Goal: Task Accomplishment & Management: Use online tool/utility

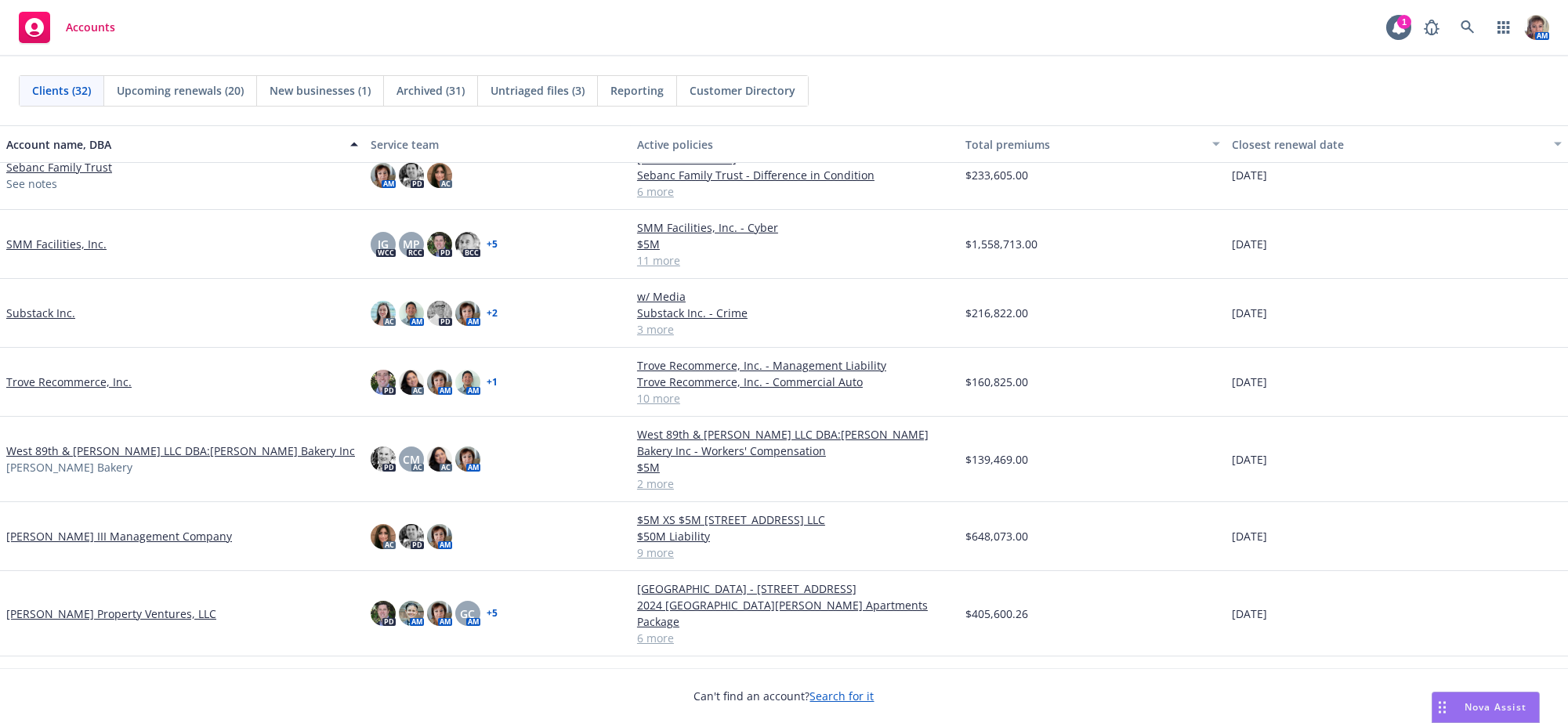
scroll to position [1387, 0]
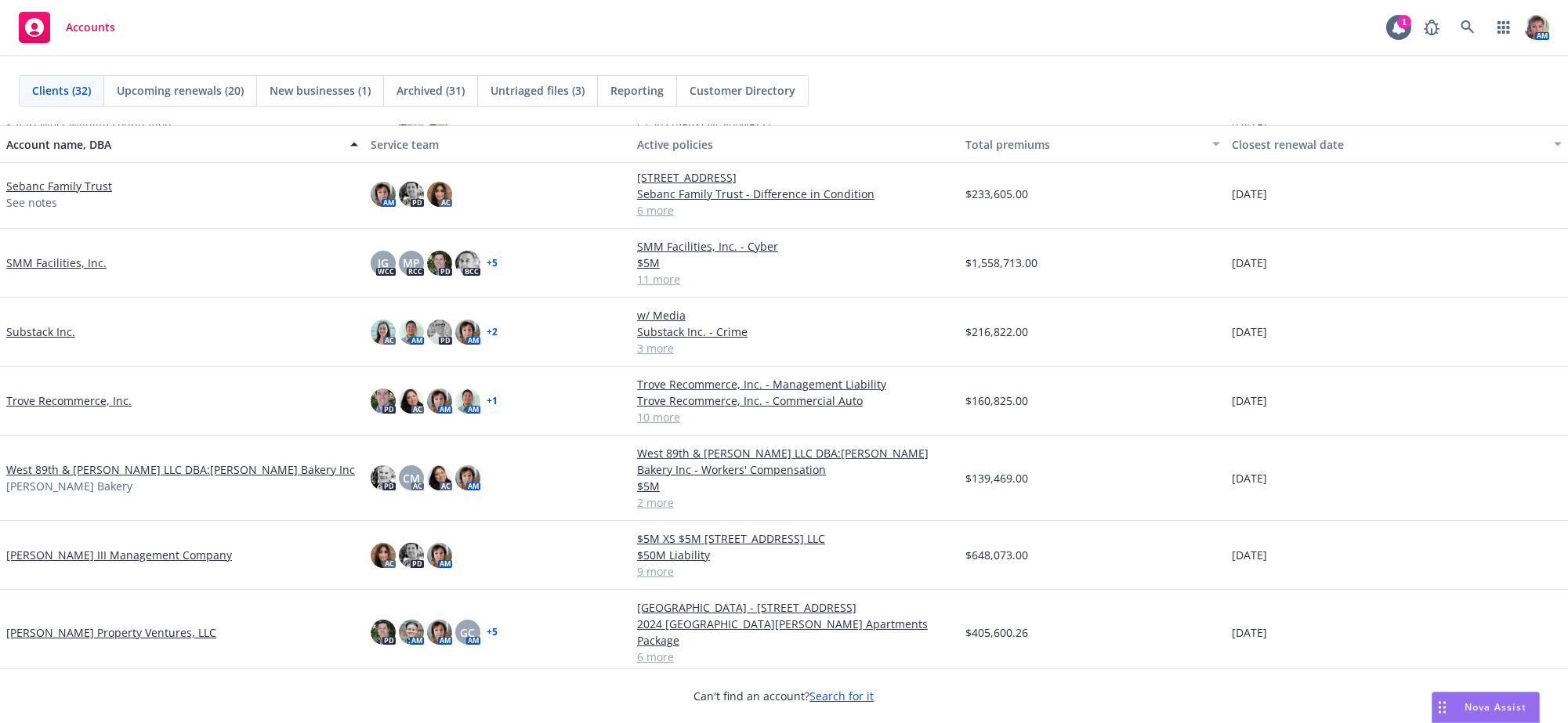
click at [51, 271] on link "SMM Facilities, Inc." at bounding box center [56, 263] width 101 height 16
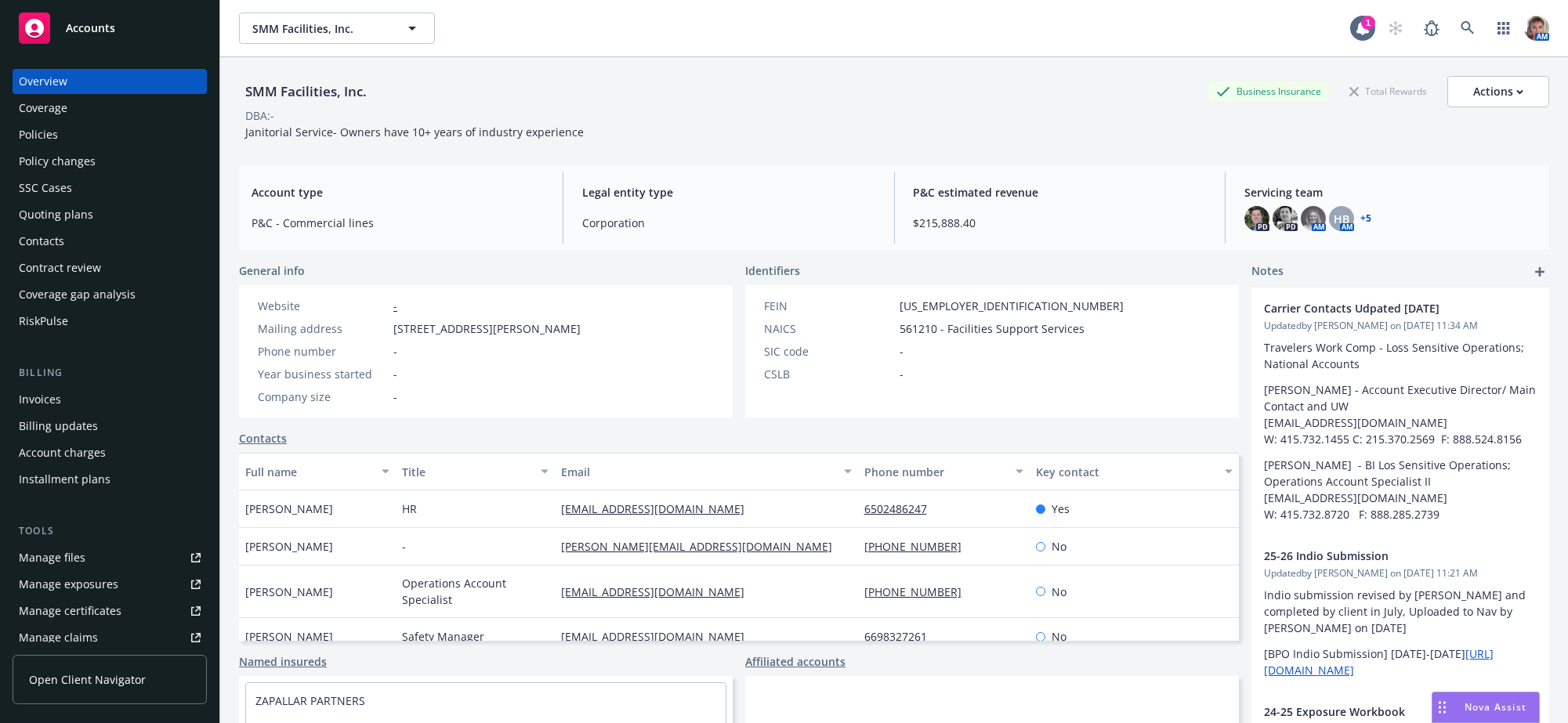
click at [68, 227] on div "Quoting plans" at bounding box center [56, 215] width 75 height 25
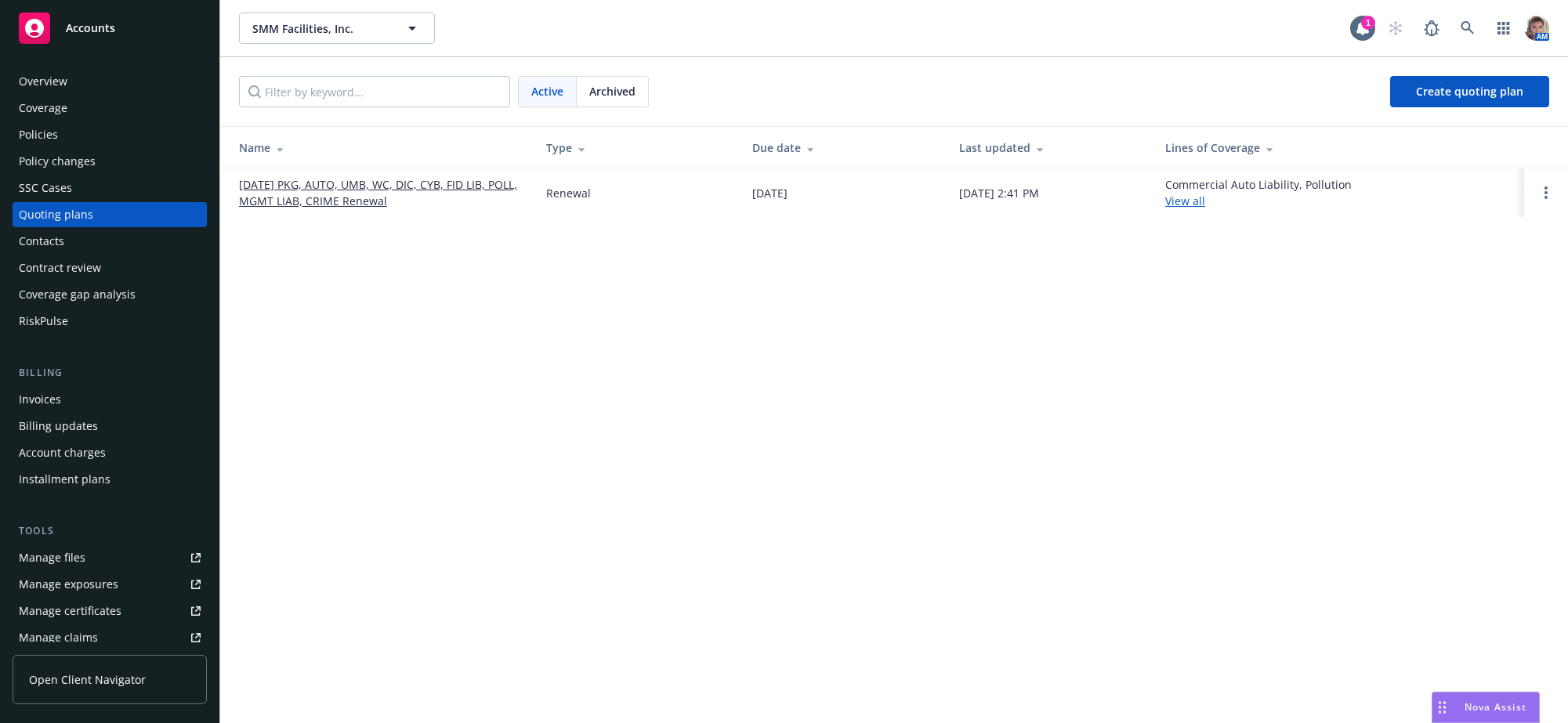
click at [402, 195] on link "[DATE] PKG, AUTO, UMB, WC, DIC, CYB, FID LIB, POLL, MGMT LIAB, CRIME Renewal" at bounding box center [380, 192] width 282 height 33
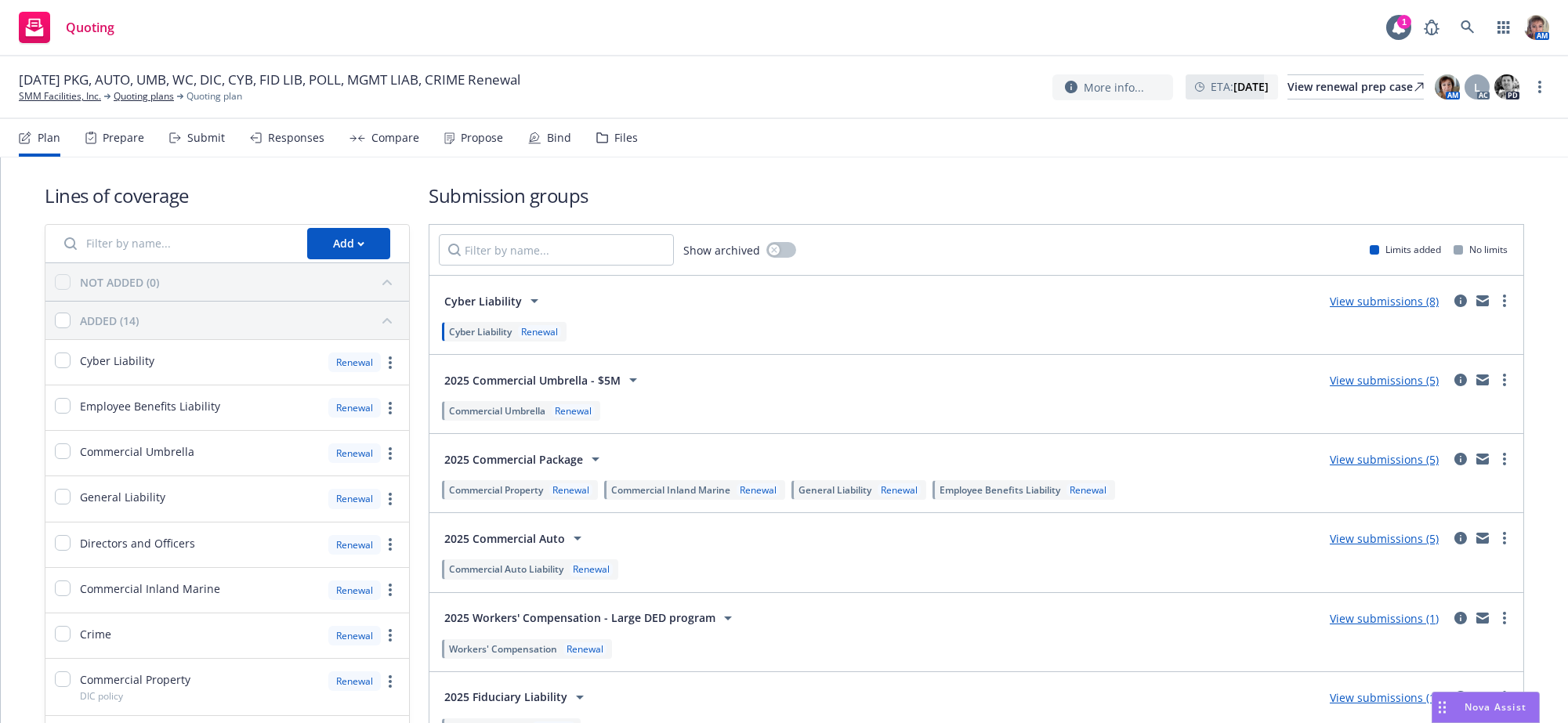
click at [487, 141] on div "Propose" at bounding box center [481, 138] width 42 height 12
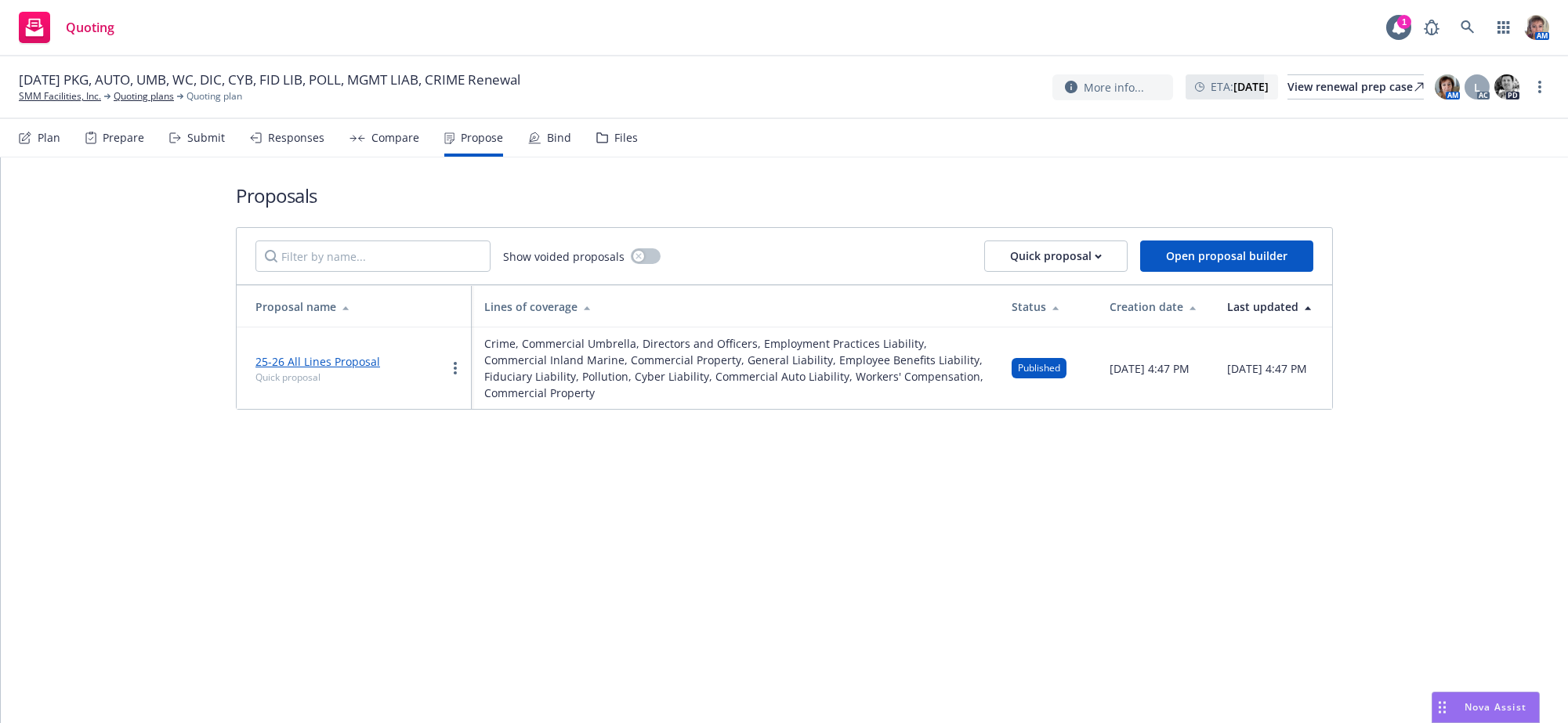
click at [286, 369] on link "25-26 All Lines Proposal" at bounding box center [318, 361] width 125 height 15
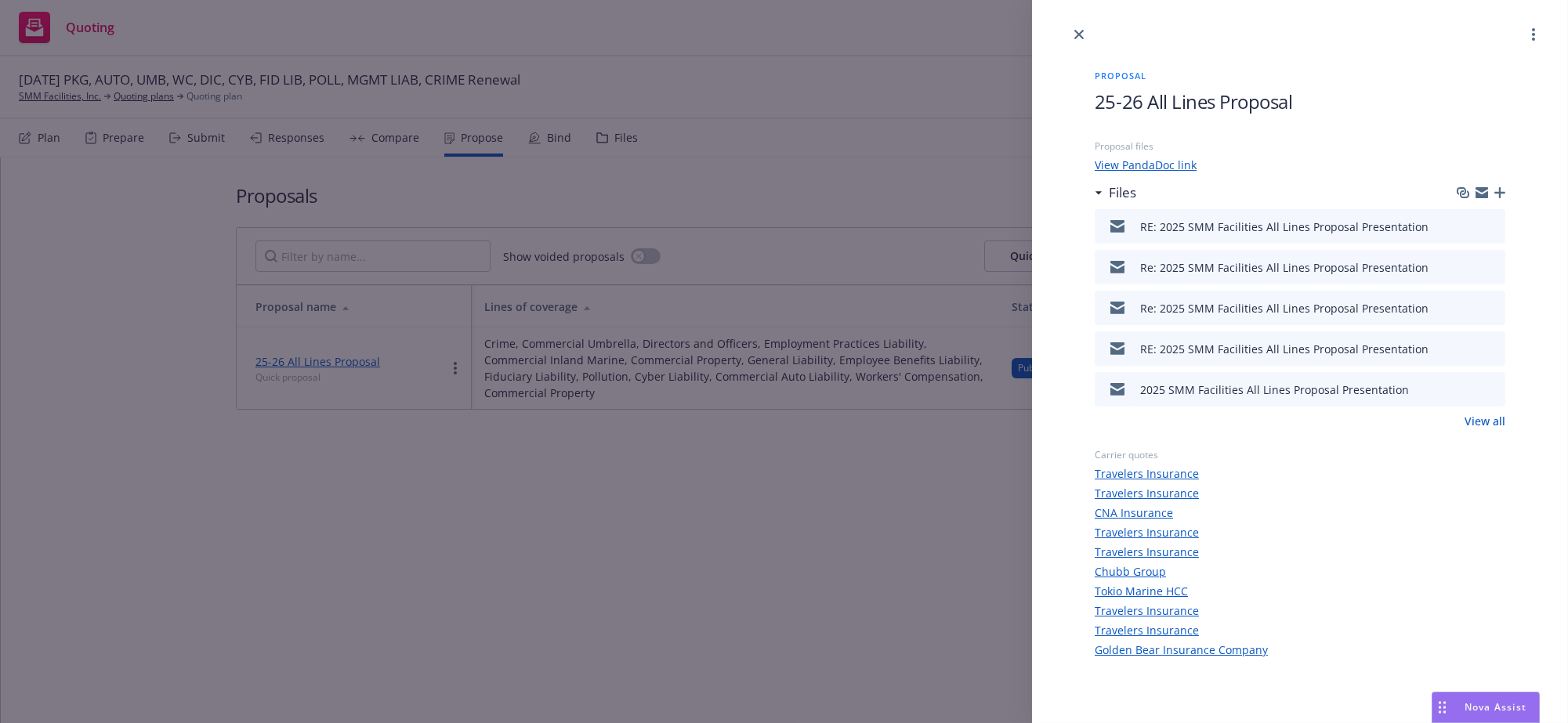
click at [1490, 406] on div "2025 SMM Facilities All Lines Proposal Presentation" at bounding box center [1300, 389] width 411 height 35
click at [1482, 429] on link "View all" at bounding box center [1485, 420] width 41 height 16
click at [760, 603] on div "Proposal 25-26 All Lines Proposal Proposal files View PandaDoc link Files confi…" at bounding box center [784, 362] width 1568 height 723
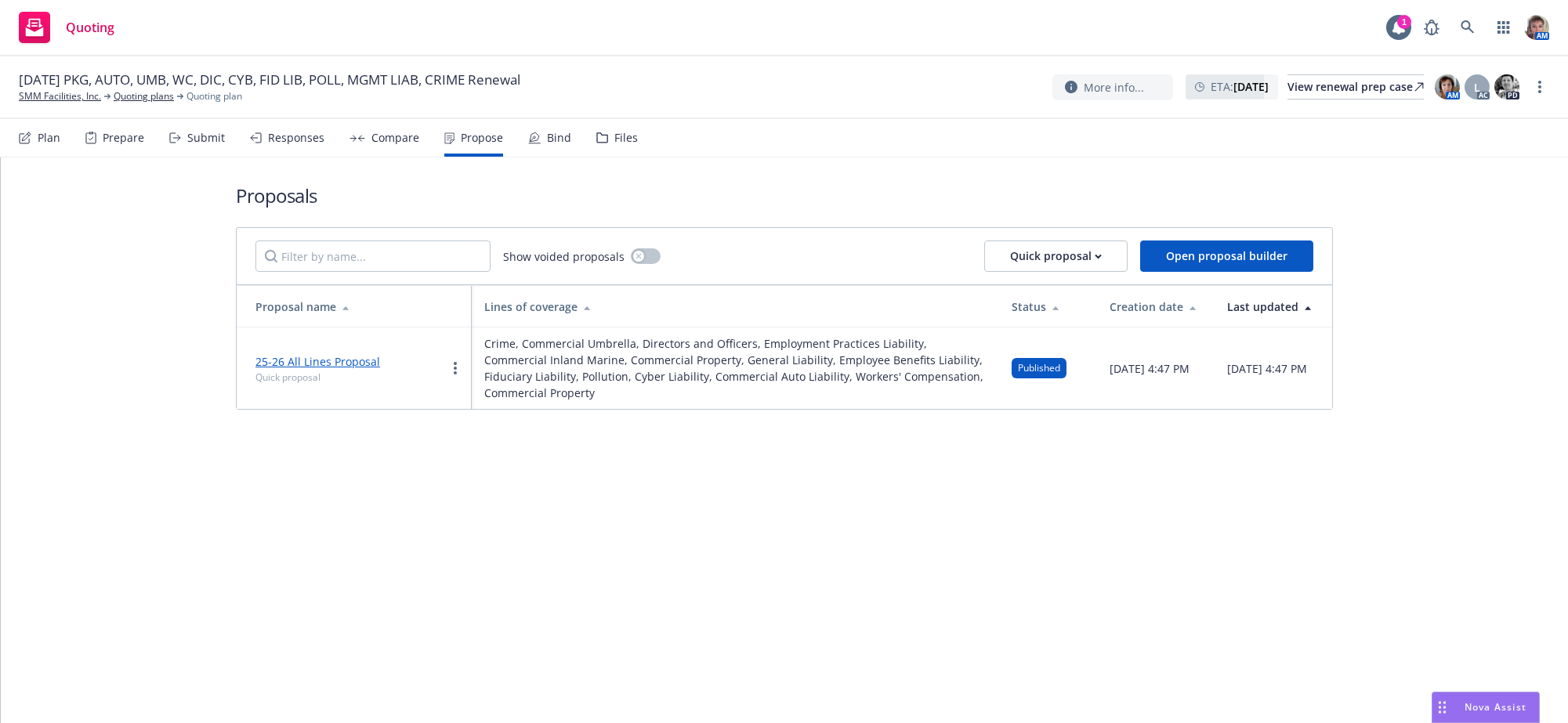
click at [686, 634] on div "Proposals Show voided proposals Quick proposal Open proposal builder Proposal n…" at bounding box center [784, 440] width 1567 height 565
click at [1452, 28] on link at bounding box center [1467, 27] width 31 height 31
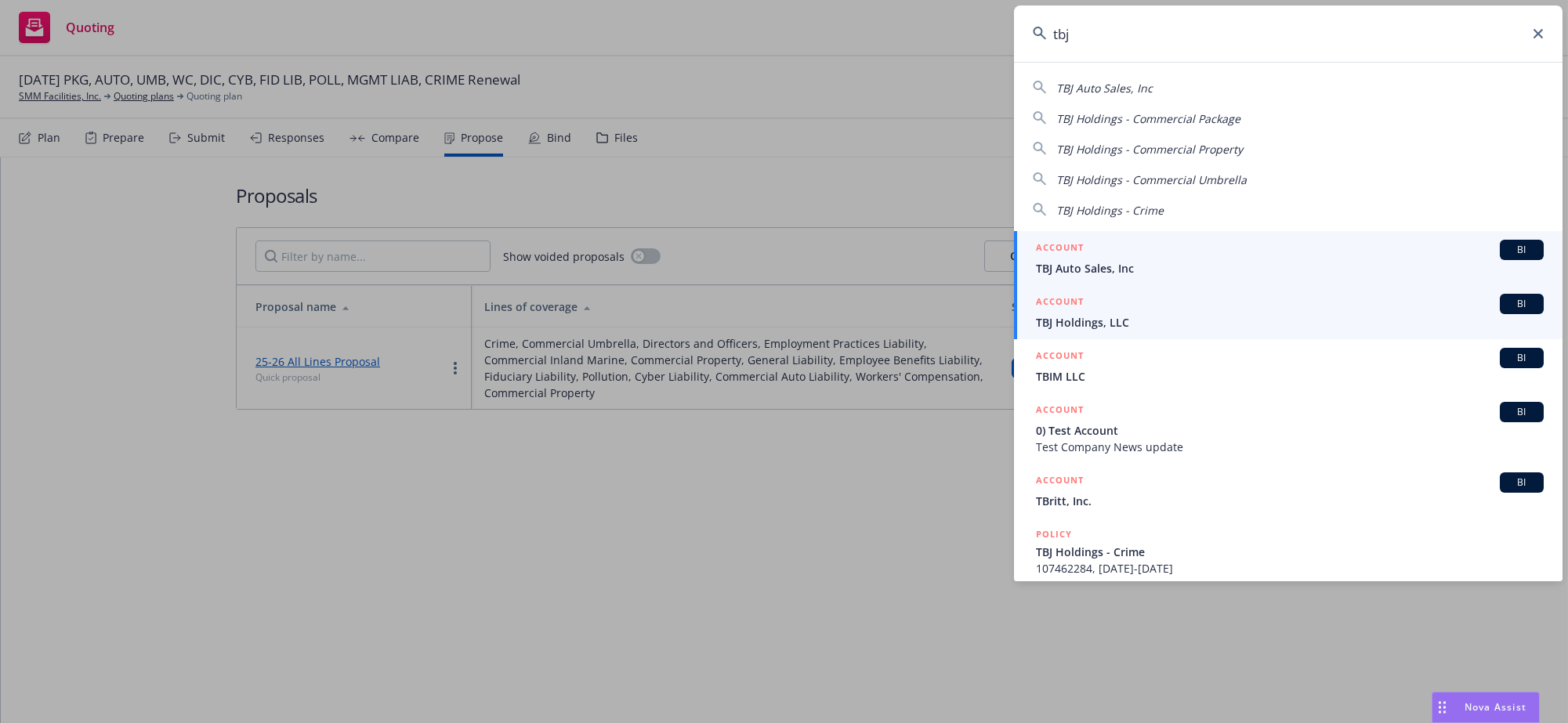
type input "tbj"
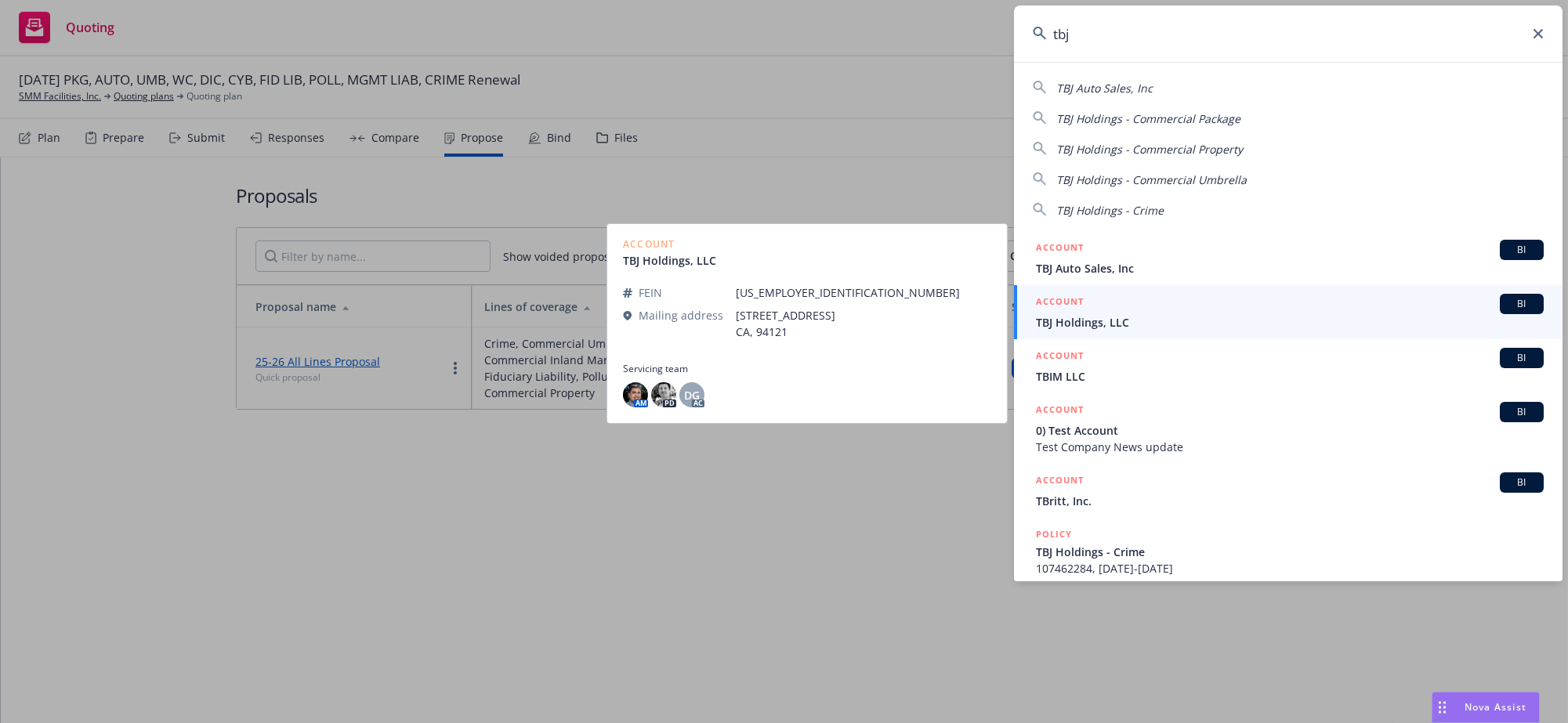
click at [1278, 325] on span "TBJ Holdings, LLC" at bounding box center [1290, 322] width 508 height 16
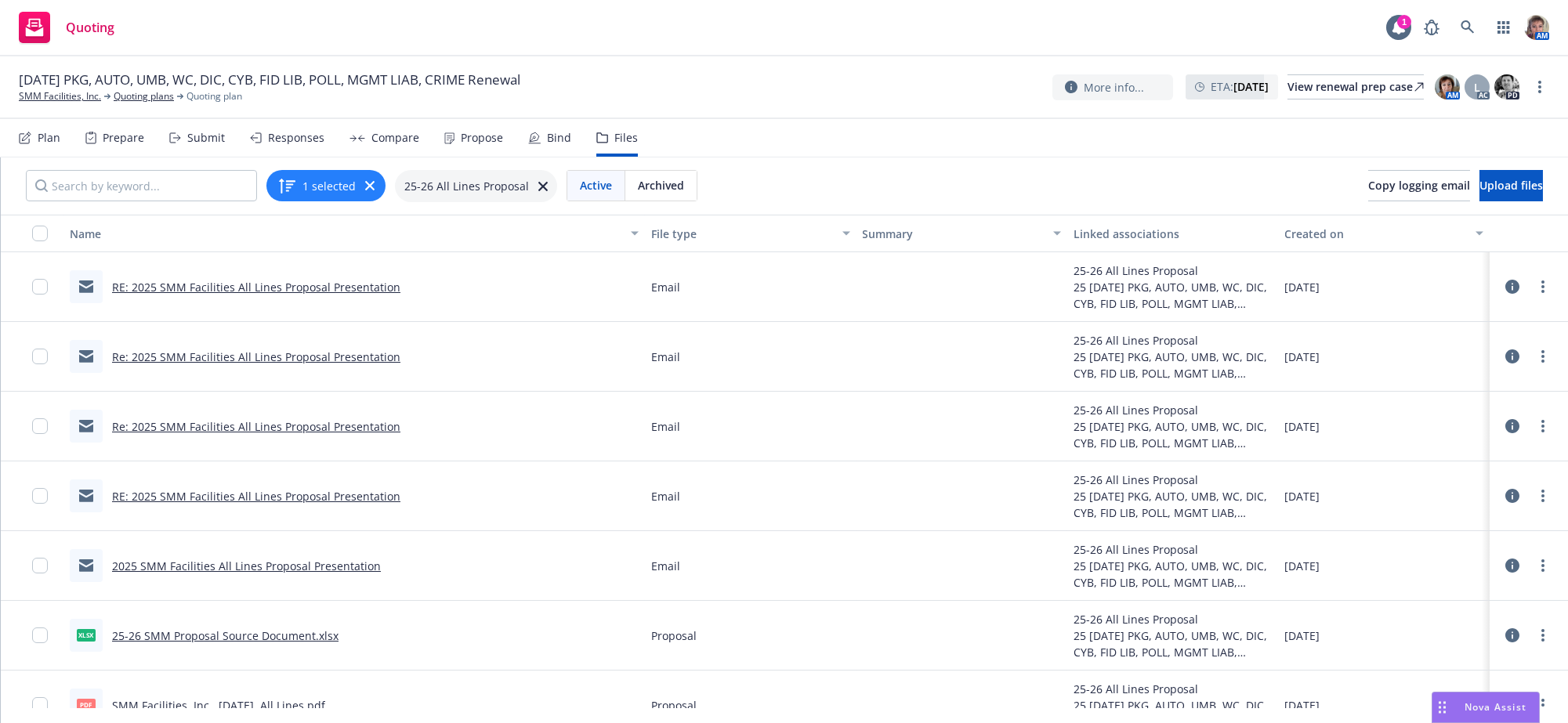
click at [302, 503] on link "RE: 2025 SMM Facilities All Lines Proposal Presentation" at bounding box center [257, 496] width 289 height 15
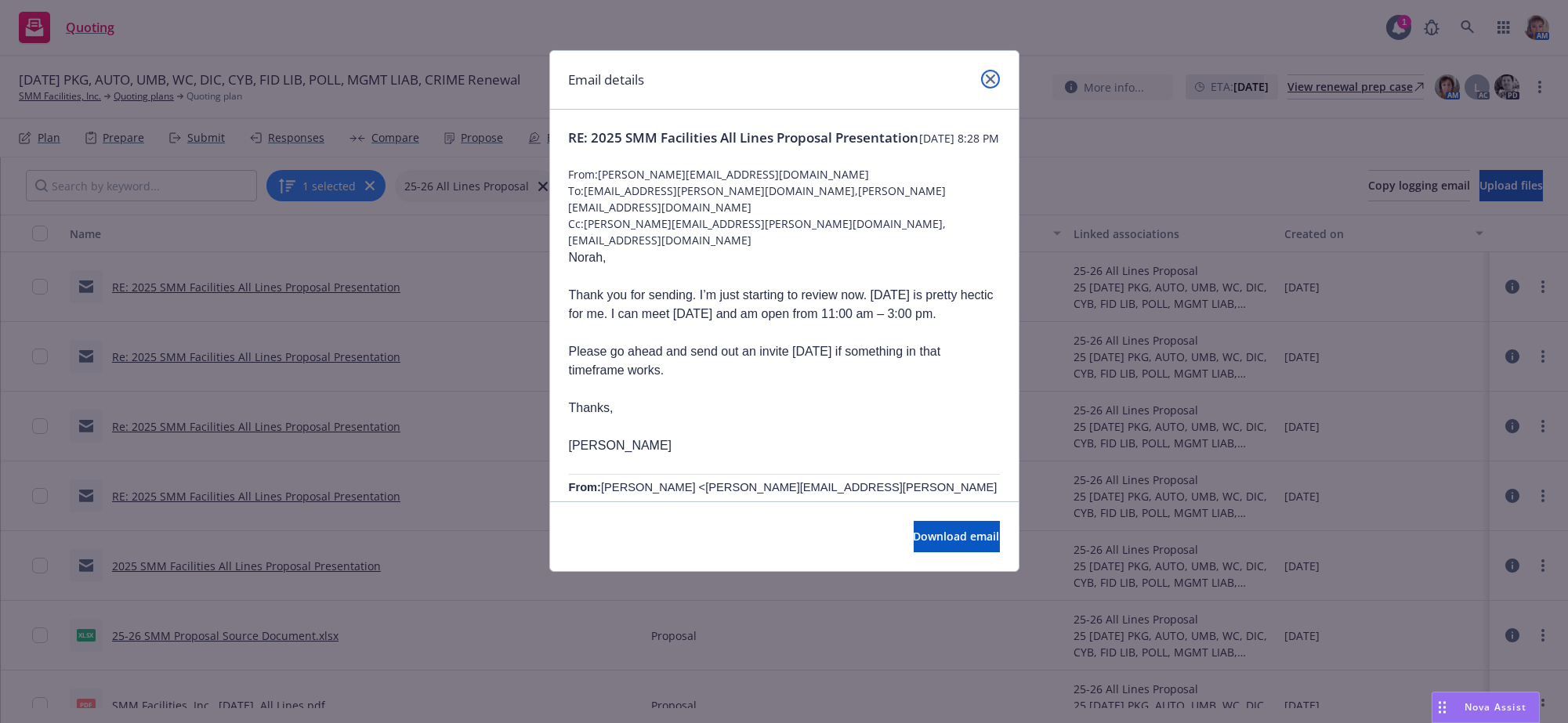
click at [996, 80] on link "close" at bounding box center [990, 78] width 19 height 19
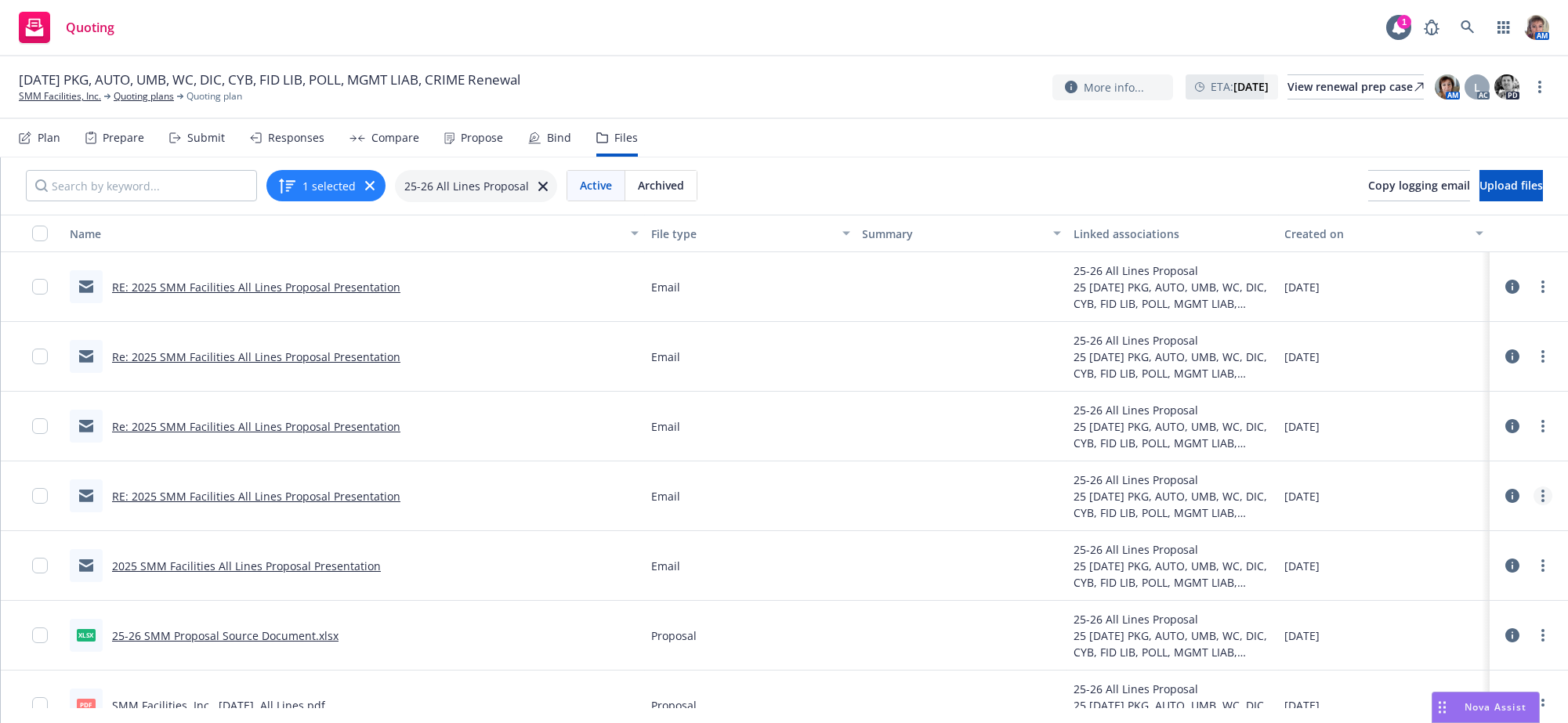
click at [1533, 505] on link "more" at bounding box center [1542, 495] width 19 height 19
click at [1439, 628] on link "Edit" at bounding box center [1458, 619] width 156 height 31
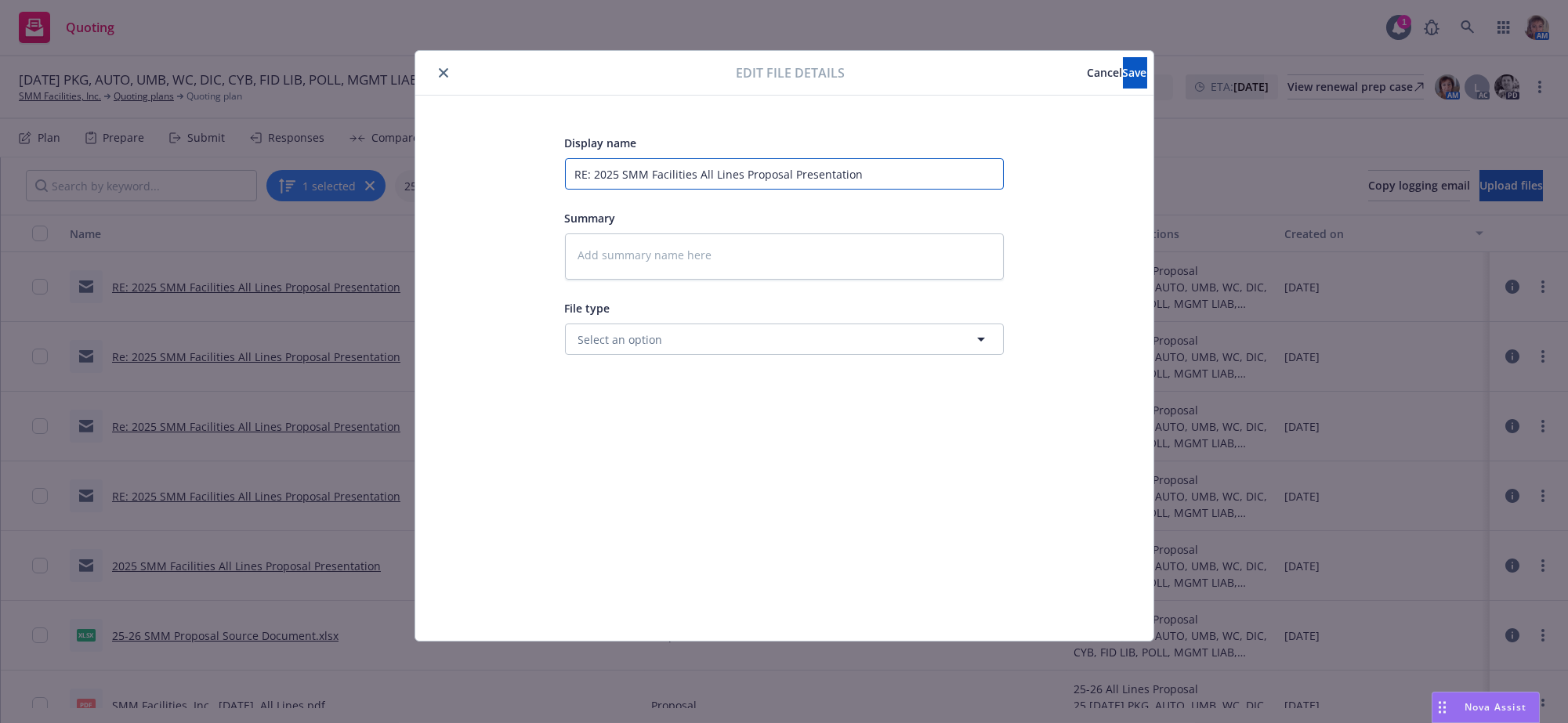
drag, startPoint x: 876, startPoint y: 172, endPoint x: 384, endPoint y: 169, distance: 492.0
click at [387, 169] on div "Edit file details Cancel Save Display name RE: 2025 SMM Facilities All Lines Pr…" at bounding box center [784, 362] width 1568 height 723
type textarea "x"
type input "C"
type textarea "x"
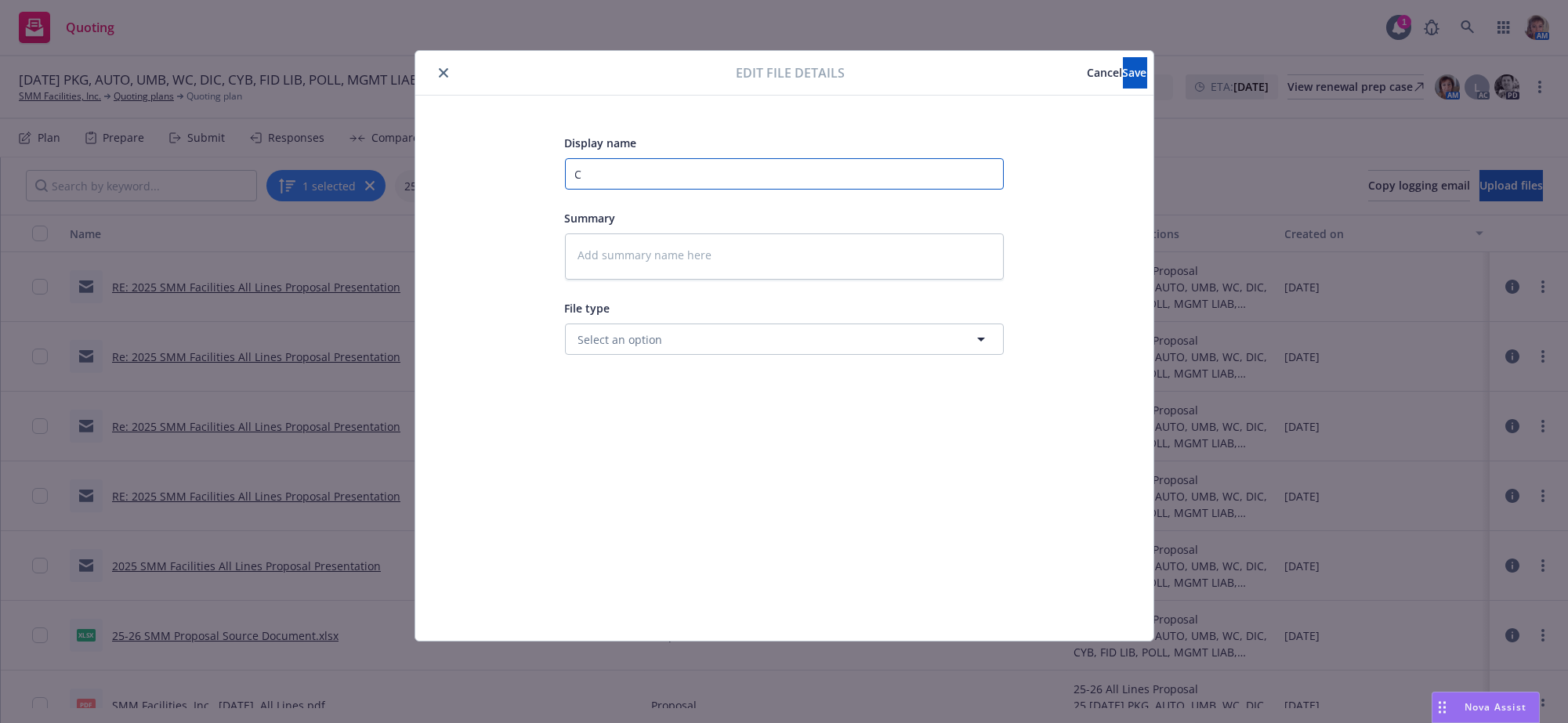
type input "Cl"
type textarea "x"
type input "Cli"
type textarea "x"
type input "Clie"
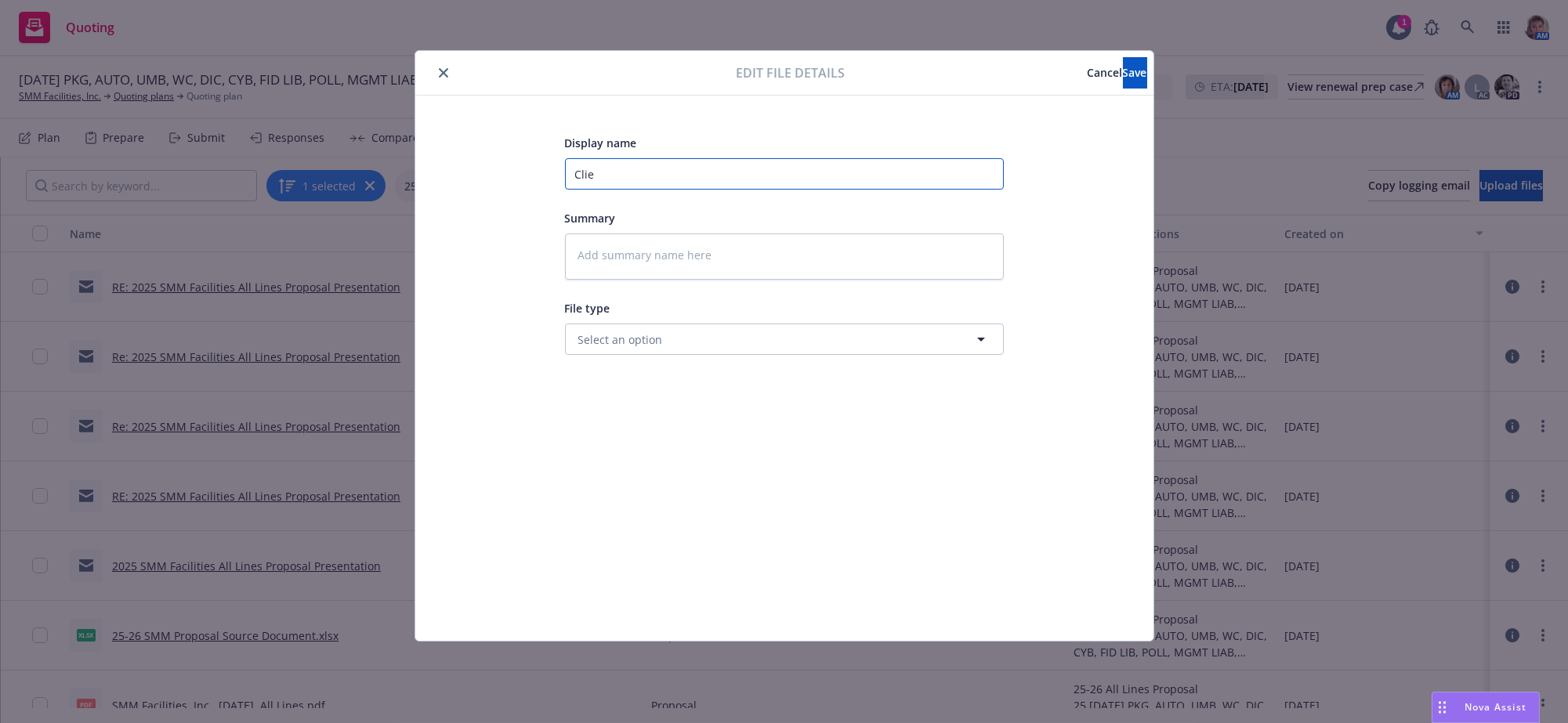
type textarea "x"
type input "Clien"
type textarea "x"
type input "Client"
type textarea "x"
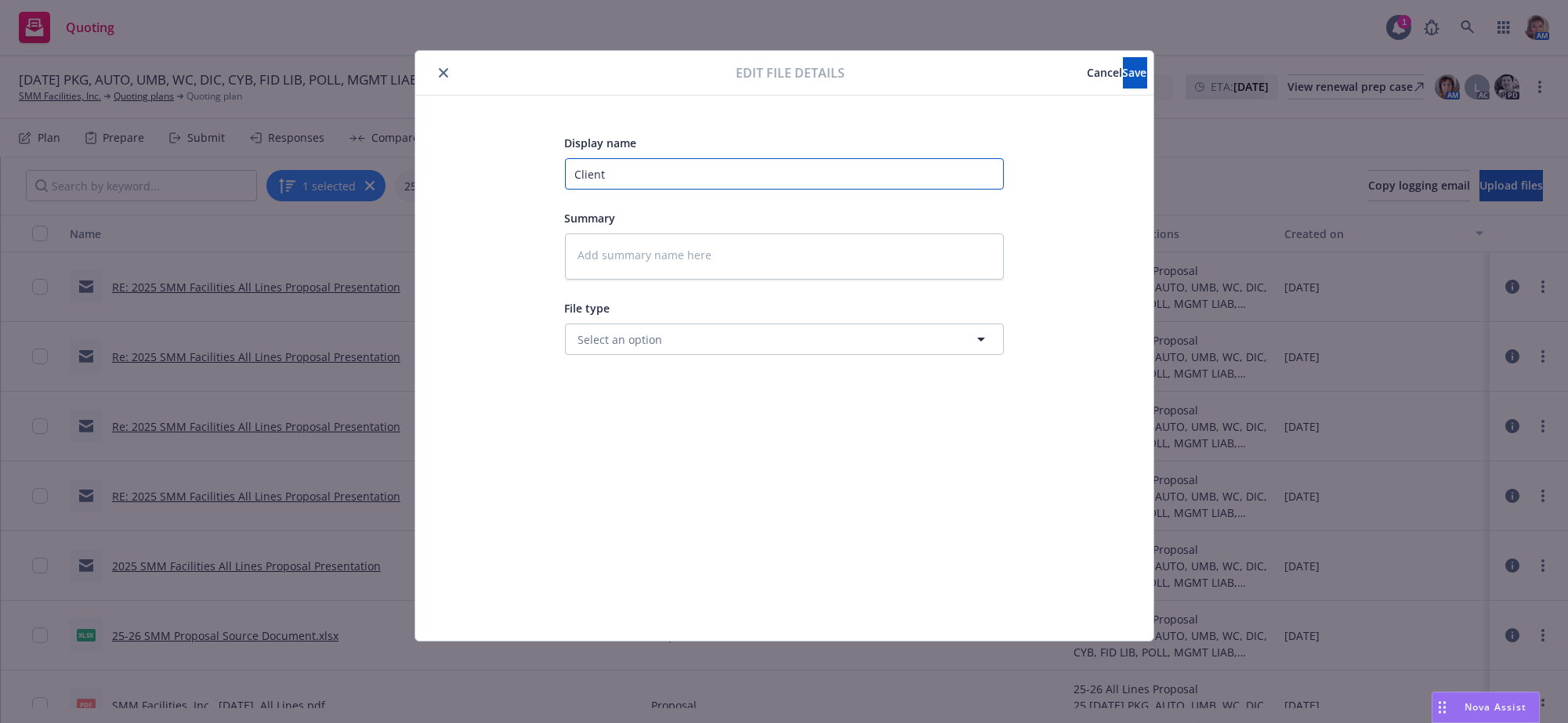
type input "Client h"
type textarea "x"
type input "Client ha"
type textarea "x"
type input "Client has"
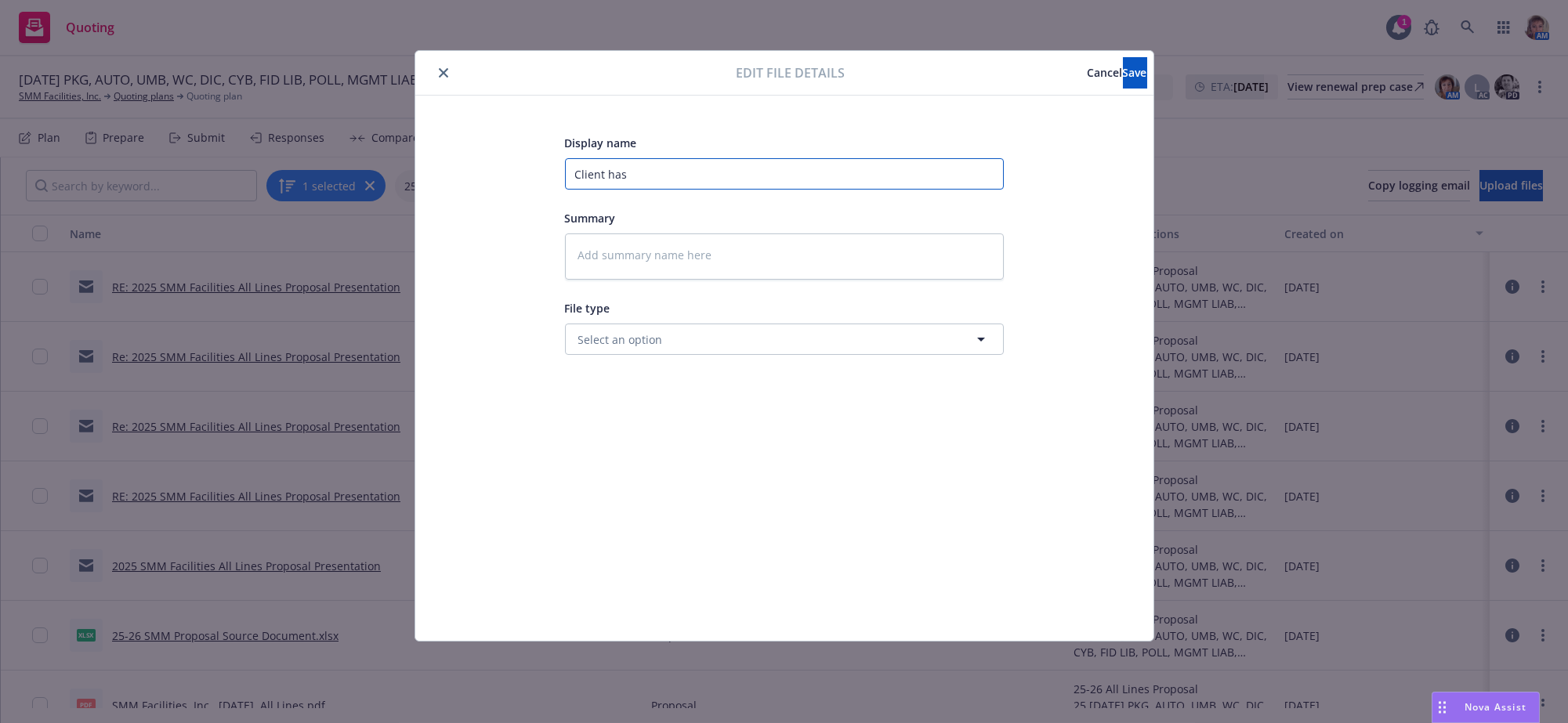
type textarea "x"
type input "Client has t"
type textarea "x"
type input "Client has th"
type textarea "x"
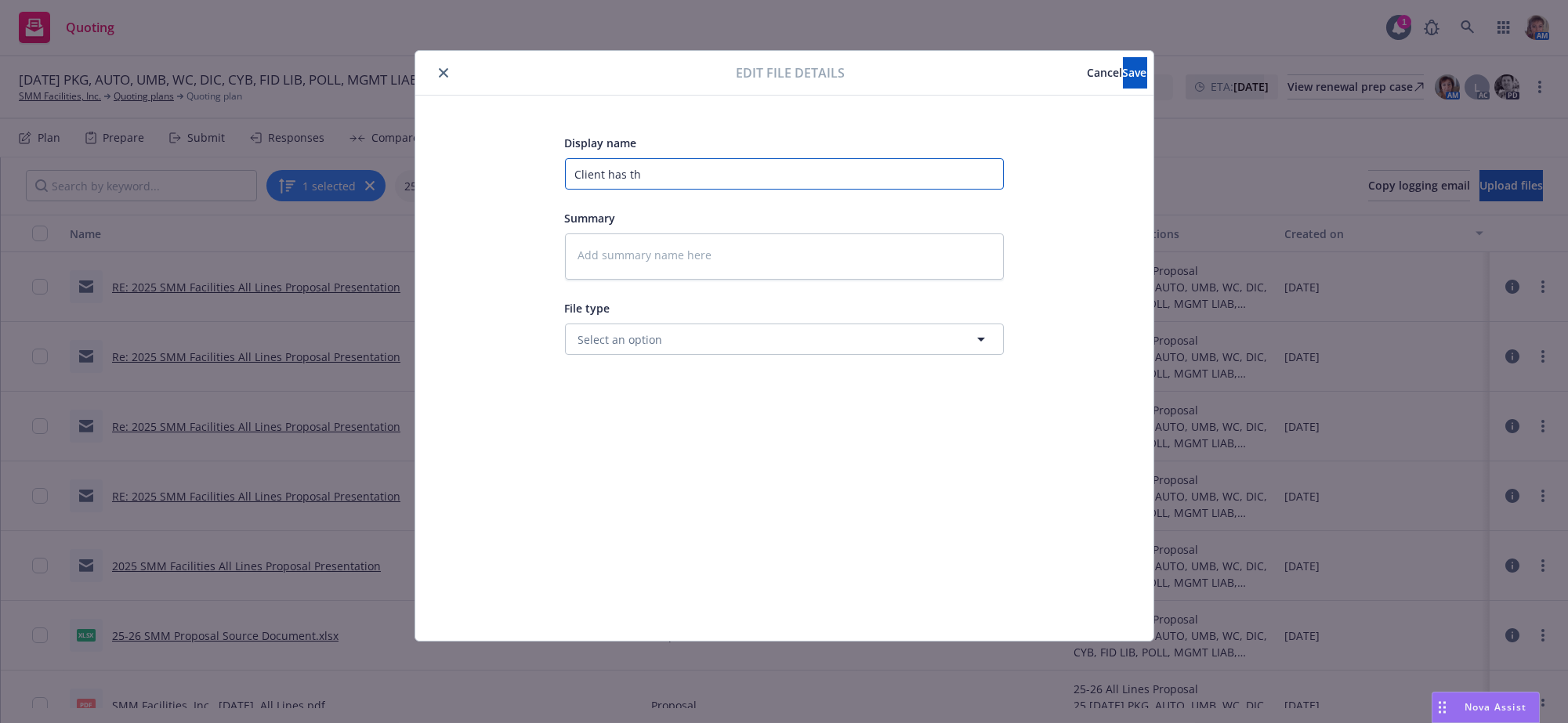
type input "Client has the"
type textarea "x"
type input "Client has the"
type textarea "x"
type input "Client has the p"
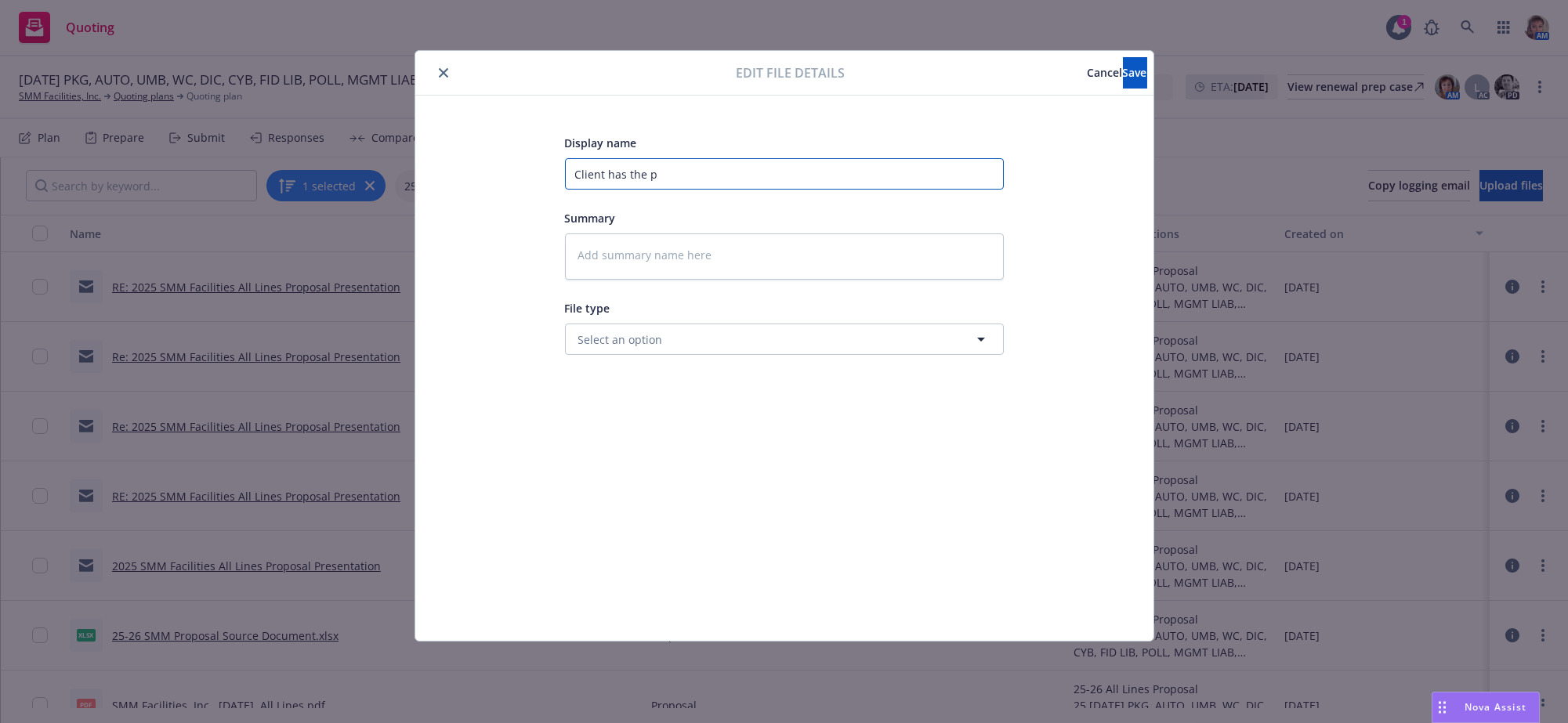
type textarea "x"
type input "Client has the pro"
type textarea "x"
type input "Client has the prop"
type textarea "x"
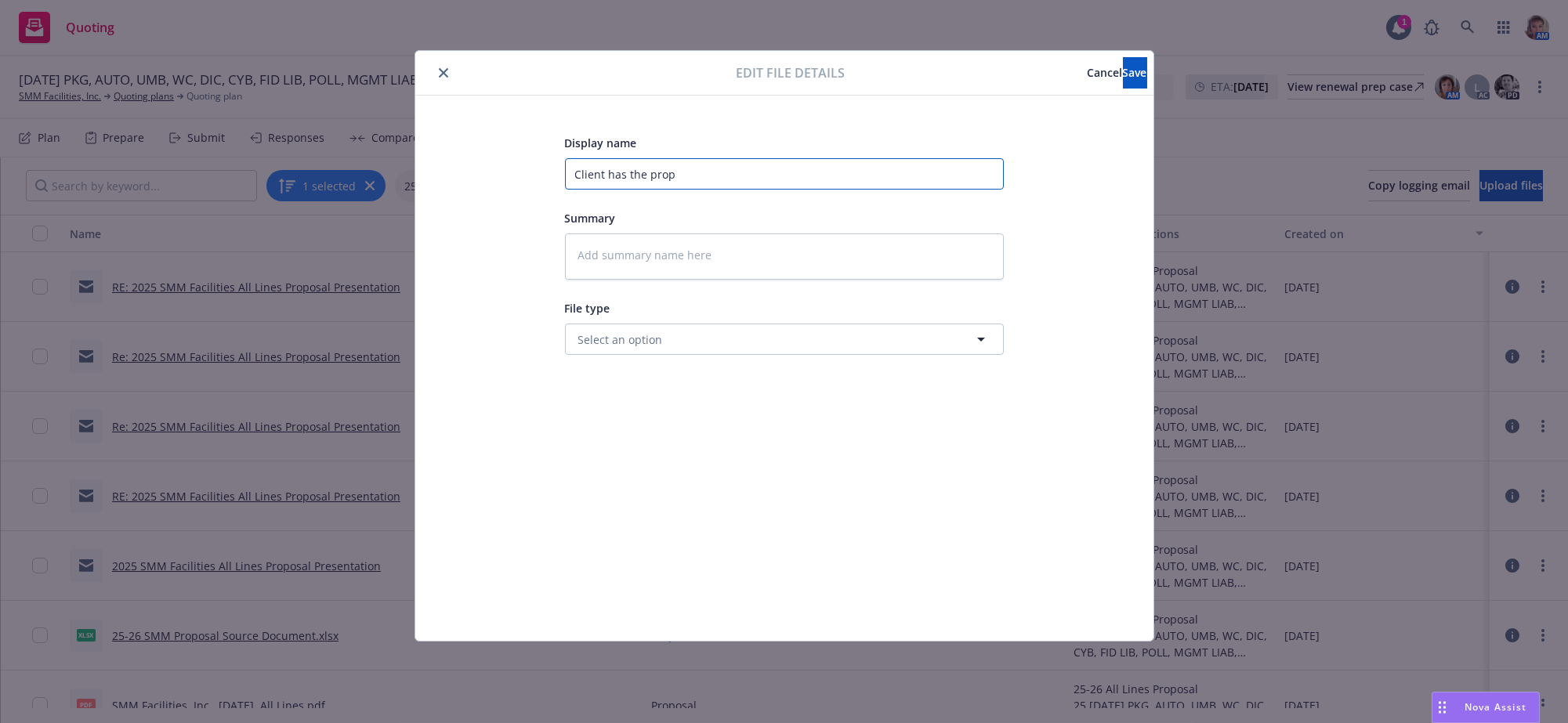
type input "Client has the propo"
type textarea "x"
type input "Client has the propos"
type textarea "x"
type input "Client has the proposl"
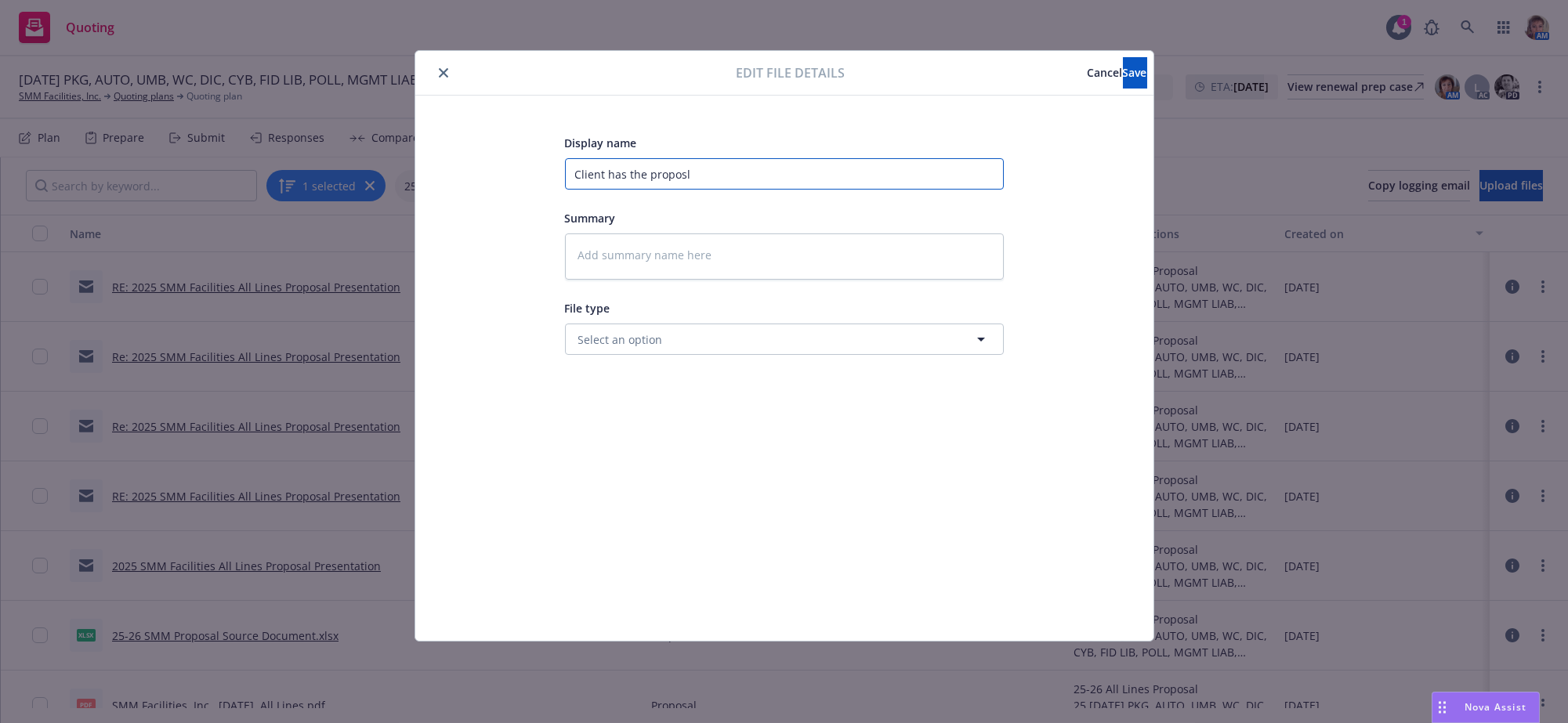
type textarea "x"
type input "Client has the proposl a"
type textarea "x"
type input "Client has the proposl an"
type textarea "x"
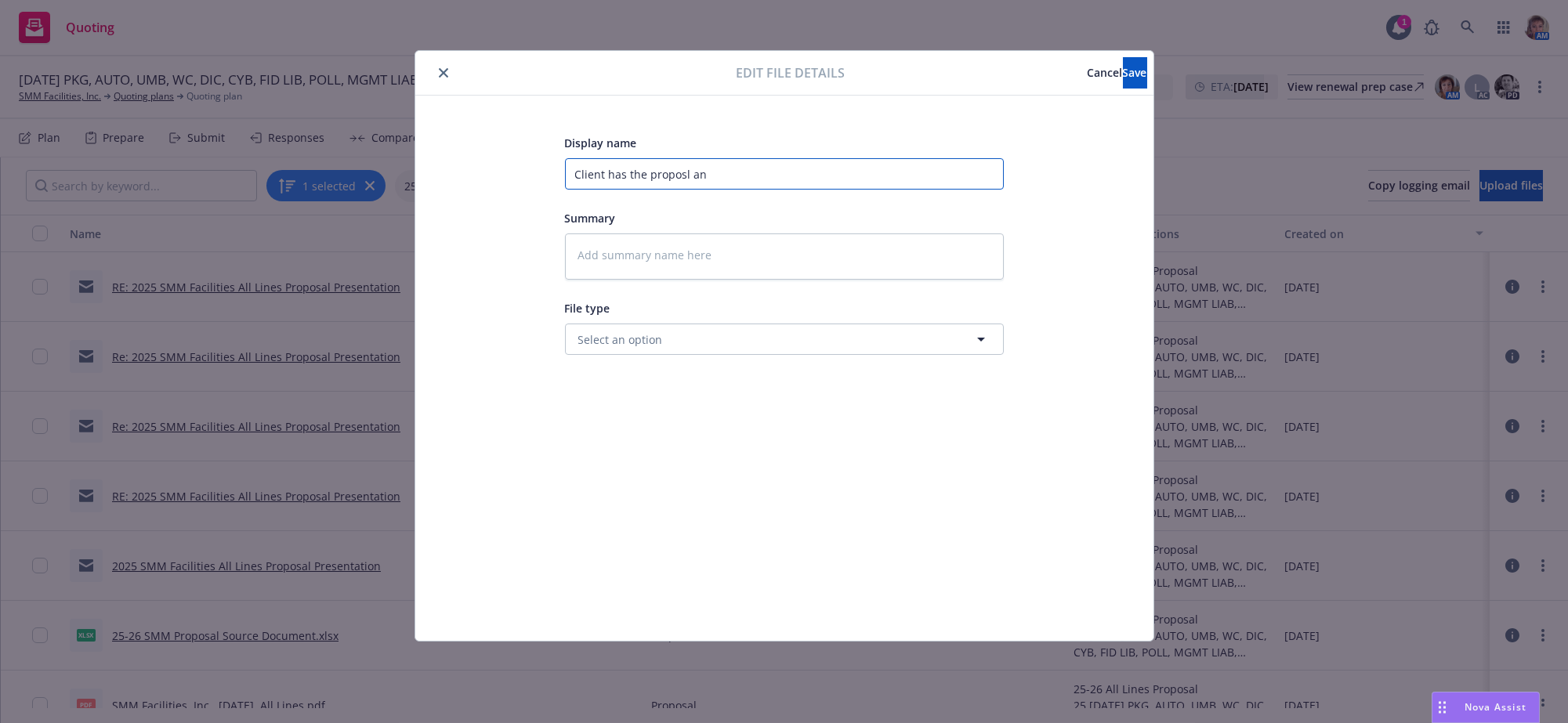
type input "Client has the proposl a"
type textarea "x"
type input "Client has the proposl"
type textarea "x"
type input "Client has the proposl"
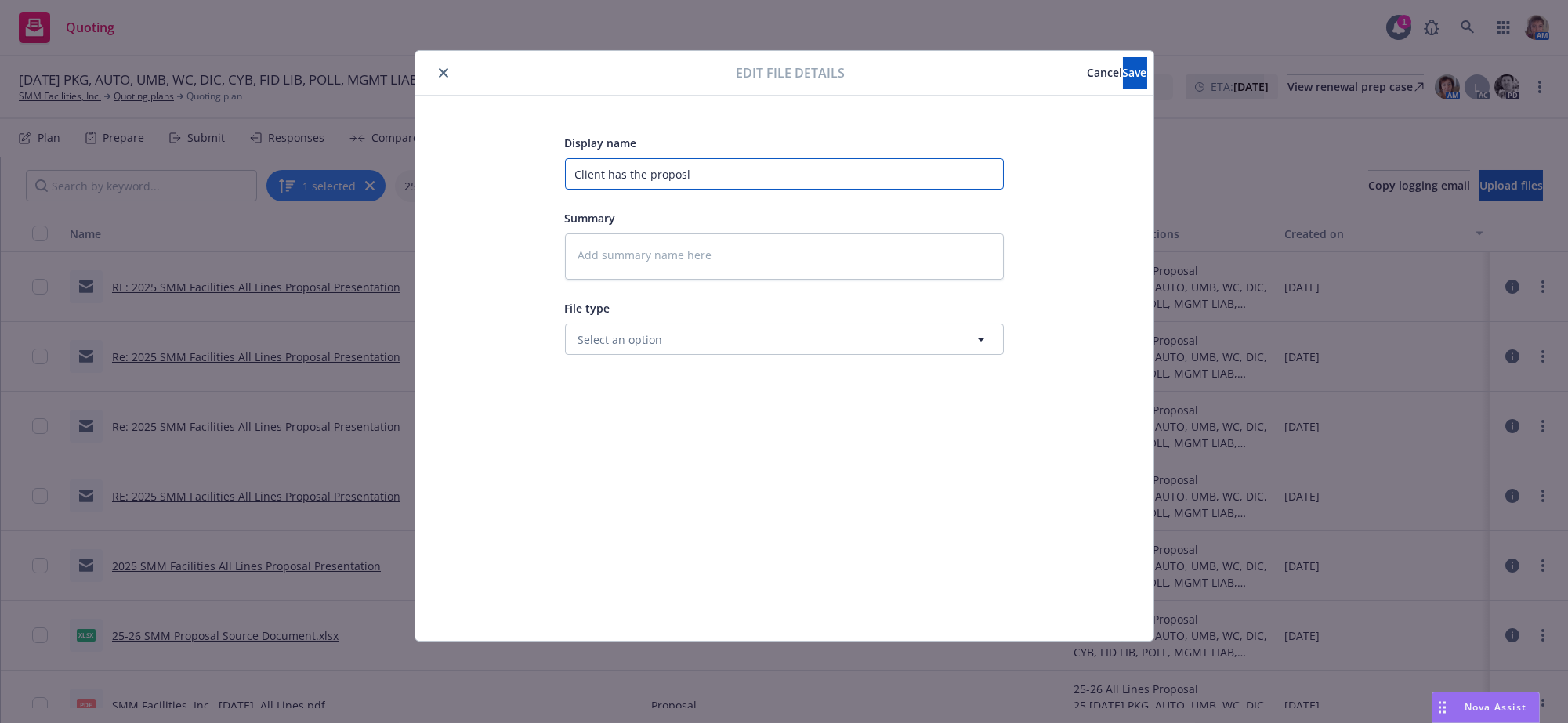
type textarea "x"
type input "Client has the proposa"
type textarea "x"
type input "Client has the proposas"
type textarea "x"
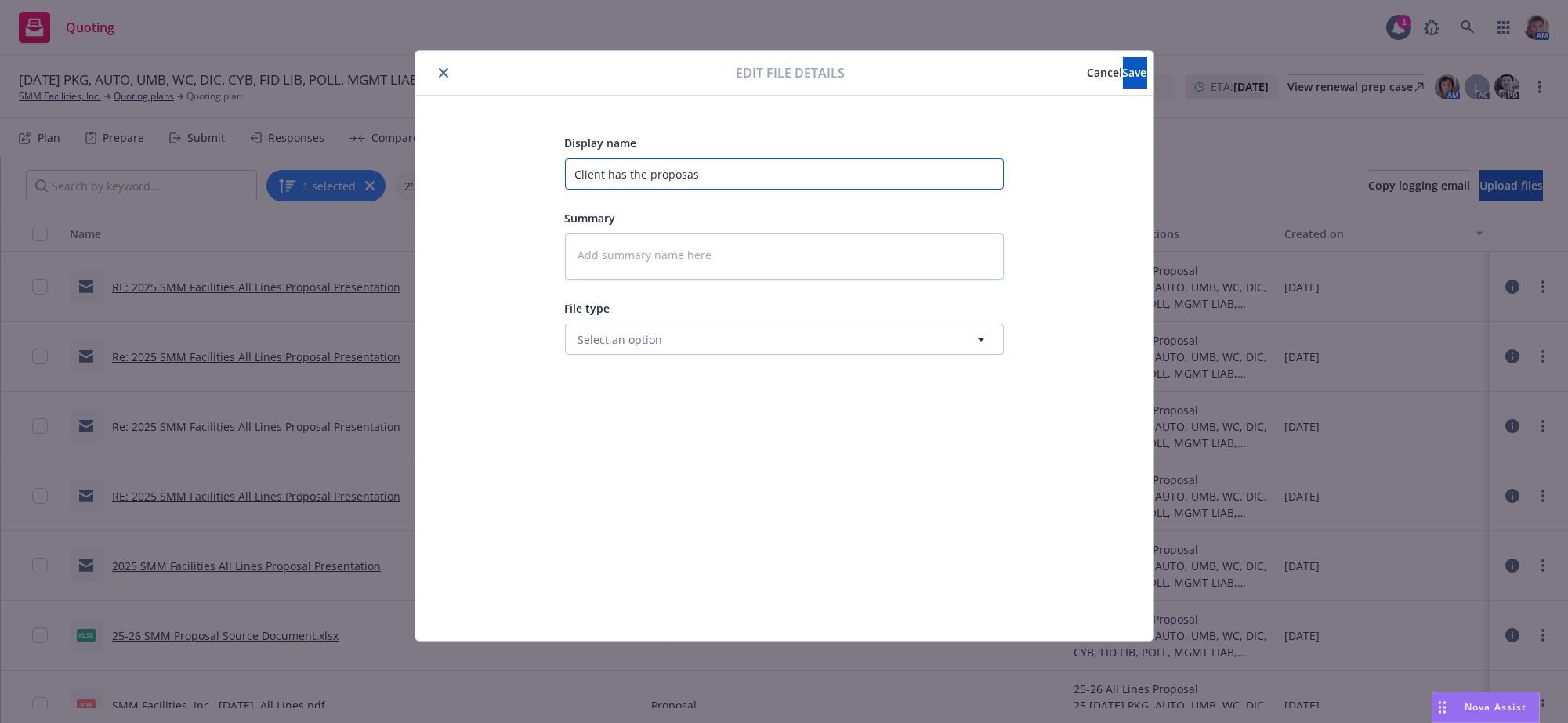
type input "Client has the proposasl"
type textarea "x"
type input "Client has the proposasl"
type textarea "x"
type input "Client has the proposasl"
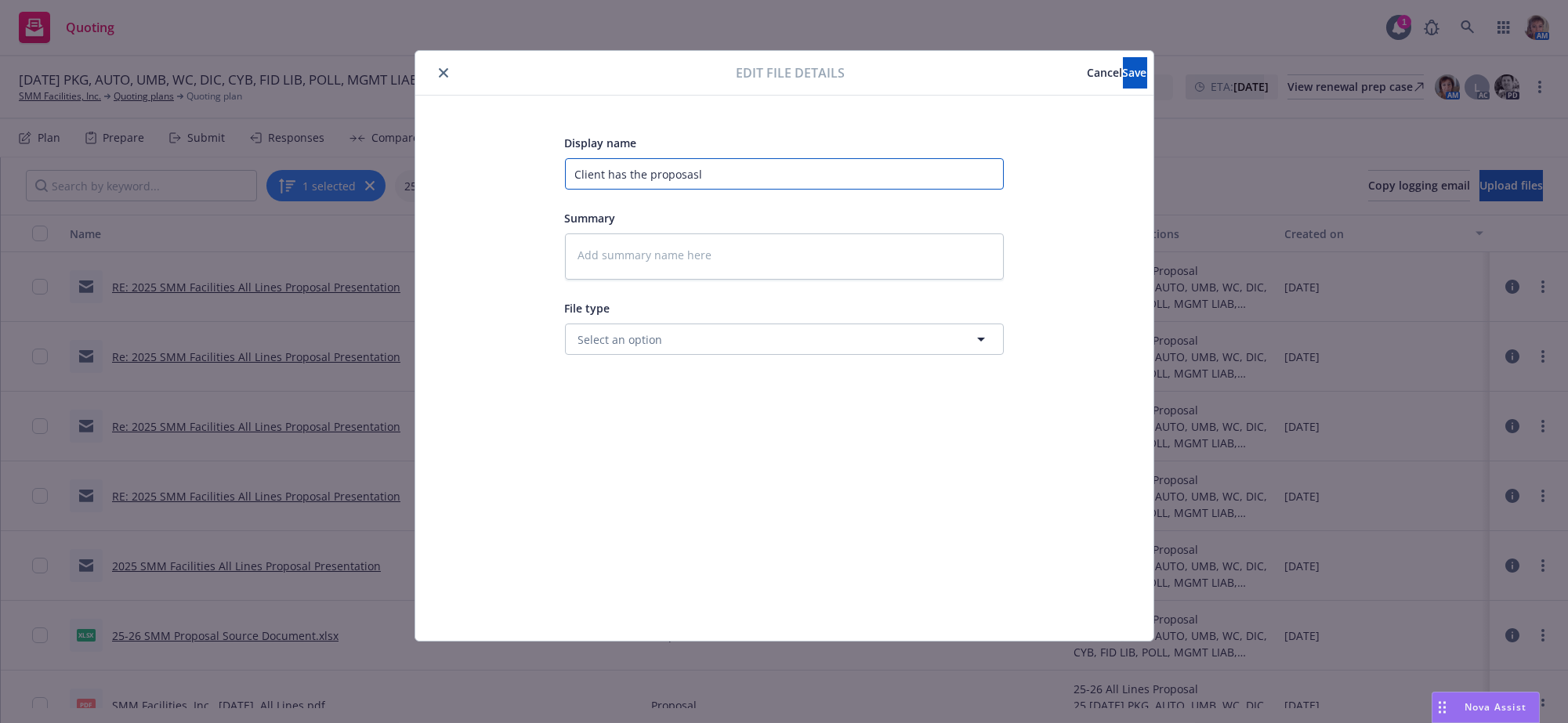
type textarea "x"
type input "Client has the proposas"
type textarea "x"
type input "Client has the proposa"
type textarea "x"
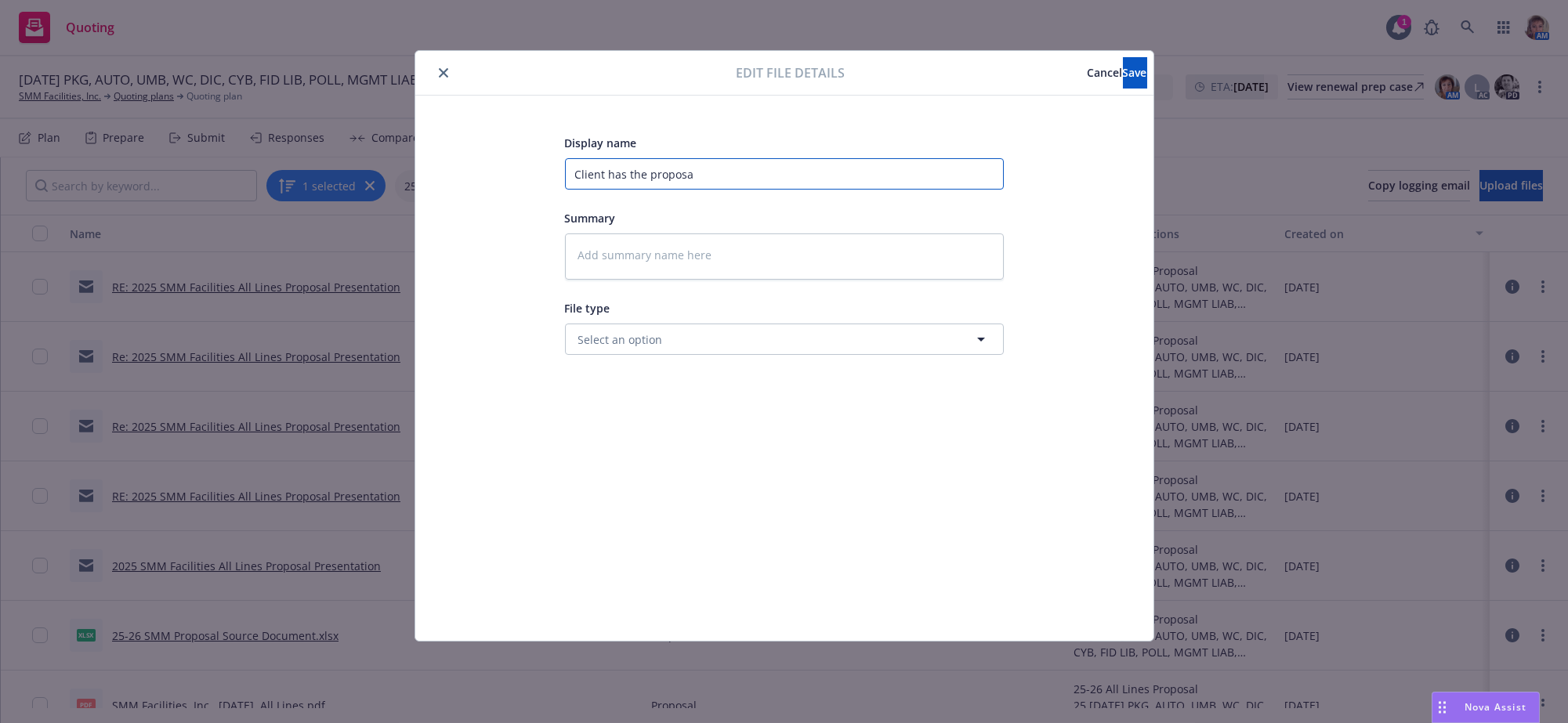
type input "Client has the proposal"
type textarea "x"
type input "Client has the proposal"
type textarea "x"
type input "Client has the proposal a"
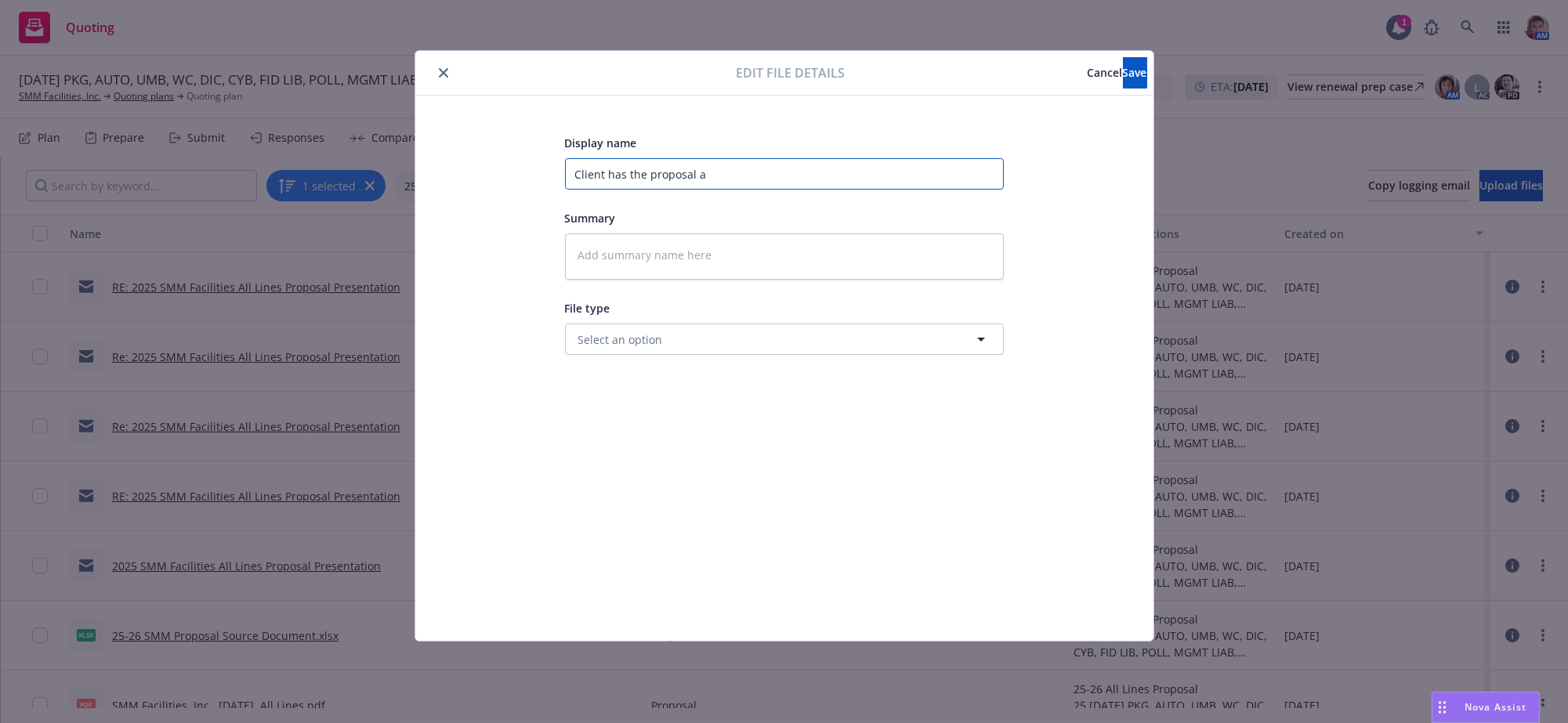
type textarea "x"
type input "Client has the proposal an"
type textarea "x"
type input "Client has the proposal and"
type textarea "x"
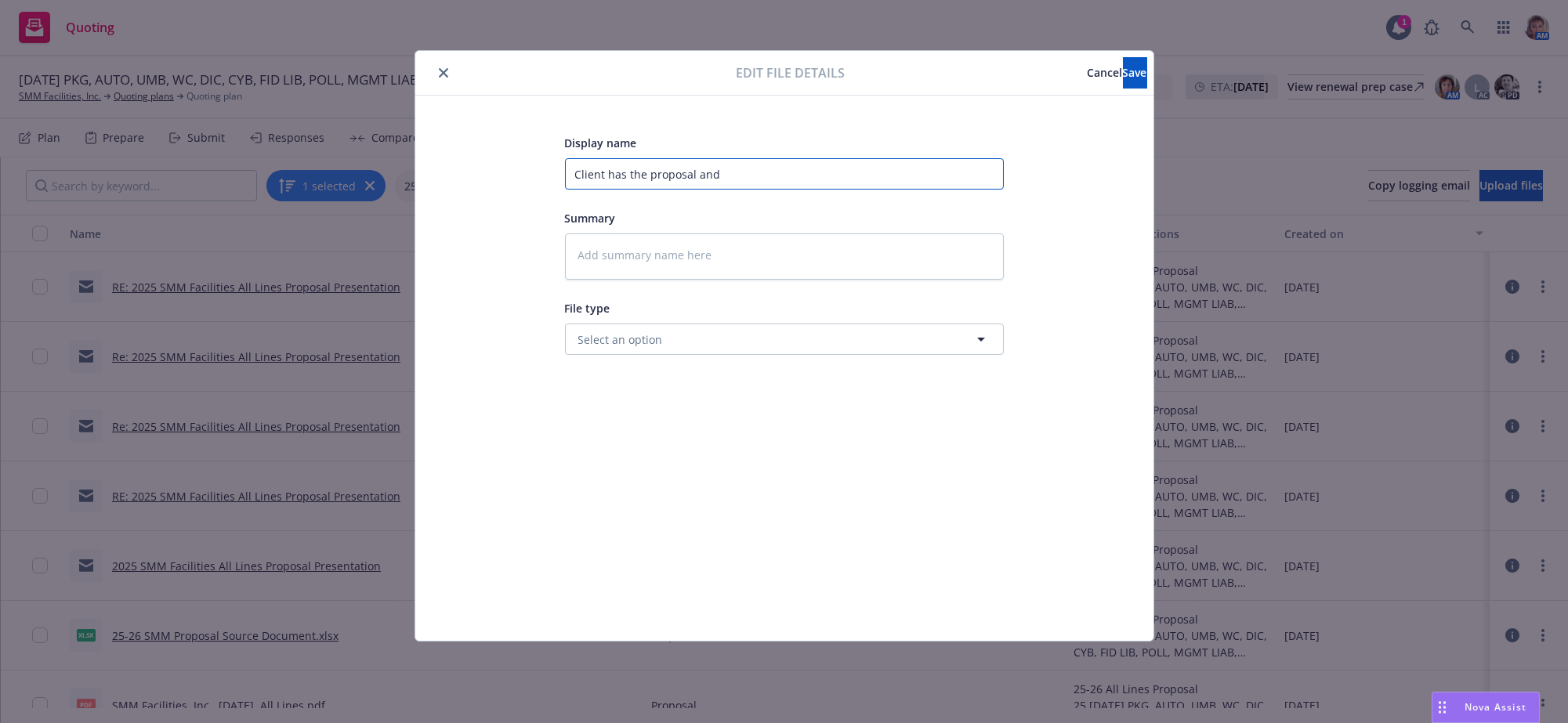
type input "Client has the proposal and"
type textarea "x"
type input "Client has the proposal and i"
type textarea "x"
type input "Client has the proposal and is"
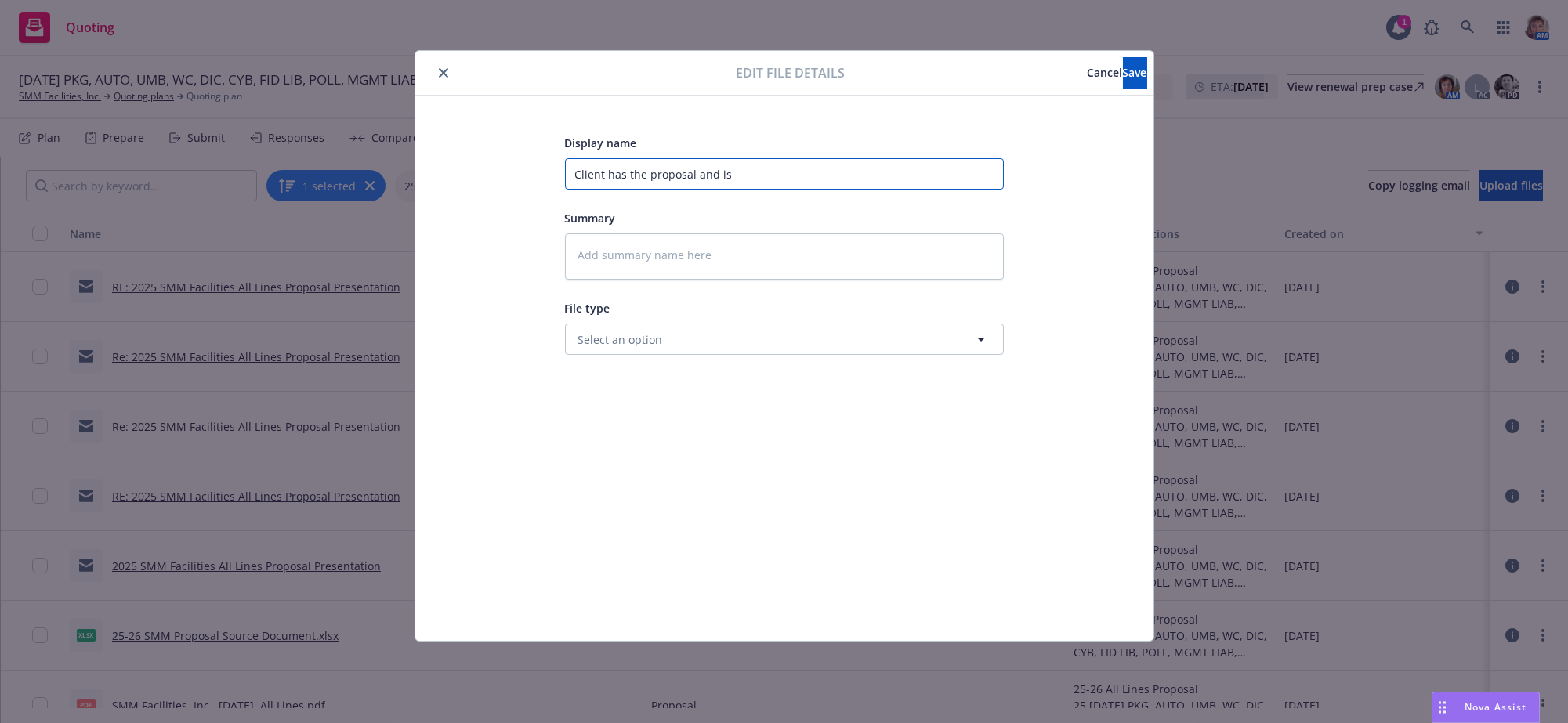
type textarea "x"
type input "Client has the proposal and is"
type textarea "x"
type input "Client has the proposal and is r"
type textarea "x"
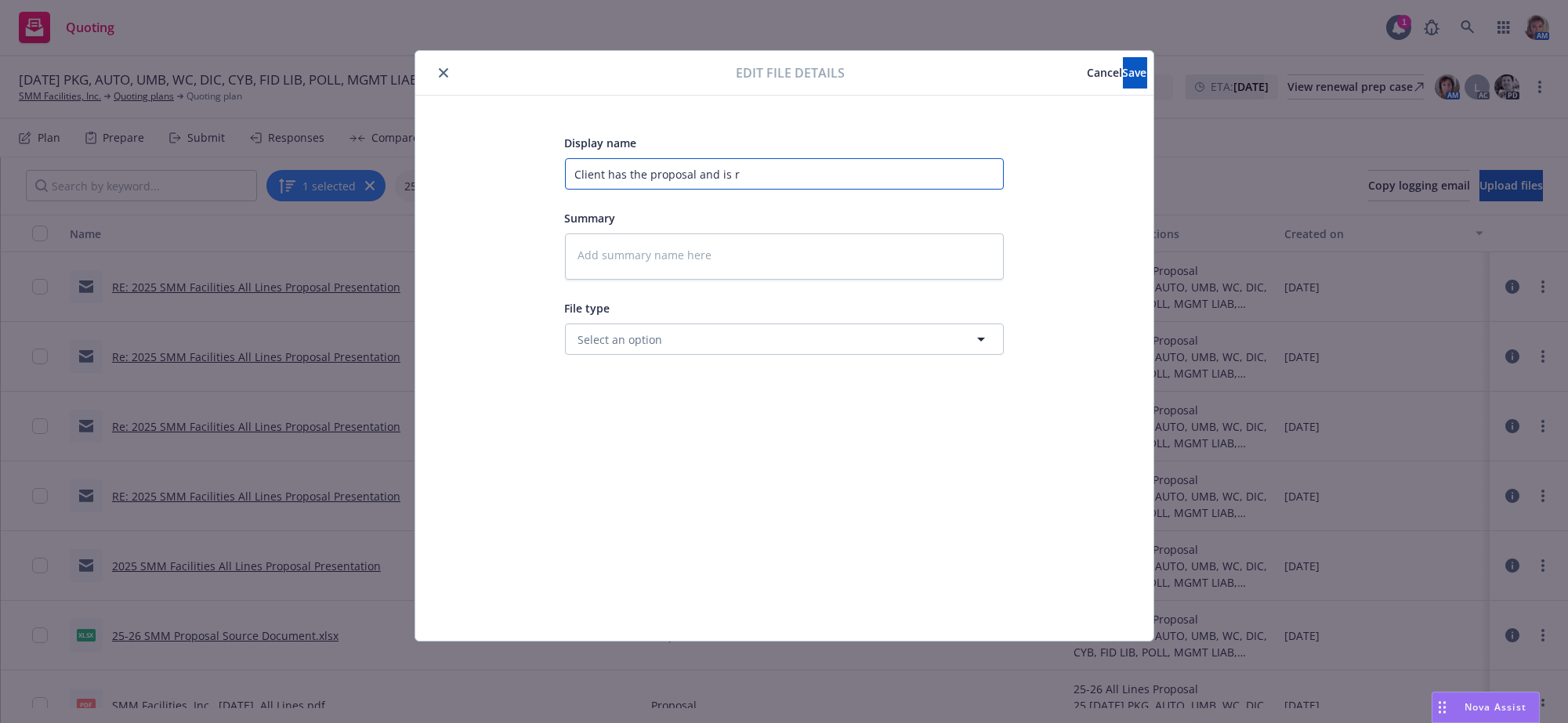
type input "Client has the proposal and is re"
type textarea "x"
type input "Client has the proposal and is rev"
type textarea "x"
type input "Client has the proposal and is revi"
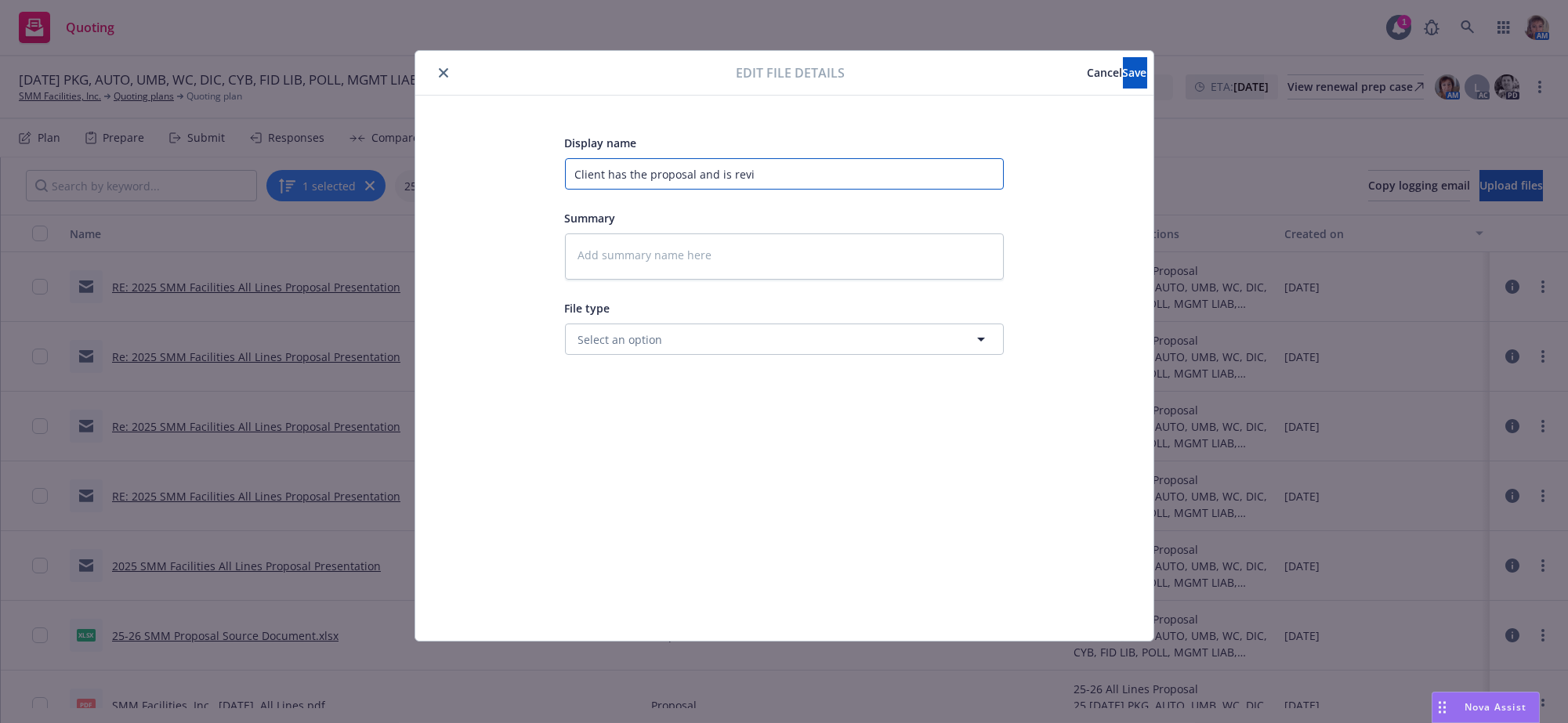
type textarea "x"
type input "Client has the proposal and is revie"
type textarea "x"
type input "Client has the proposal and is review"
type textarea "x"
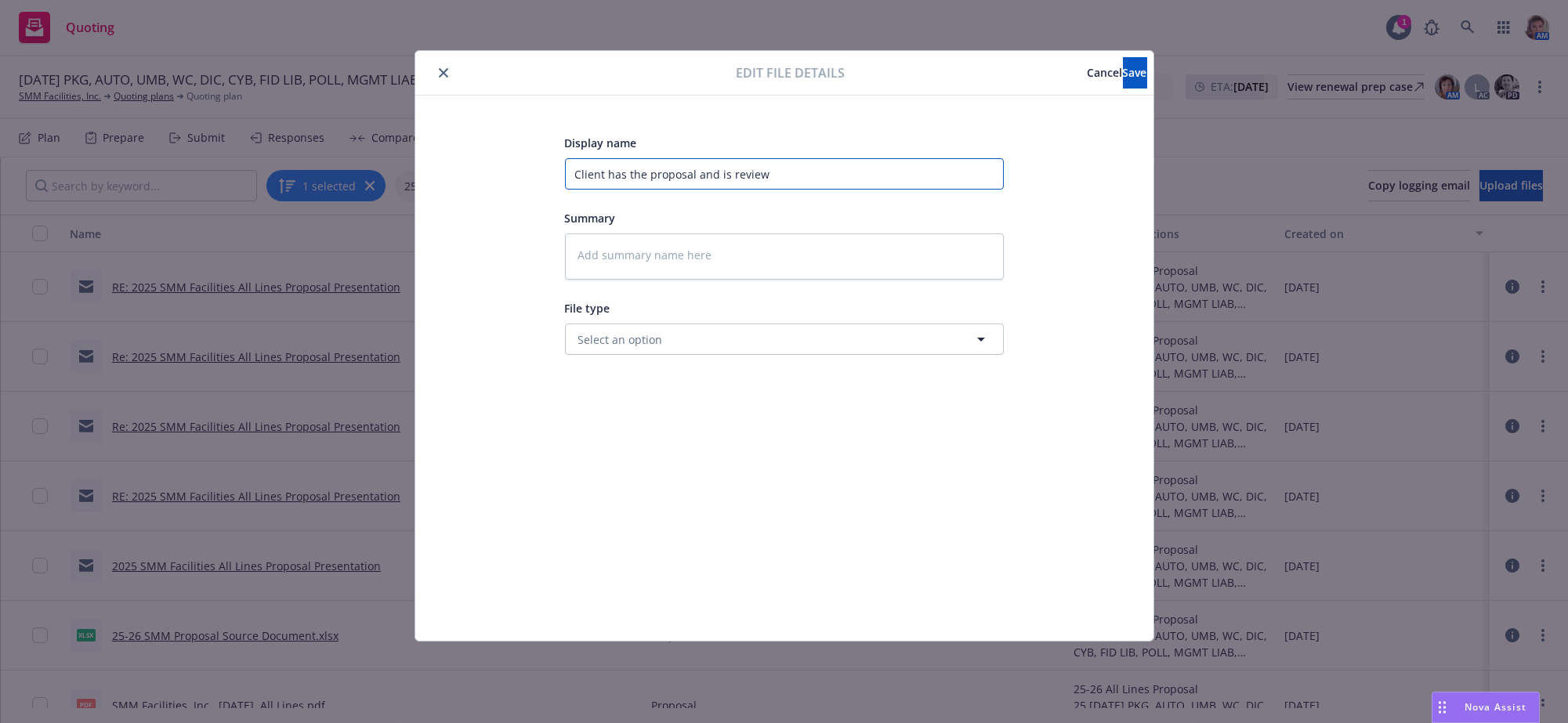
type input "Client has the proposal and is reviewi"
type textarea "x"
type input "Client has the proposal and is reviewin"
type textarea "x"
type input "Client has the proposal and is reviewing"
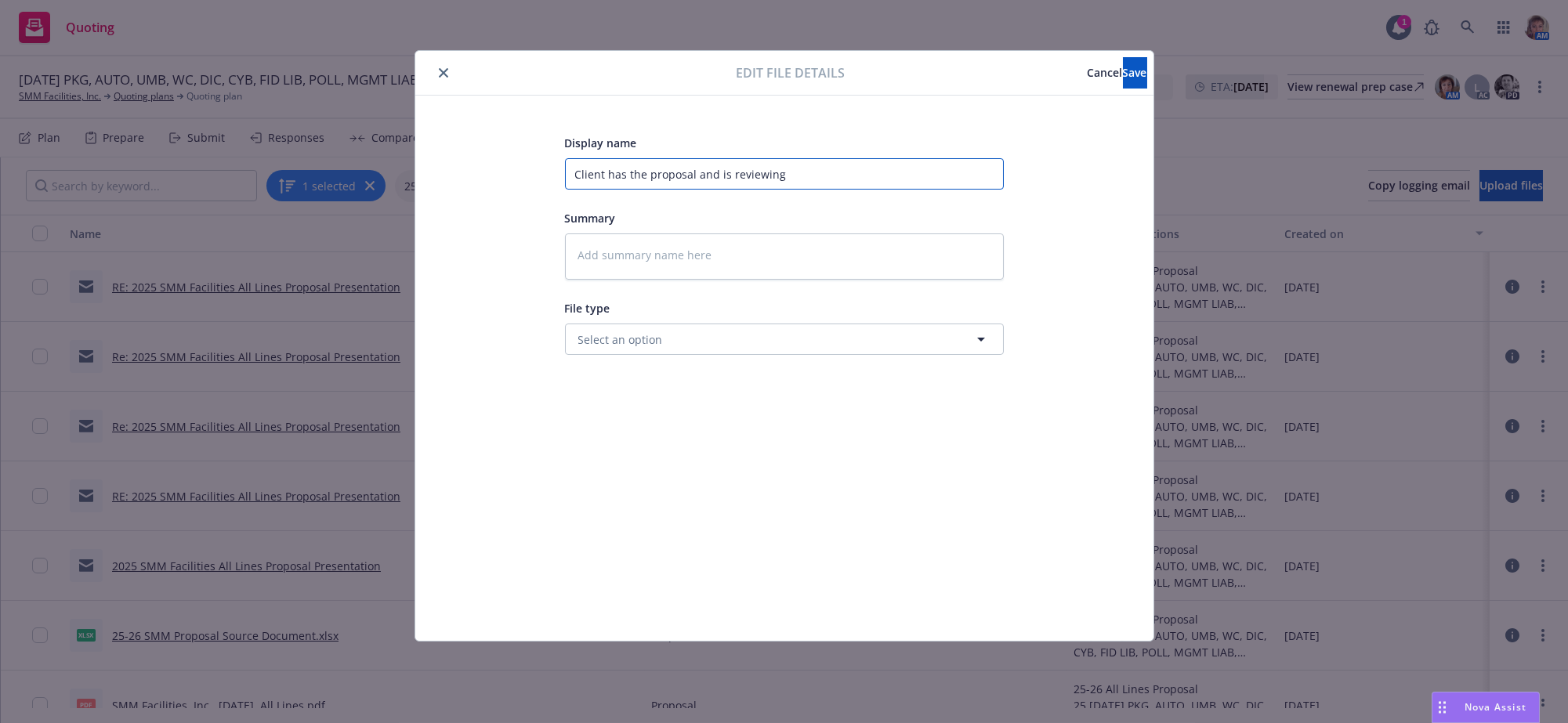
type textarea "x"
type input "Client has the proposal and is reviewing"
type textarea "x"
type input "Client has the proposal and is reviewing i"
type textarea "x"
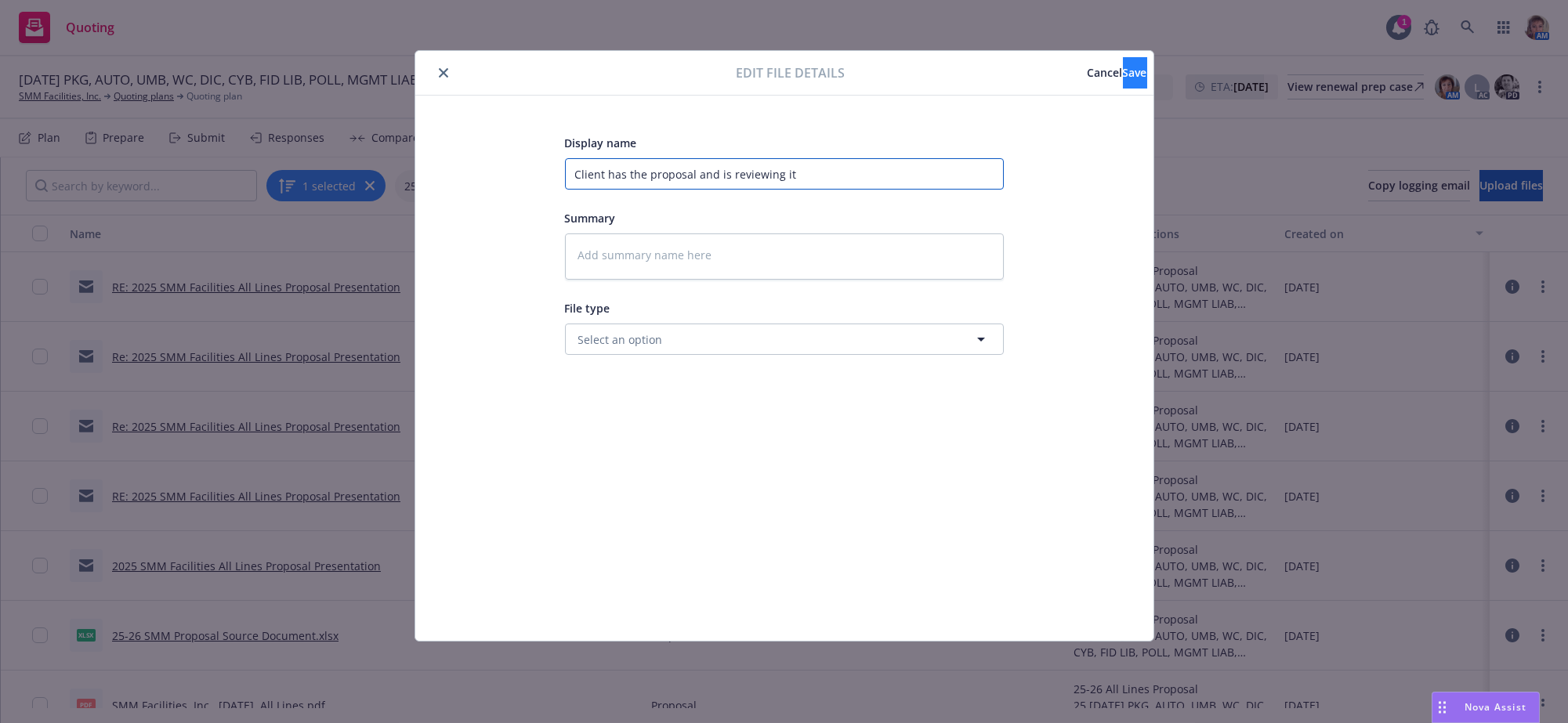
type input "Client has the proposal and is reviewing it"
click at [1123, 69] on span "Save" at bounding box center [1134, 72] width 24 height 15
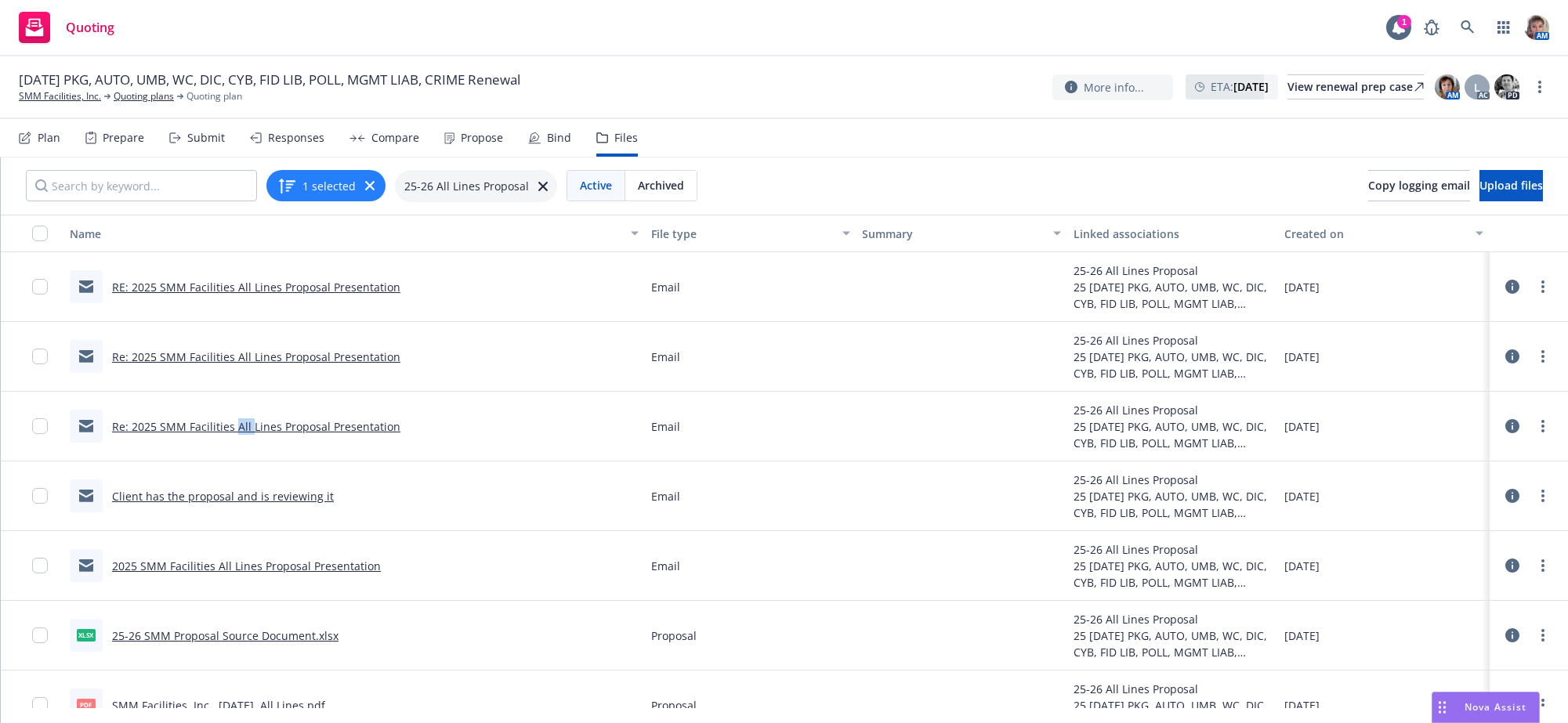
click at [233, 434] on link "Re: 2025 SMM Facilities All Lines Proposal Presentation" at bounding box center [257, 426] width 289 height 15
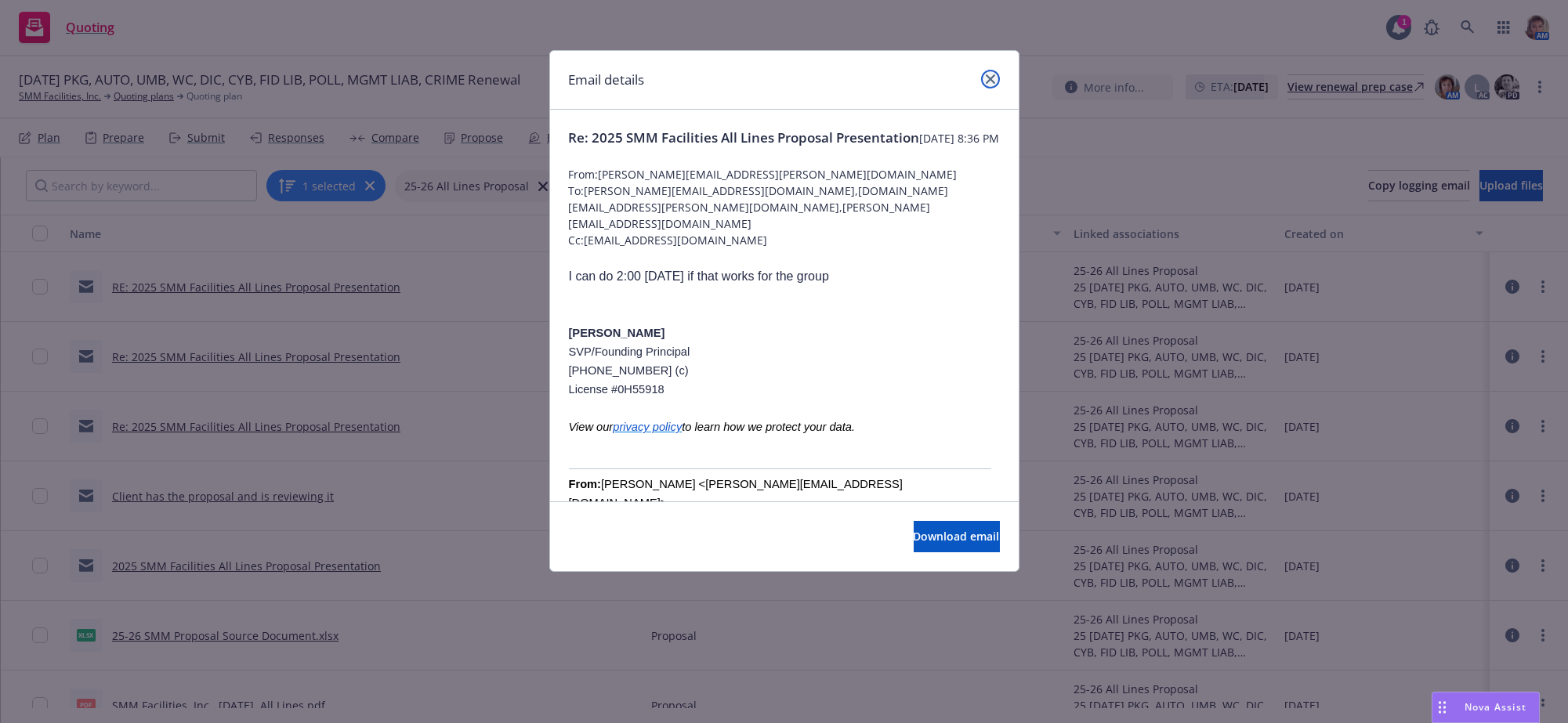
click at [984, 73] on link "close" at bounding box center [990, 78] width 19 height 19
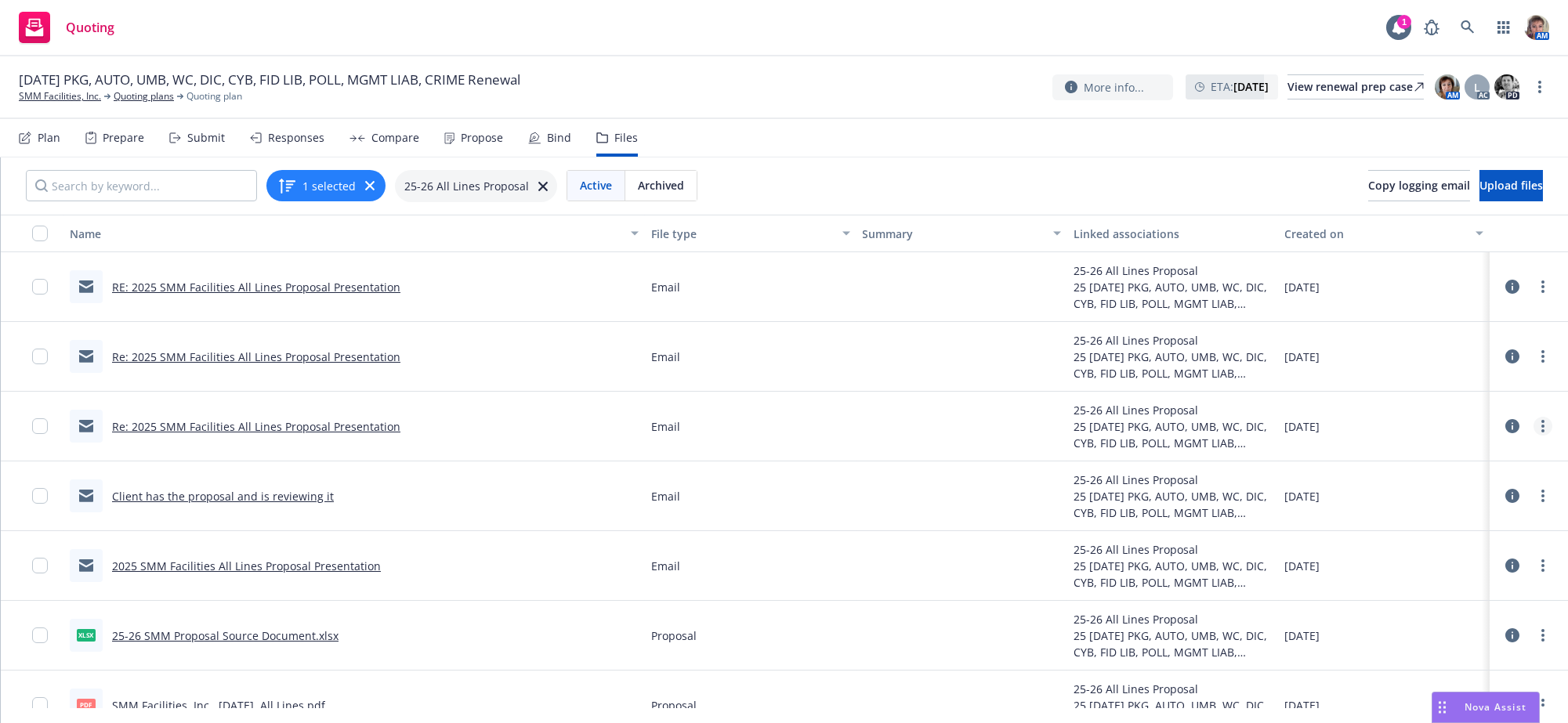
click at [1533, 435] on link "more" at bounding box center [1542, 426] width 19 height 19
click at [1426, 546] on link "Edit" at bounding box center [1458, 547] width 156 height 31
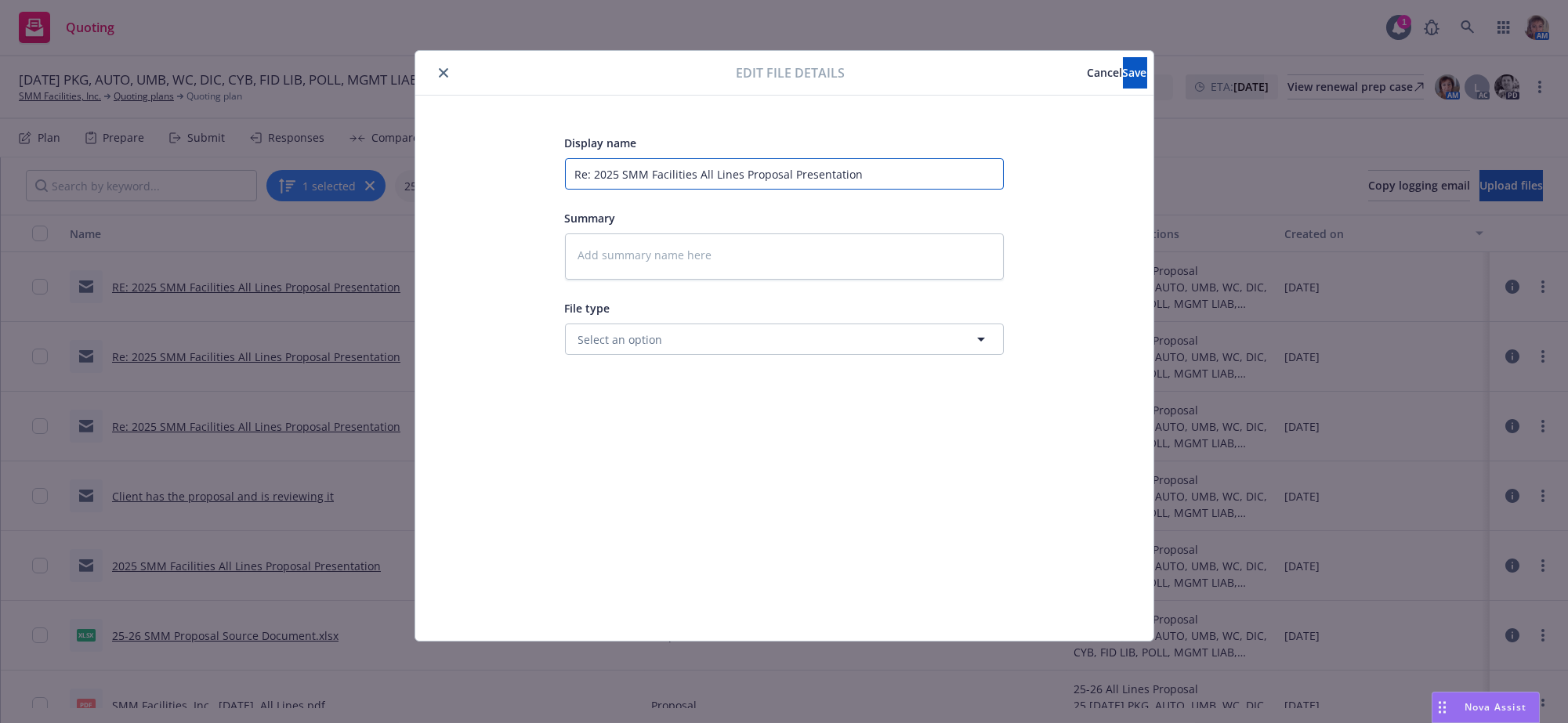
drag, startPoint x: 926, startPoint y: 167, endPoint x: 382, endPoint y: 207, distance: 545.5
click at [400, 206] on div "Edit file details Cancel Save Display name Re: 2025 SMM Facilities All Lines Pr…" at bounding box center [784, 362] width 1568 height 723
type textarea "x"
type input "E"
type textarea "x"
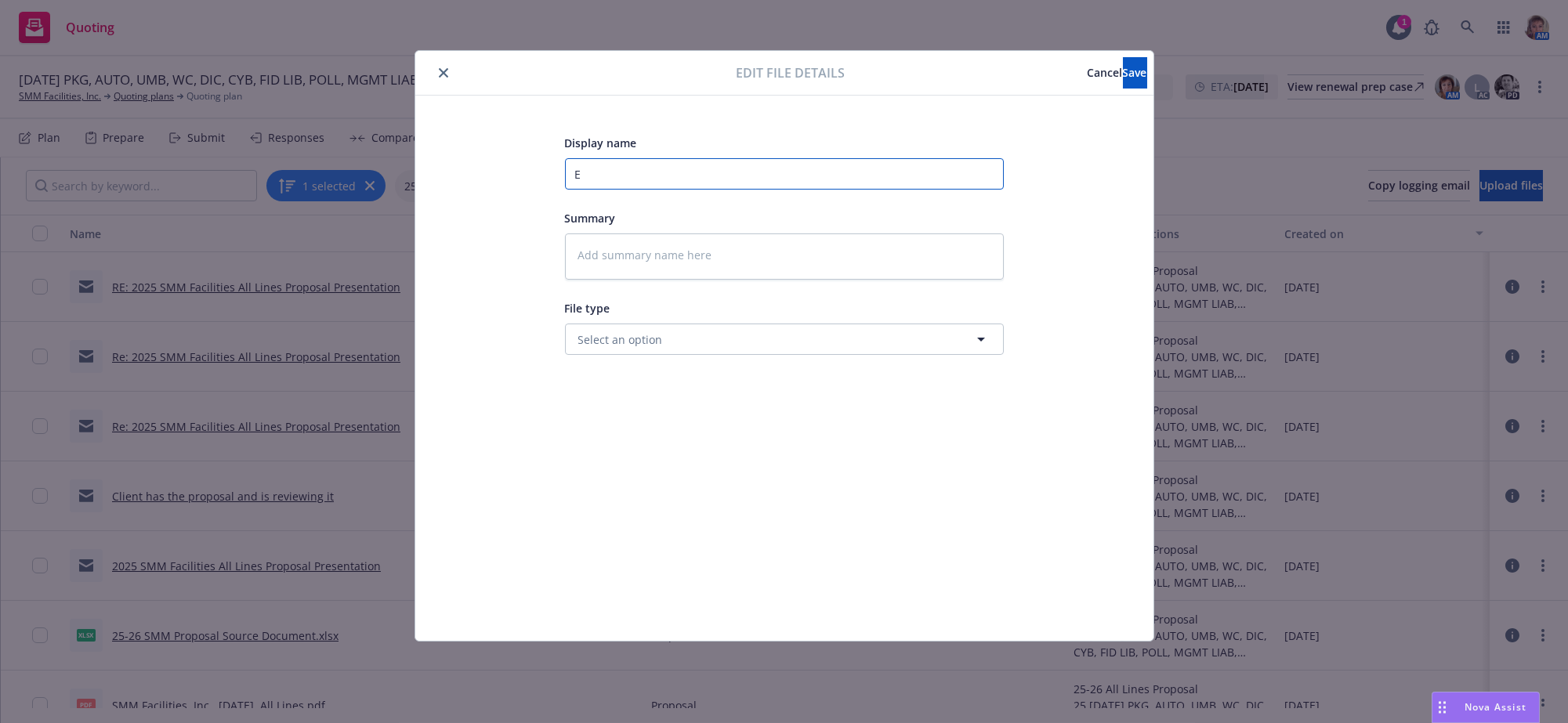
type input "Er"
type textarea "x"
type input "Eri"
type textarea "x"
type input "Eric"
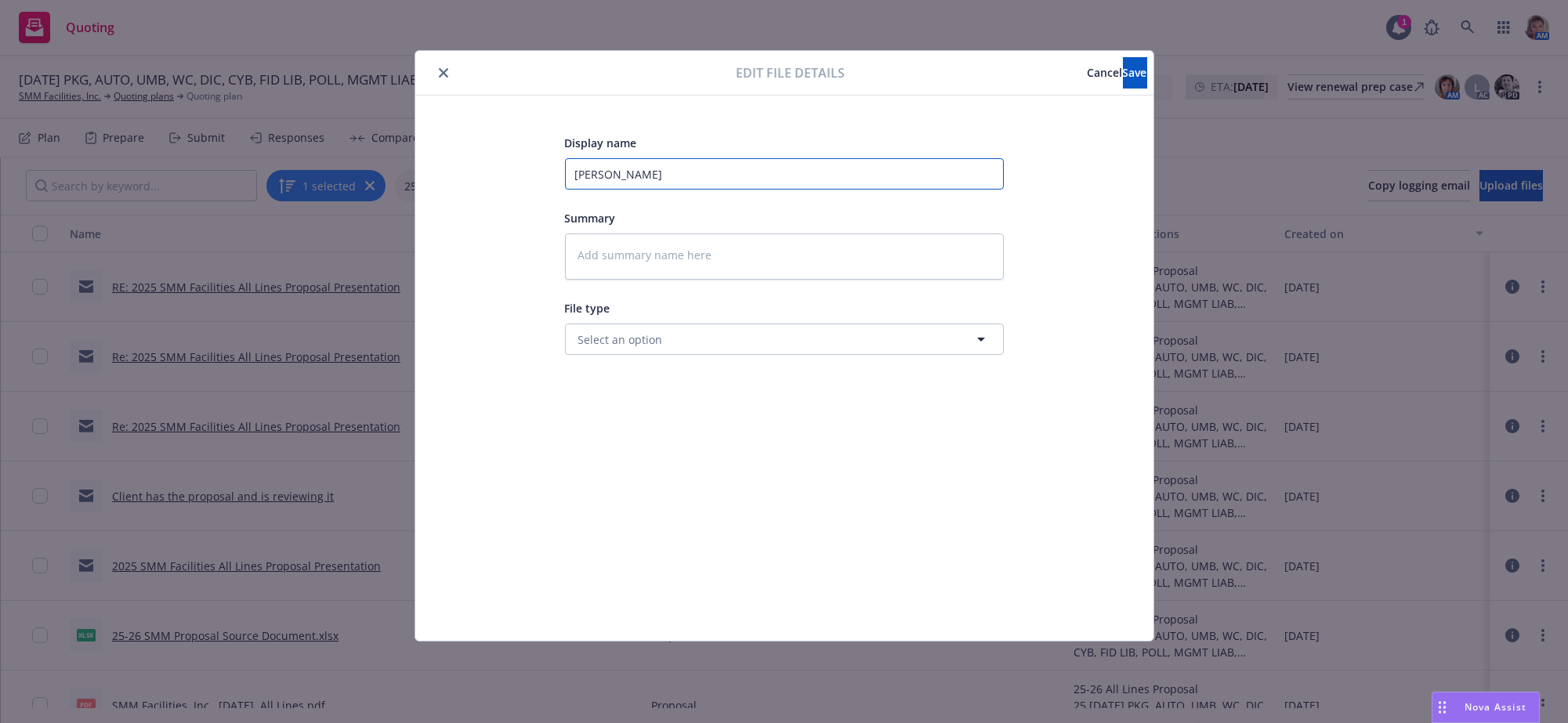
type textarea "x"
type input "Eric"
type textarea "x"
type input "Eric p"
type textarea "x"
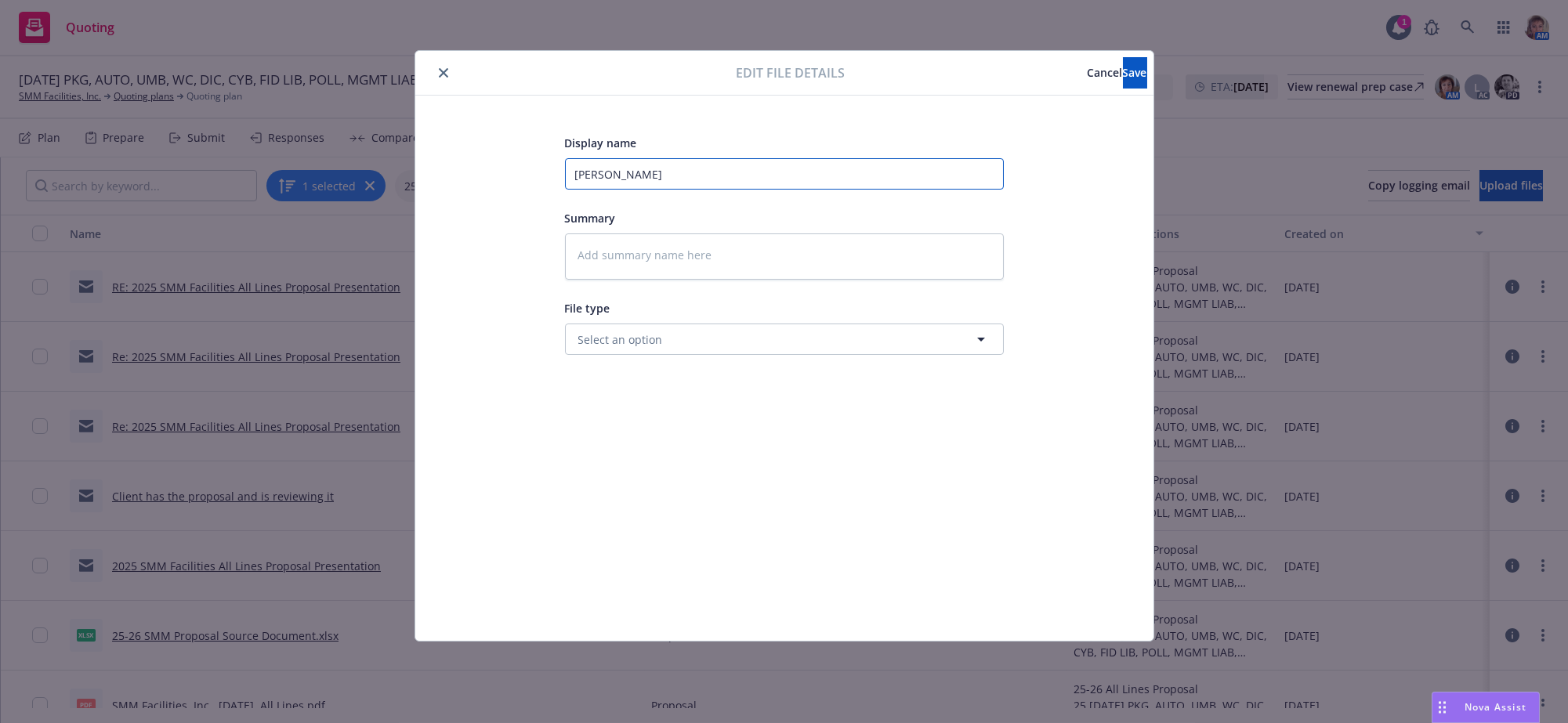
type input "Eric pr"
type textarea "x"
type input "Eric pro"
type textarea "x"
type input "Eric prov"
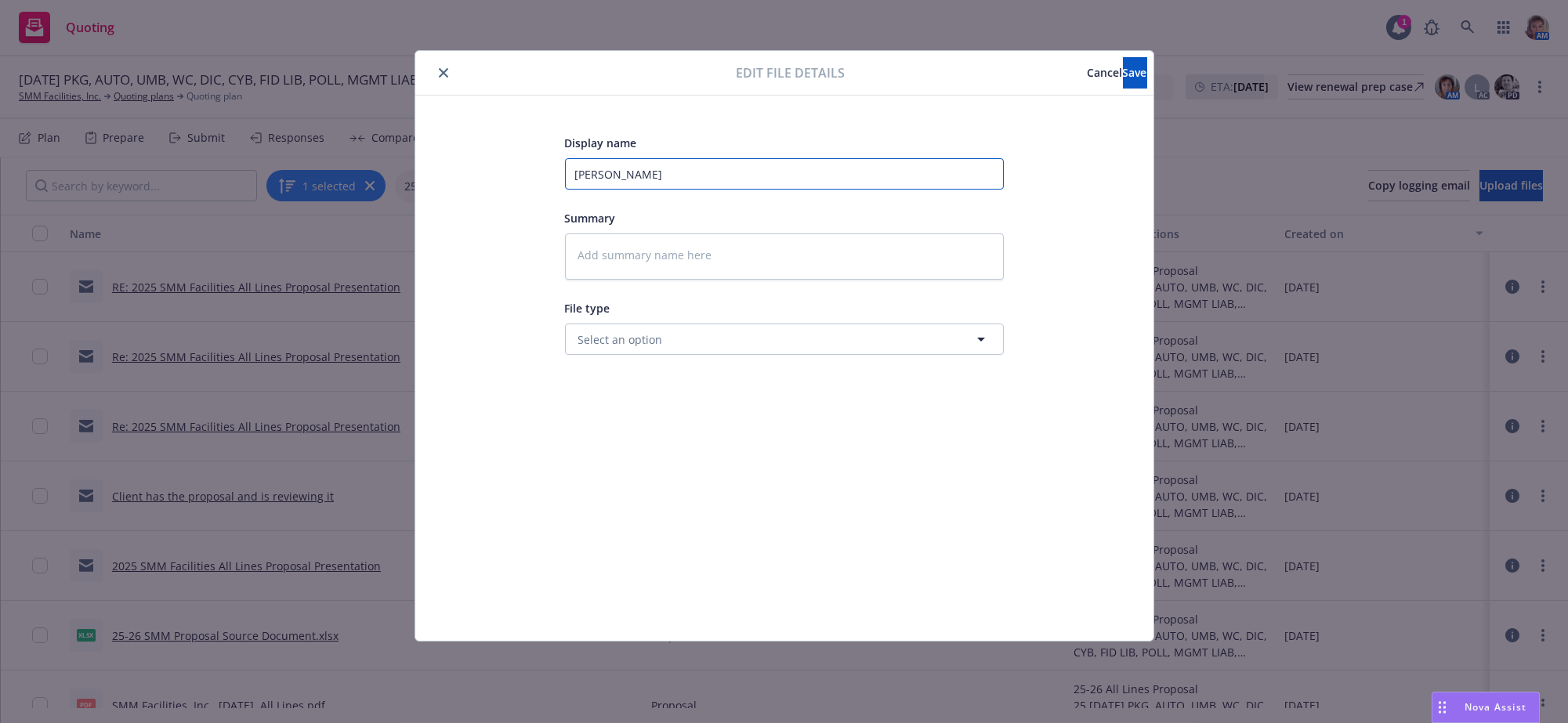
type textarea "x"
type input "Eric provi"
type textarea "x"
type input "Eric provid"
type textarea "x"
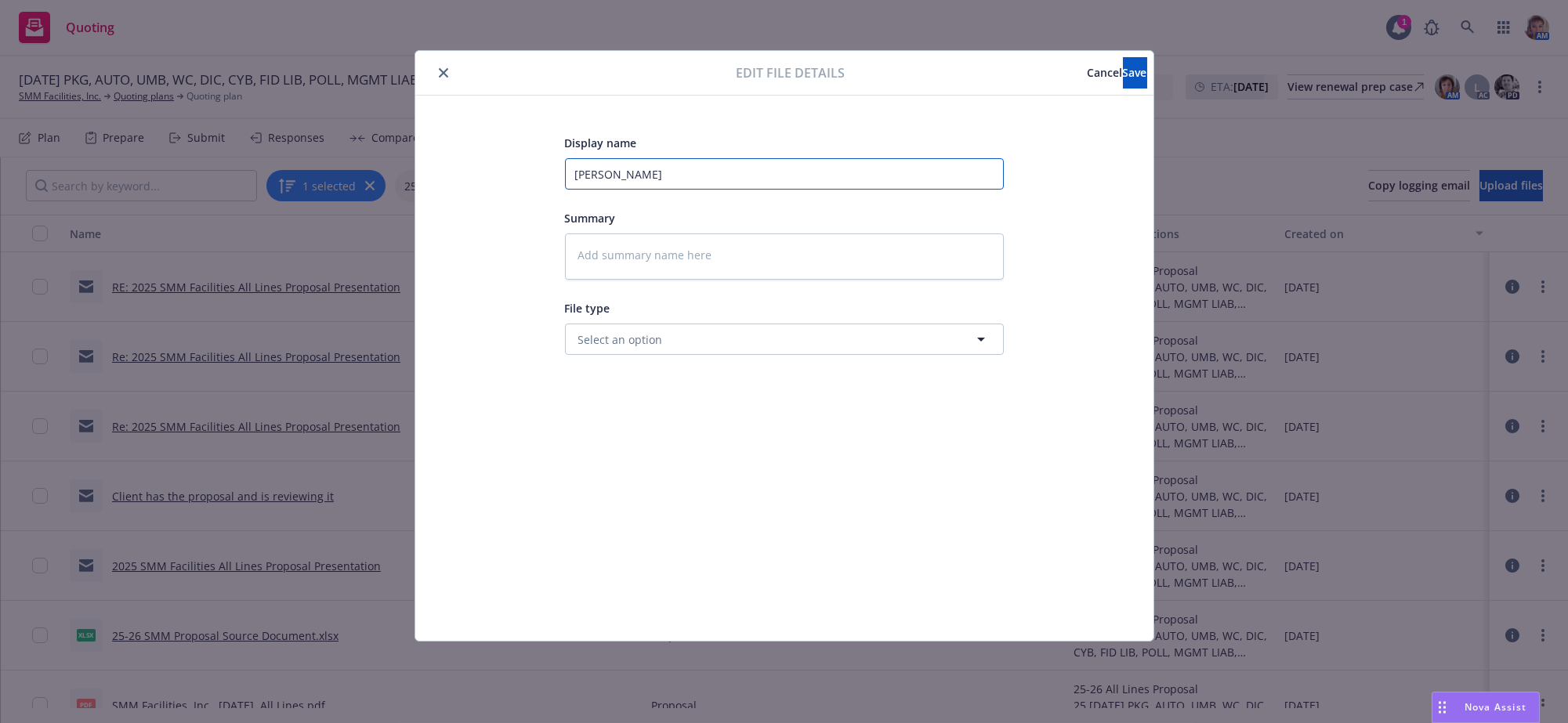
type input "Eric provide"
type textarea "x"
type input "Eric provided"
type textarea "x"
type input "Eric provided"
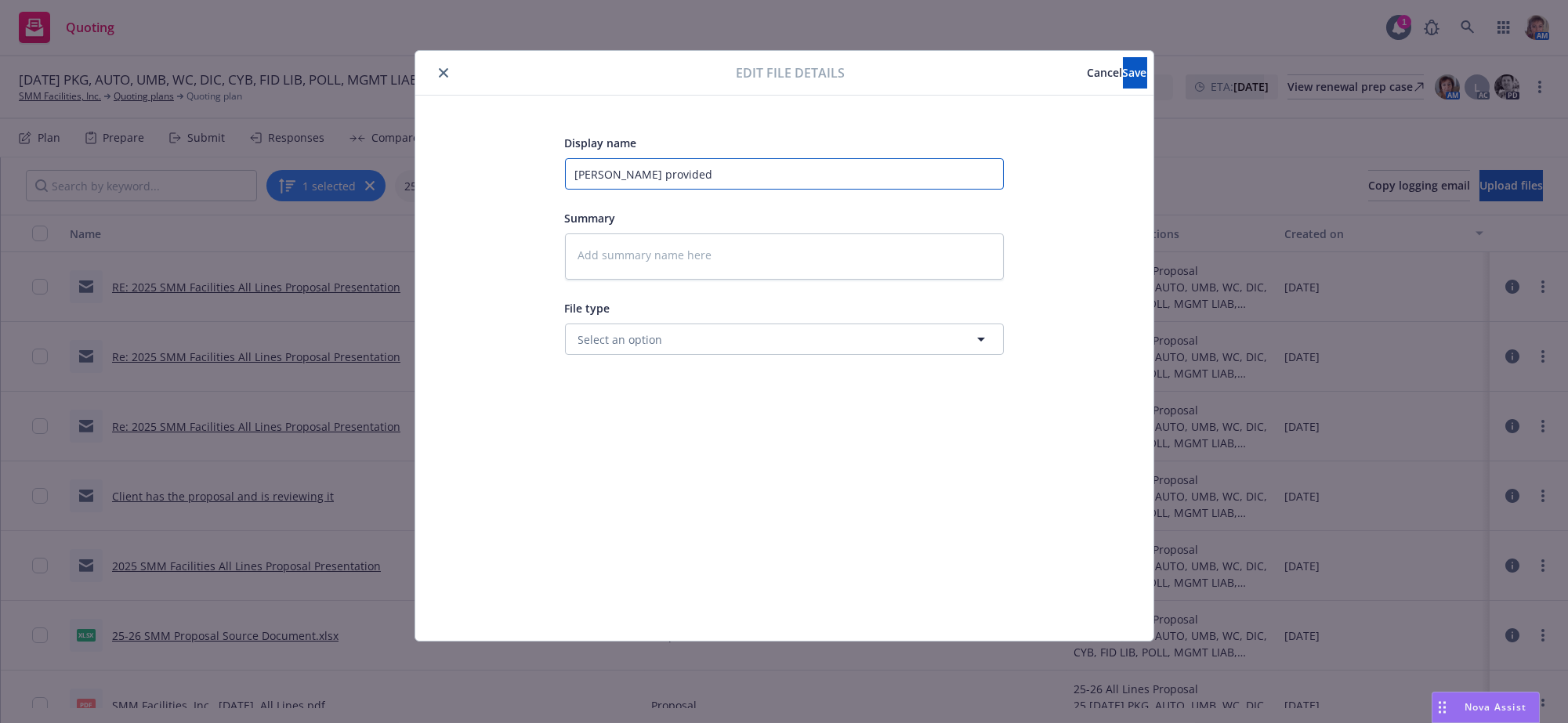
type textarea "x"
type input "Eric provided h"
type textarea "x"
type input "Eric provided hi"
type textarea "x"
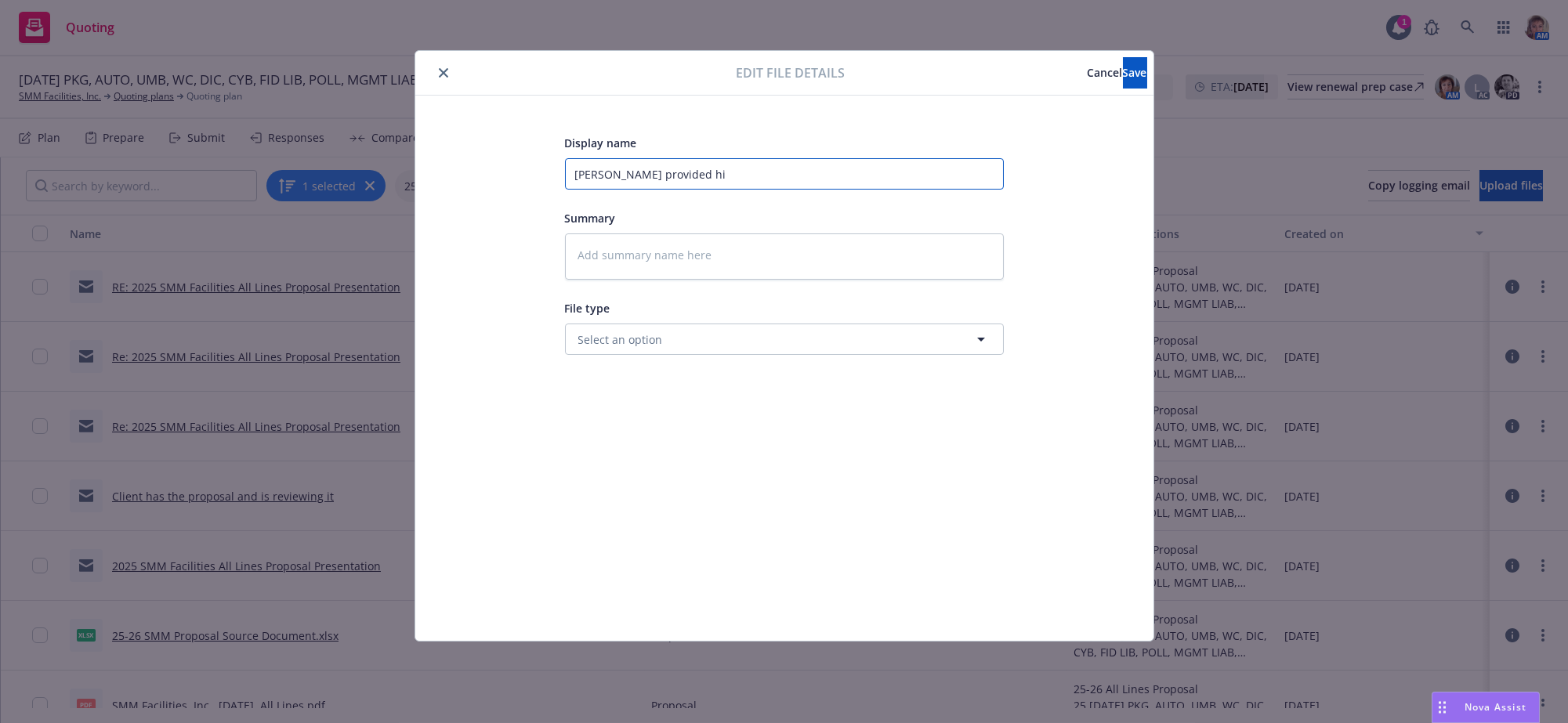
type input "Eric provided his"
type textarea "x"
type input "Eric provided his"
type textarea "x"
type input "Eric provided his a"
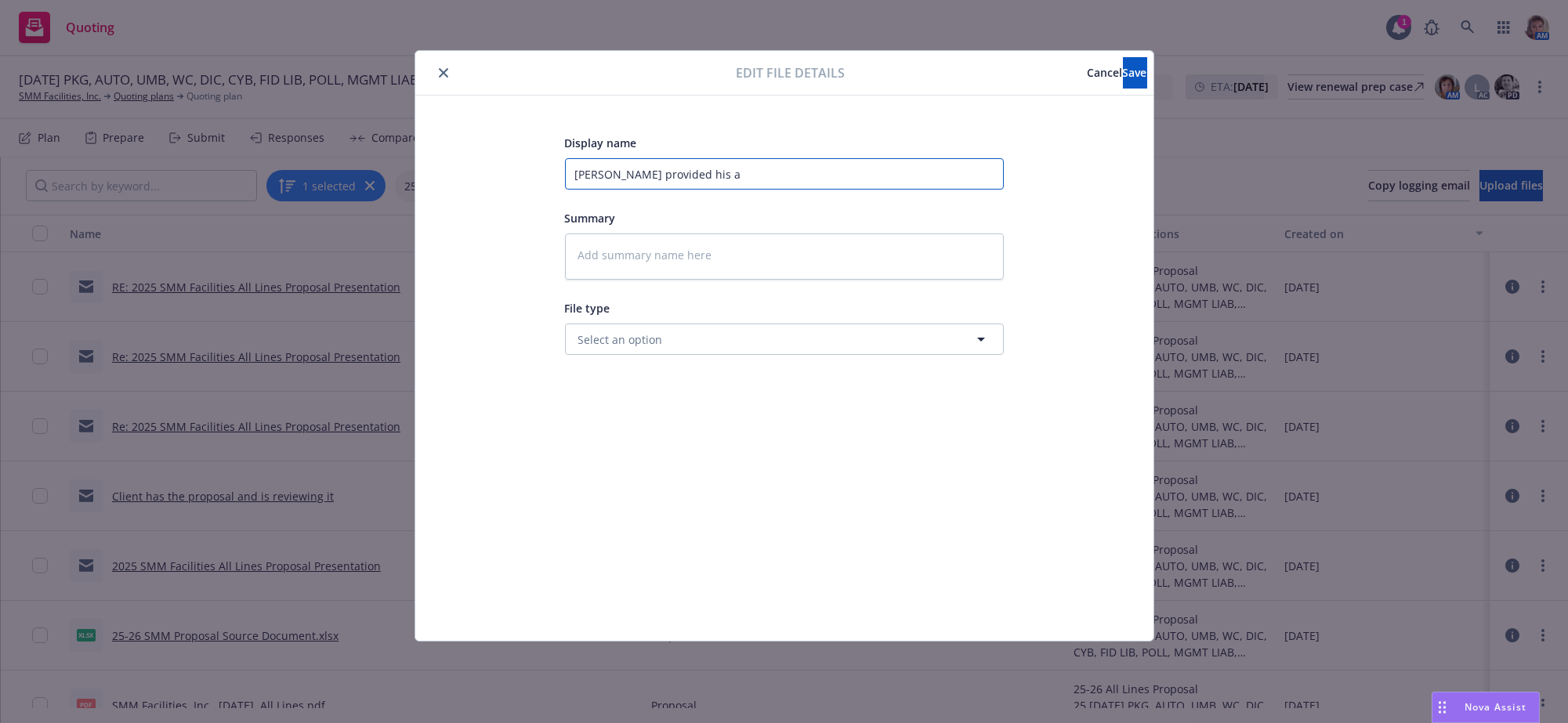
type textarea "x"
type input "Eric provided his av"
type textarea "x"
type input "Eric provided his ava"
type textarea "x"
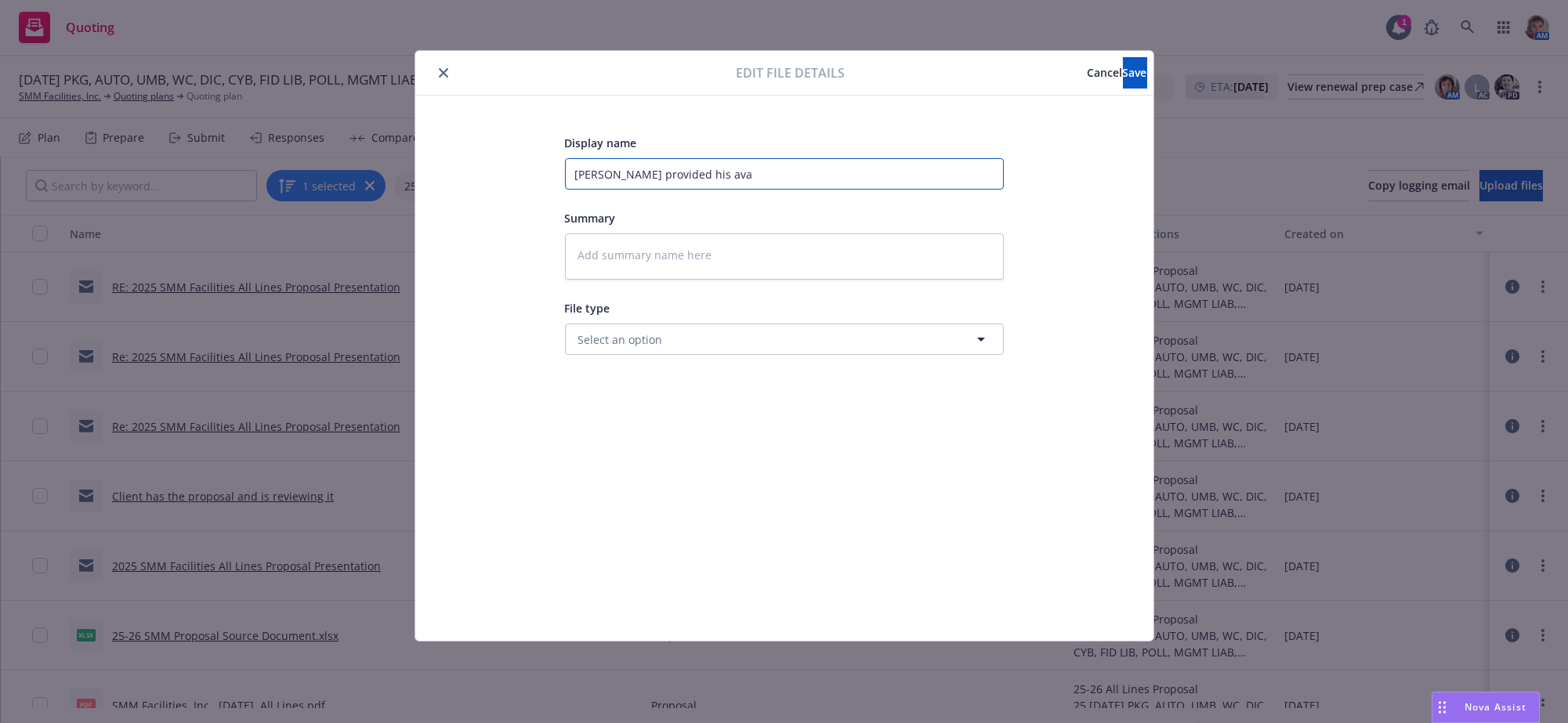
type input "Eric provided his avai"
type textarea "x"
type input "Eric provided his avail"
type textarea "x"
type input "Eric provided his availa"
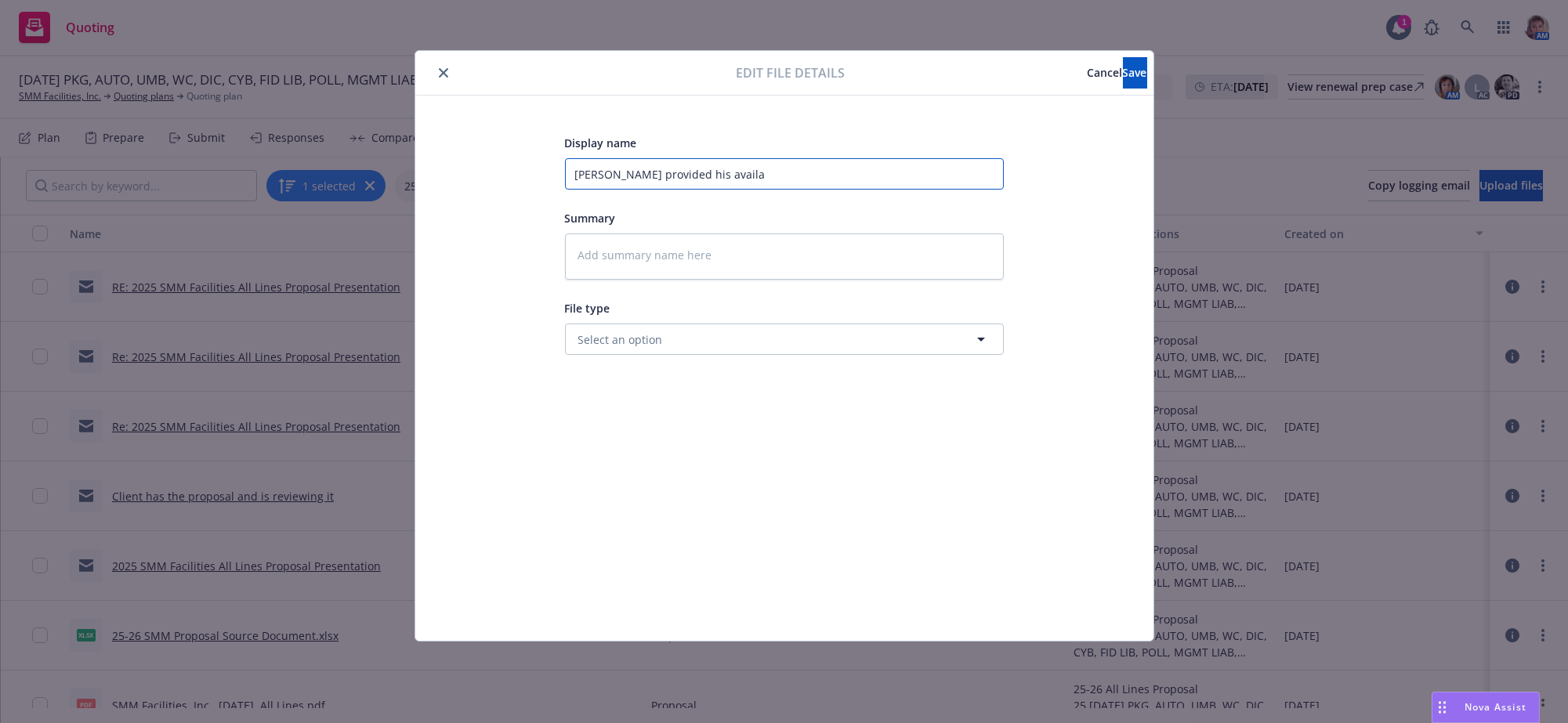
type textarea "x"
type input "Eric provided his availab"
type textarea "x"
type input "Eric provided his availabi"
type textarea "x"
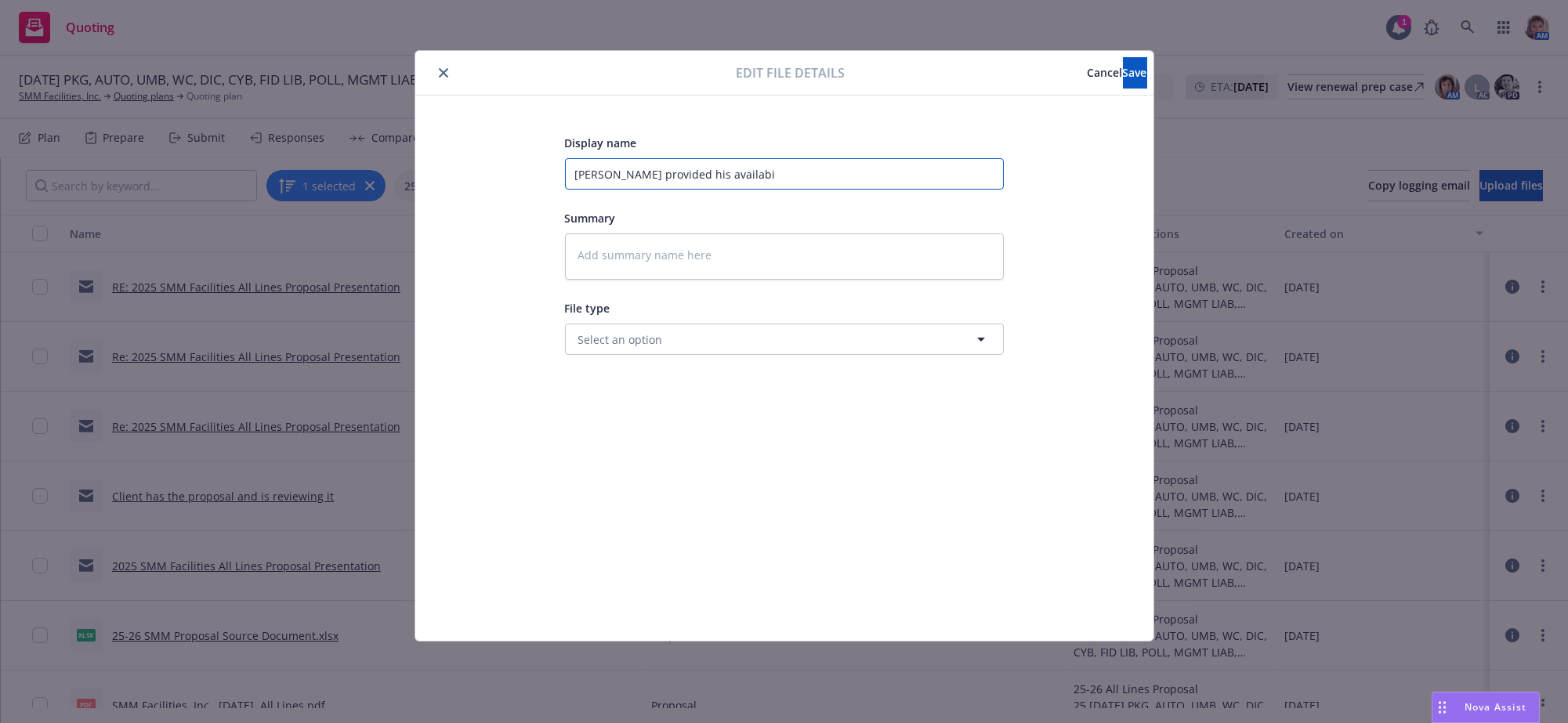
type input "Eric provided his availabil"
type textarea "x"
type input "Eric provided his availabili"
type textarea "x"
type input "Eric provided his availabilit"
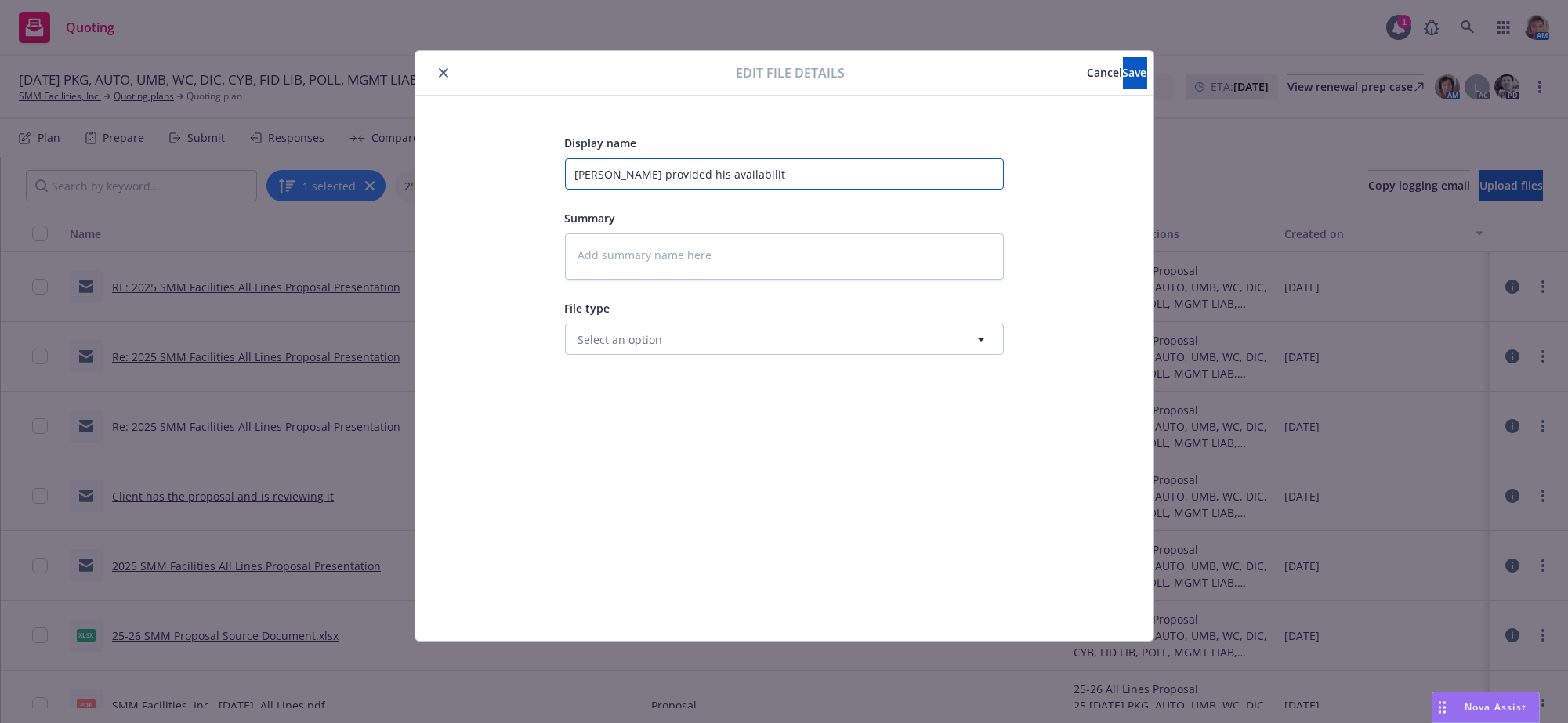
type textarea "x"
type input "Eric provided his availability"
type textarea "x"
type input "Eric provided his availability"
type textarea "x"
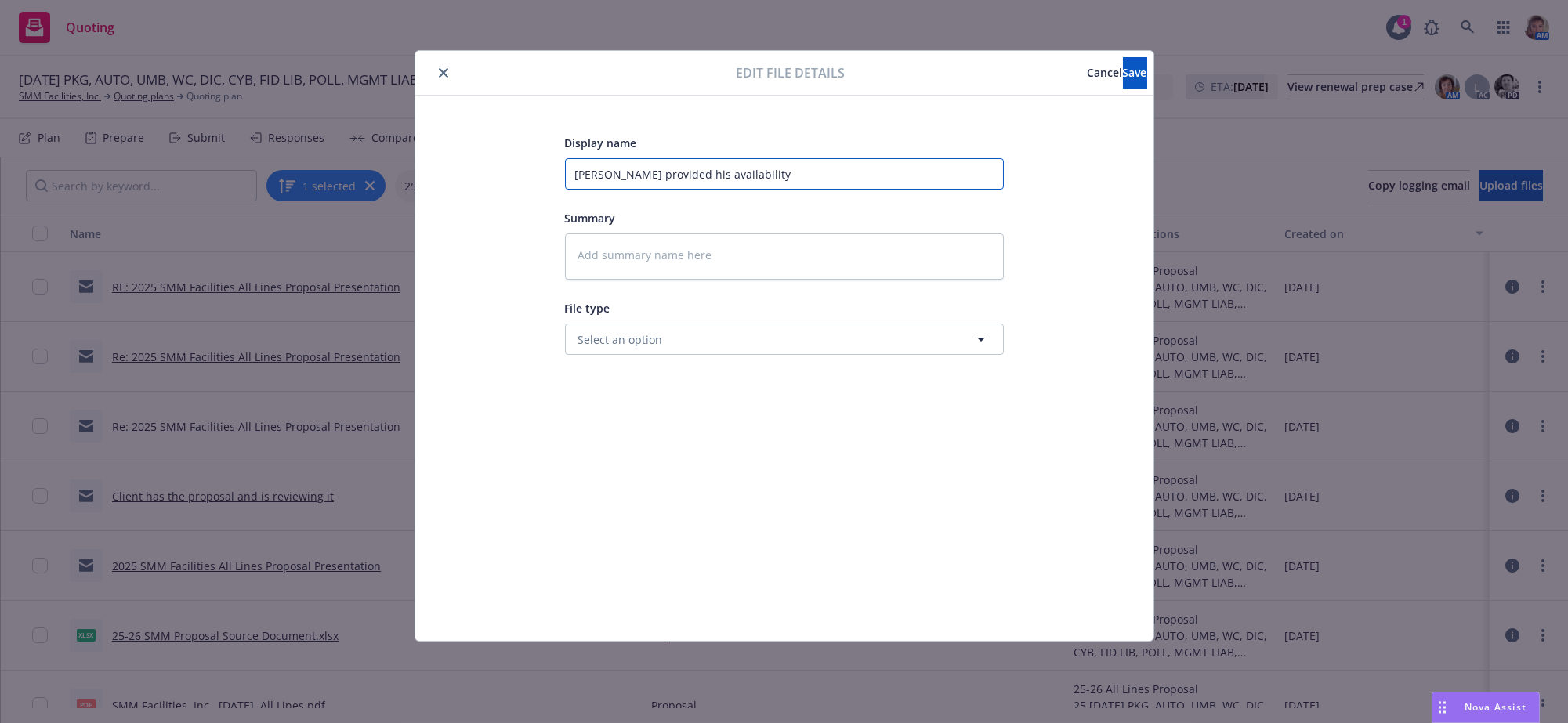
type input "Eric provided his availability f"
type textarea "x"
type input "Eric provided his availability fo"
type textarea "x"
type input "Eric provided his availability for"
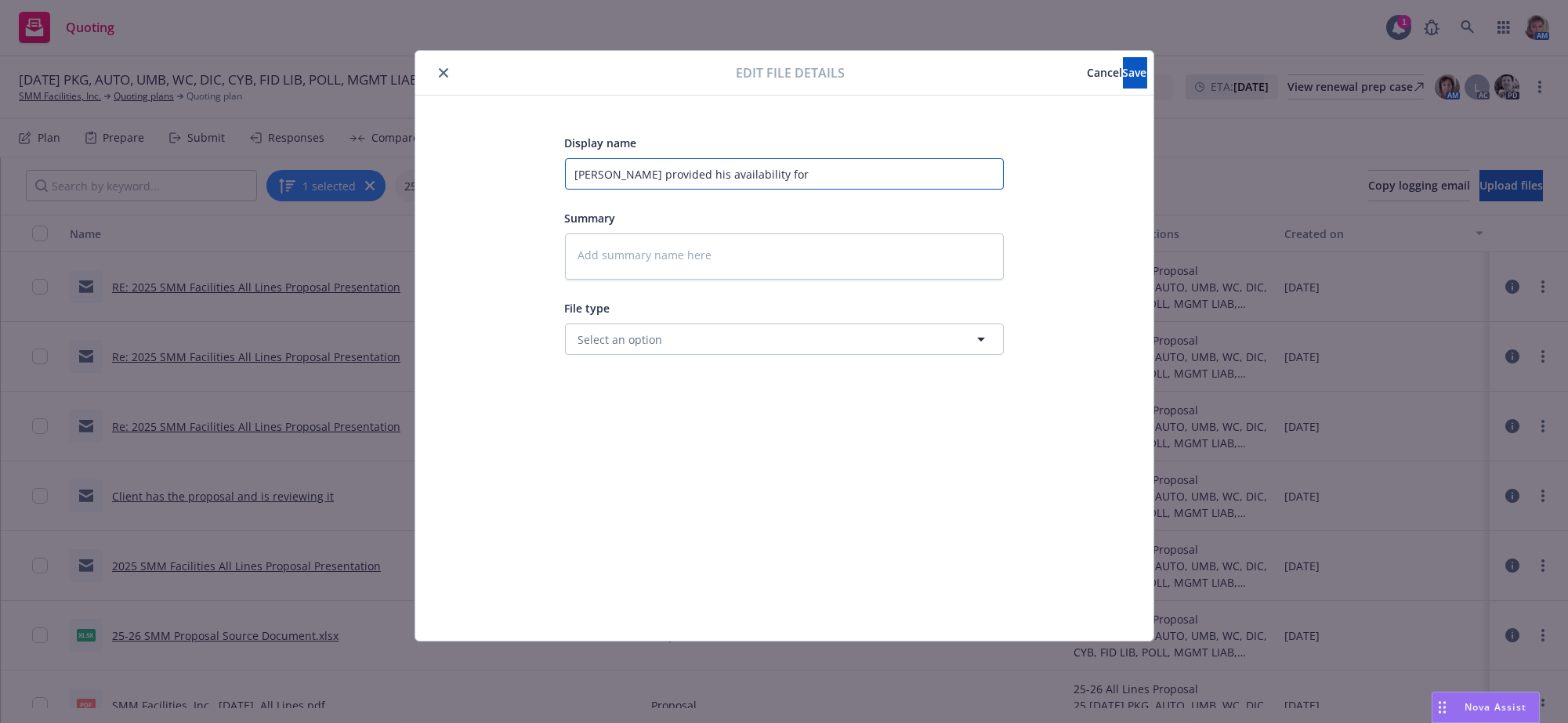
type textarea "x"
type input "Eric provided his availability for"
type textarea "x"
type input "Eric provided his availability for a"
type textarea "x"
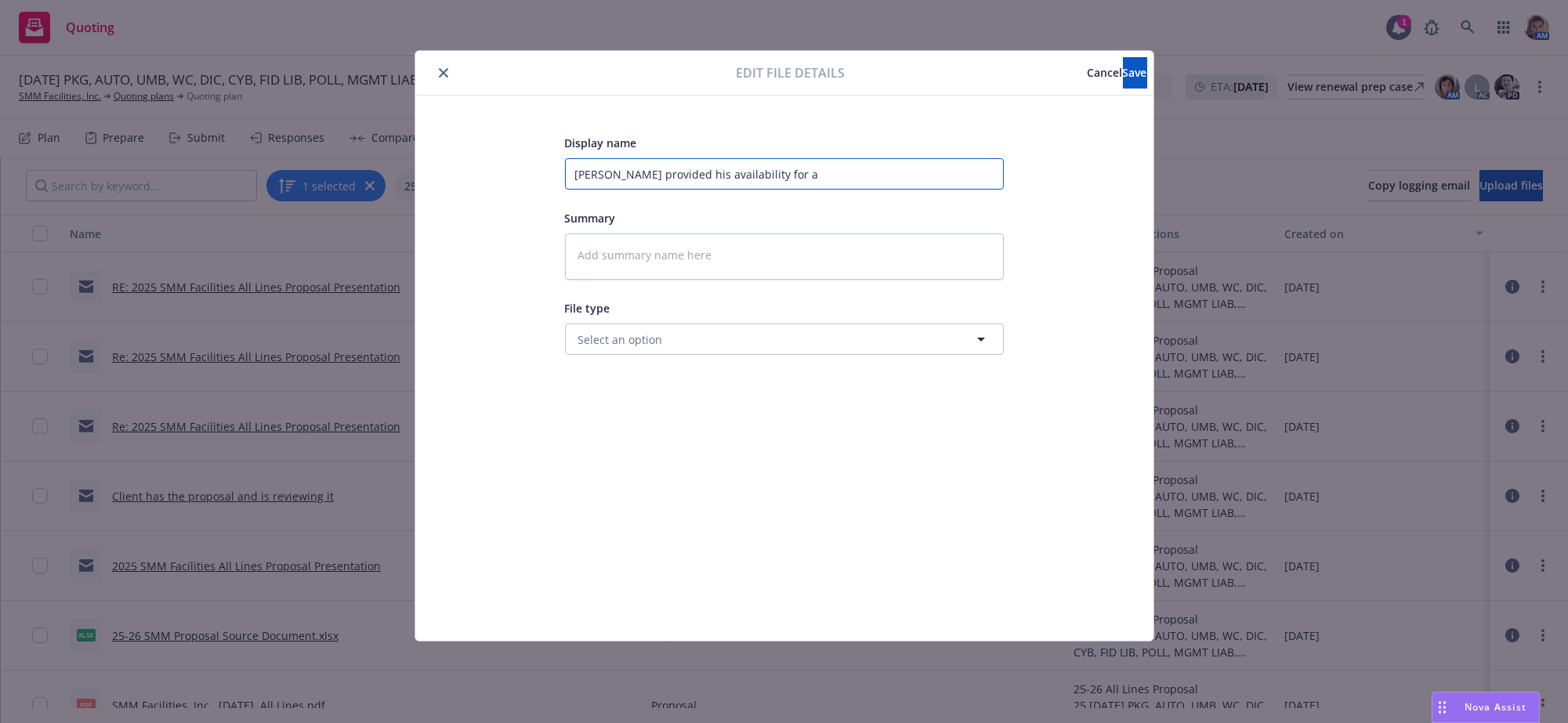
type input "Eric provided his availability for a"
type textarea "x"
type input "Eric provided his availability for a z"
type textarea "x"
type input "Eric provided his availability for a zo"
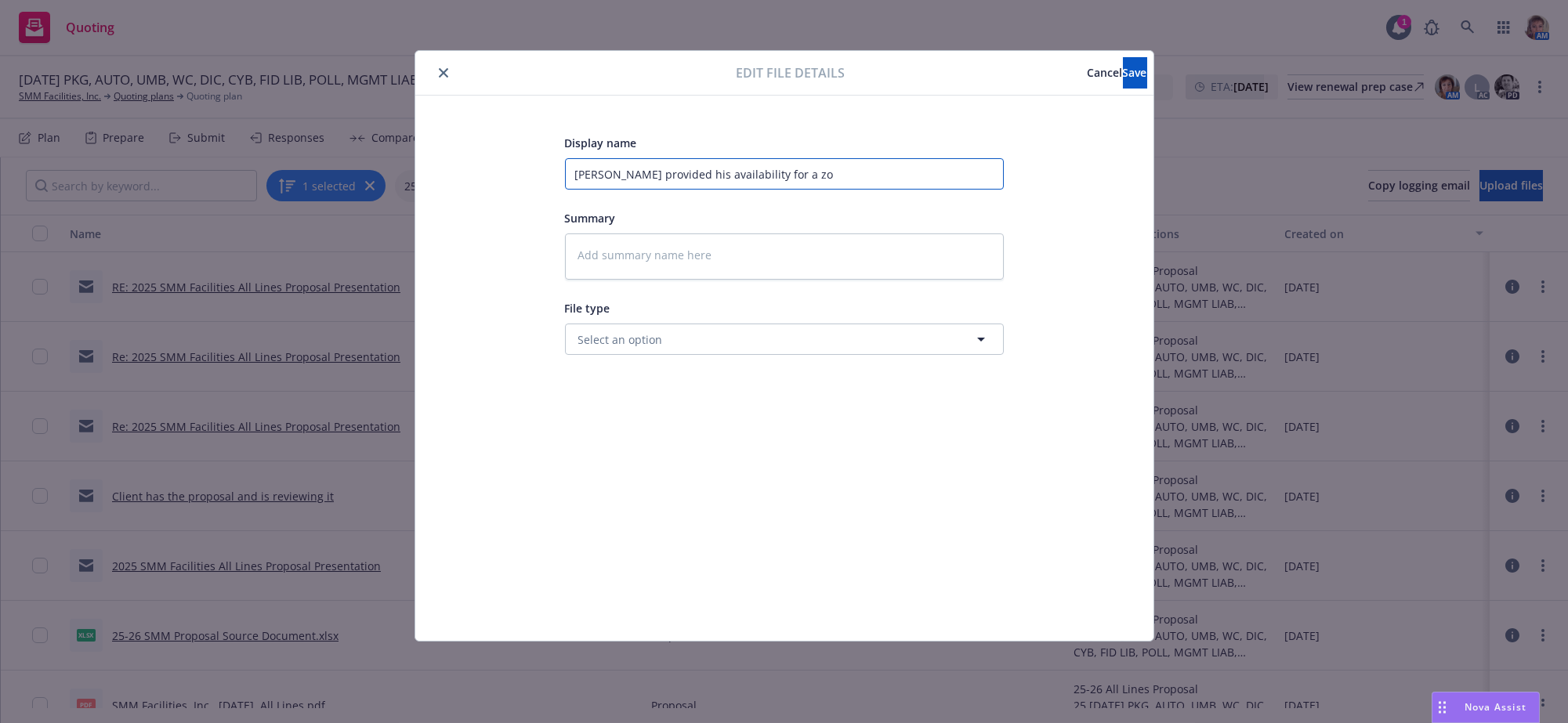
type textarea "x"
type input "Eric provided his availability for a zoo"
type textarea "x"
type input "Eric provided his availability for a zoom"
type textarea "x"
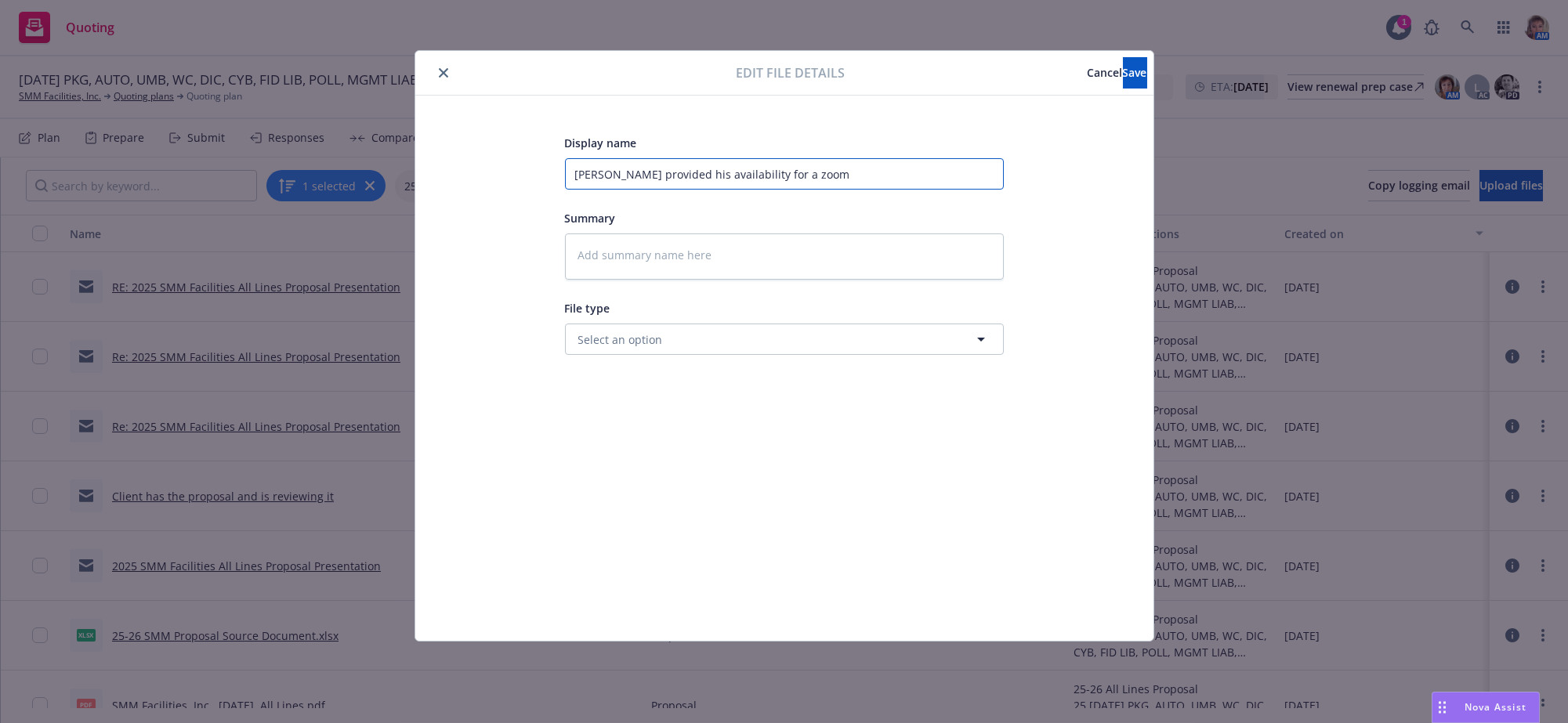
type input "Eric provided his availability for a zoom"
type textarea "x"
type input "Eric provided his availability for a zoom m"
type textarea "x"
type input "Eric provided his availability for a zoom me"
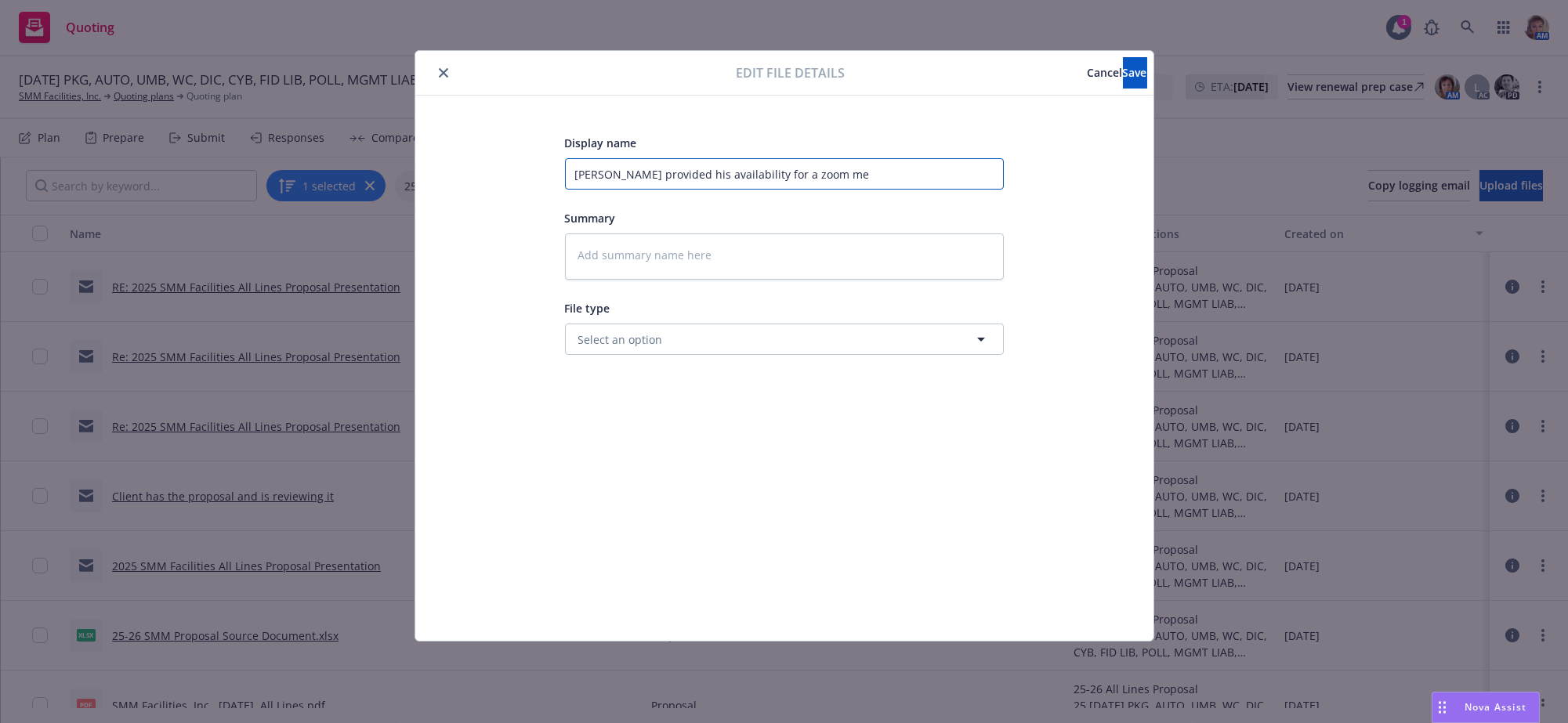
type textarea "x"
type input "Eric provided his availability for a zoom mee"
type textarea "x"
type input "Eric provided his availability for a zoom meei"
type textarea "x"
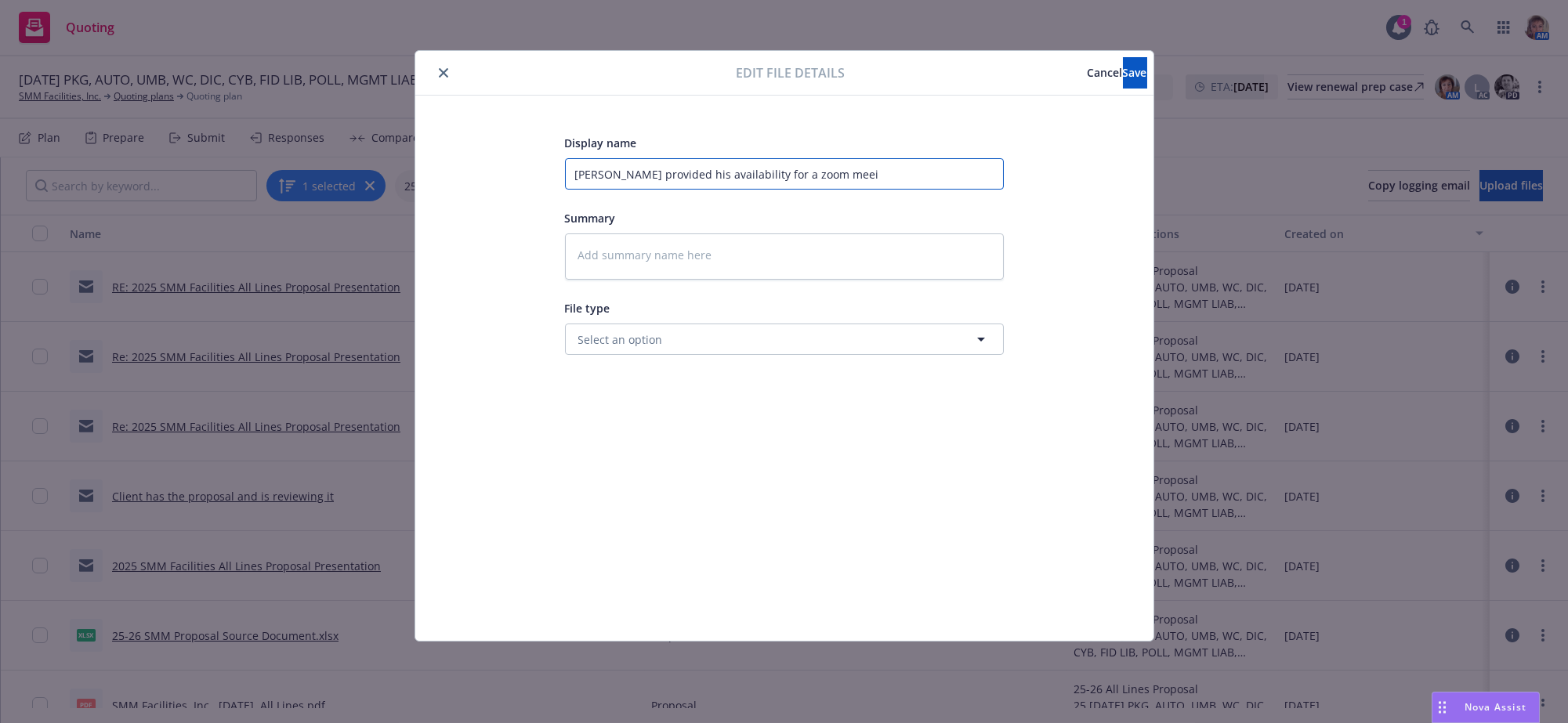
type input "Eric provided his availability for a zoom mee"
type textarea "x"
type input "Eric provided his availability for a zoom meet"
click at [1143, 64] on button "Save" at bounding box center [1134, 72] width 24 height 31
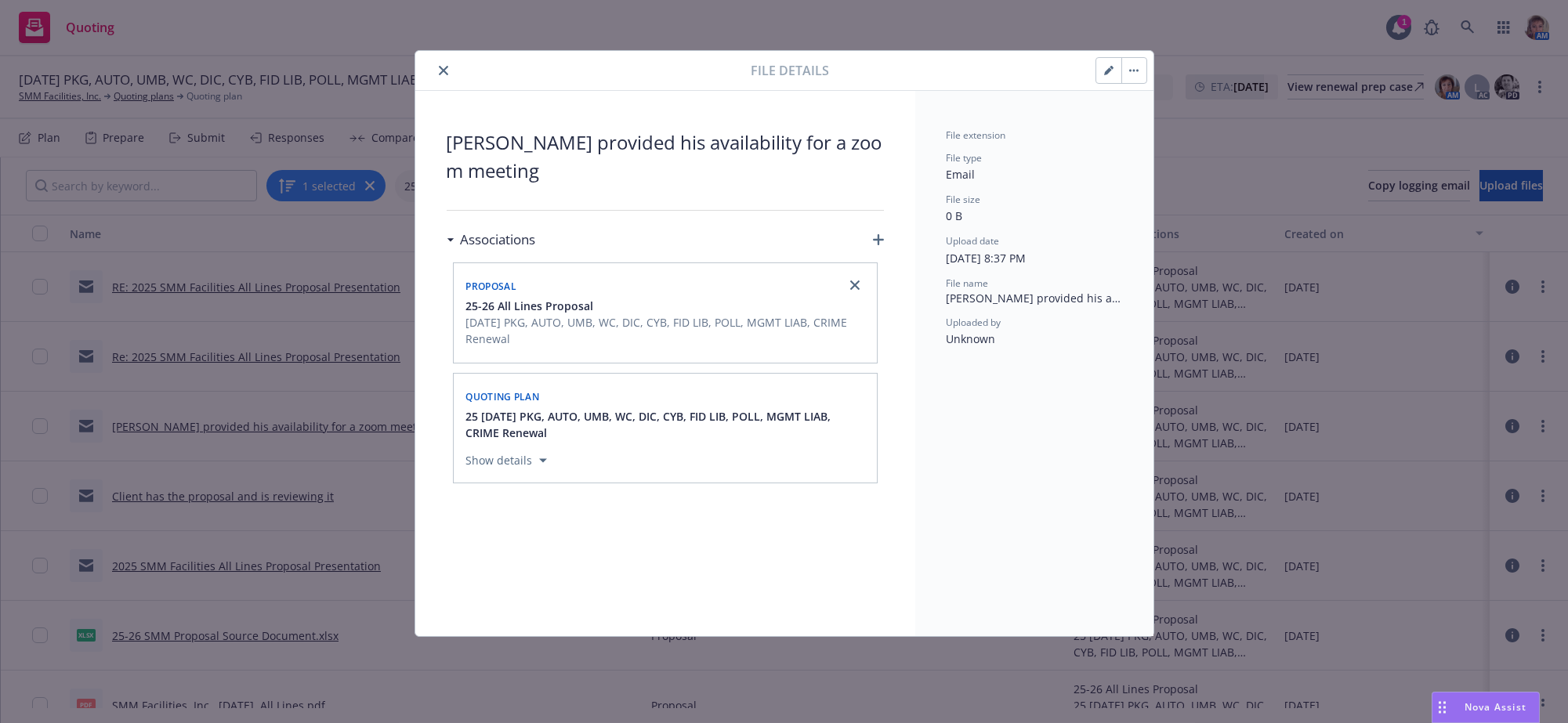
click at [443, 74] on icon "close" at bounding box center [443, 70] width 10 height 10
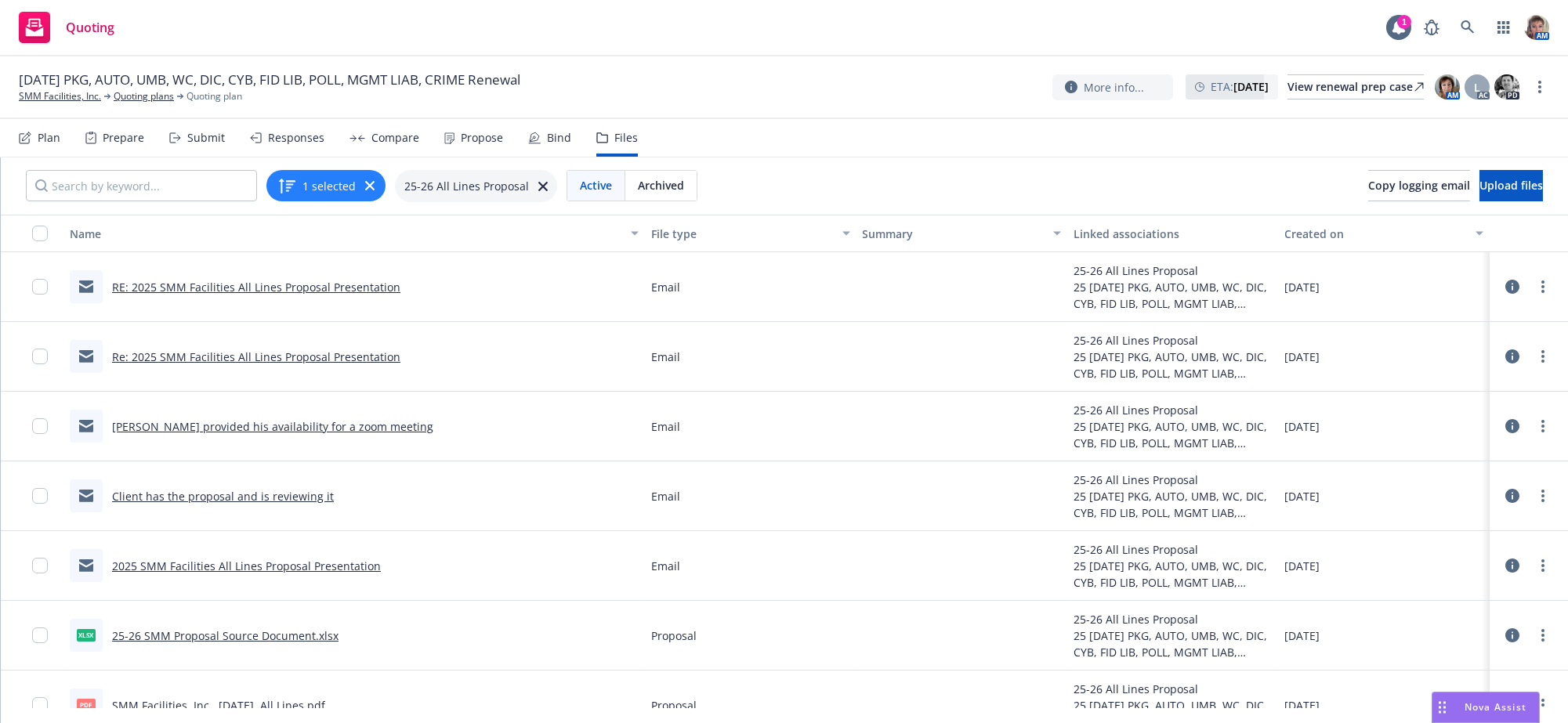
click at [306, 364] on link "Re: 2025 SMM Facilities All Lines Proposal Presentation" at bounding box center [257, 356] width 289 height 15
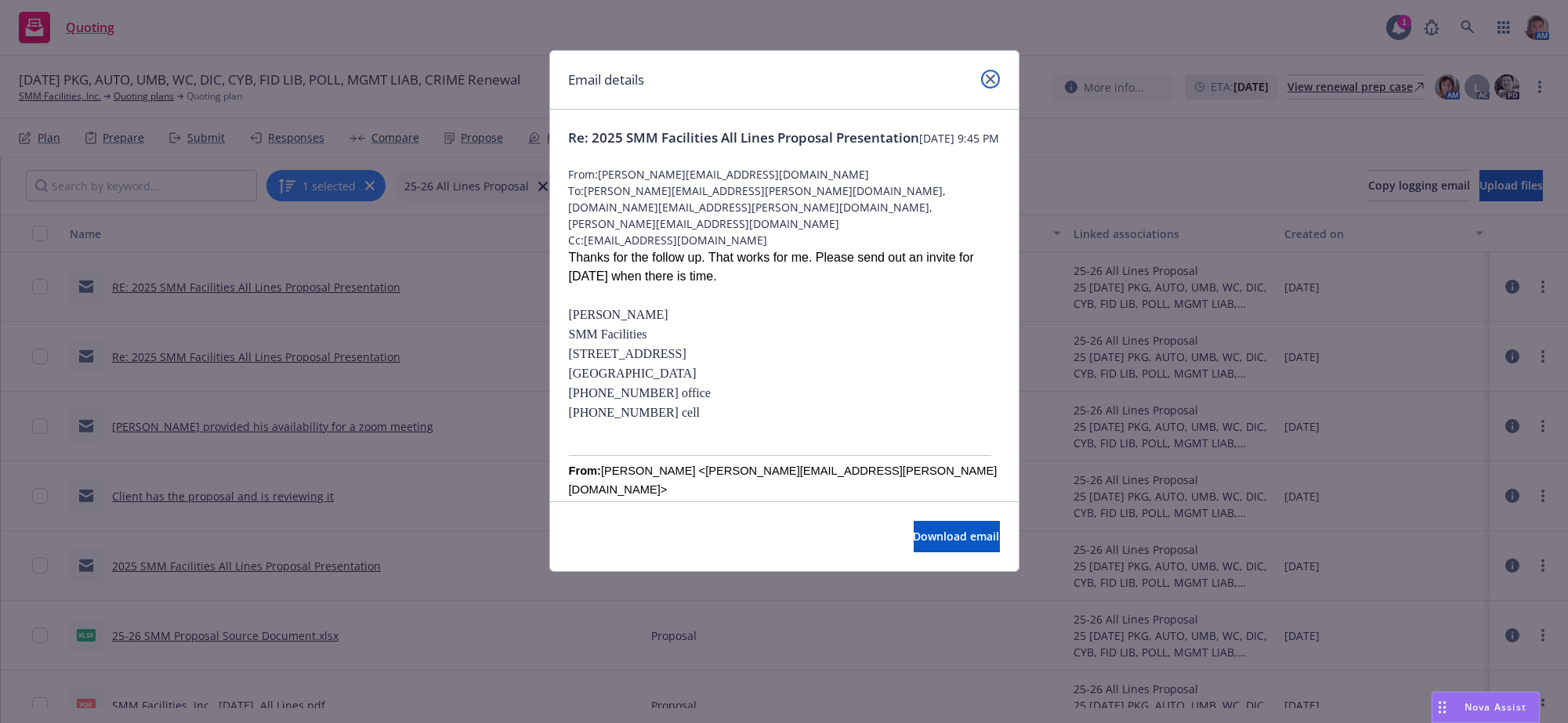
click at [995, 83] on link "close" at bounding box center [990, 78] width 19 height 19
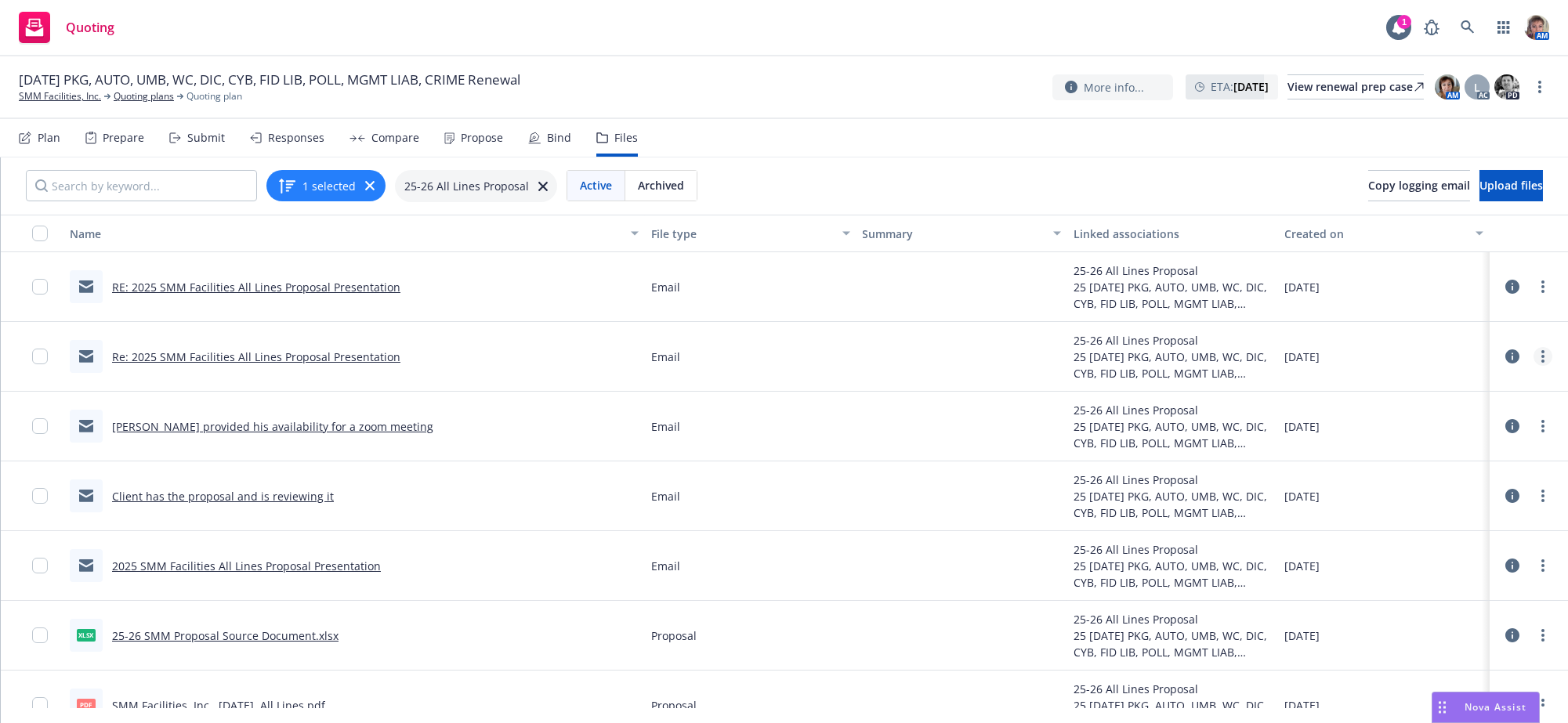
click at [1533, 366] on link "more" at bounding box center [1542, 356] width 19 height 19
click at [1424, 484] on link "Edit" at bounding box center [1458, 474] width 156 height 31
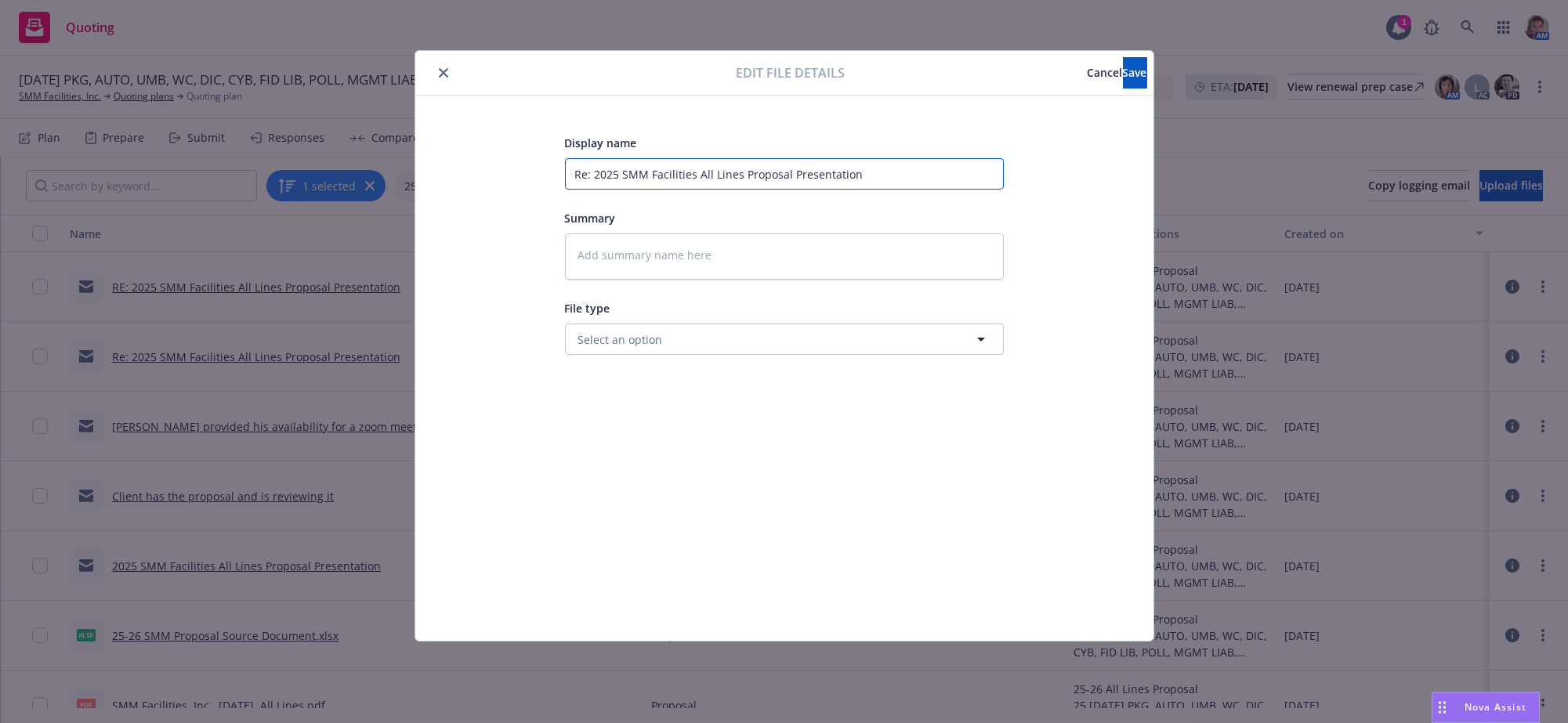
drag, startPoint x: 870, startPoint y: 166, endPoint x: 280, endPoint y: 231, distance: 593.6
click at [282, 229] on div "Edit file details Cancel Save Display name Re: 2025 SMM Facilities All Lines Pr…" at bounding box center [784, 362] width 1568 height 723
click at [1138, 75] on button "Save" at bounding box center [1134, 72] width 24 height 31
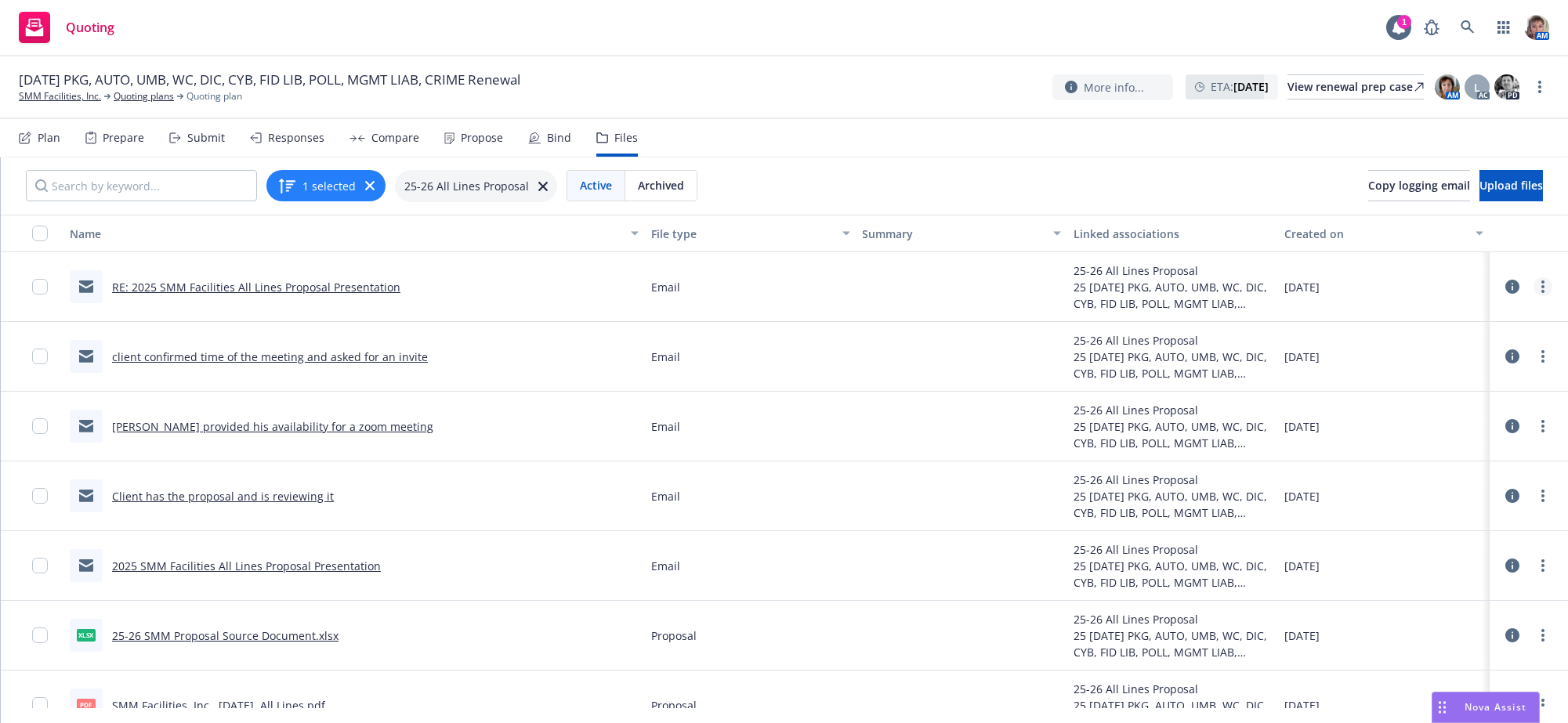
click at [1541, 293] on icon "more" at bounding box center [1543, 287] width 4 height 12
click at [1404, 407] on link "Edit" at bounding box center [1458, 402] width 156 height 31
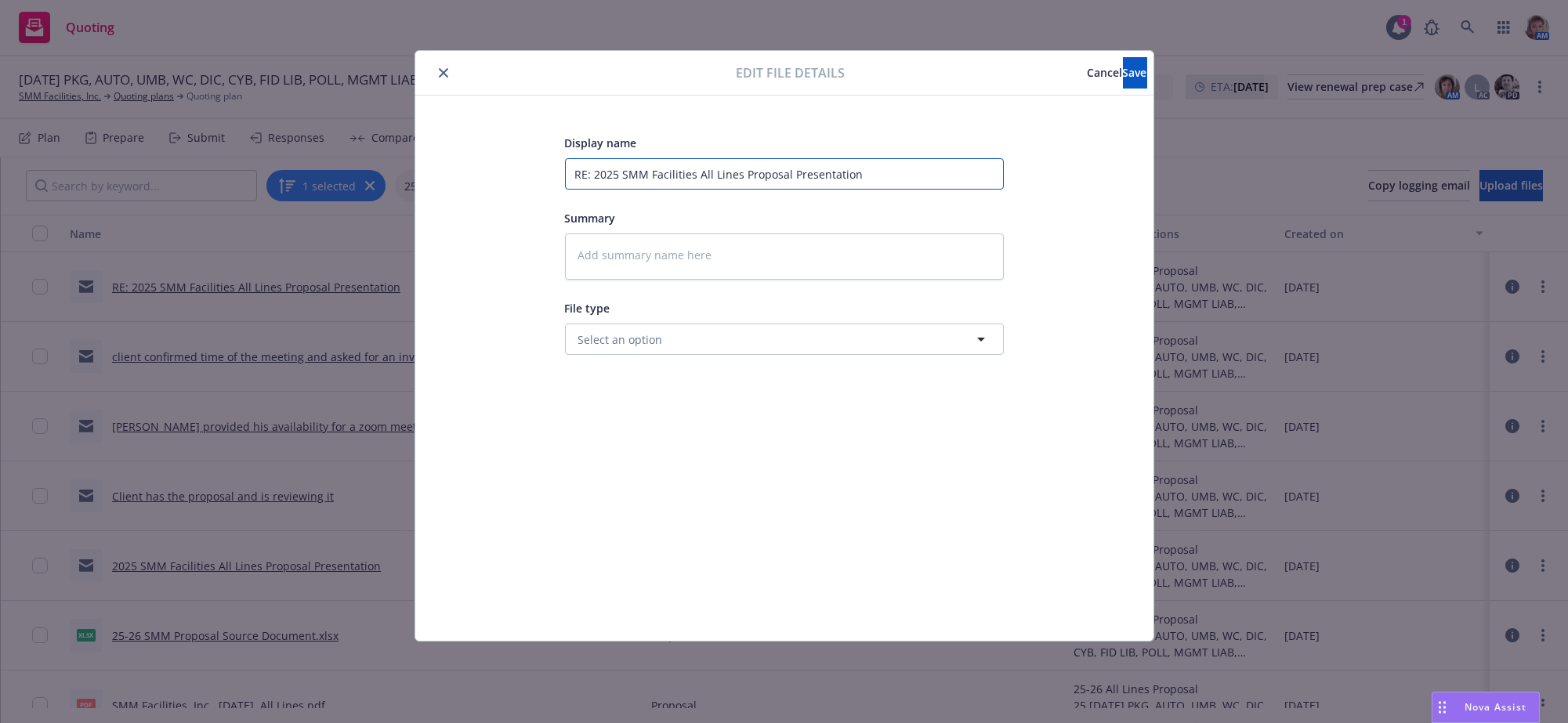
drag, startPoint x: 896, startPoint y: 172, endPoint x: 379, endPoint y: 185, distance: 517.2
click at [390, 187] on div "Edit file details Cancel Save Display name RE: 2025 SMM Facilities All Lines Pr…" at bounding box center [784, 362] width 1568 height 723
click at [1123, 76] on button "Save" at bounding box center [1134, 72] width 24 height 31
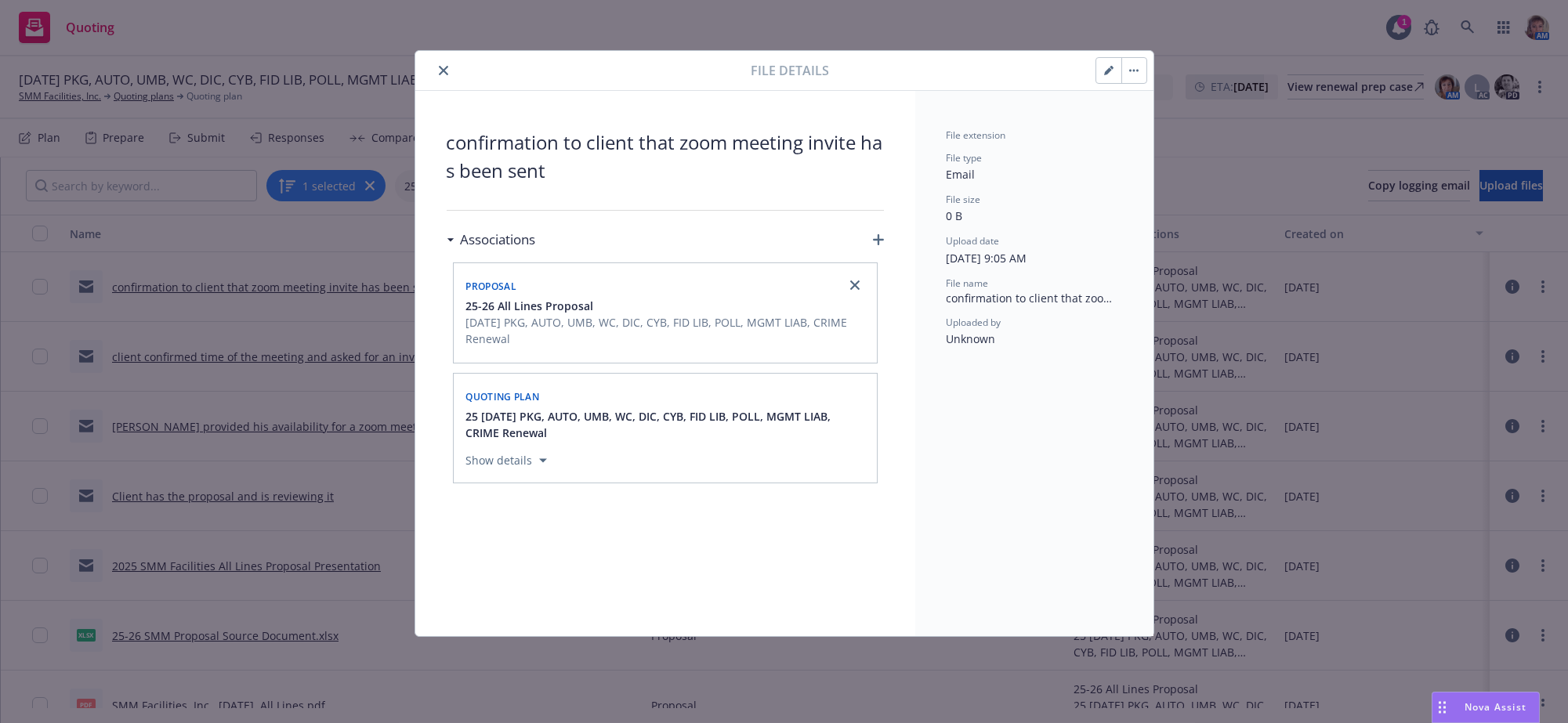
click at [862, 665] on div "File details confirmation to client that zoom meeting invite has been sent Asso…" at bounding box center [784, 362] width 1568 height 723
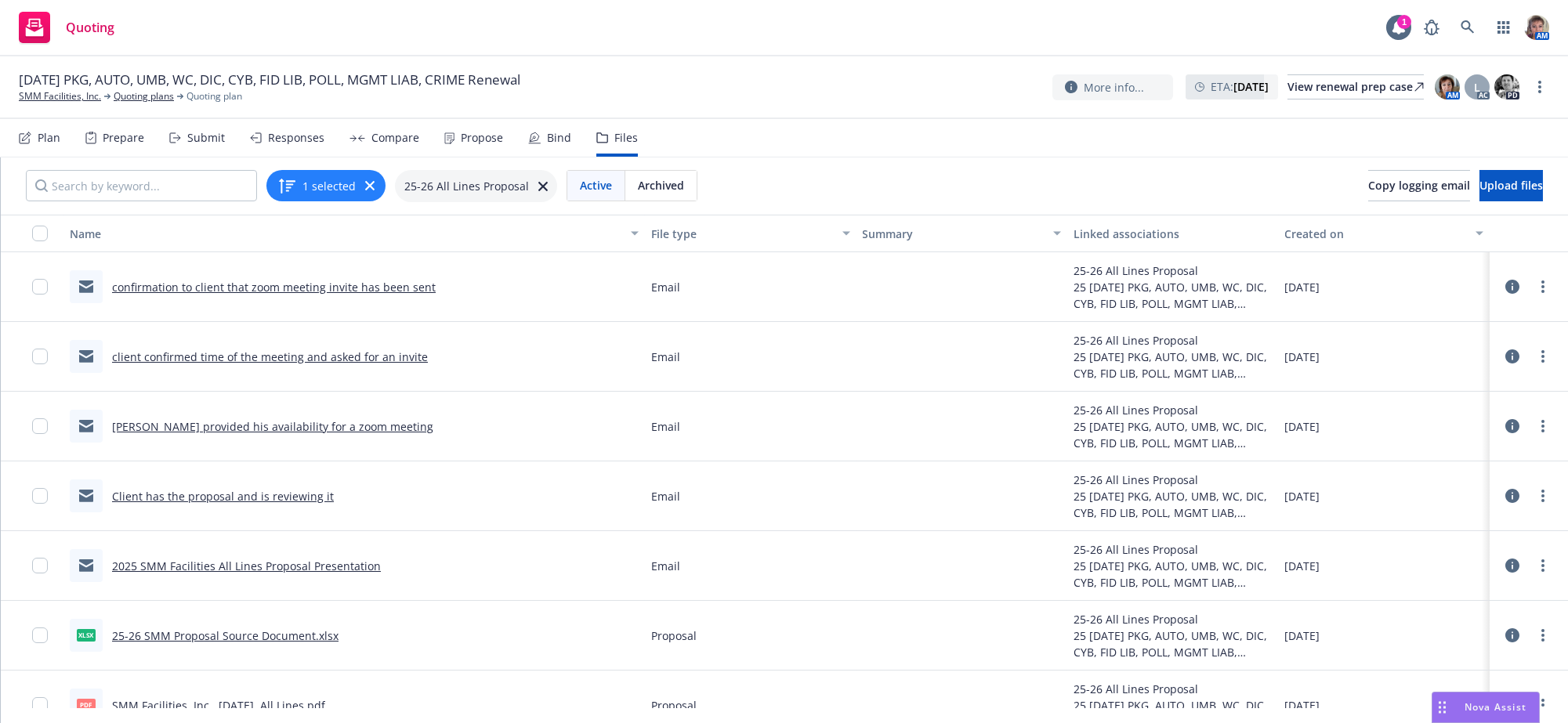
click at [1458, 703] on div "Nova Assist" at bounding box center [1496, 706] width 87 height 13
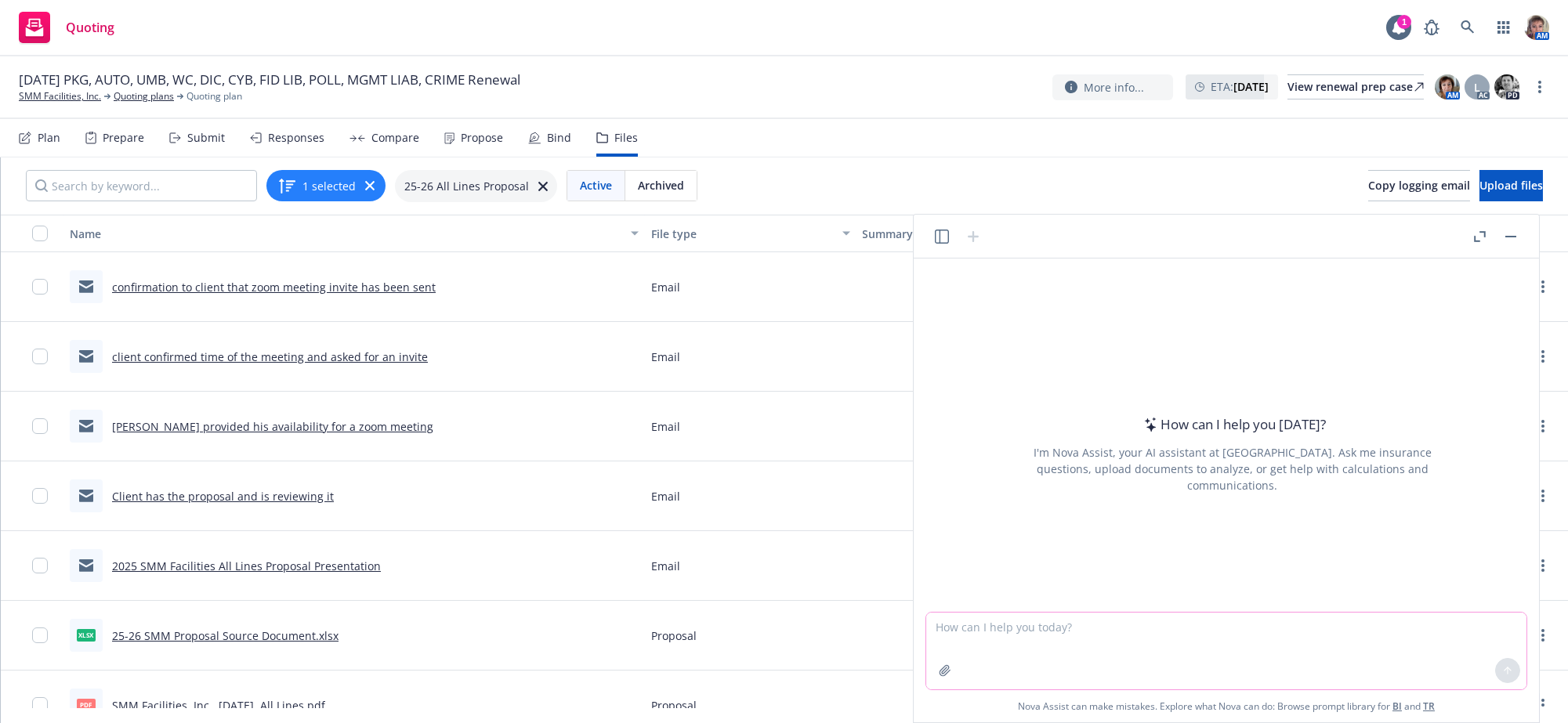
click at [1131, 613] on textarea at bounding box center [1226, 651] width 600 height 77
drag, startPoint x: 1238, startPoint y: 633, endPoint x: 1114, endPoint y: 627, distance: 124.1
click at [1114, 627] on textarea "review and reward with professionl tone." at bounding box center [1226, 651] width 600 height 77
click at [1077, 658] on textarea "review and reward with professionl ttone my answer to client's question." at bounding box center [1226, 651] width 600 height 77
click at [1338, 632] on textarea "review and reward with professionl ttone my answer to client's question." at bounding box center [1226, 651] width 600 height 77
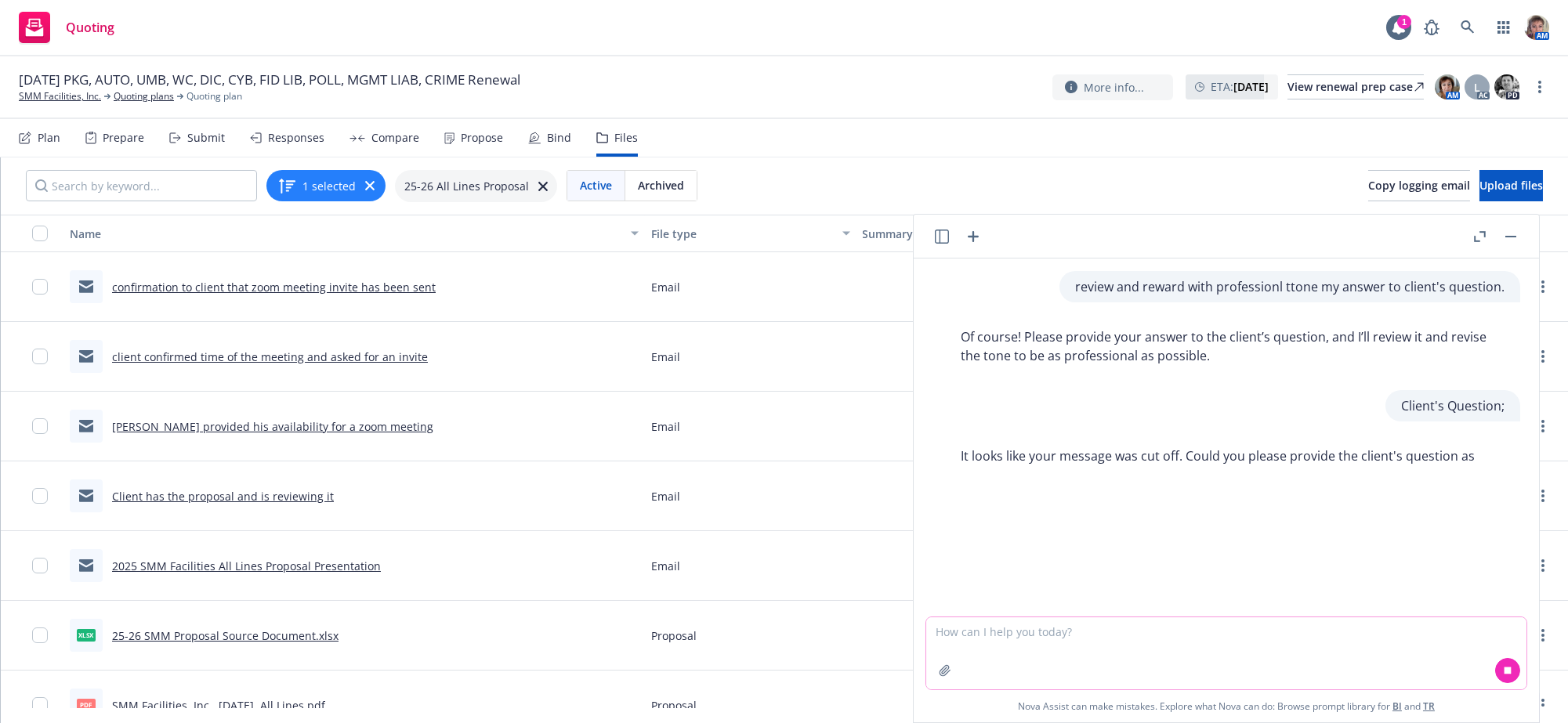
paste textarea "We are planning on hiring this Class A driver. His MVR shows cell phone (1/24) …"
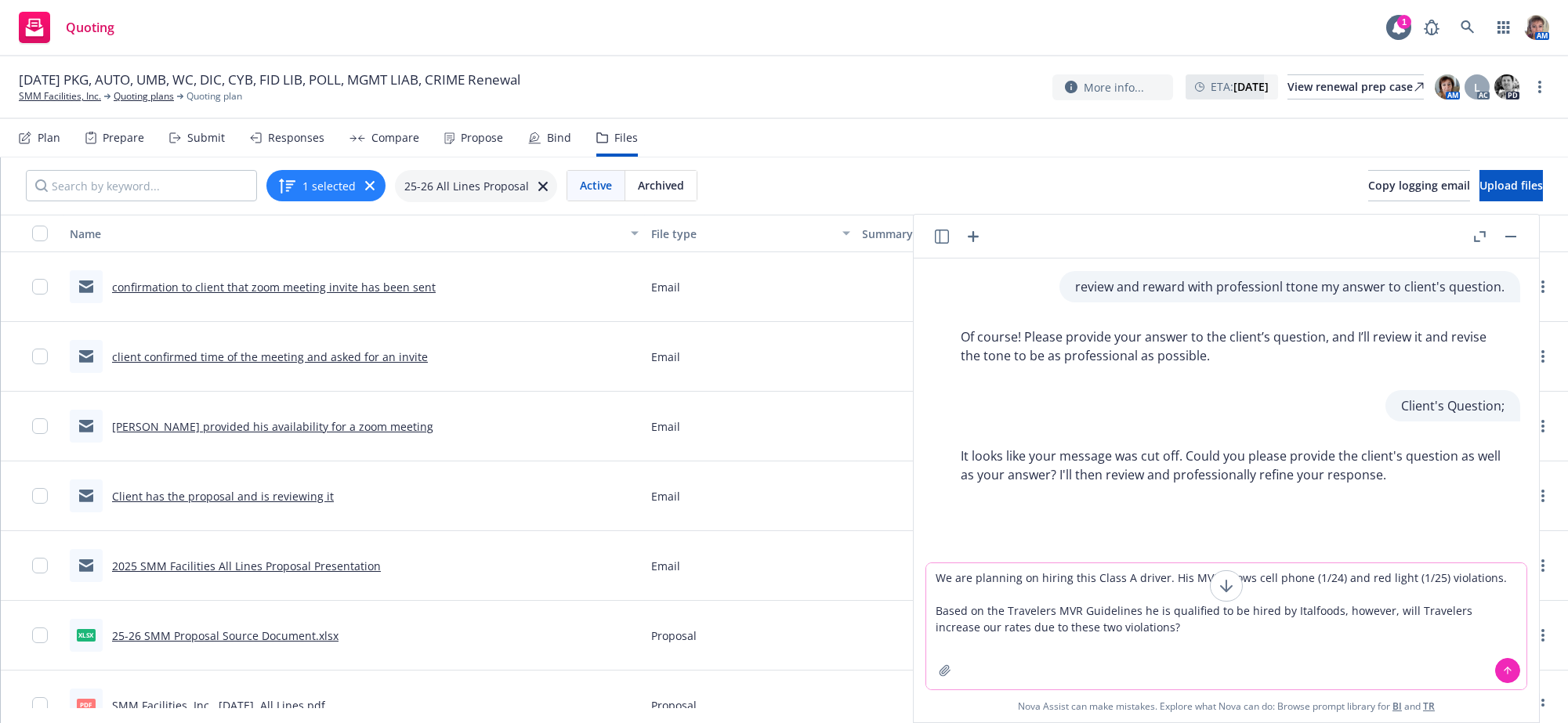
click at [1193, 633] on textarea "We are planning on hiring this Class A driver. His MVR shows cell phone (1/24) …" at bounding box center [1226, 626] width 600 height 126
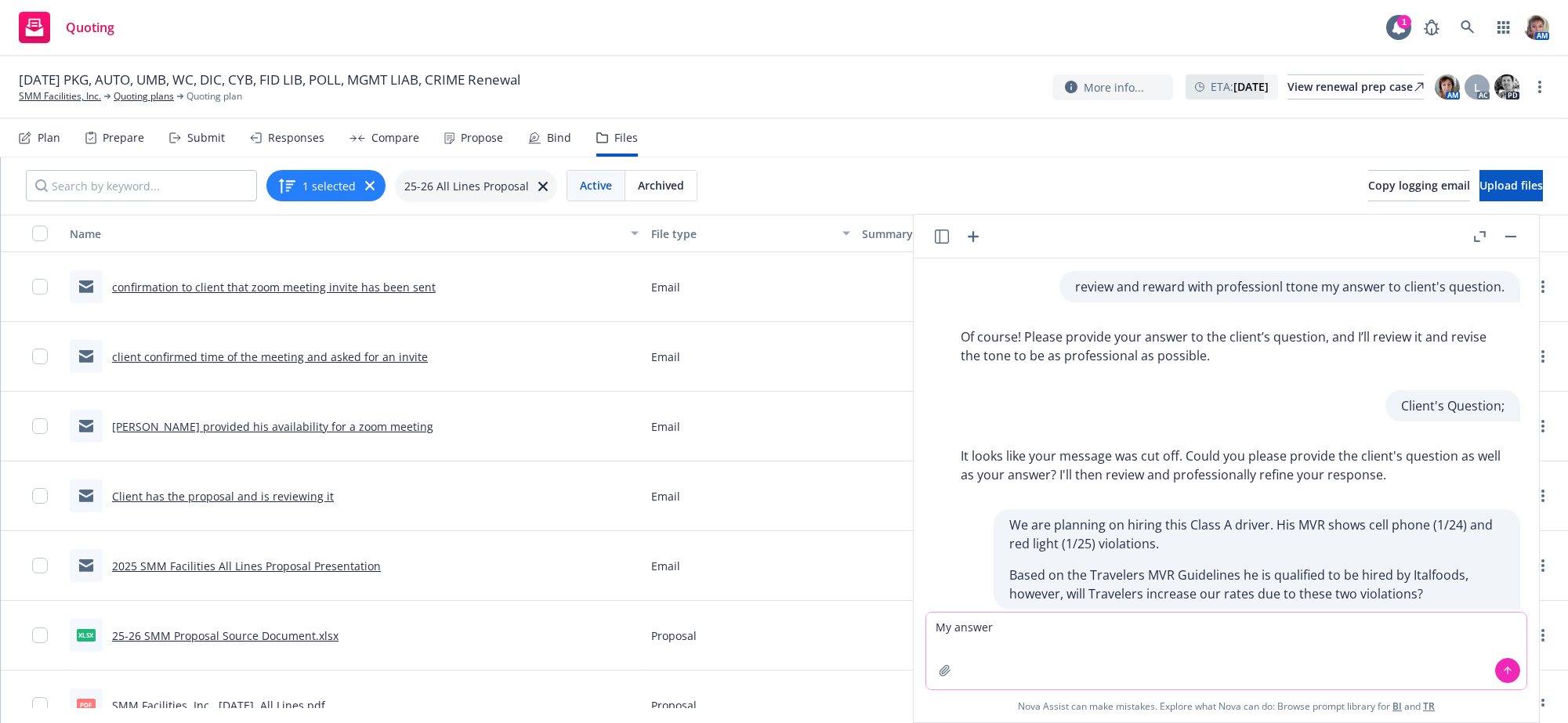
click at [979, 652] on textarea "My answer" at bounding box center [1226, 651] width 600 height 77
click at [1010, 625] on textarea "My answer" at bounding box center [1226, 651] width 600 height 77
paste textarea "No this won’t affect pricing. If a driver is qualified by the guidelines, they …"
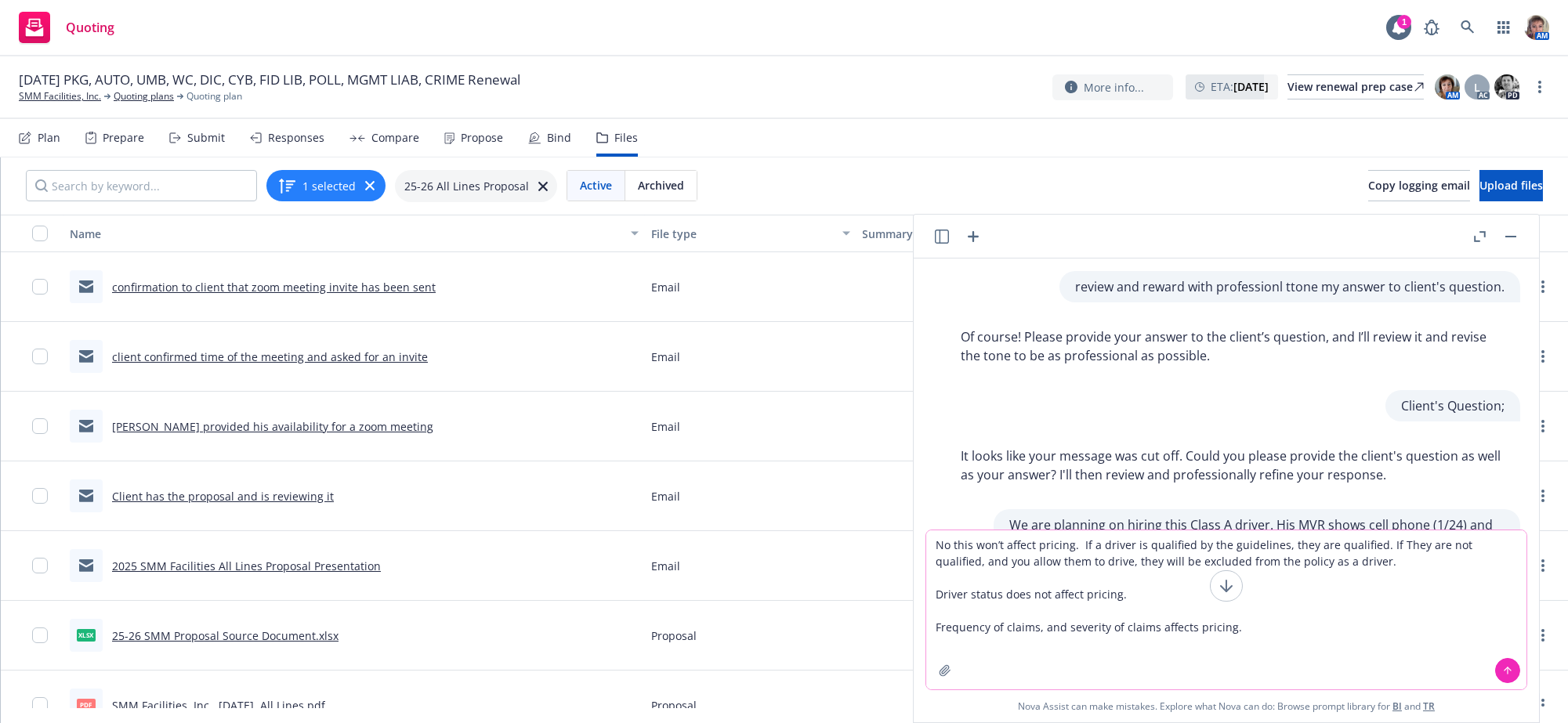
click at [1509, 670] on icon at bounding box center [1507, 670] width 11 height 11
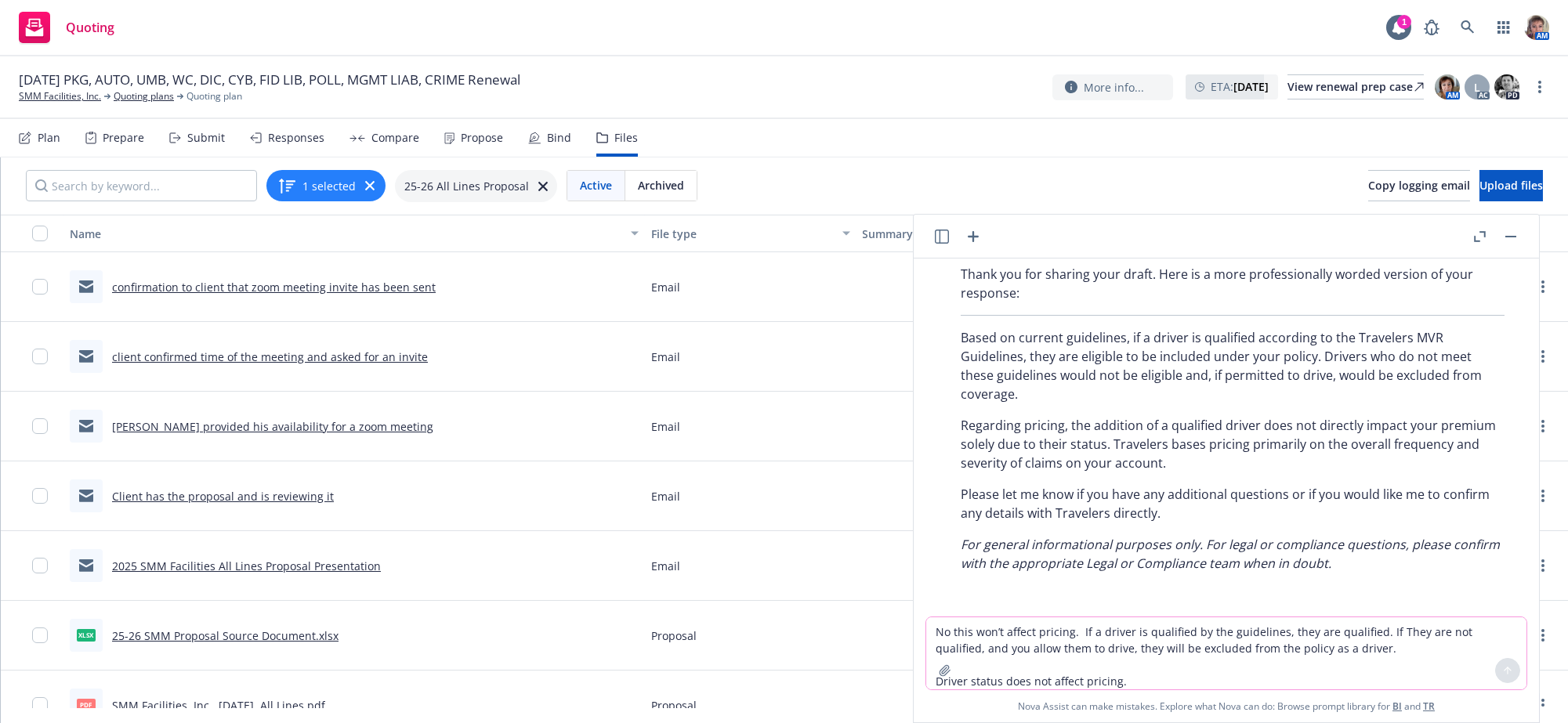
scroll to position [1330, 0]
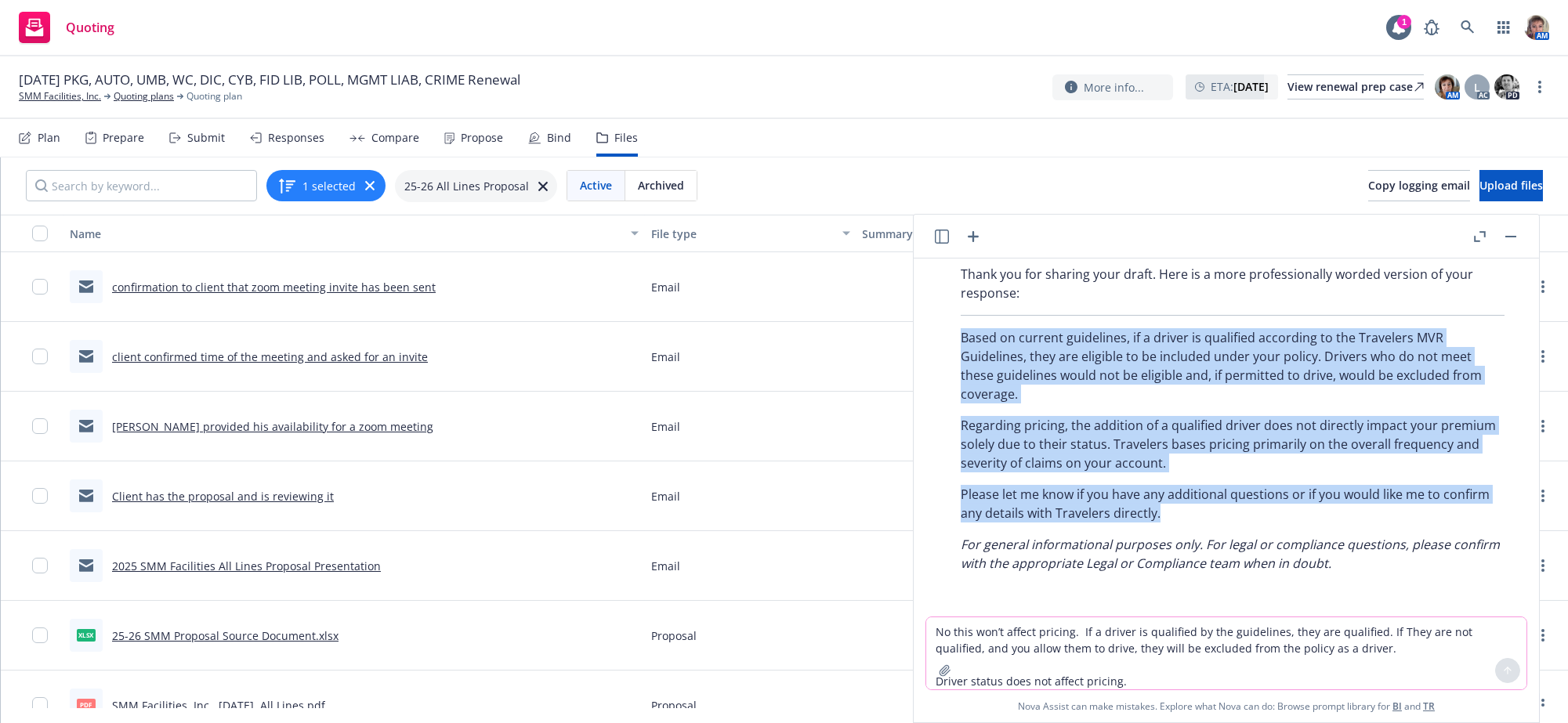
drag, startPoint x: 1328, startPoint y: 597, endPoint x: 966, endPoint y: 367, distance: 428.9
click at [966, 367] on div "Thank you for sharing your draft. Here is a more professionally worded version …" at bounding box center [1232, 418] width 575 height 321
copy div "Based on current guidelines, if a driver is qualified according to the Traveler…"
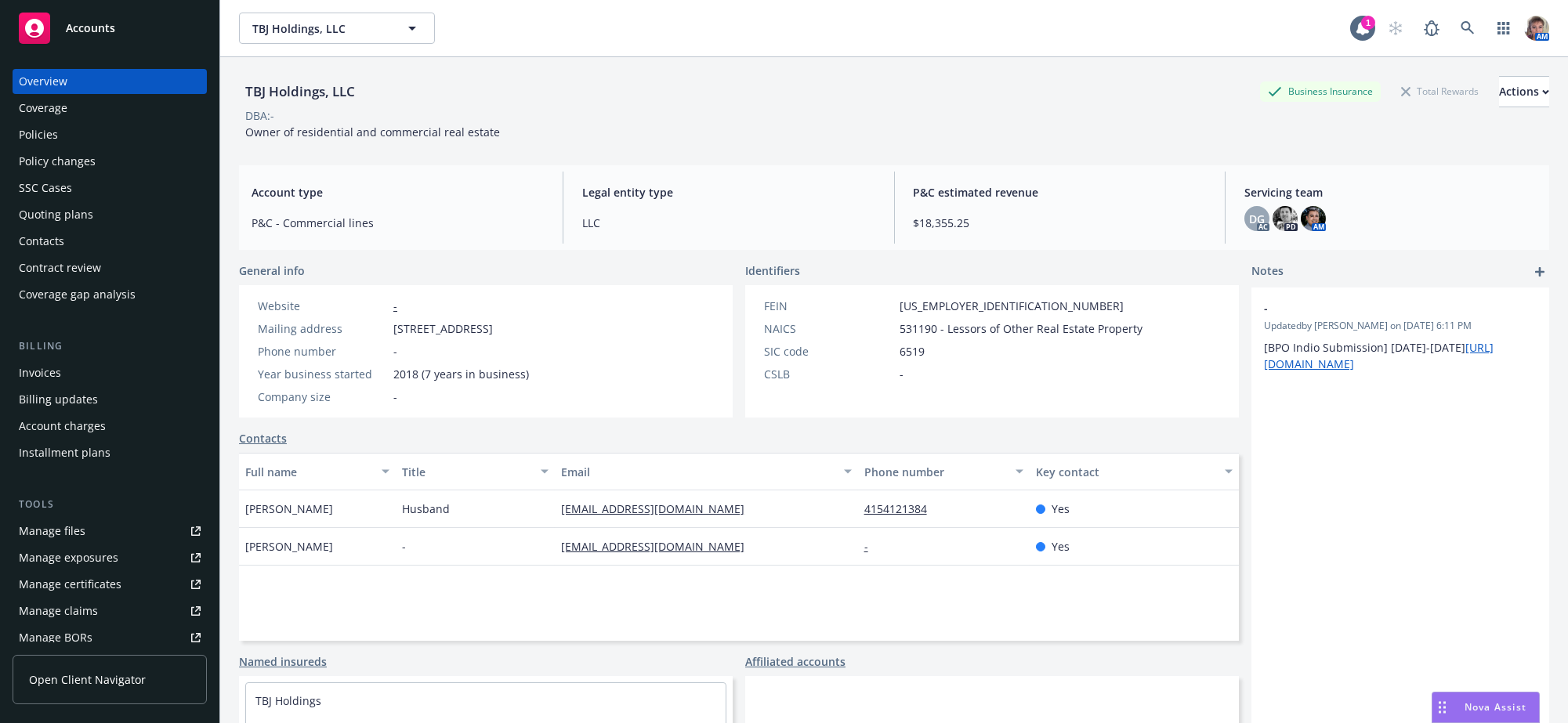
click at [25, 141] on div "Policies" at bounding box center [38, 134] width 39 height 25
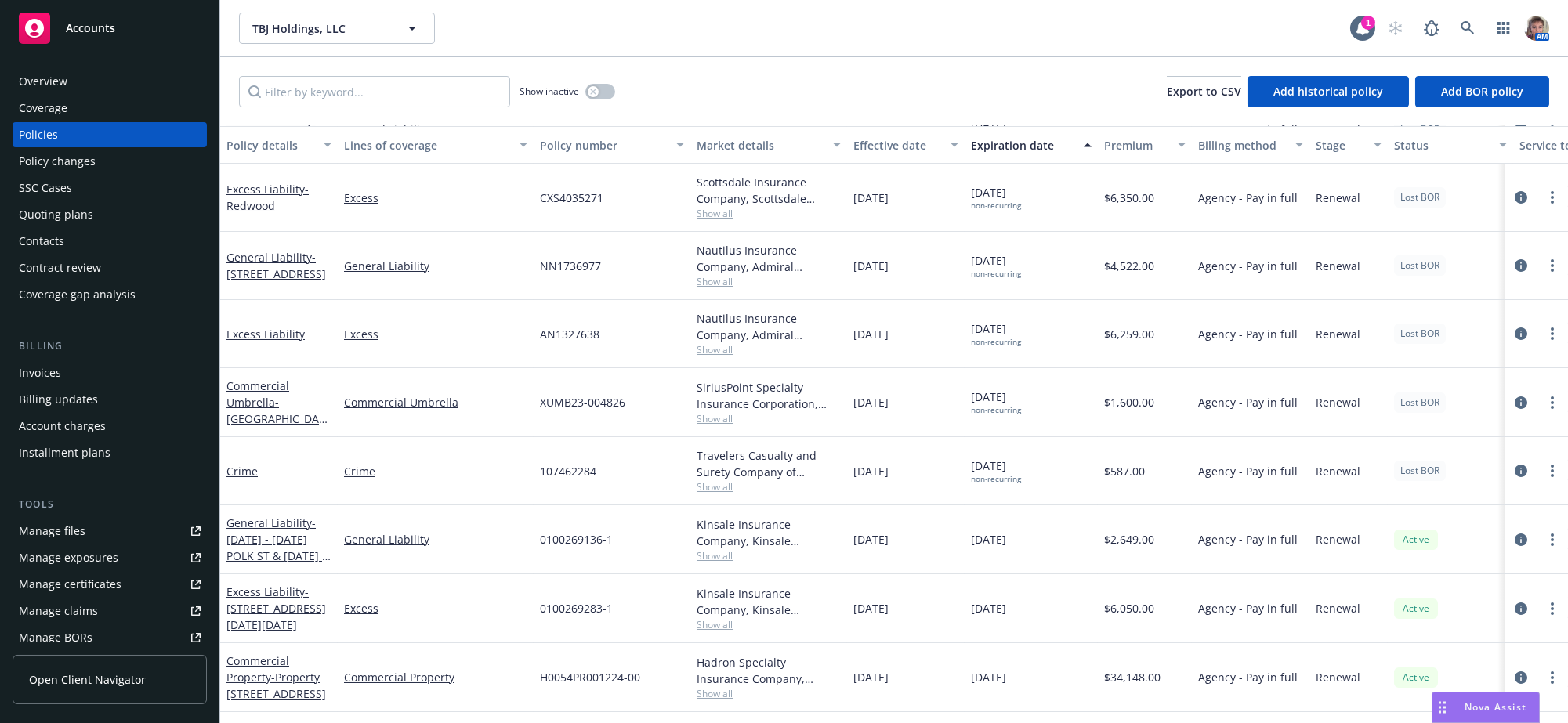
scroll to position [362, 179]
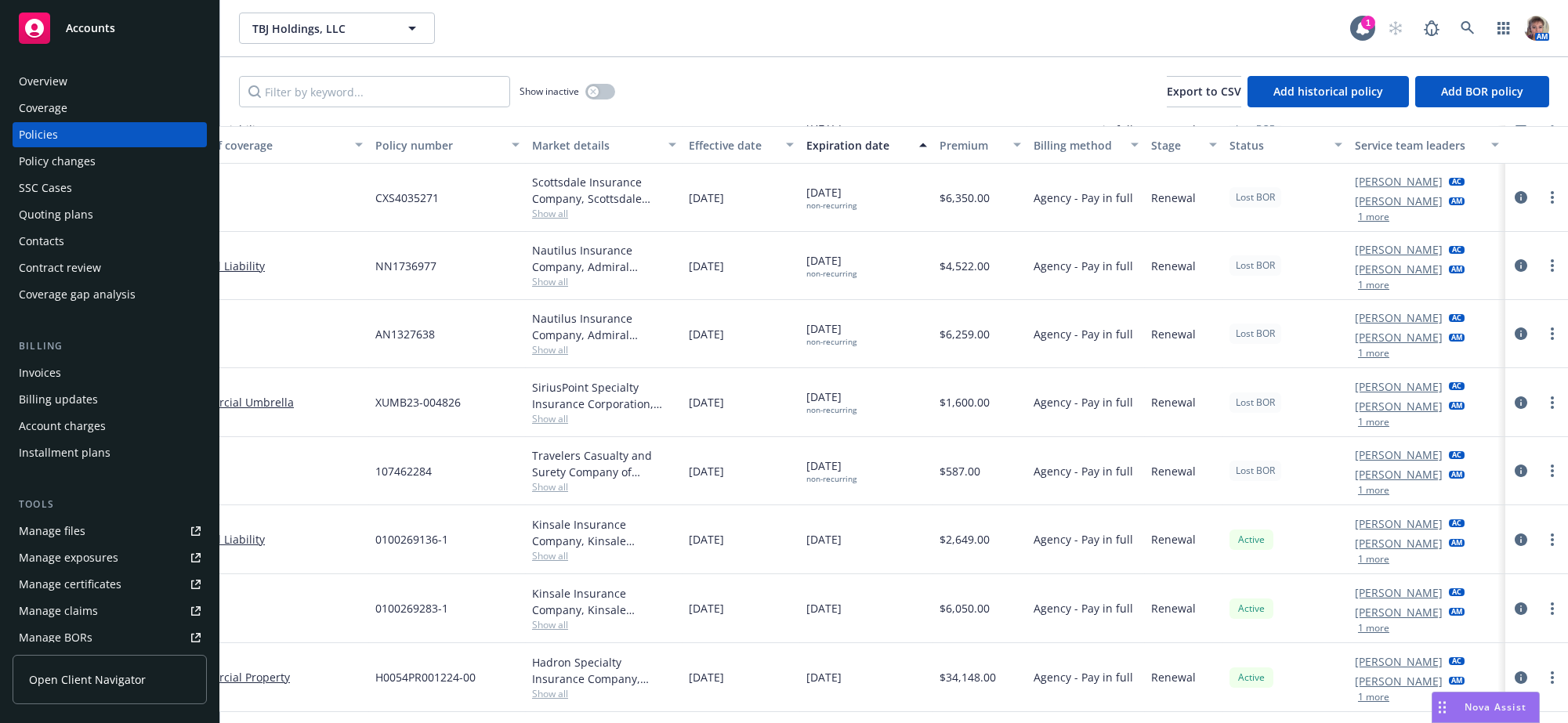
click at [1407, 586] on link "Denisse Gonzales" at bounding box center [1398, 592] width 87 height 16
click at [91, 200] on div "SSC Cases" at bounding box center [110, 188] width 182 height 25
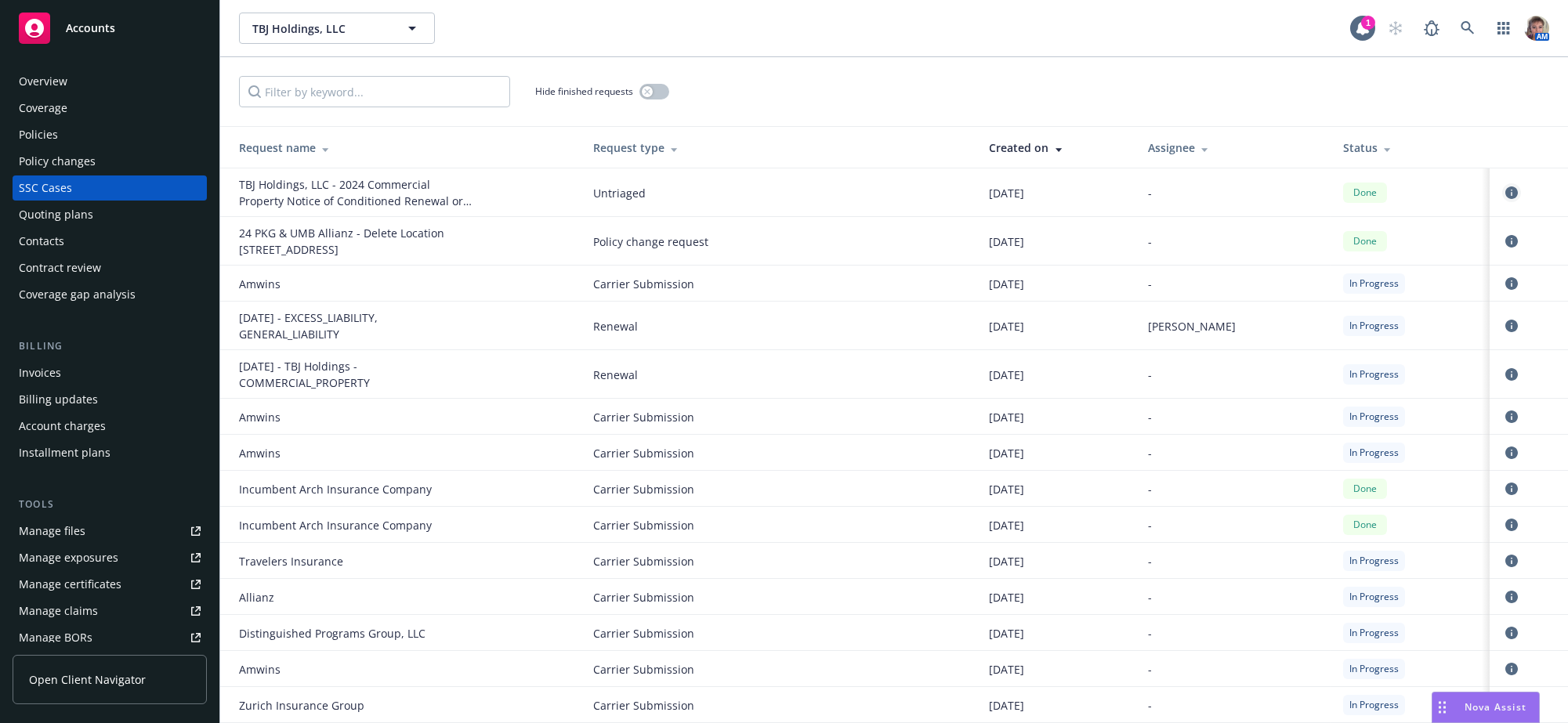
click at [1505, 199] on icon "circleInformation" at bounding box center [1511, 192] width 12 height 12
click at [652, 91] on button "button" at bounding box center [654, 92] width 29 height 16
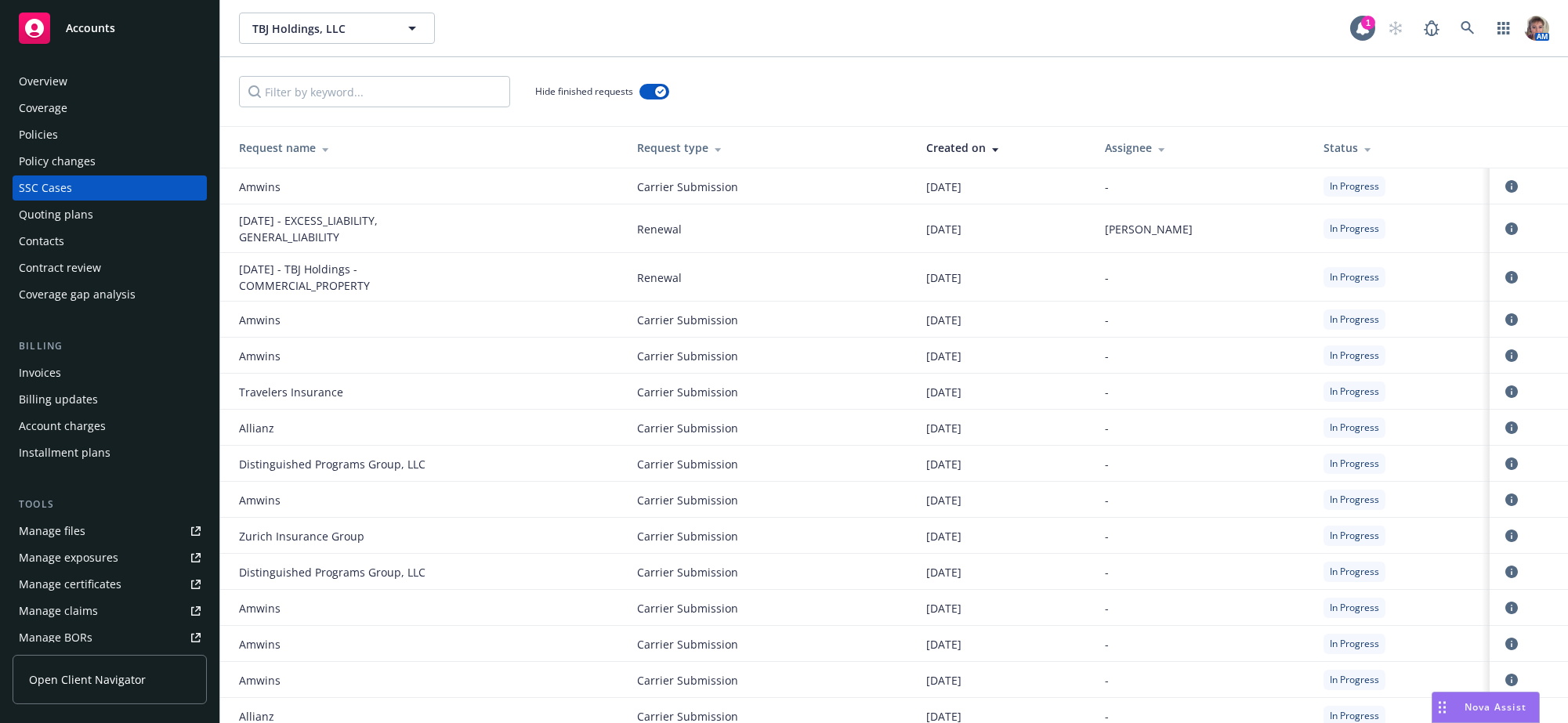
click at [42, 147] on div "Policies" at bounding box center [38, 134] width 39 height 25
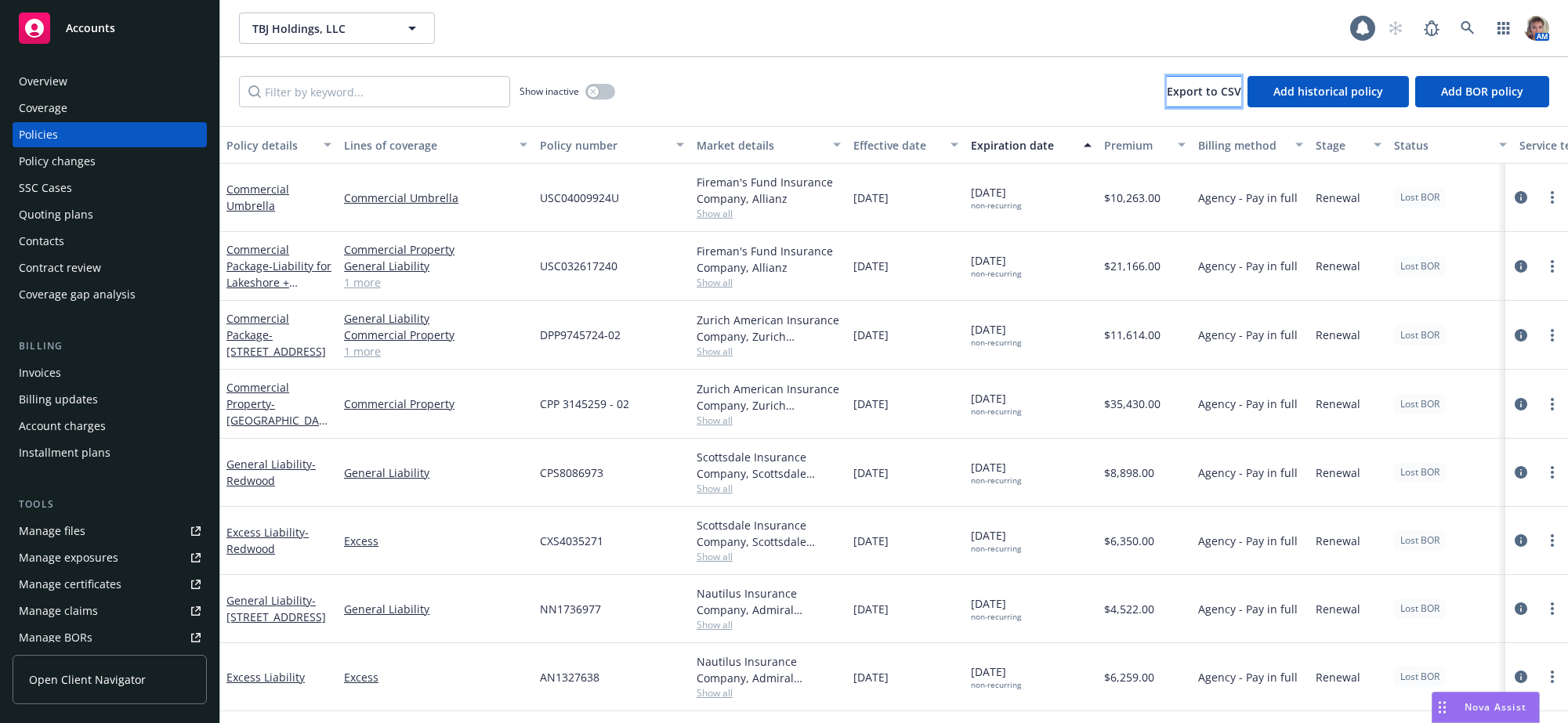
click at [1205, 107] on button "Export to CSV" at bounding box center [1204, 91] width 75 height 31
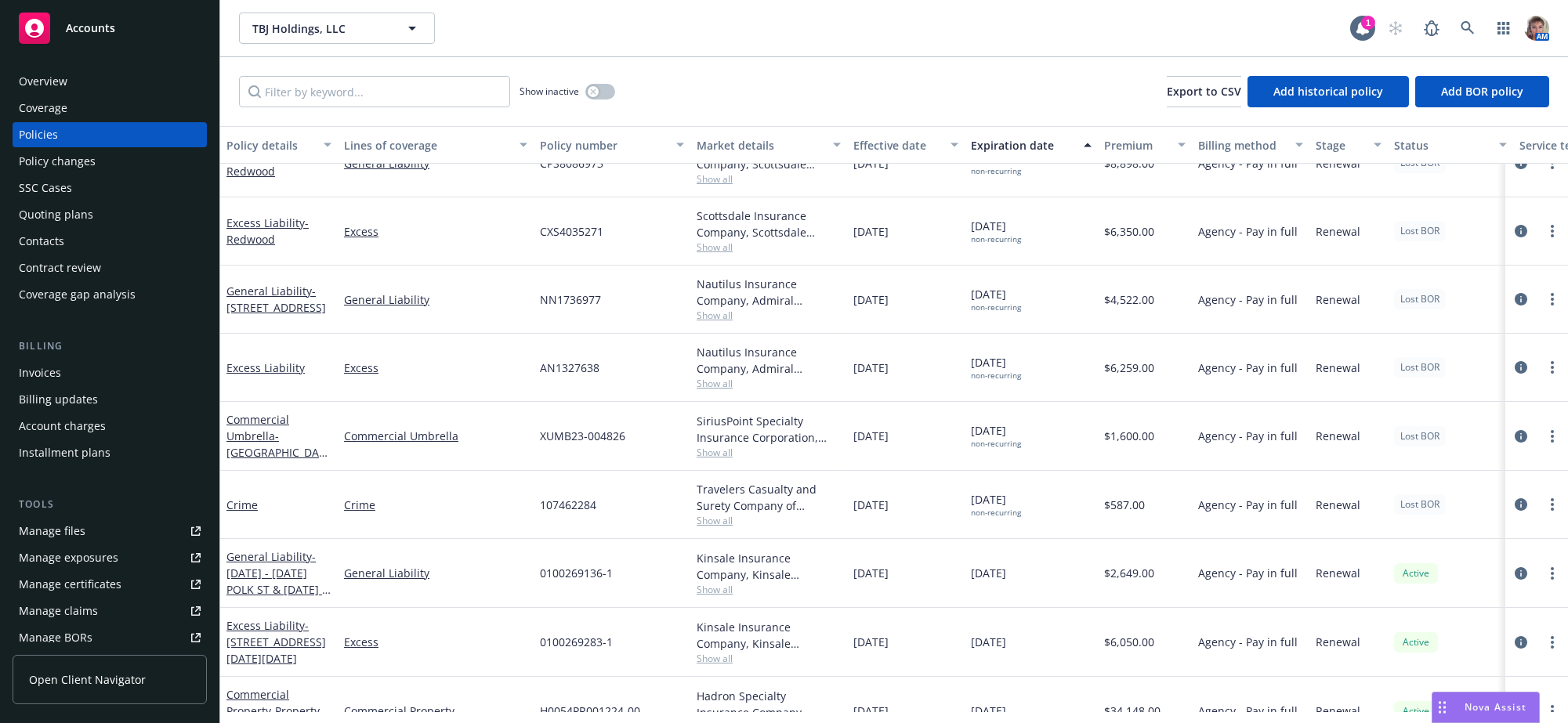
scroll to position [362, 0]
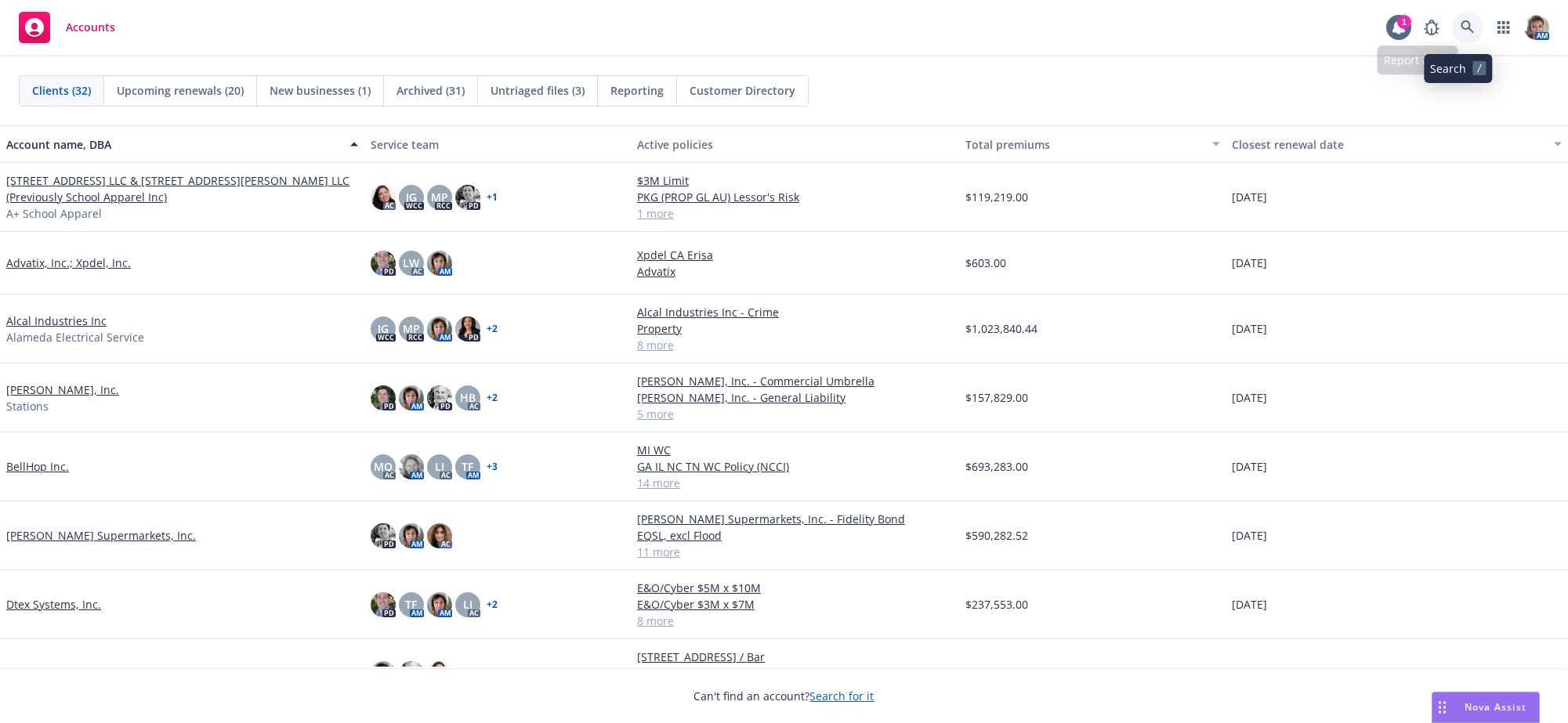
click at [1463, 23] on icon at bounding box center [1467, 28] width 14 height 14
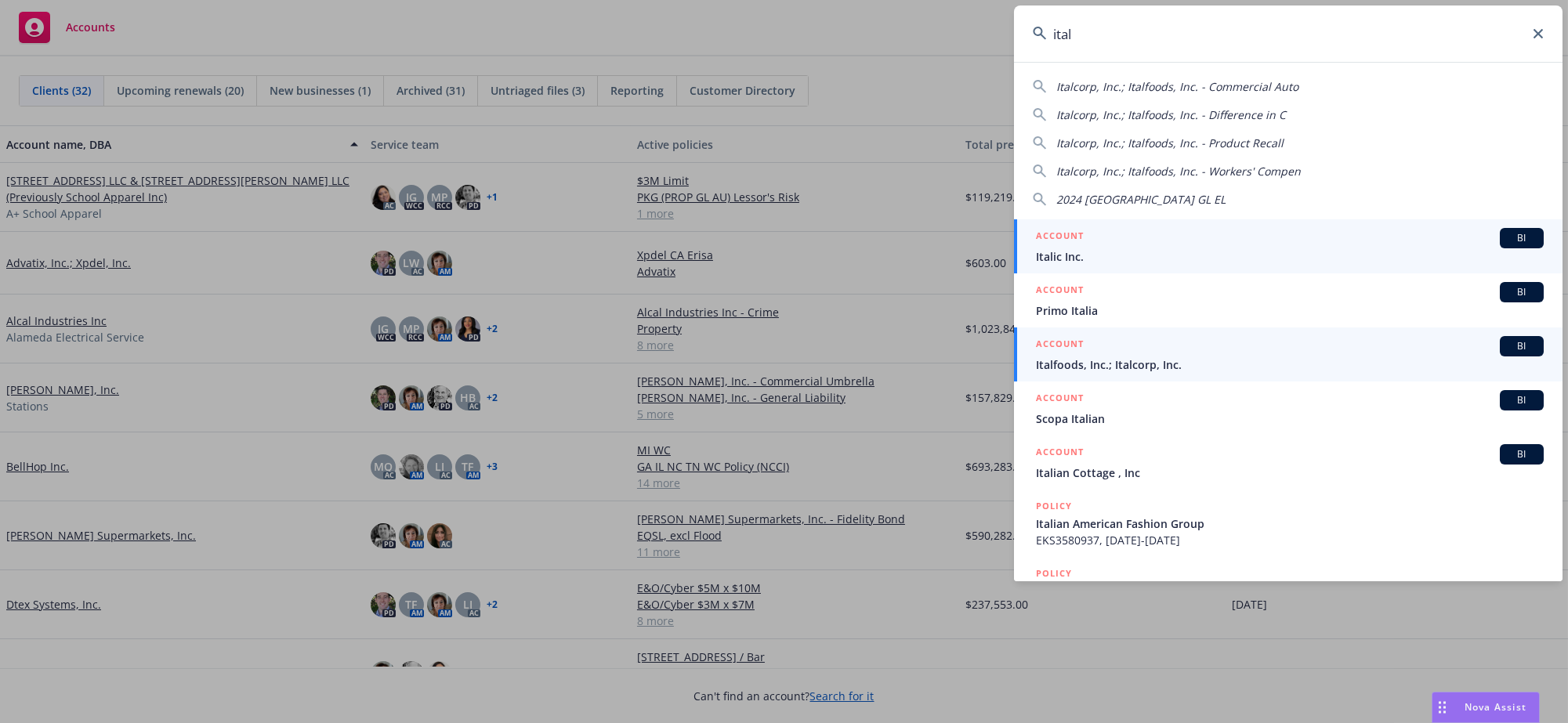
type input "ital"
click at [1101, 371] on span "Italfoods, Inc.; Italcorp, Inc." at bounding box center [1290, 364] width 508 height 16
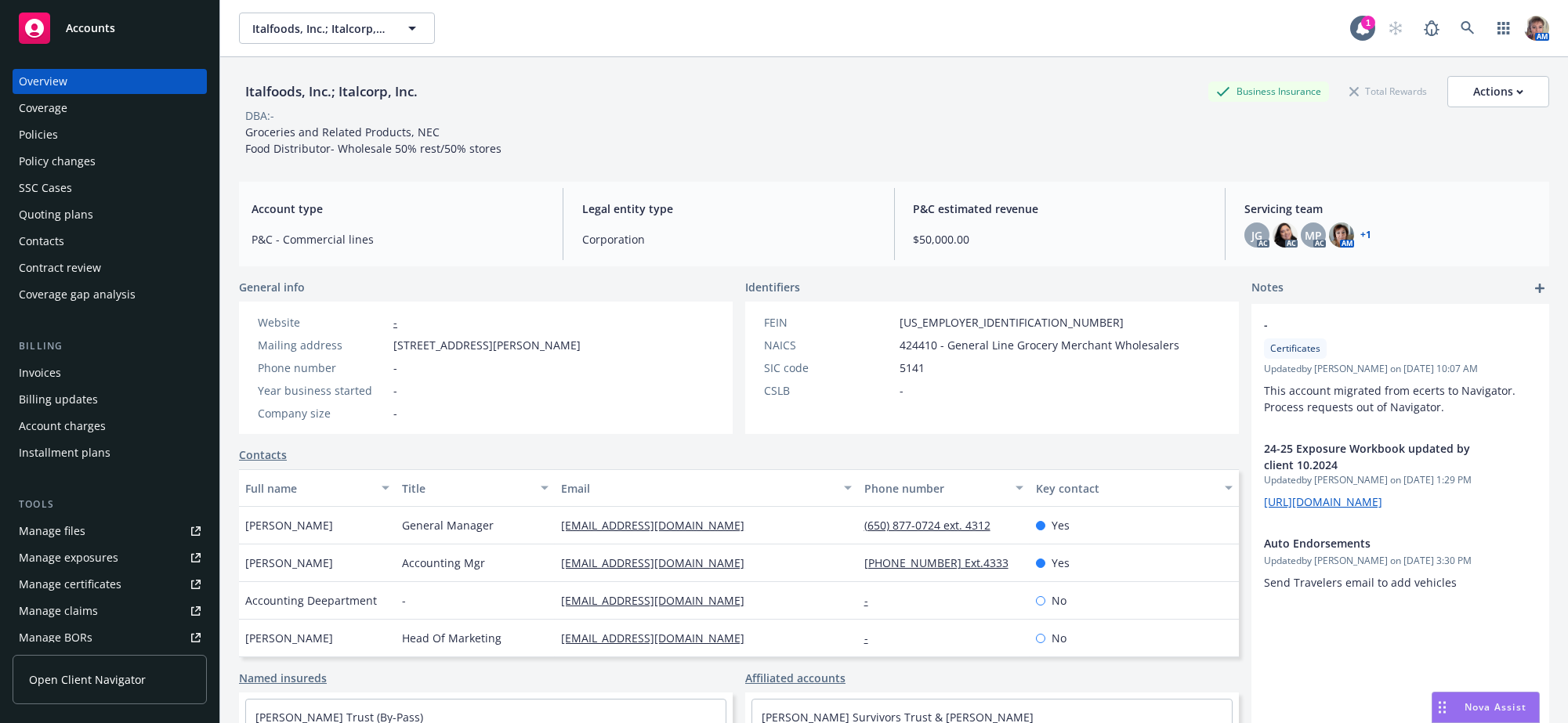
click at [67, 147] on div "Policies" at bounding box center [110, 134] width 182 height 25
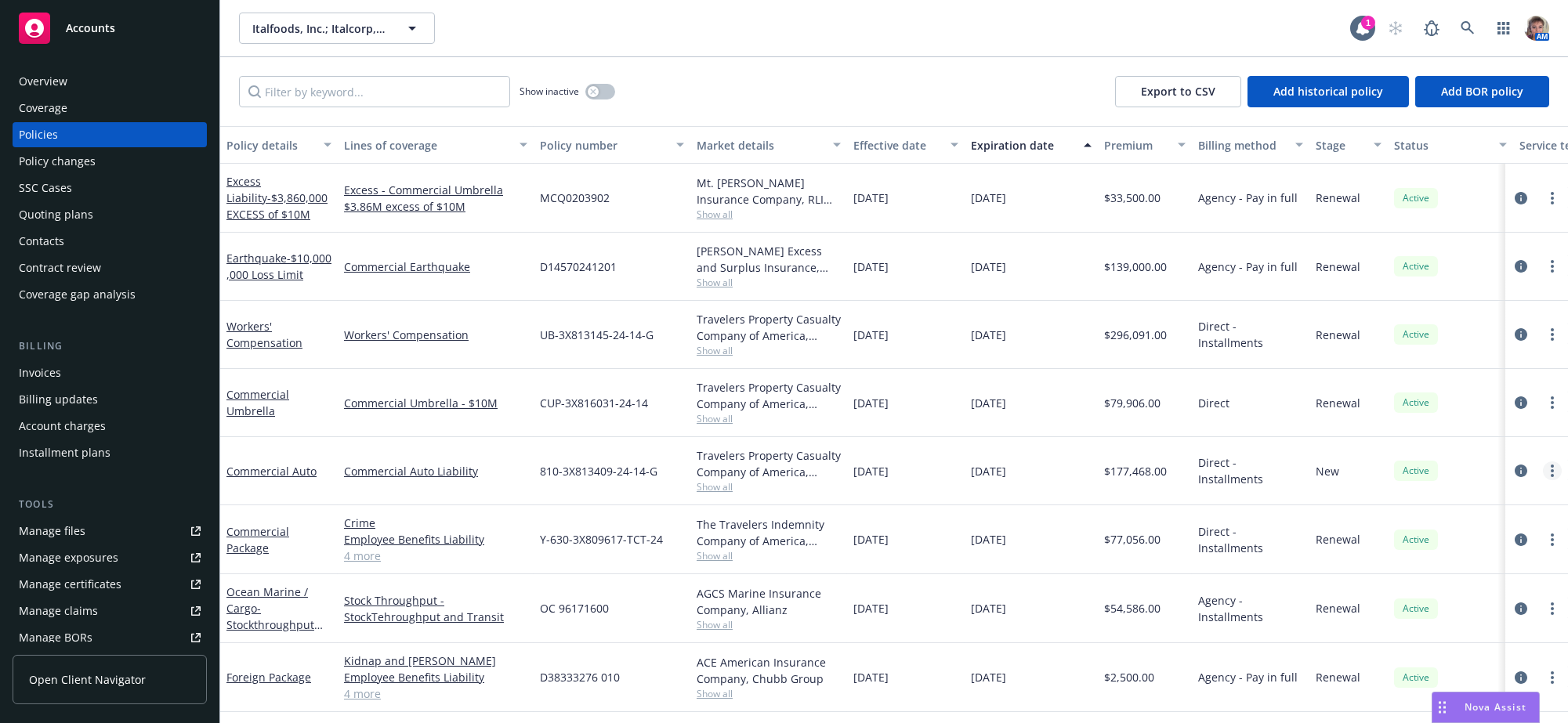
click at [1550, 477] on icon "more" at bounding box center [1552, 470] width 4 height 12
click at [1438, 489] on link "Copy logging email" at bounding box center [1468, 482] width 184 height 31
click at [87, 91] on div "Overview" at bounding box center [110, 81] width 182 height 25
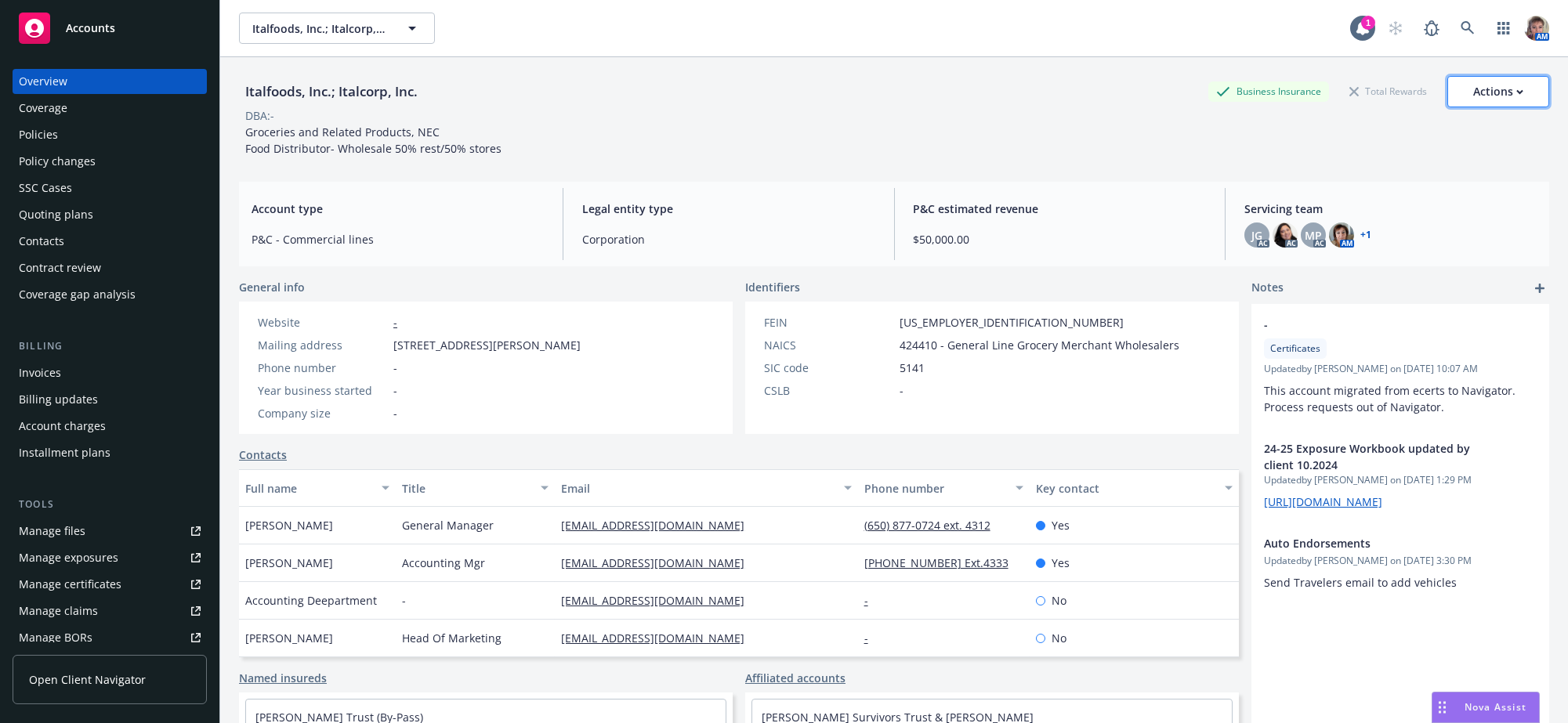
click at [1504, 94] on div "Actions" at bounding box center [1498, 91] width 50 height 29
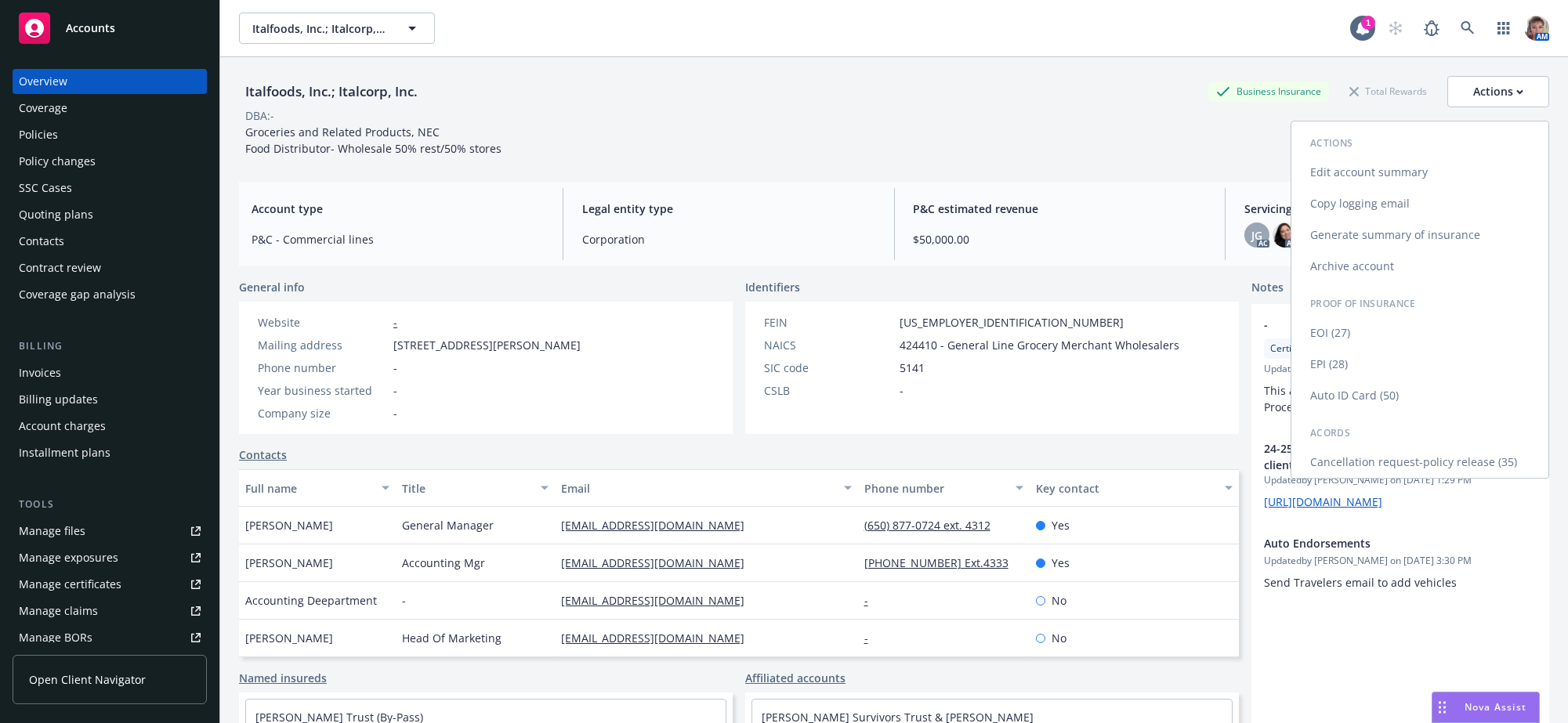
click at [1376, 208] on link "Copy logging email" at bounding box center [1419, 203] width 257 height 31
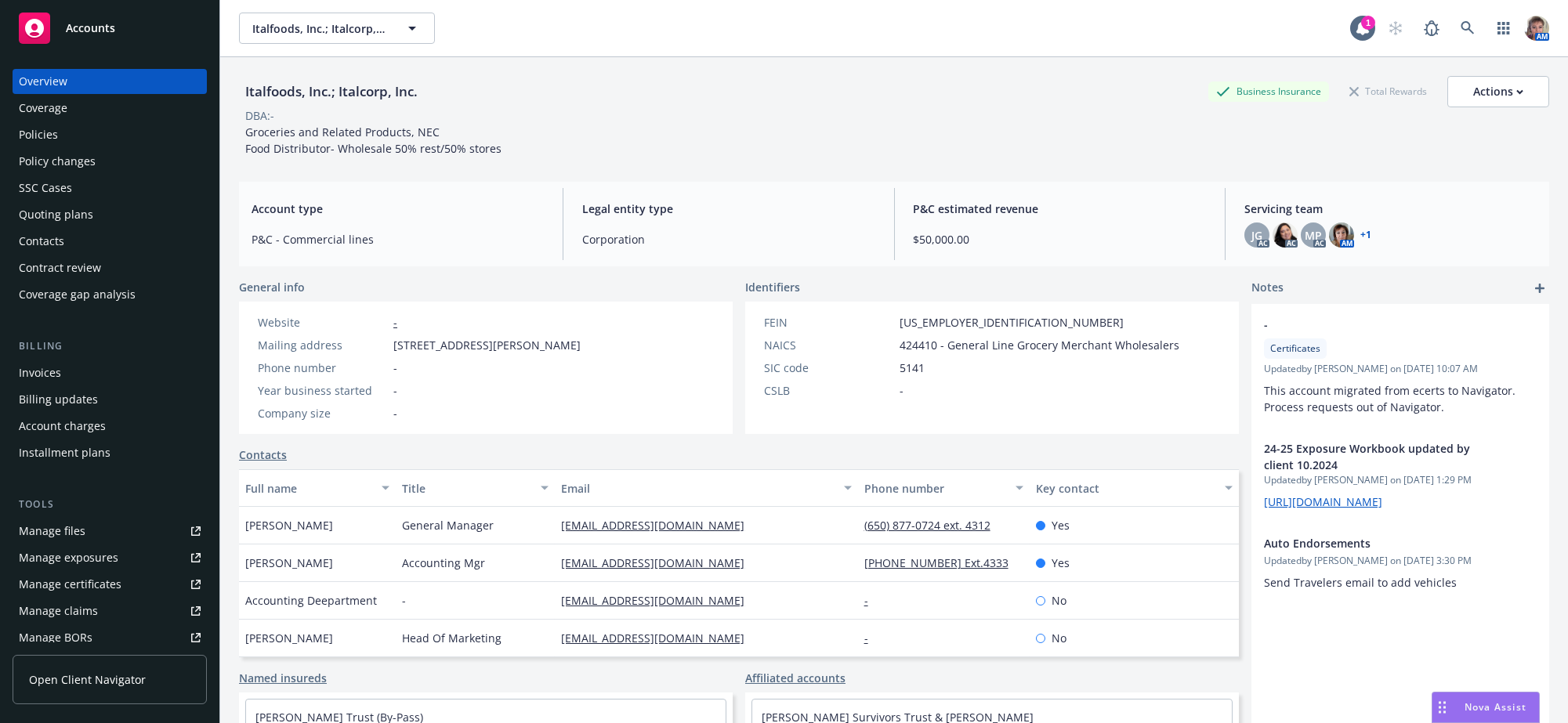
click at [1478, 700] on span "Nova Assist" at bounding box center [1495, 706] width 61 height 13
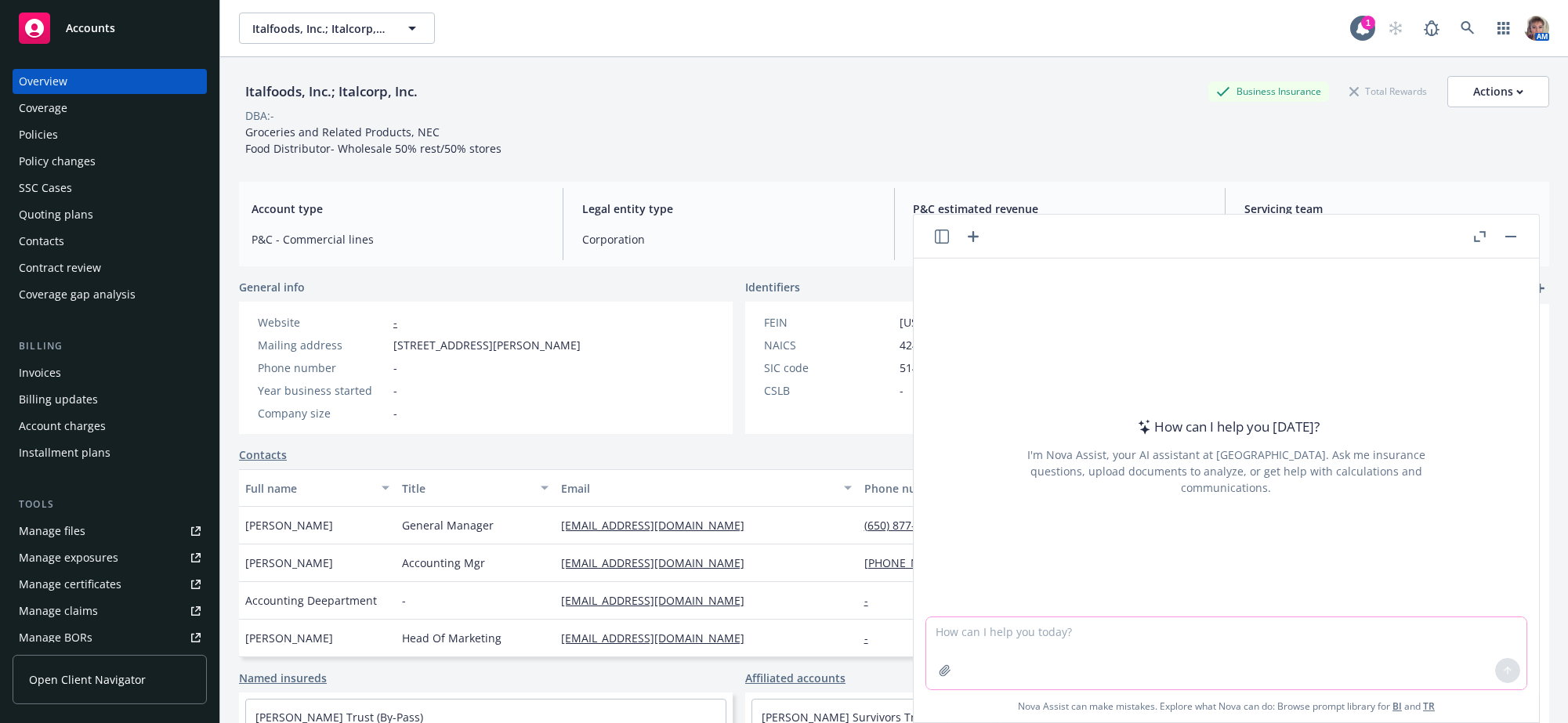
click at [1074, 640] on textarea at bounding box center [1226, 653] width 600 height 72
paste textarea "Hello Todd: Attached is a schedule of policies that were placed through Newfron…"
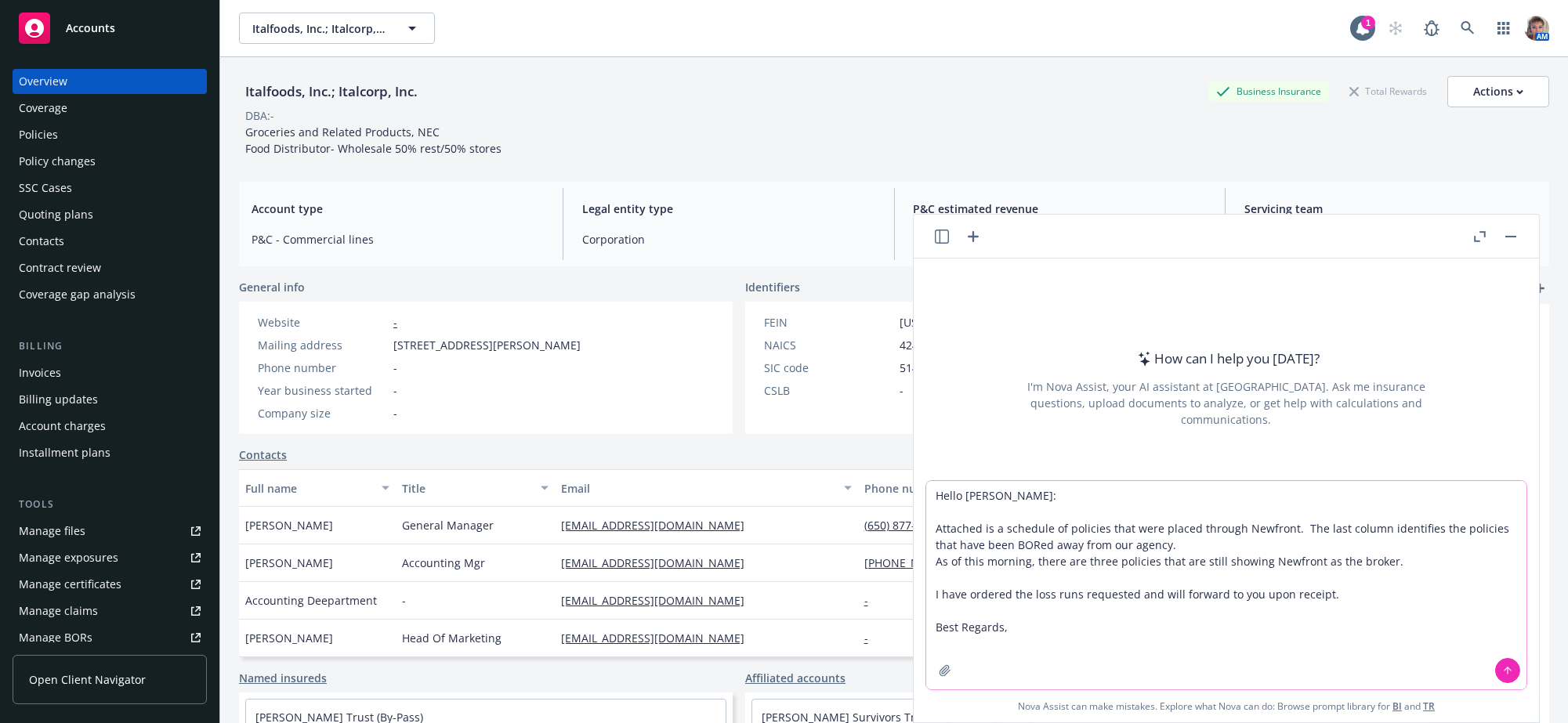
type textarea "Hello Todd: Attached is a schedule of policies that were placed through Newfron…"
click at [1502, 665] on icon at bounding box center [1507, 670] width 11 height 11
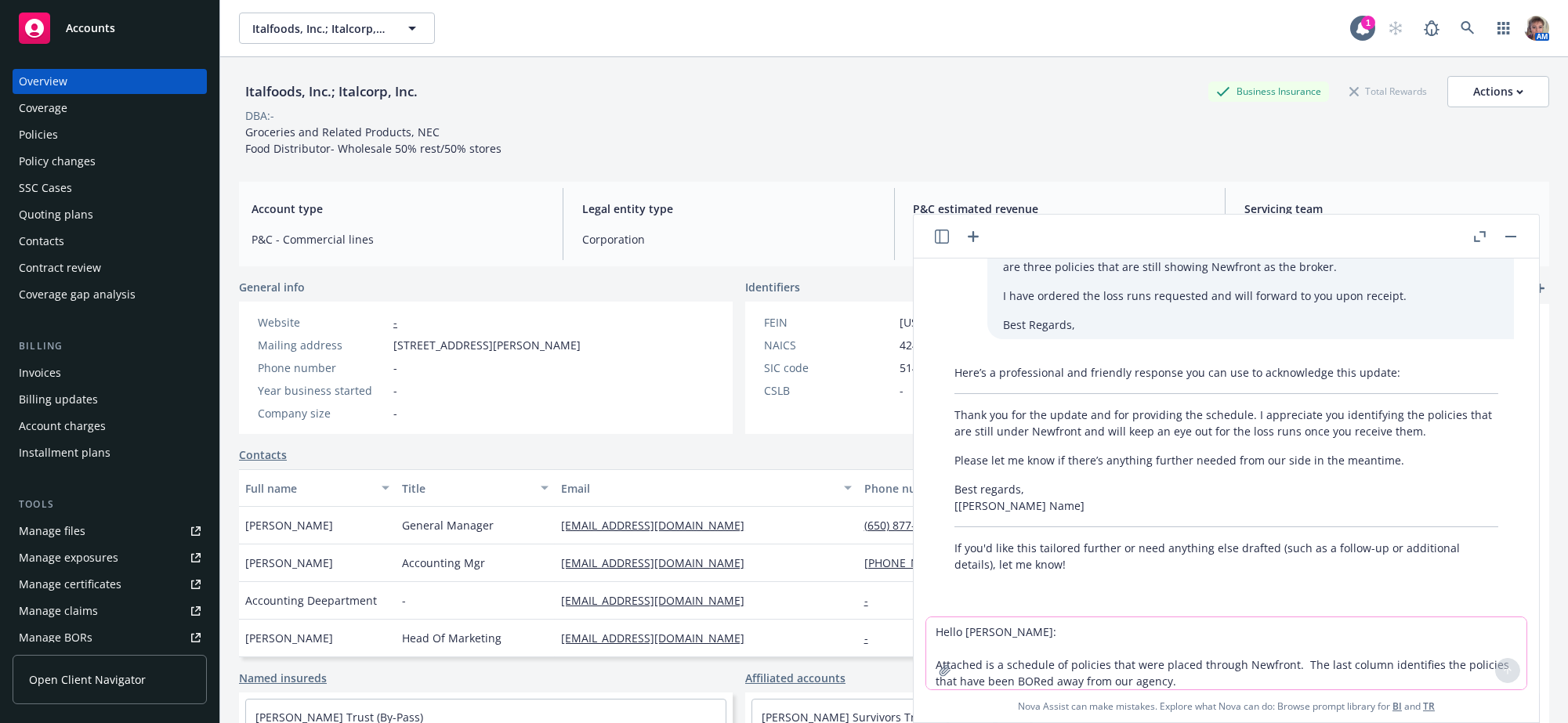
scroll to position [111, 0]
click at [990, 628] on textarea "Hello Todd: Attached is a schedule of policies that were placed through Newfron…" at bounding box center [1226, 653] width 600 height 72
click at [990, 621] on textarea "Hello Todd: Attached is a schedule of policies that were placed through Newfron…" at bounding box center [1226, 653] width 600 height 72
click at [988, 627] on textarea "Hello Todd: Attached is a schedule of policies that were placed through Newfron…" at bounding box center [1226, 653] width 600 height 72
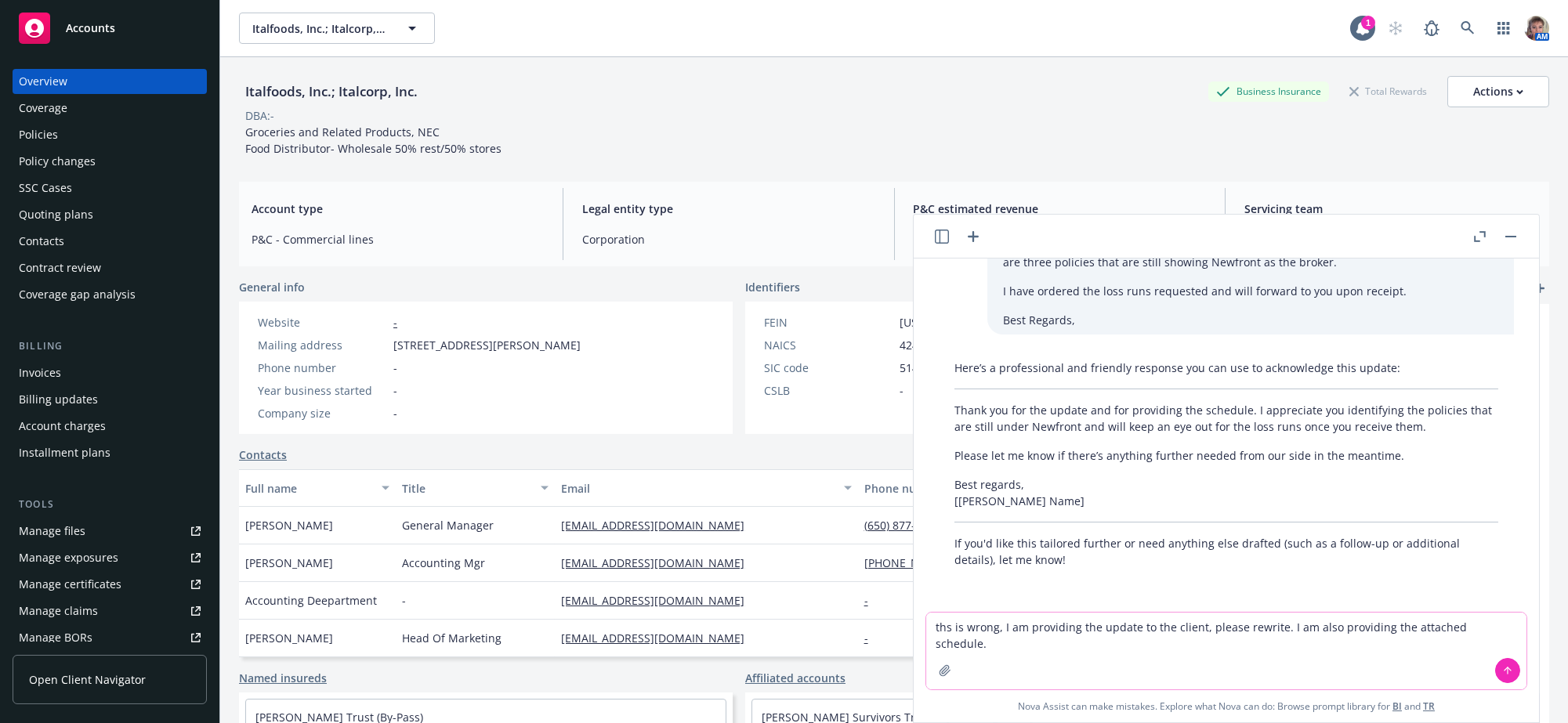
type textarea "ths is wrong, I am providing the update to the client, please rewrite. I am als…"
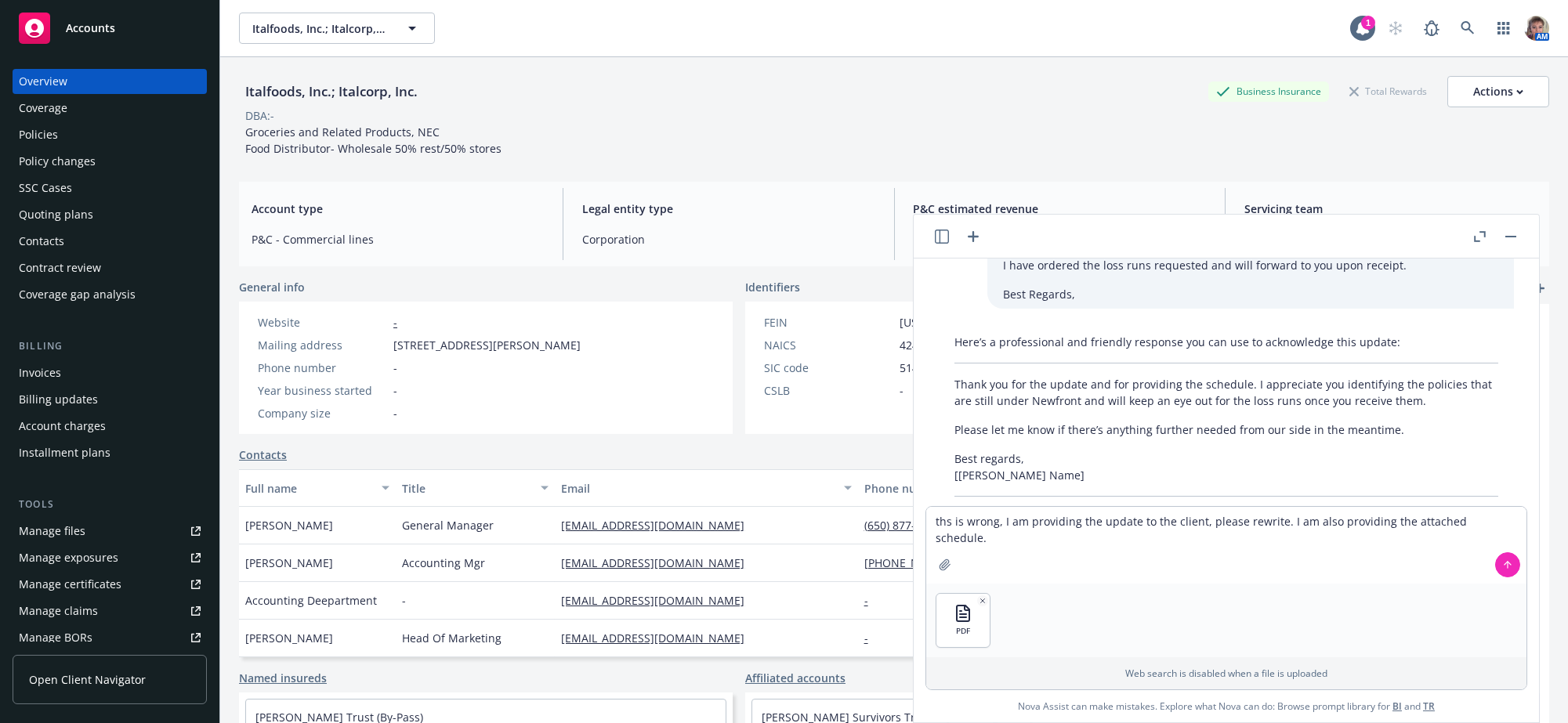
click at [1504, 562] on icon at bounding box center [1507, 564] width 6 height 4
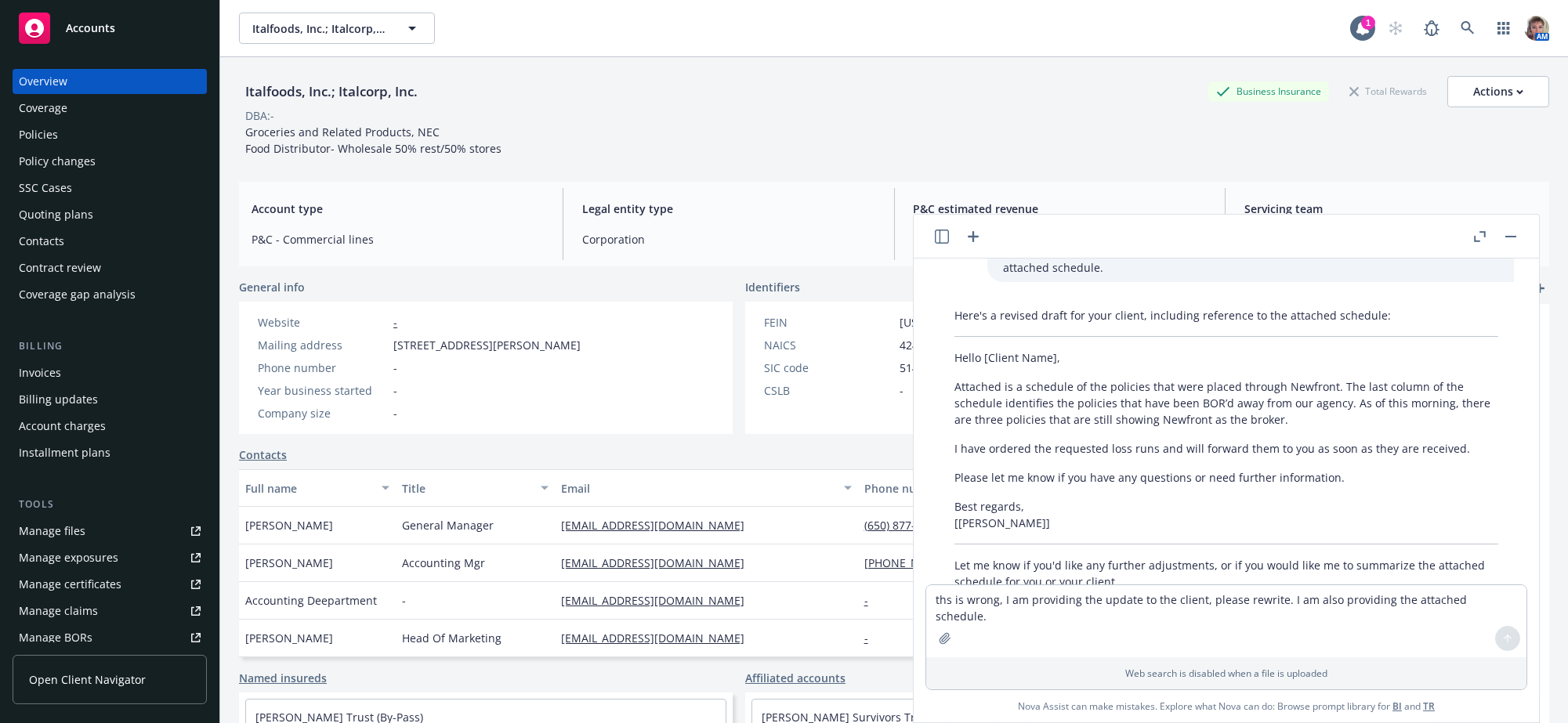
scroll to position [552, 0]
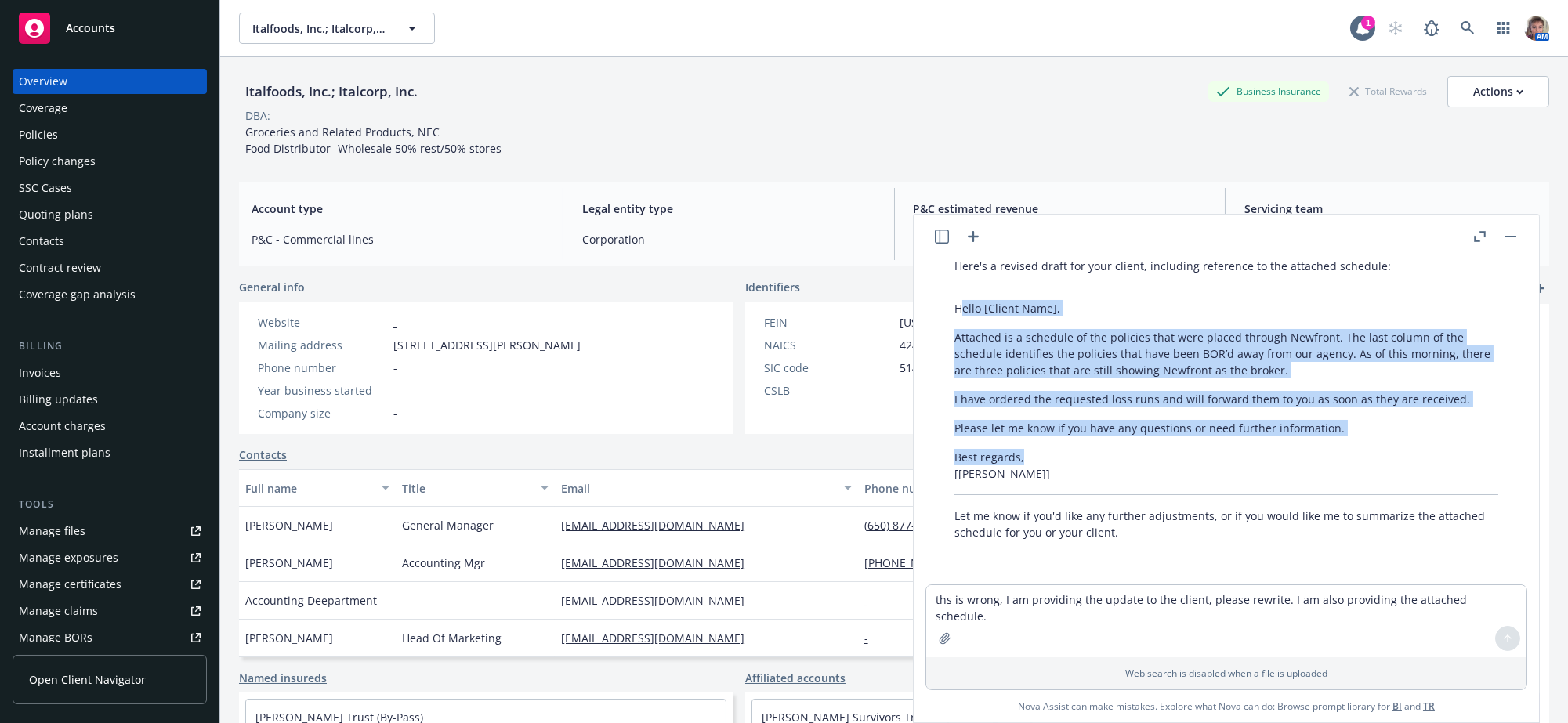
drag, startPoint x: 1036, startPoint y: 494, endPoint x: 961, endPoint y: 342, distance: 169.5
click at [961, 342] on div "Here's a revised draft for your client, including reference to the attached sch…" at bounding box center [1226, 399] width 575 height 296
drag, startPoint x: 1065, startPoint y: 369, endPoint x: 993, endPoint y: 387, distance: 74.2
click at [993, 378] on p "Attached is a schedule of the policies that were placed through Newfront. The l…" at bounding box center [1226, 353] width 543 height 49
click at [949, 367] on div "Here's a revised draft for your client, including reference to the attached sch…" at bounding box center [1226, 399] width 575 height 296
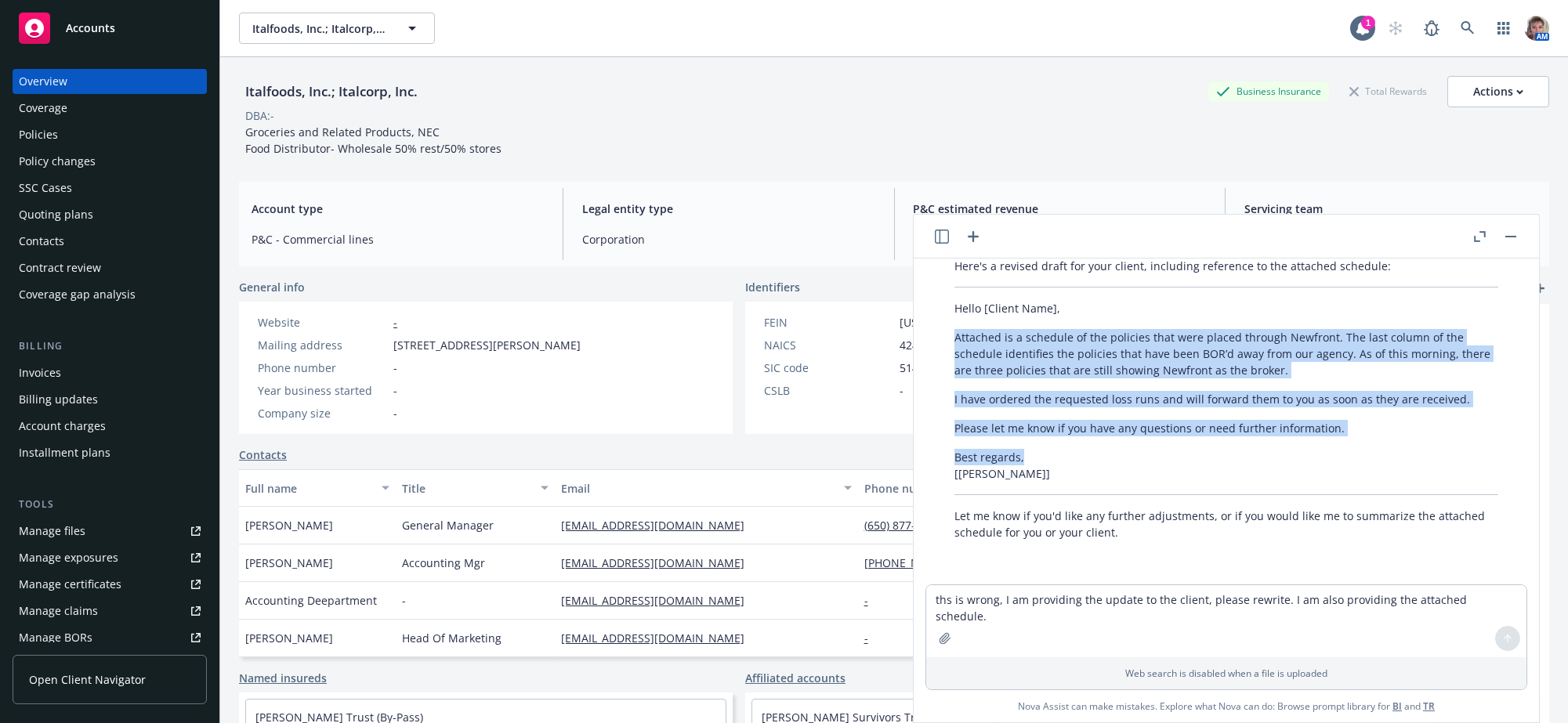
drag, startPoint x: 949, startPoint y: 362, endPoint x: 1062, endPoint y: 491, distance: 171.5
click at [1062, 491] on div "Here's a revised draft for your client, including reference to the attached sch…" at bounding box center [1226, 399] width 575 height 296
copy div "Attached is a schedule of the policies that were placed through Newfront. The l…"
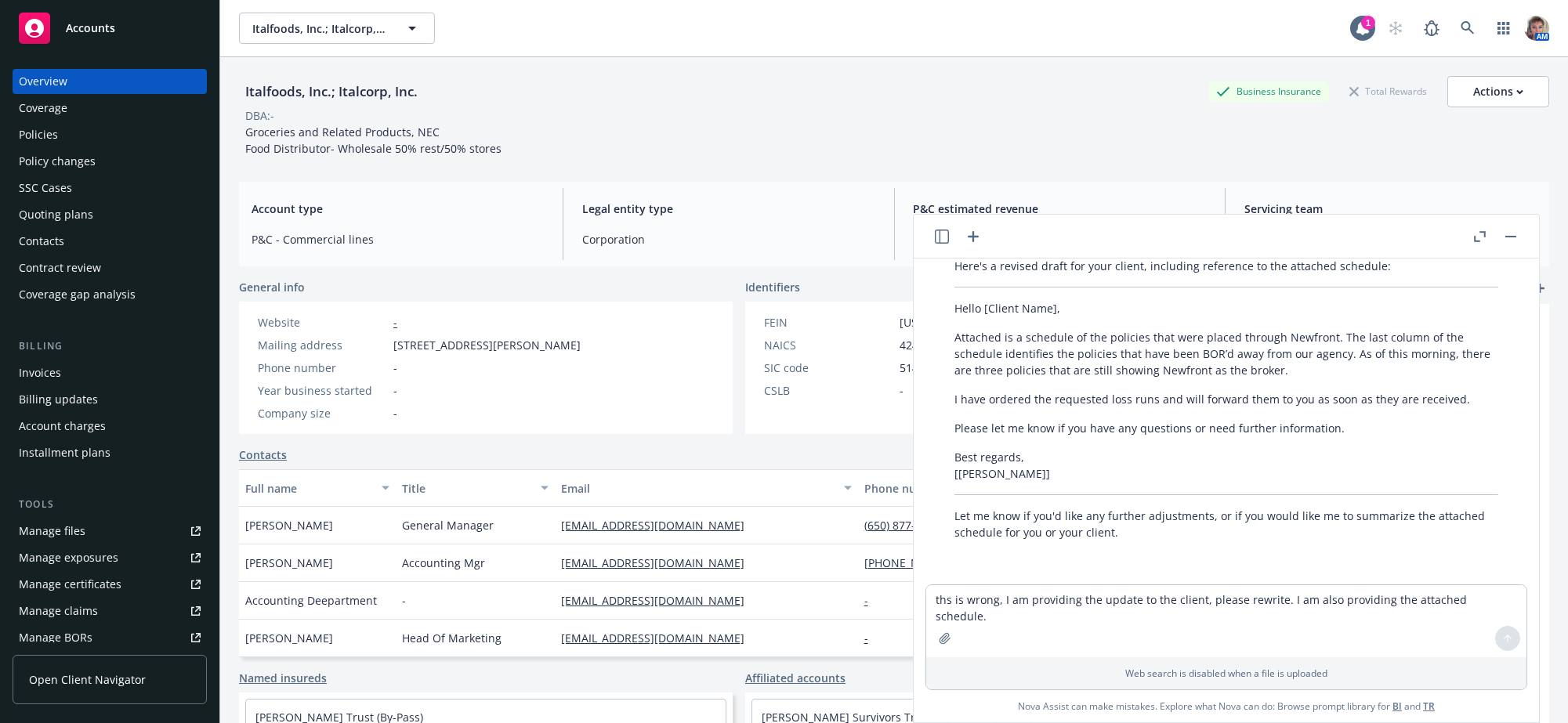
click at [1325, 157] on div "Italfoods, Inc.; Italcorp, Inc. Business Insurance Total Rewards Actions DBA: -…" at bounding box center [894, 116] width 1310 height 81
click at [1262, 157] on div "Italfoods, Inc.; Italcorp, Inc. Business Insurance Total Rewards Actions DBA: -…" at bounding box center [894, 116] width 1310 height 81
click at [862, 156] on div "Italfoods, Inc.; Italcorp, Inc. Business Insurance Total Rewards Actions DBA: -…" at bounding box center [894, 116] width 1310 height 81
click at [1502, 240] on button "button" at bounding box center [1510, 236] width 19 height 19
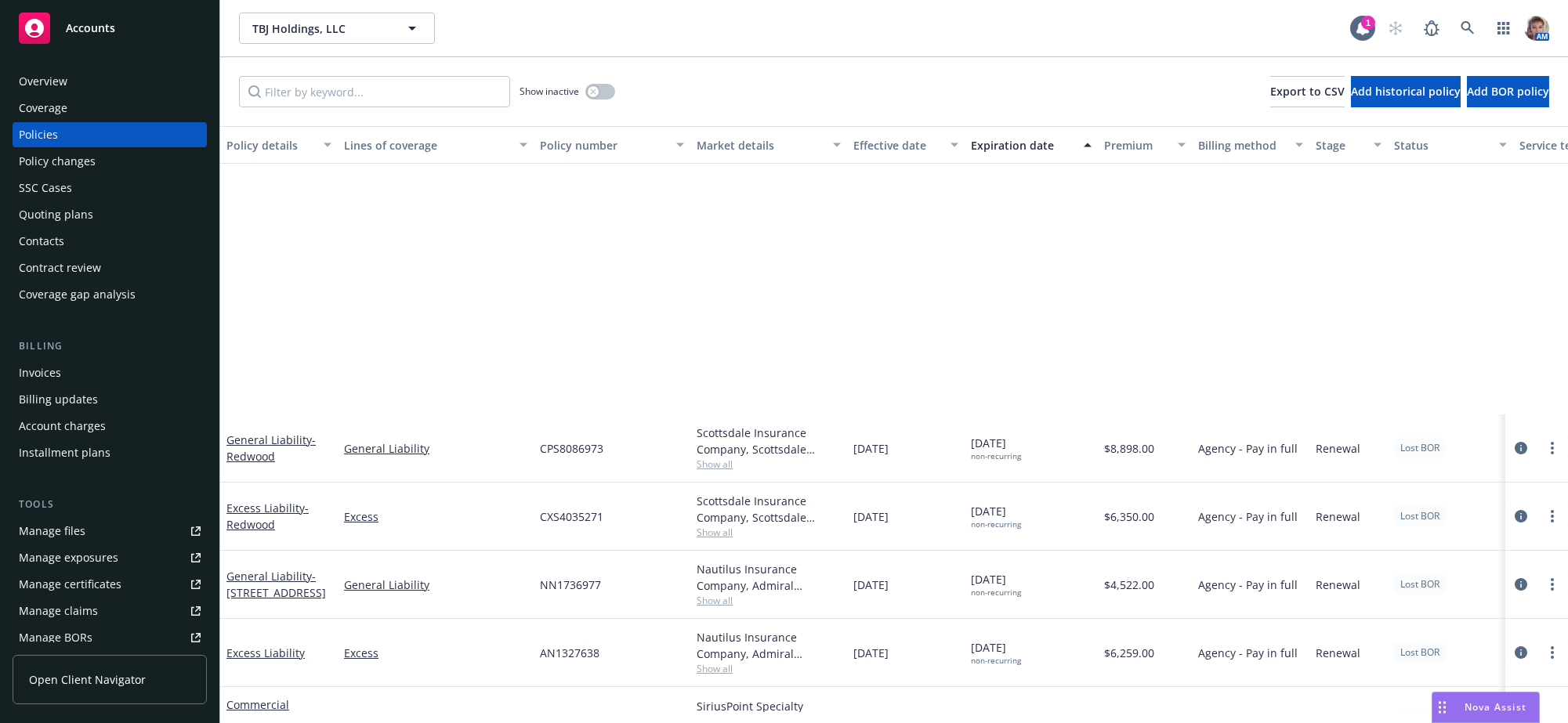
scroll to position [362, 0]
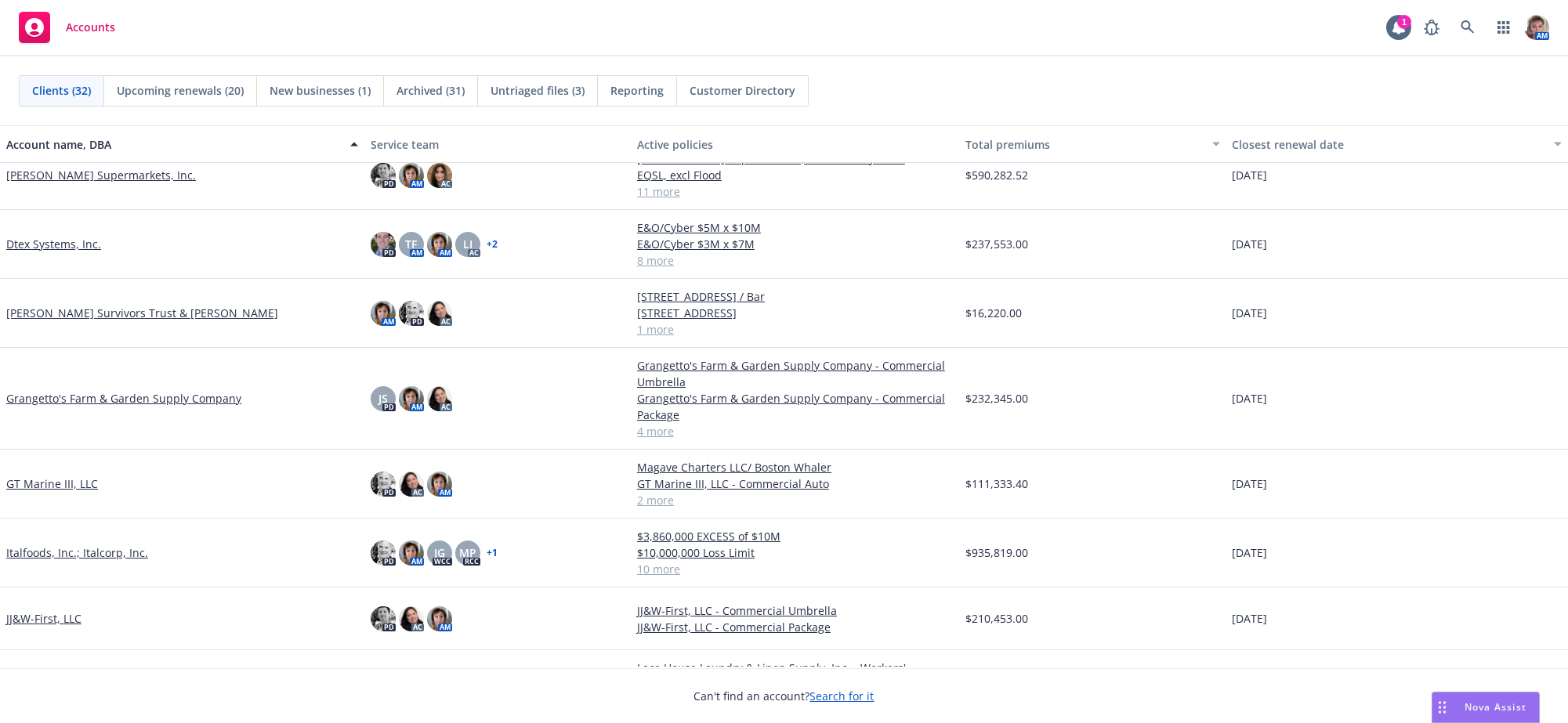
scroll to position [447, 0]
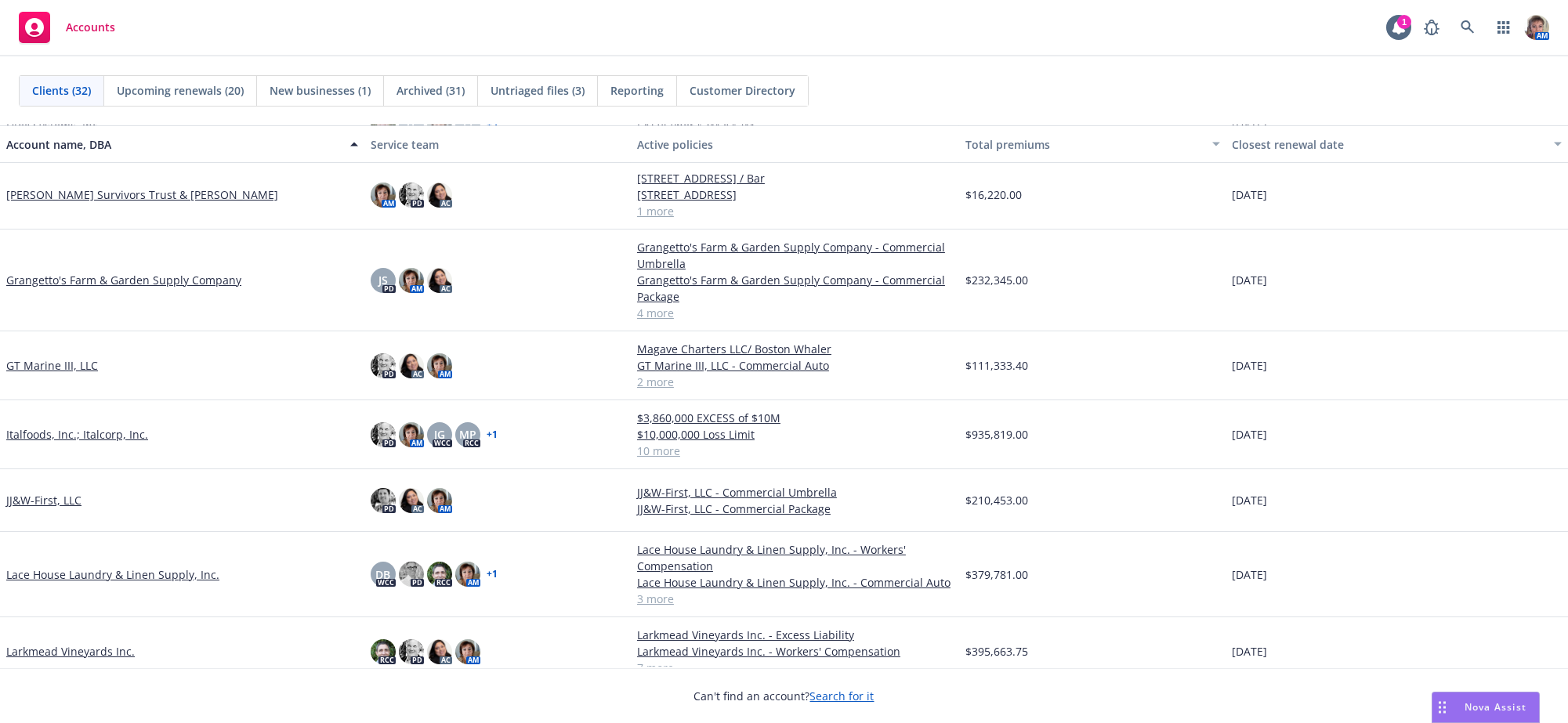
click at [17, 443] on link "Italfoods, Inc.; Italcorp, Inc." at bounding box center [77, 434] width 142 height 16
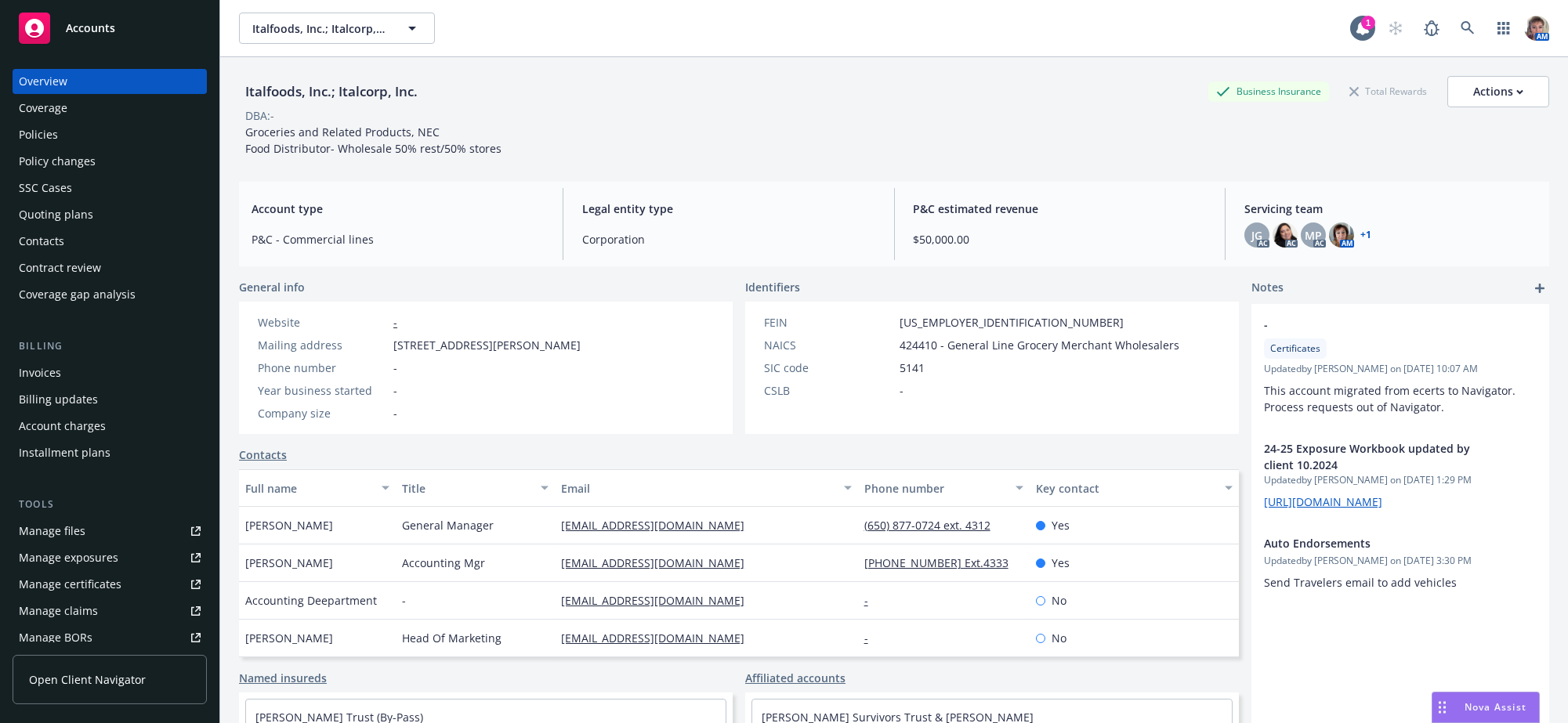
click at [94, 227] on div "Quoting plans" at bounding box center [110, 215] width 182 height 25
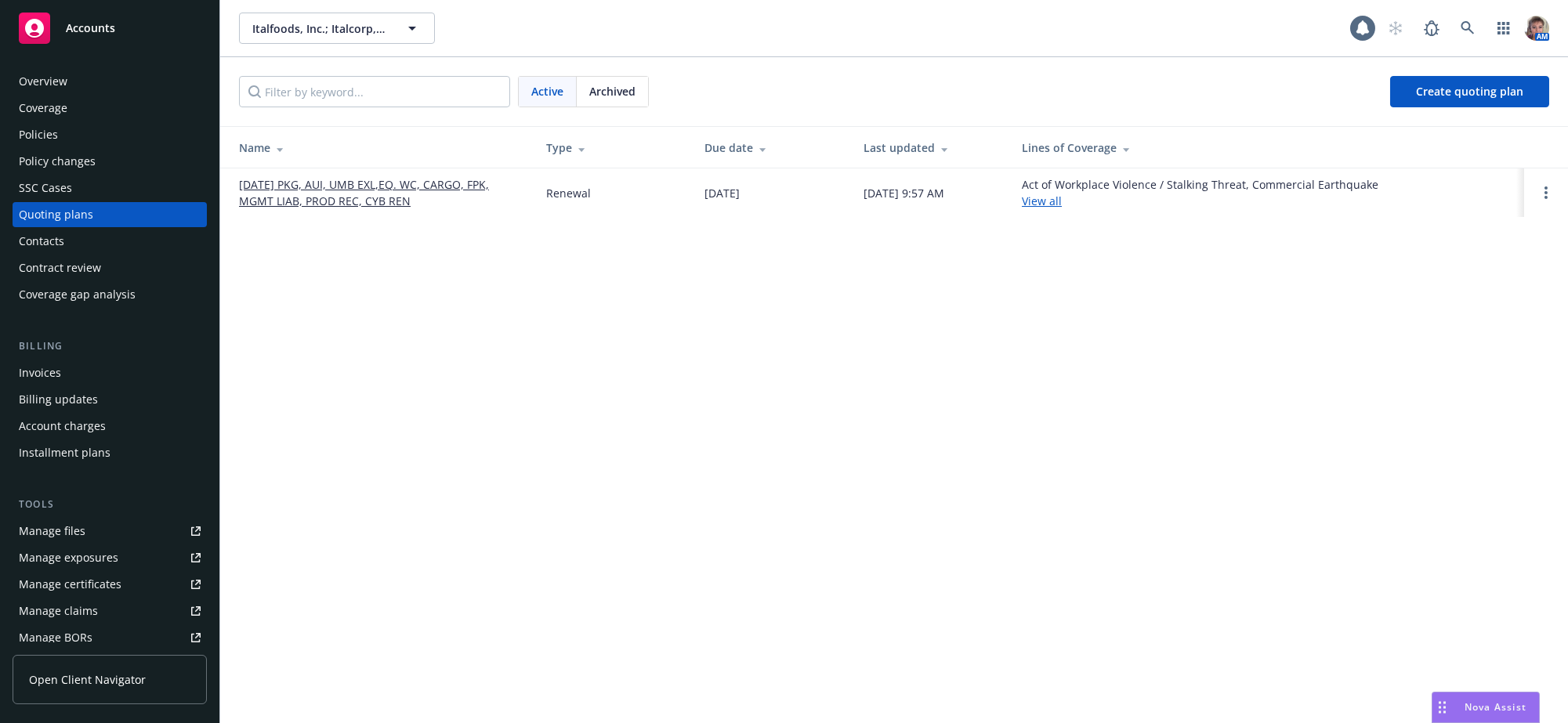
click at [333, 207] on link "[DATE] PKG, AUI, UMB EXL,EQ. WC, CARGO, FPK, MGMT LIAB, PROD REC, CYB REN" at bounding box center [380, 192] width 282 height 33
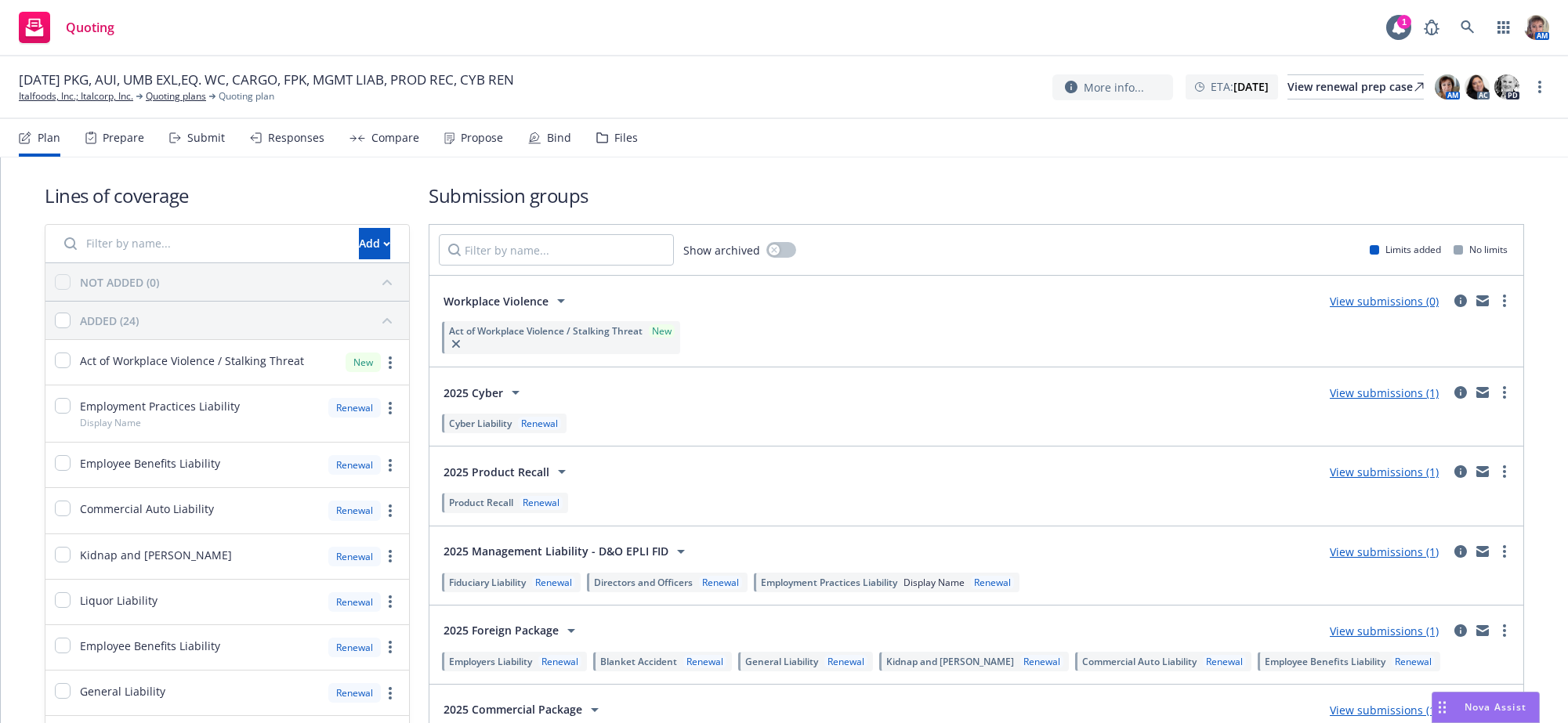
click at [213, 144] on div "Submit" at bounding box center [206, 138] width 37 height 12
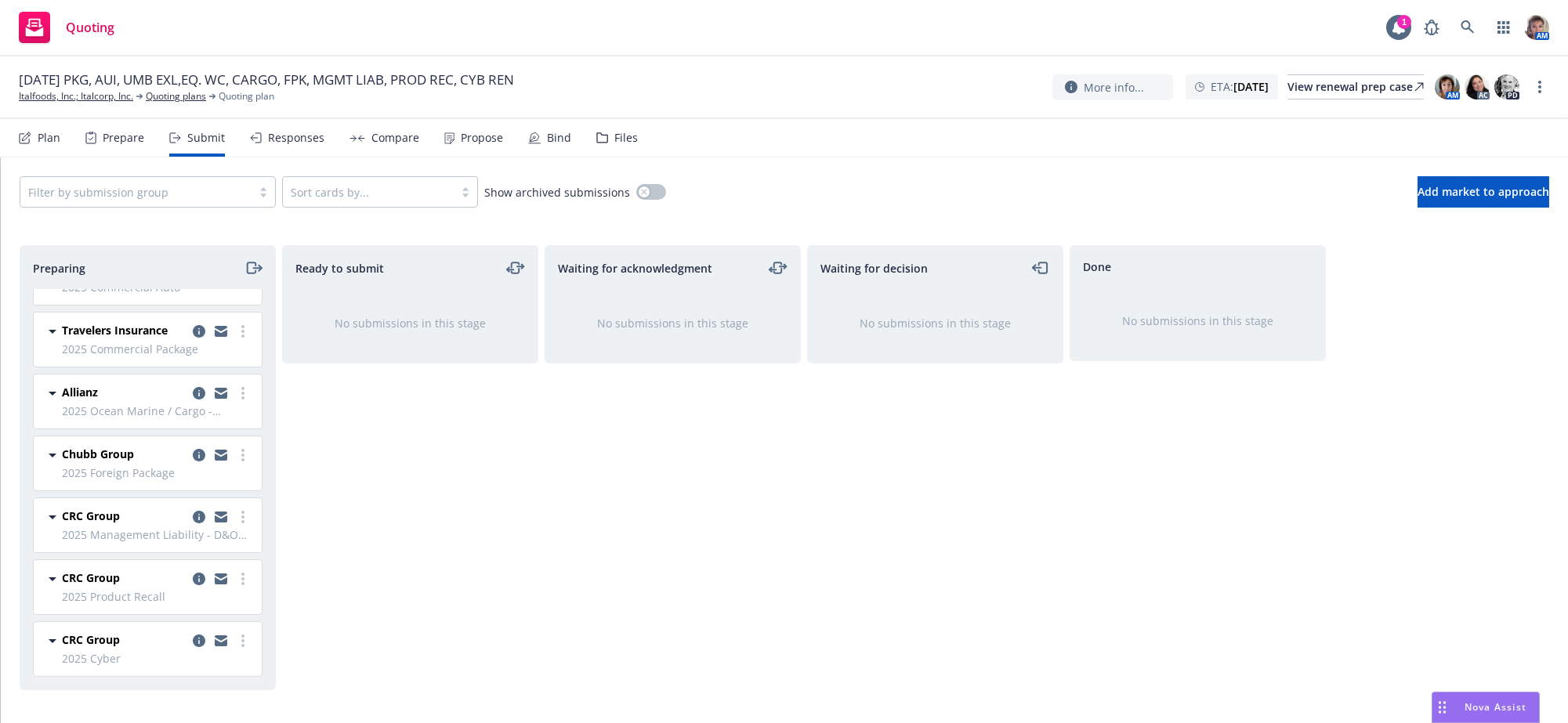
scroll to position [304, 0]
click at [155, 200] on div at bounding box center [136, 191] width 216 height 19
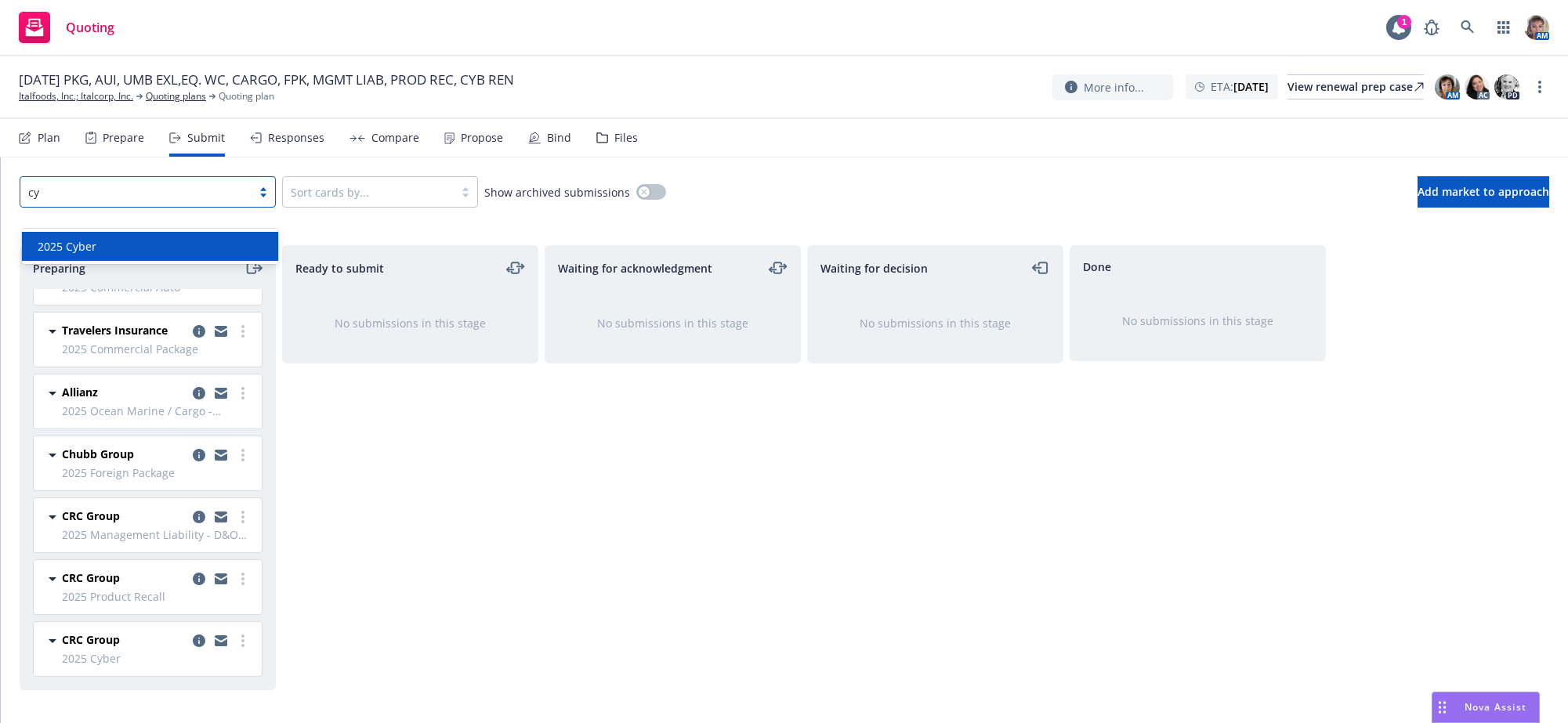
type input "cyb"
click at [154, 247] on div "2025 Cyber" at bounding box center [150, 246] width 237 height 16
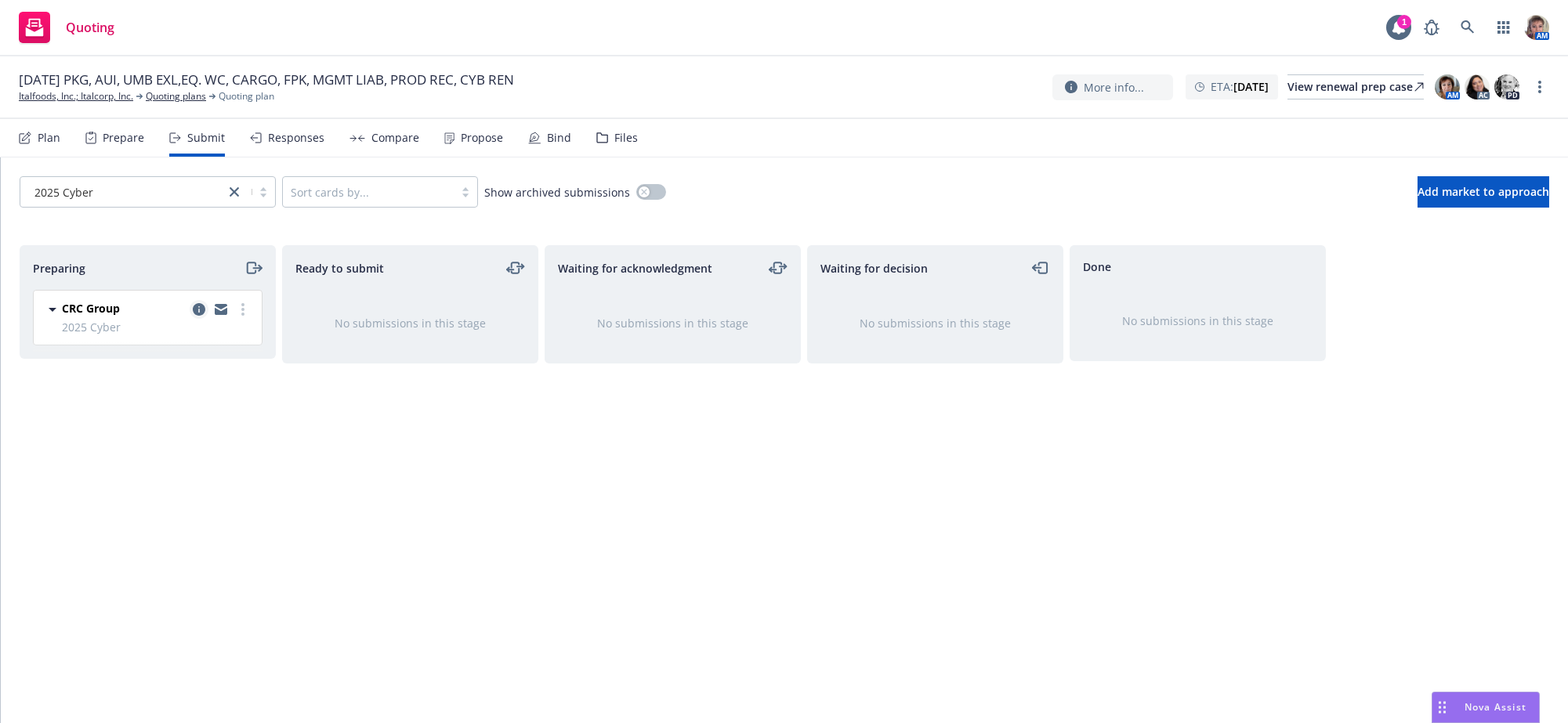
click at [198, 315] on icon "copy logging email" at bounding box center [199, 309] width 12 height 12
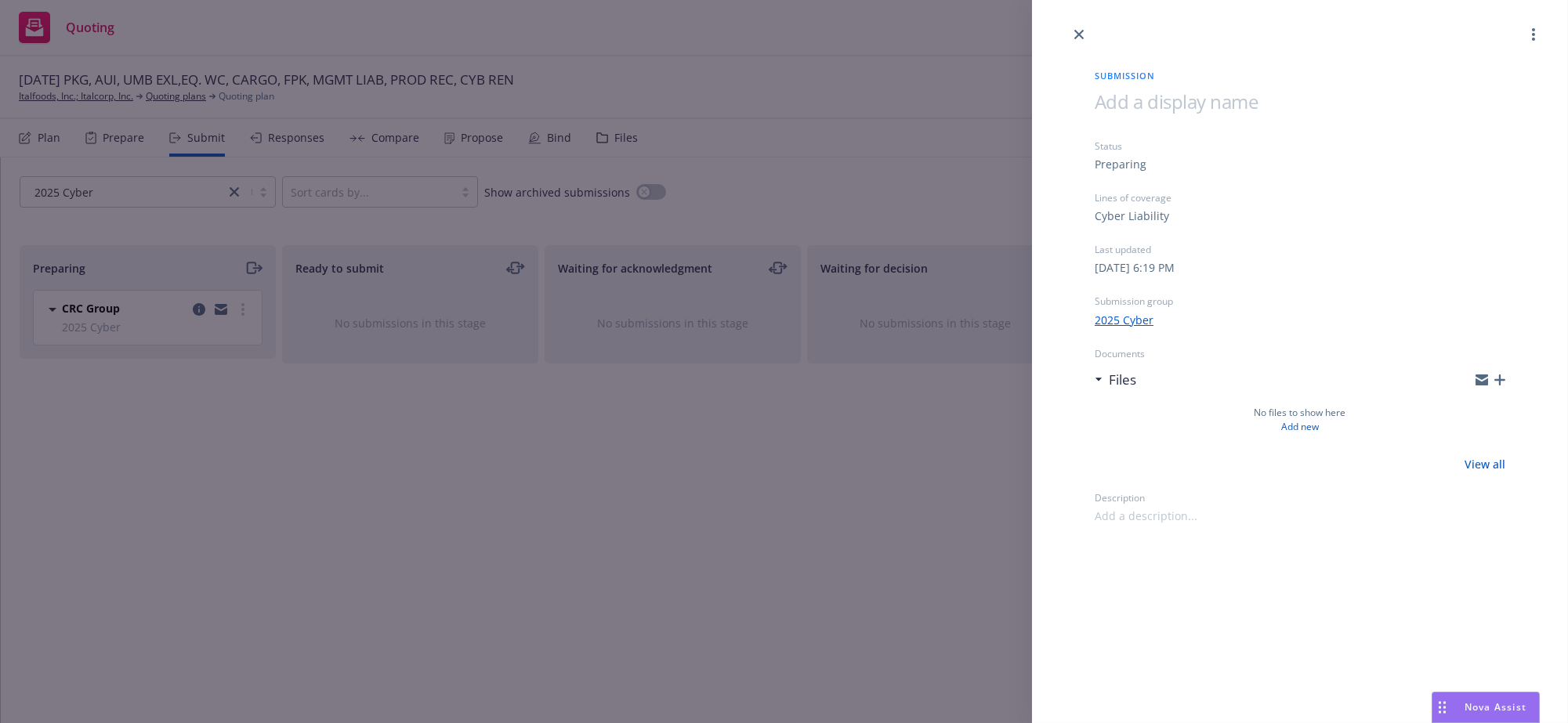
click at [1486, 387] on div "Files" at bounding box center [1300, 379] width 411 height 33
click at [1501, 386] on icon "button" at bounding box center [1499, 379] width 11 height 11
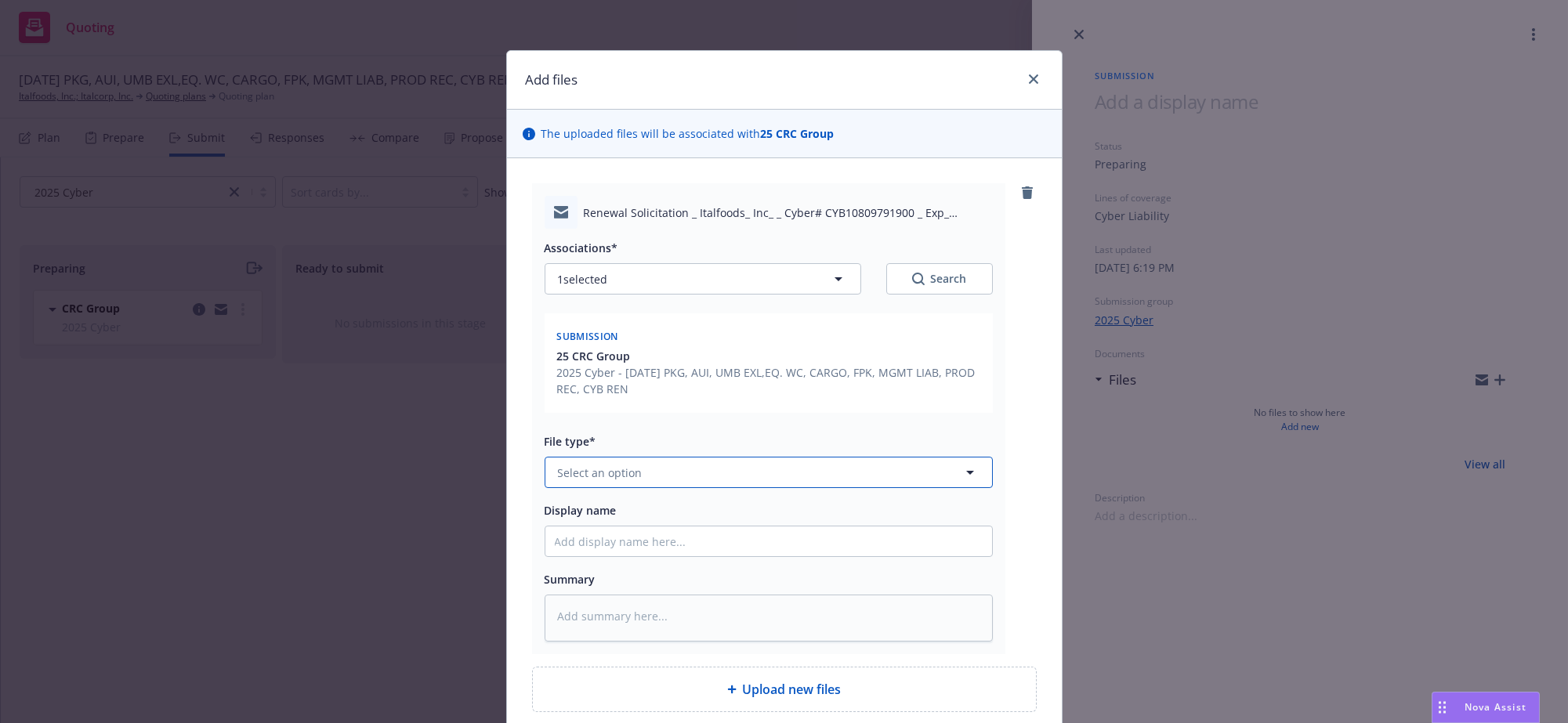
click at [661, 488] on button "Select an option" at bounding box center [768, 472] width 448 height 31
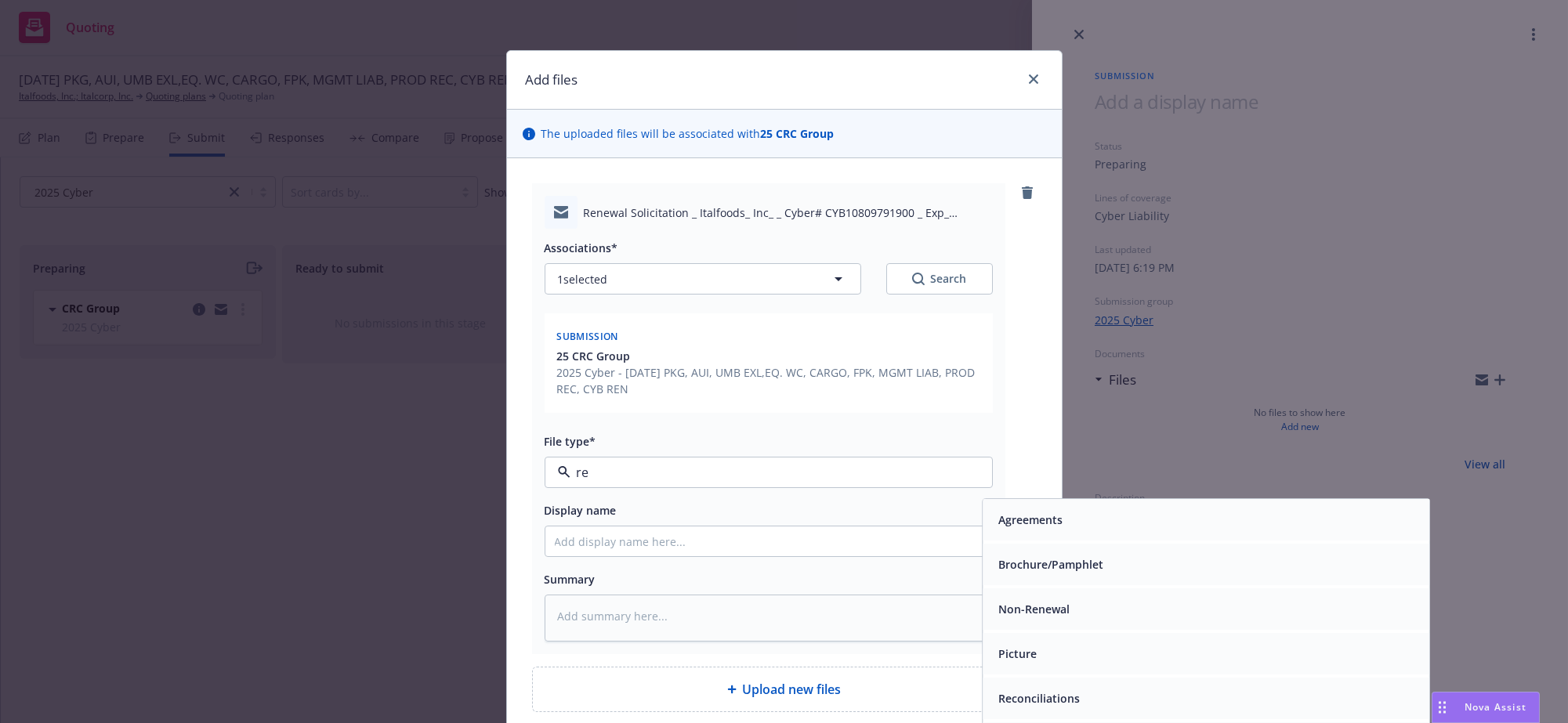
type input "ren"
click at [1128, 576] on div "Renewal solicitation" at bounding box center [1205, 565] width 428 height 23
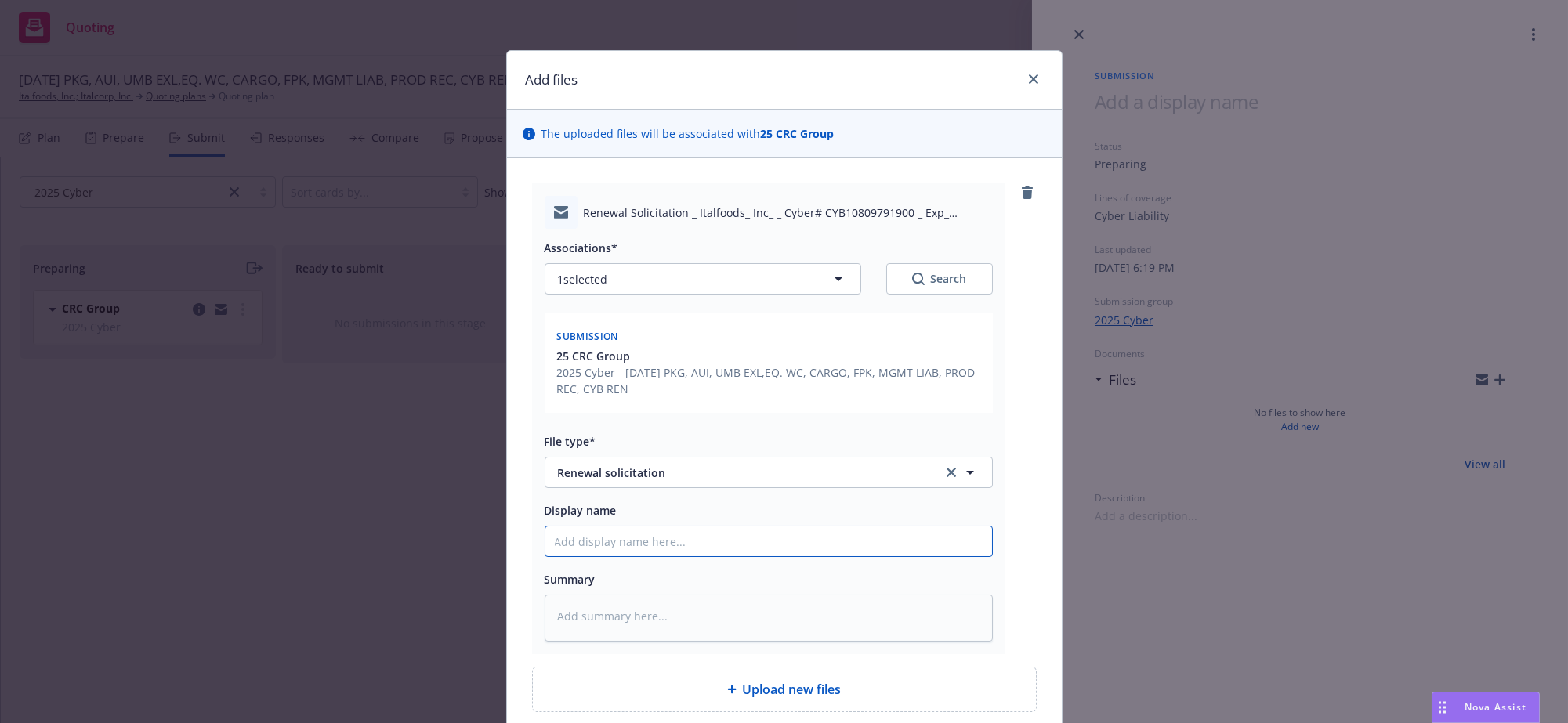
click at [609, 556] on input "Display name" at bounding box center [768, 540] width 446 height 29
type textarea "x"
type input "2"
type textarea "x"
type input "25"
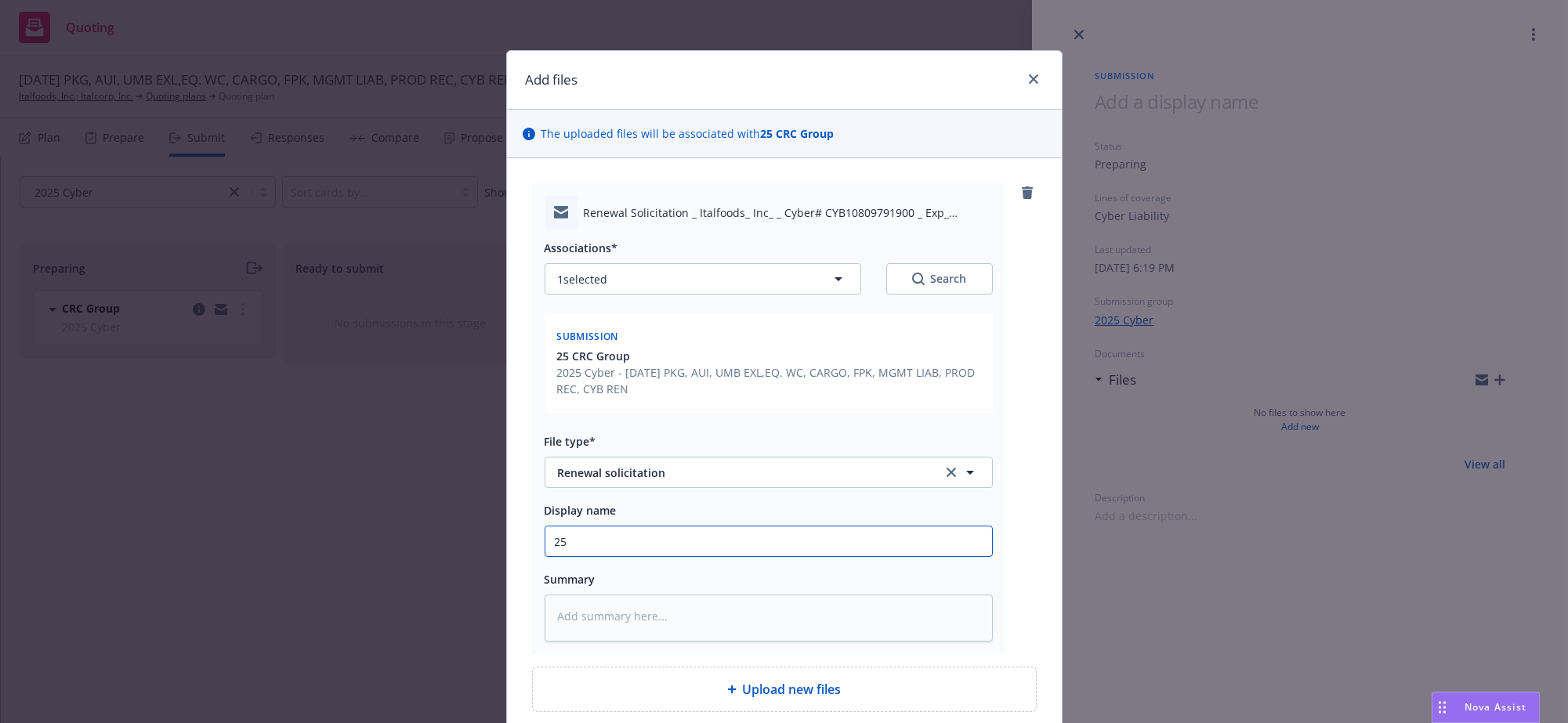
type textarea "x"
type input "25-"
type textarea "x"
type input "25-2"
type textarea "x"
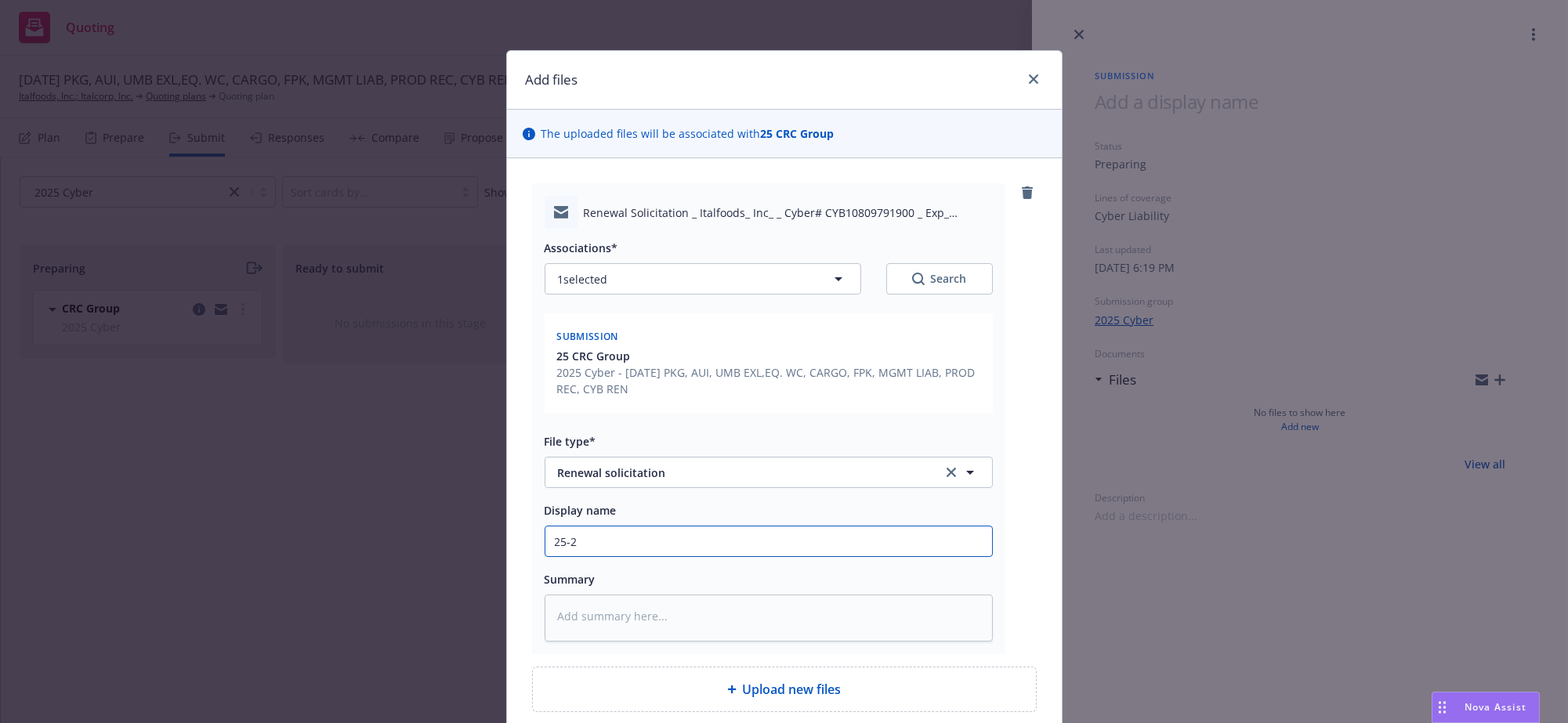
type input "25-26"
type textarea "x"
type input "25-26"
type textarea "x"
type input "25-26 C"
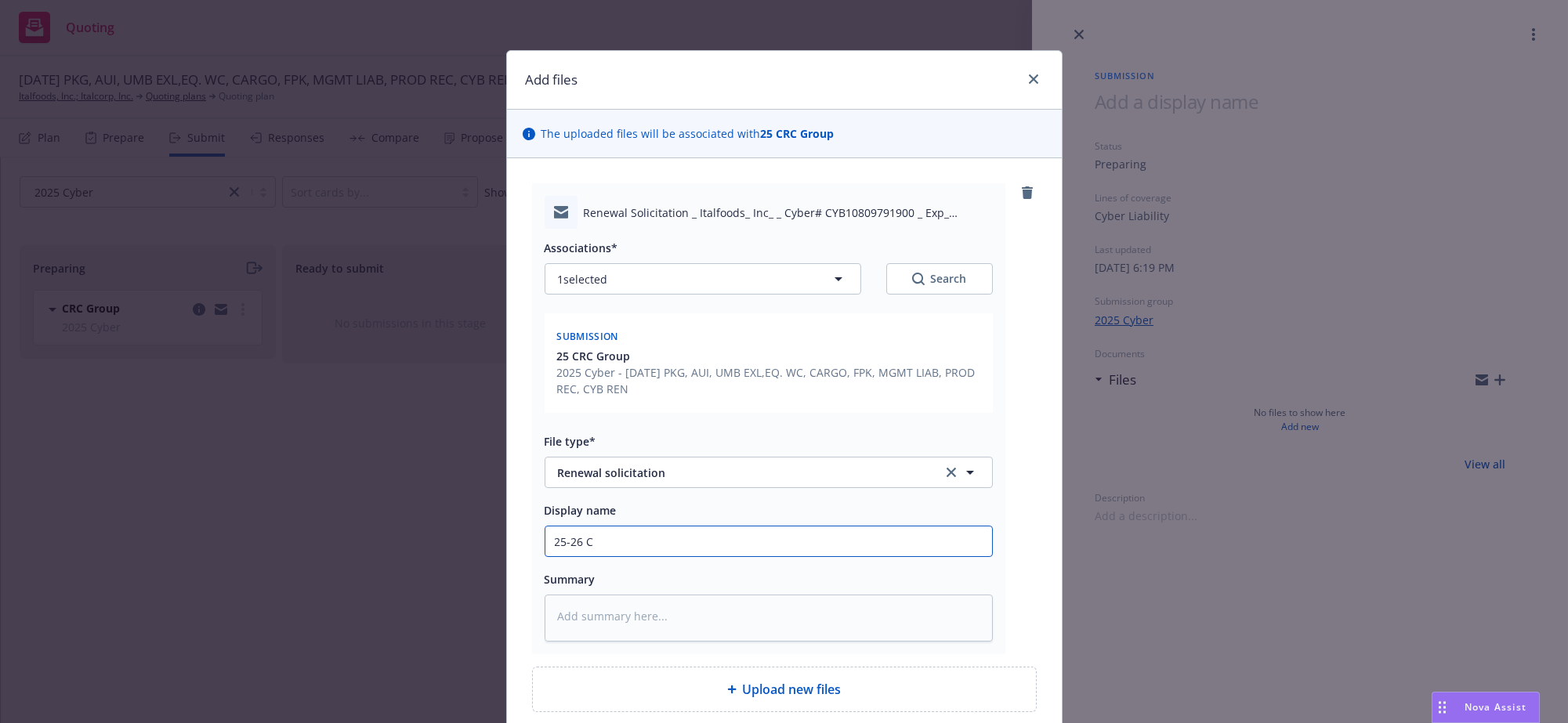
type textarea "x"
type input "25-26 Cy"
type textarea "x"
type input "25-26 Cyb"
type textarea "x"
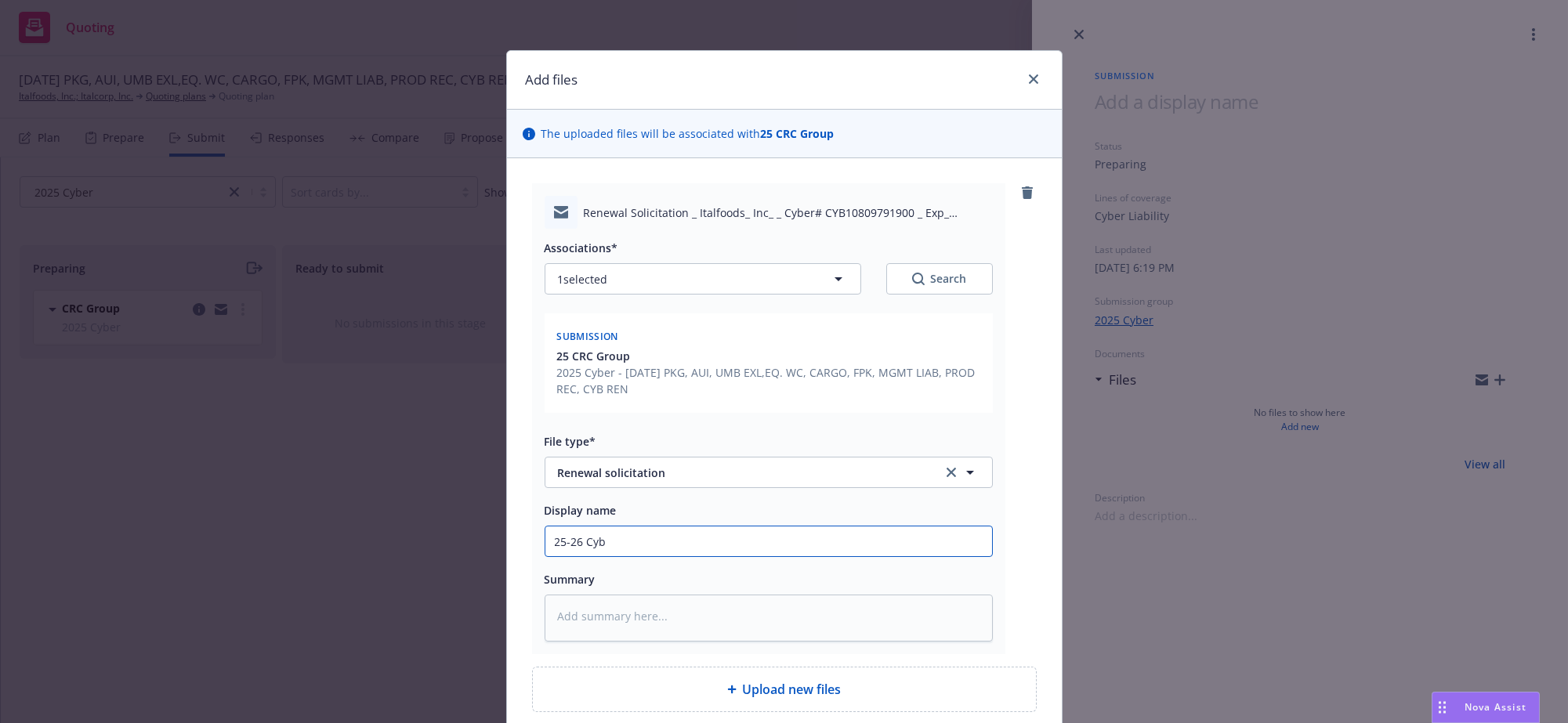
type input "25-26 Cybe"
type textarea "x"
type input "25-26 Cyber"
type textarea "x"
type input "25-26 Cyber"
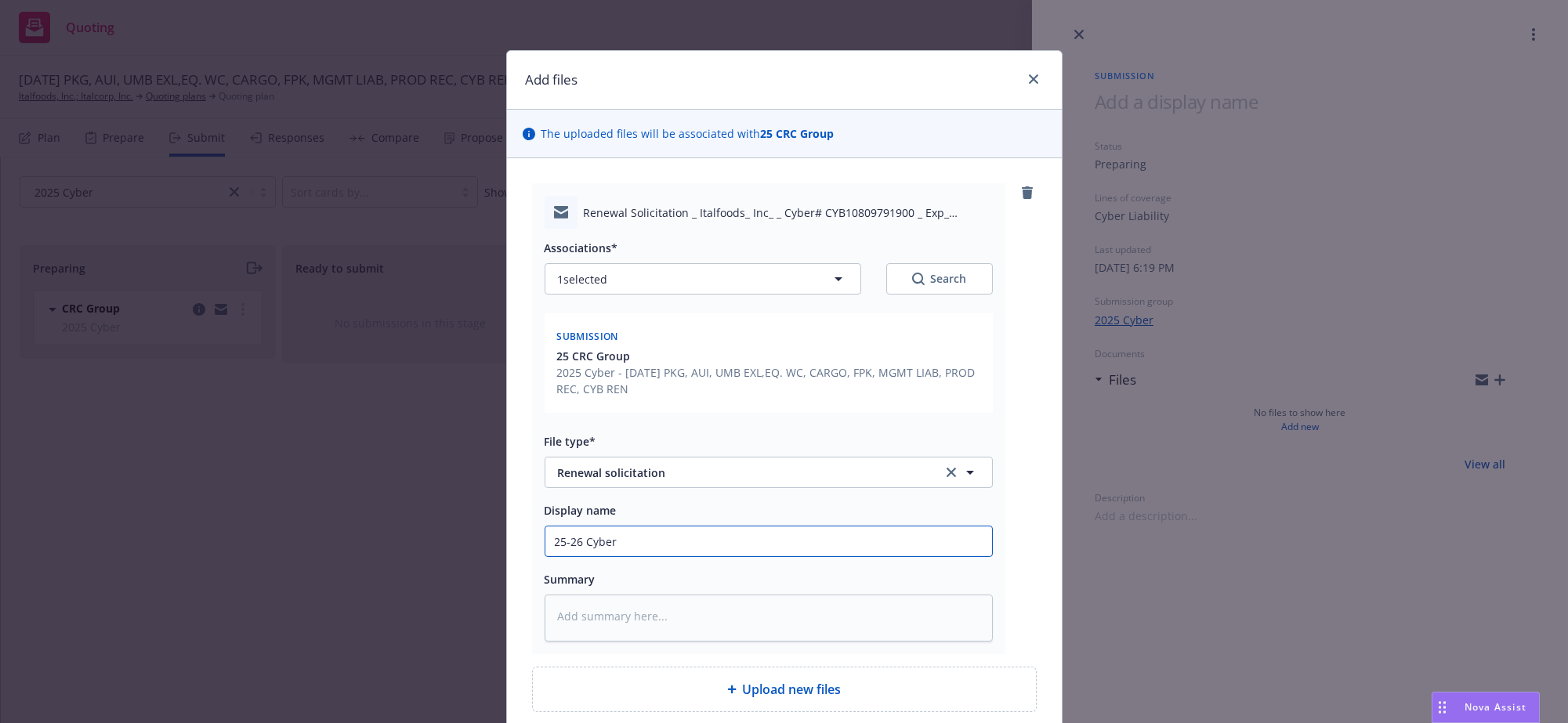
type textarea "x"
type input "25-26 Cyber S"
type textarea "x"
type input "25-26 Cyber So"
type textarea "x"
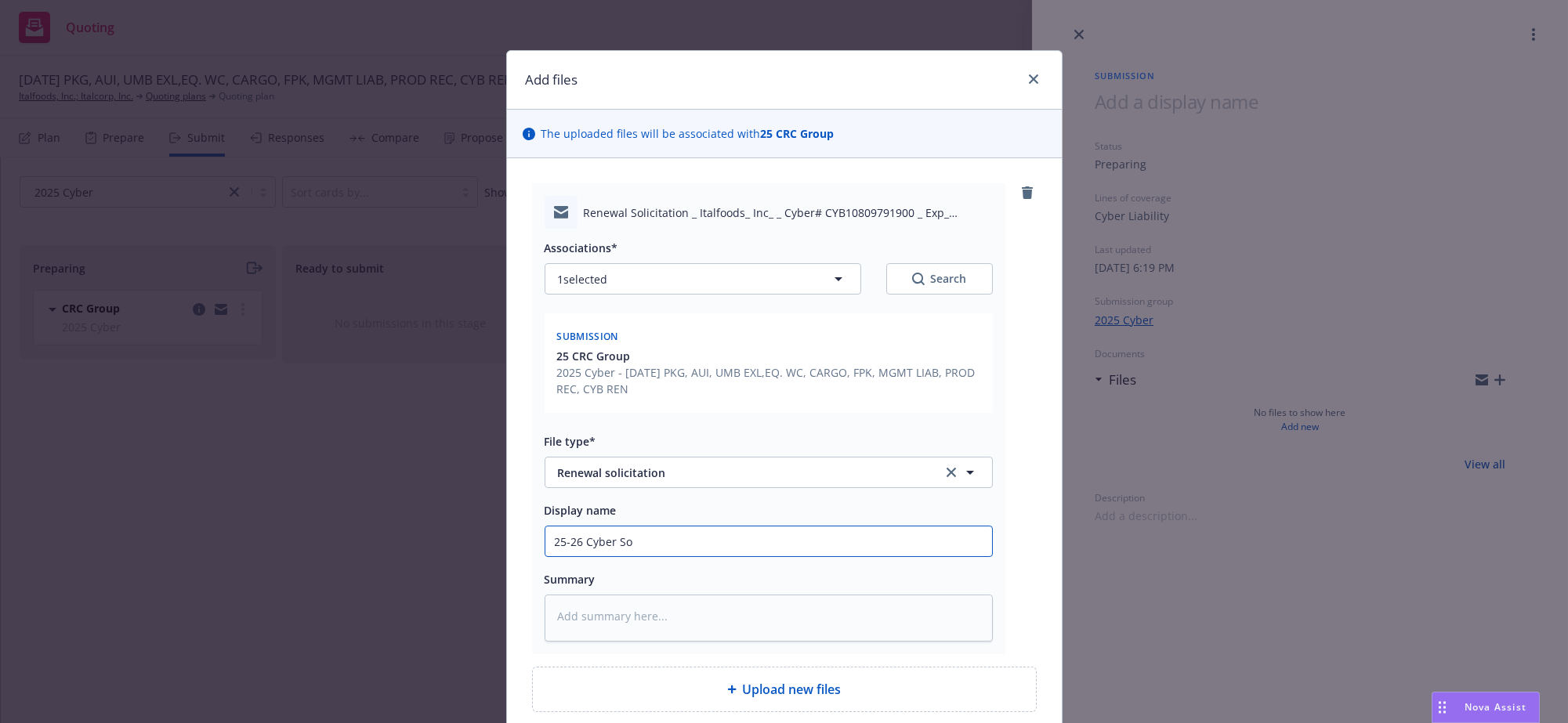
type input "25-26 Cyber Sol"
type textarea "x"
type input "25-26 Cyber Soli"
type textarea "x"
type input "25-26 Cyber Solic"
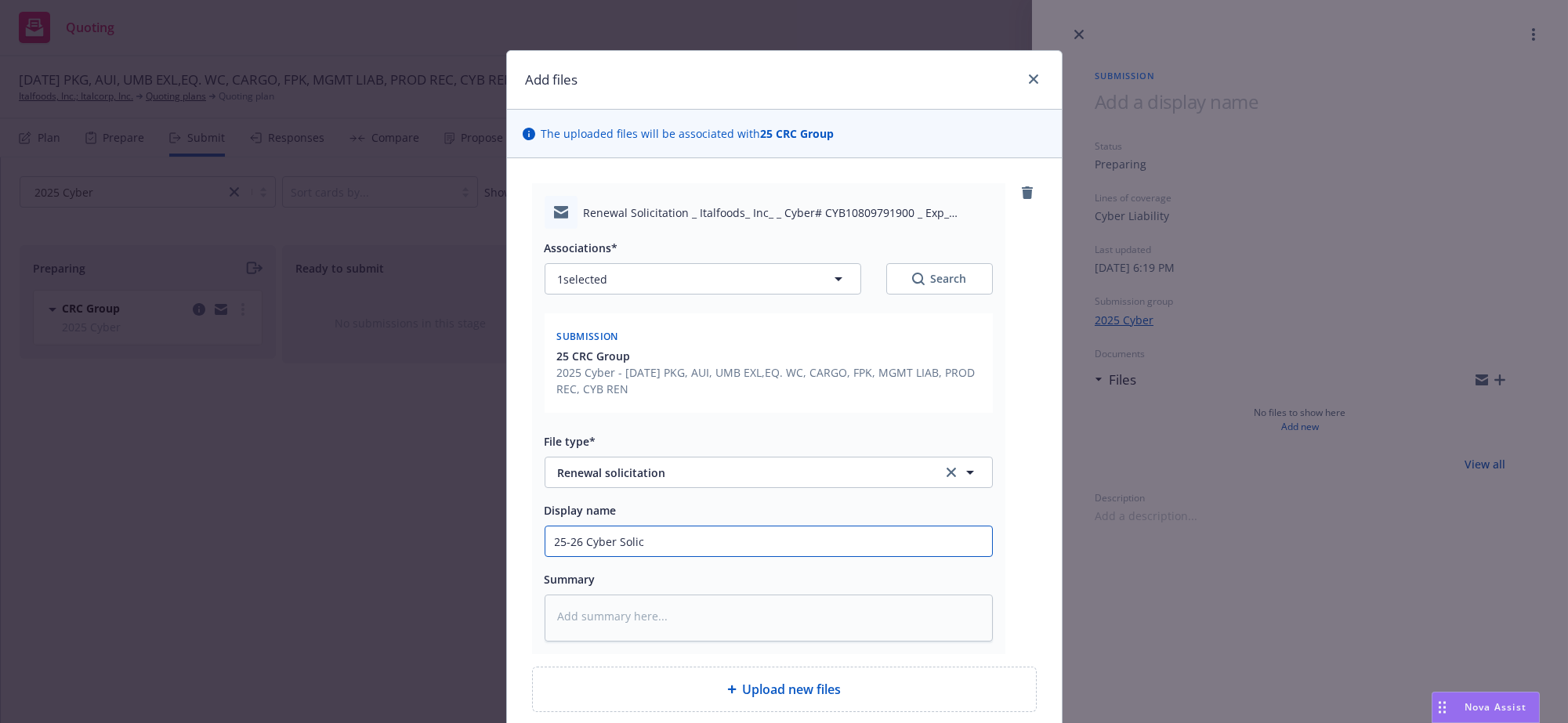
type textarea "x"
type input "25-26 Cyber Solici"
type textarea "x"
type input "25-26 Cyber Solicit"
type textarea "x"
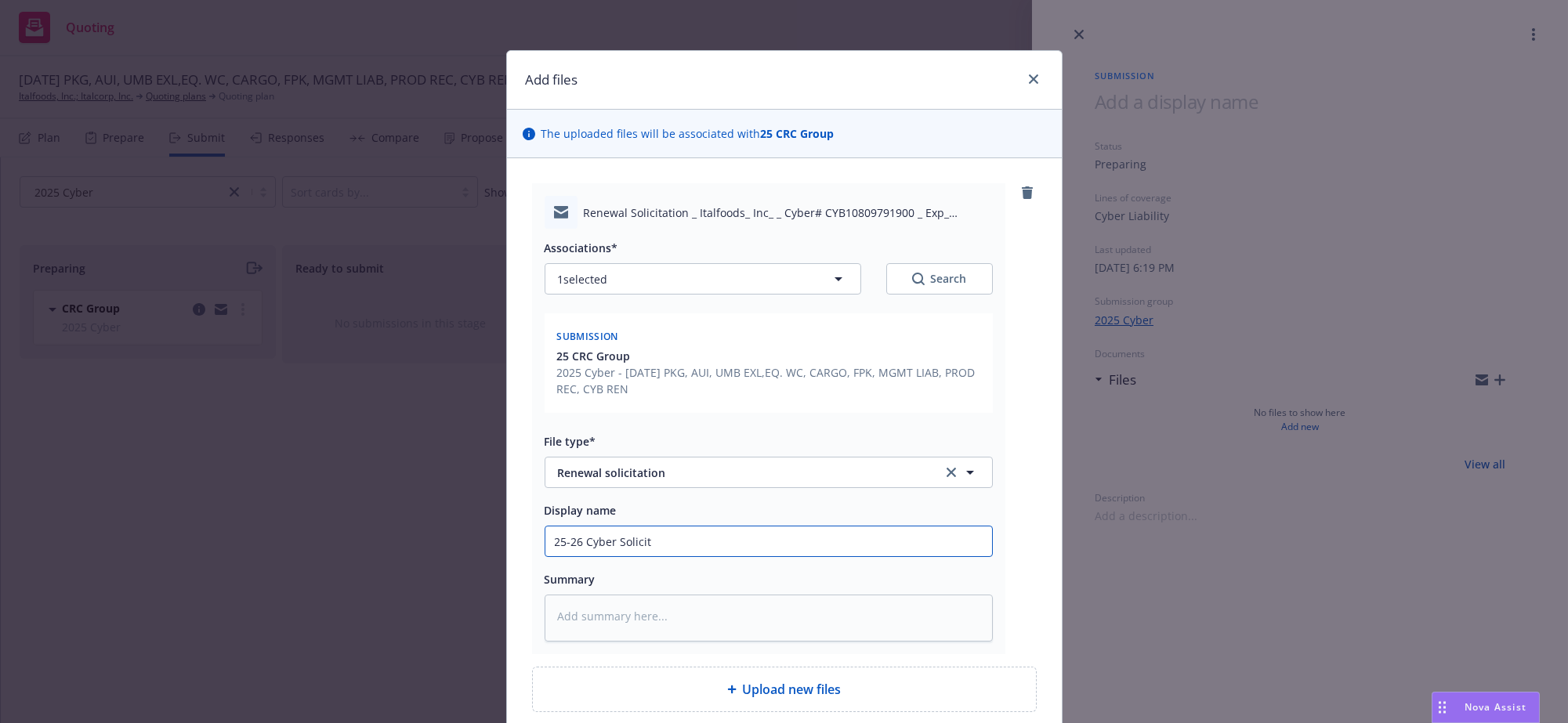
type input "25-26 Cyber Solicita"
type textarea "x"
type input "25-26 Cyber Solicitat"
type textarea "x"
type input "25-26 Cyber Solicitati"
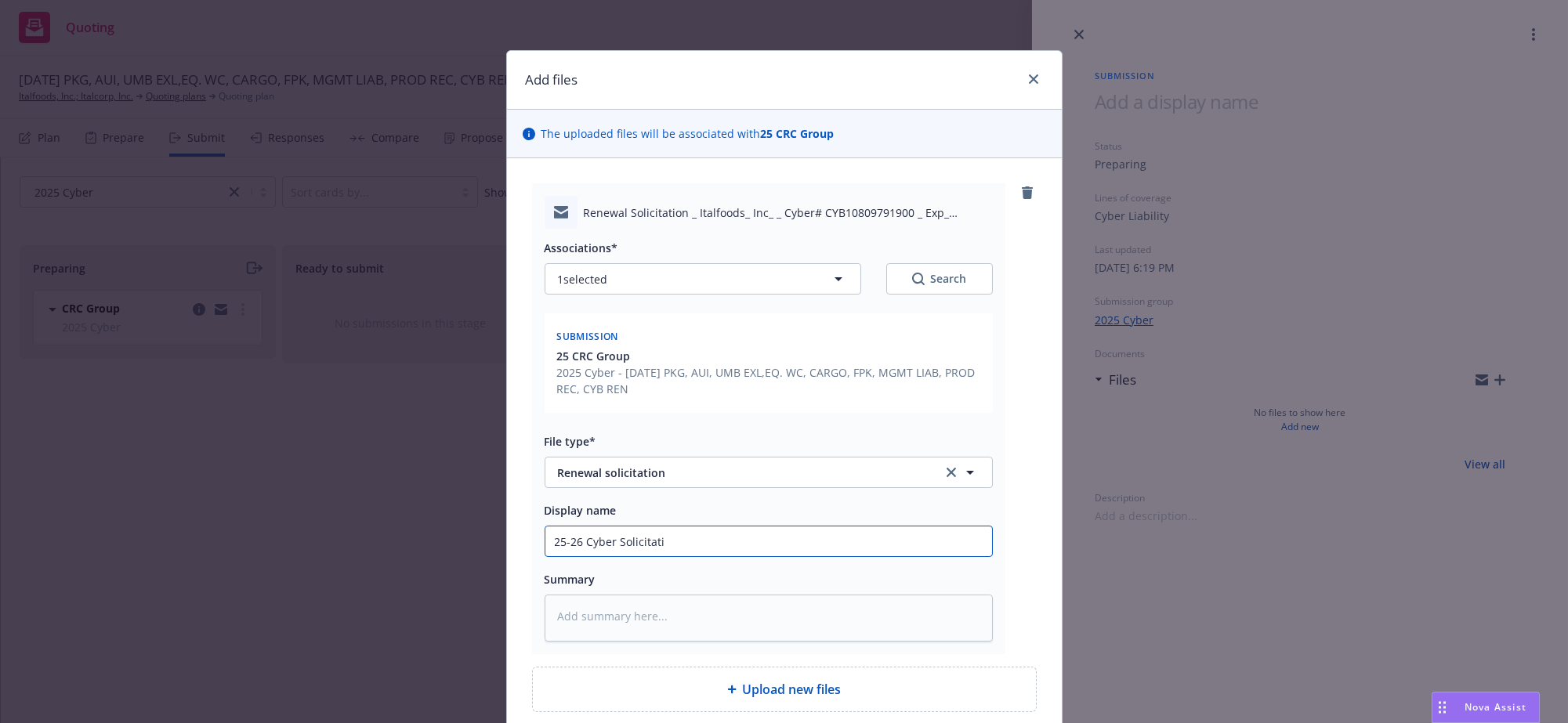
type textarea "x"
type input "25-26 Cyber Solicitatio"
type textarea "x"
type input "25-26 Cyber Solicitation"
type textarea "x"
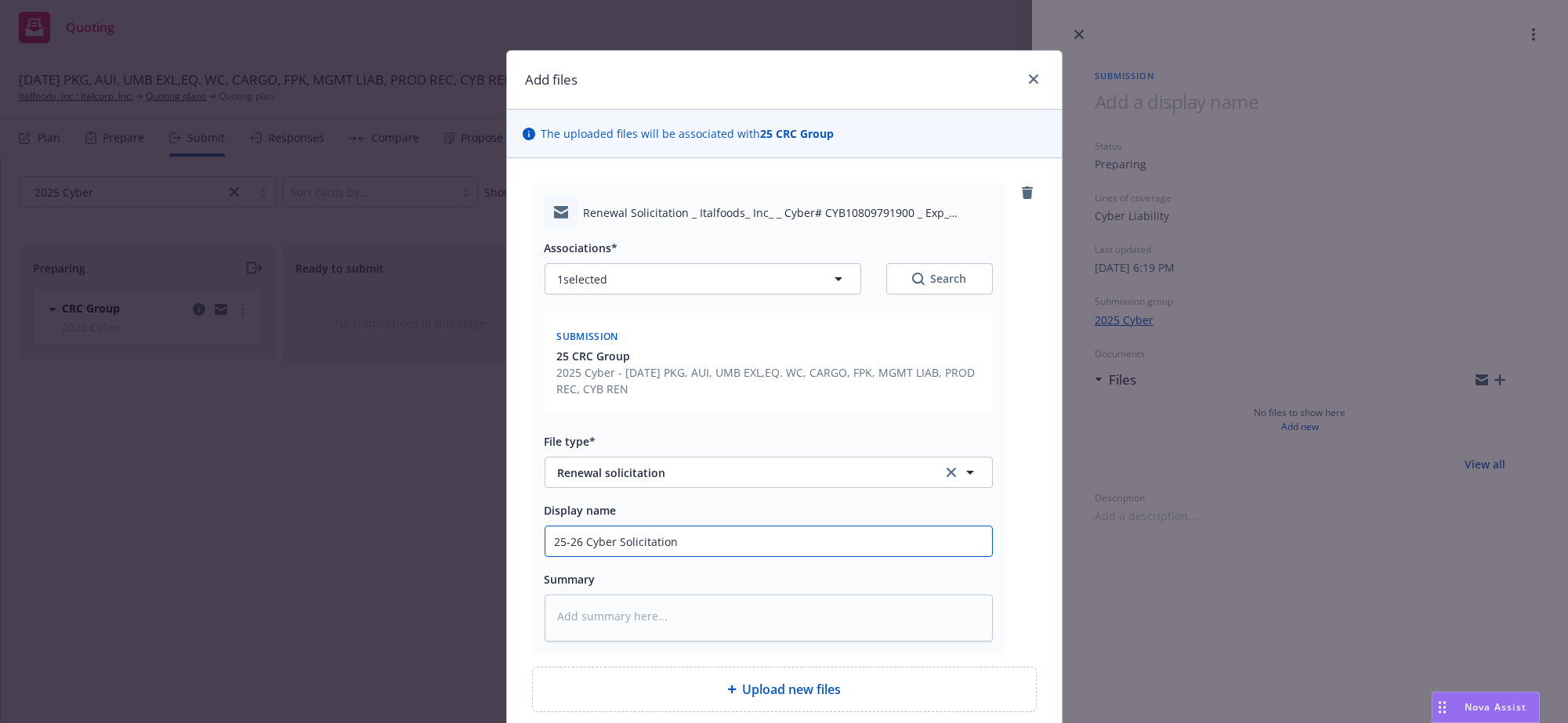
type input "25-26 Cyber Solicitation f"
type textarea "x"
type input "25-26 Cyber Solicitation fr"
type textarea "x"
type input "25-26 Cyber Solicitation fro"
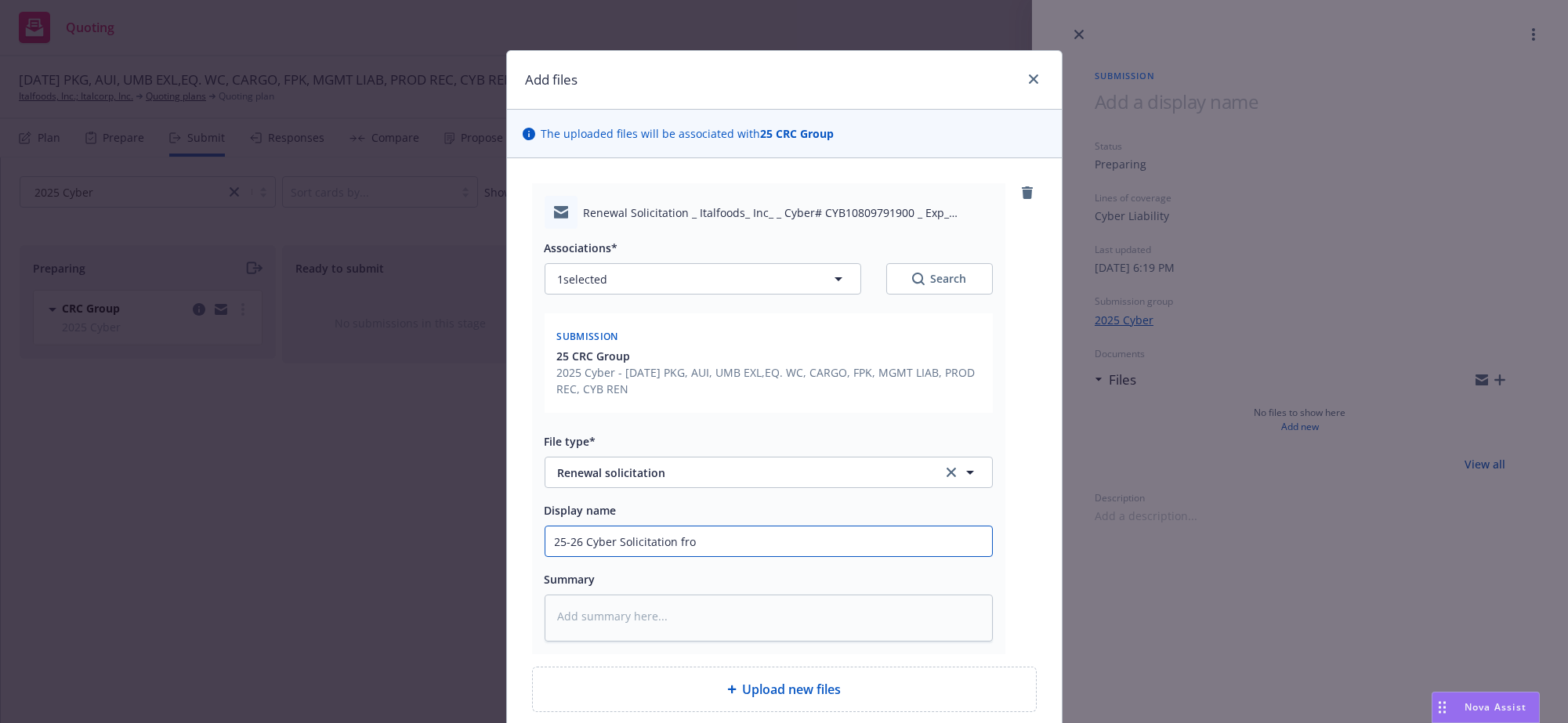
type textarea "x"
type input "25-26 Cyber Solicitation from"
type textarea "x"
type input "25-26 Cyber Solicitation from C"
type textarea "x"
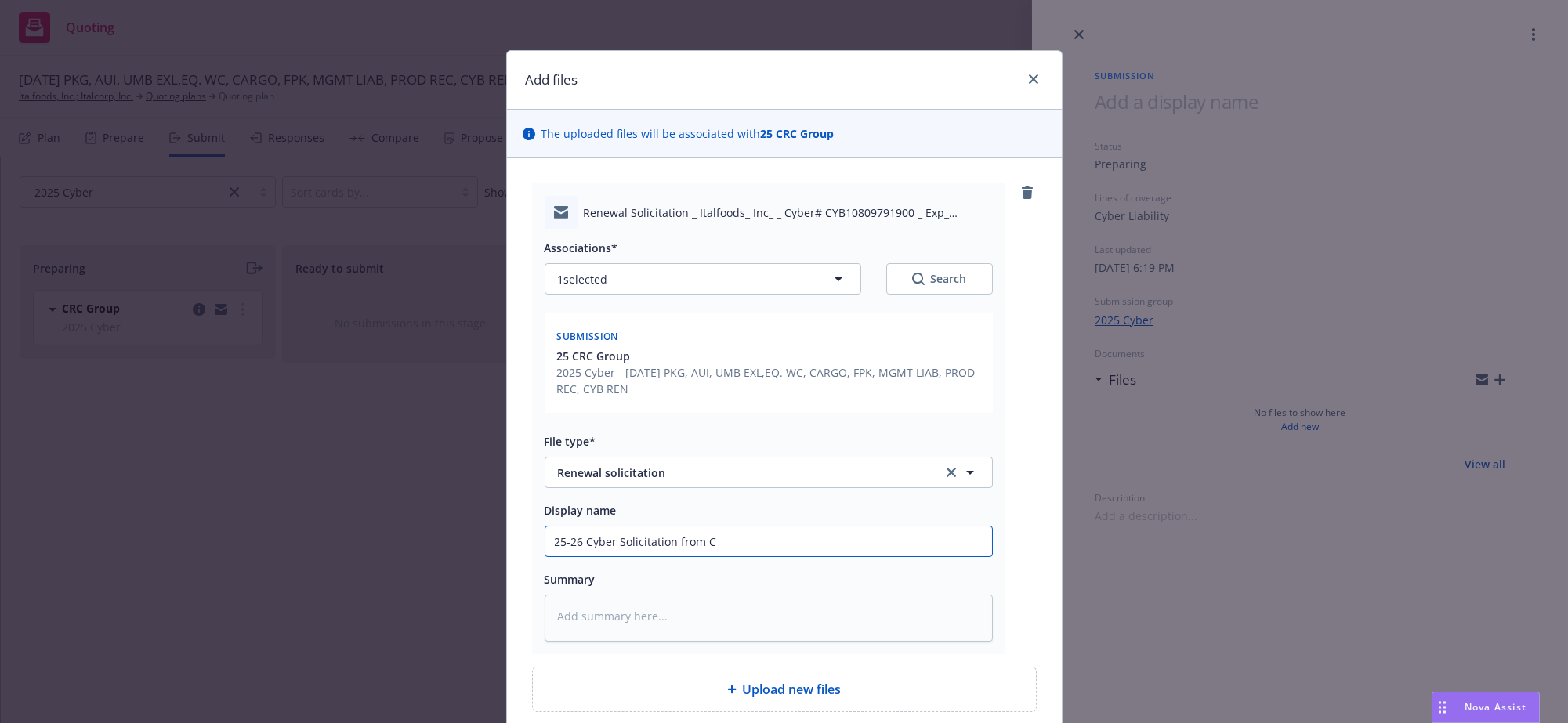
type input "25-26 Cyber Solicitation from CR"
type textarea "x"
type input "25-26 Cyber Solicitation from CRC"
type textarea "x"
type input "25-26 Cyber Solicitation from CRC/"
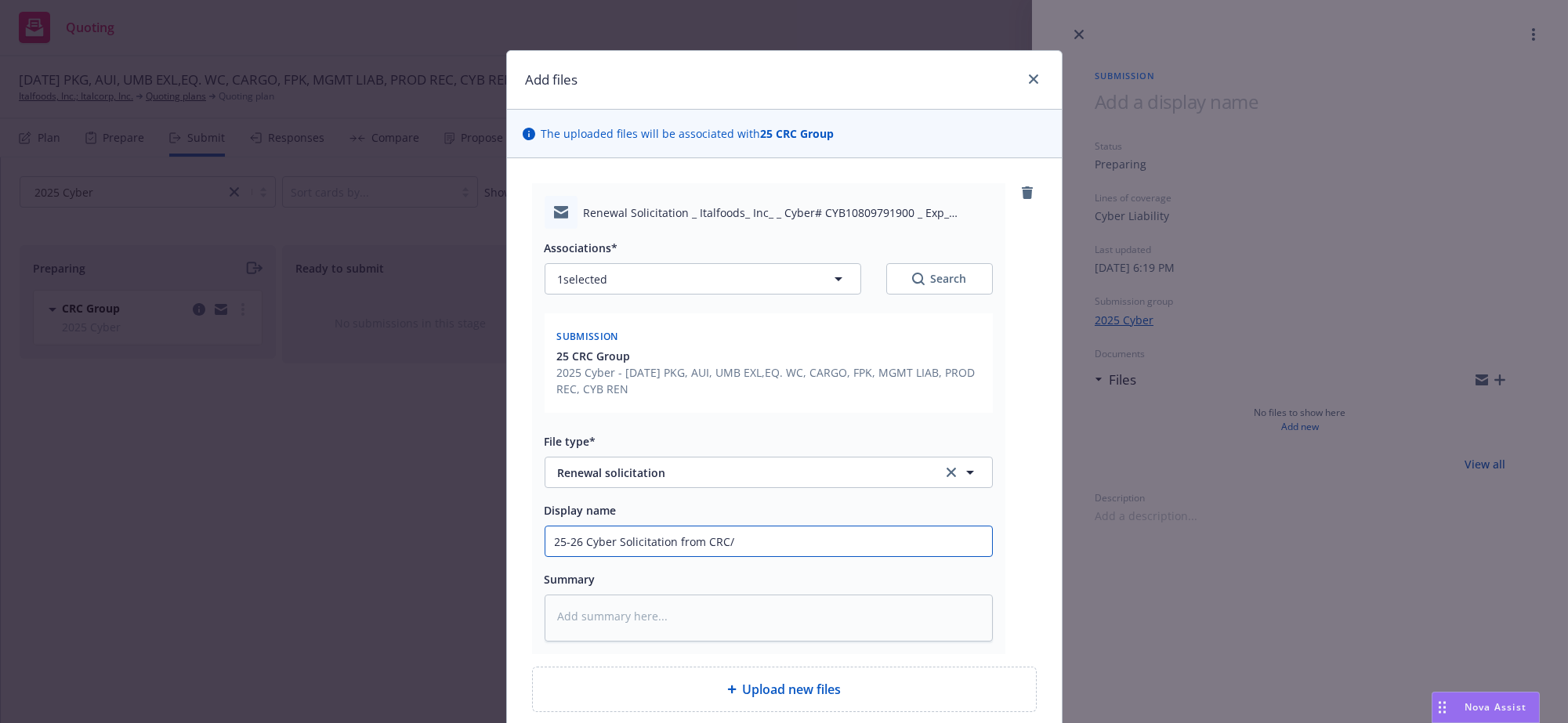
type textarea "x"
type input "25-26 Cyber Solicitation from CRC/"
type textarea "x"
type input "25-26 Cyber Solicitation from CRC/ I"
type textarea "x"
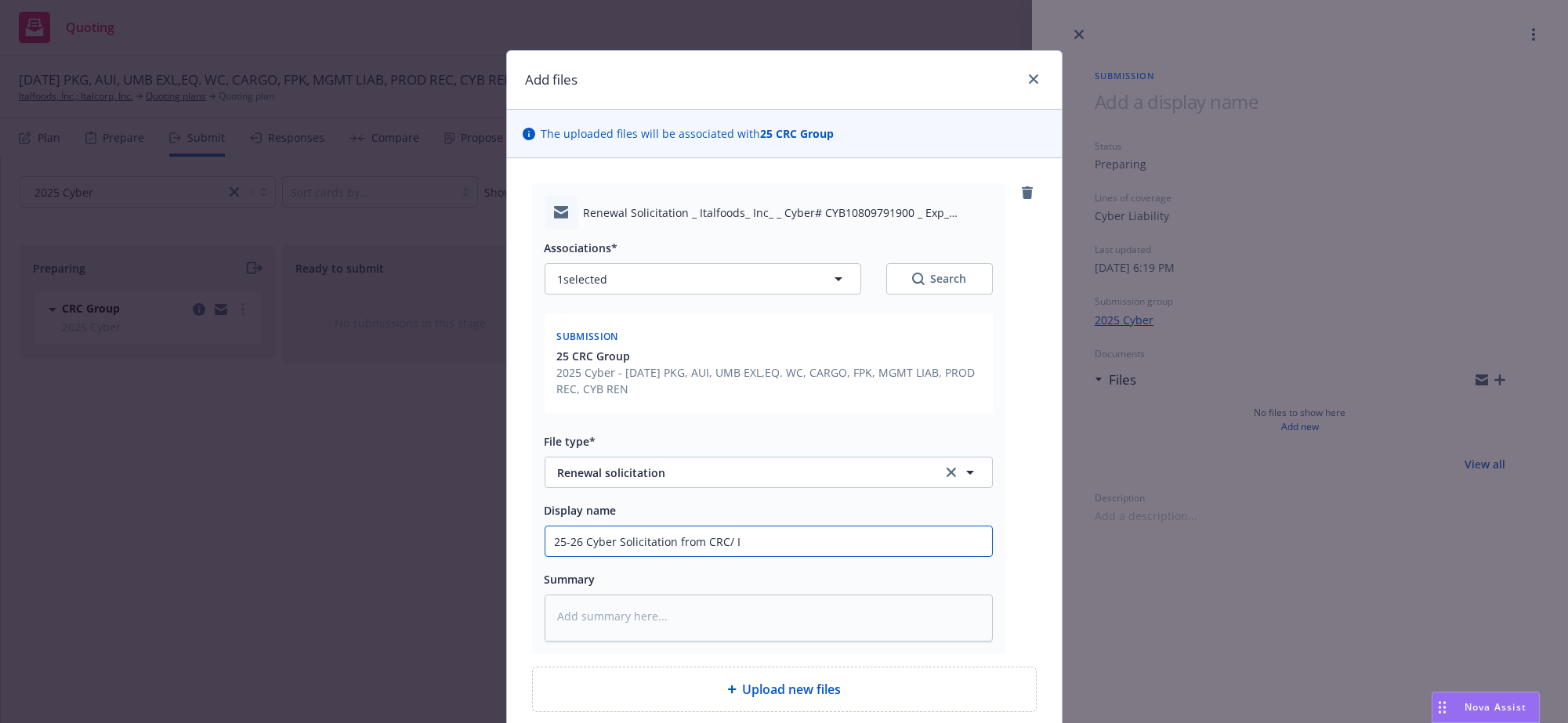
type input "25-26 Cyber Solicitation from CRC/ In"
type textarea "x"
type input "25-26 Cyber Solicitation from CRC/ Ins"
type textarea "x"
type input "25-26 Cyber Solicitation from CRC/ Insu"
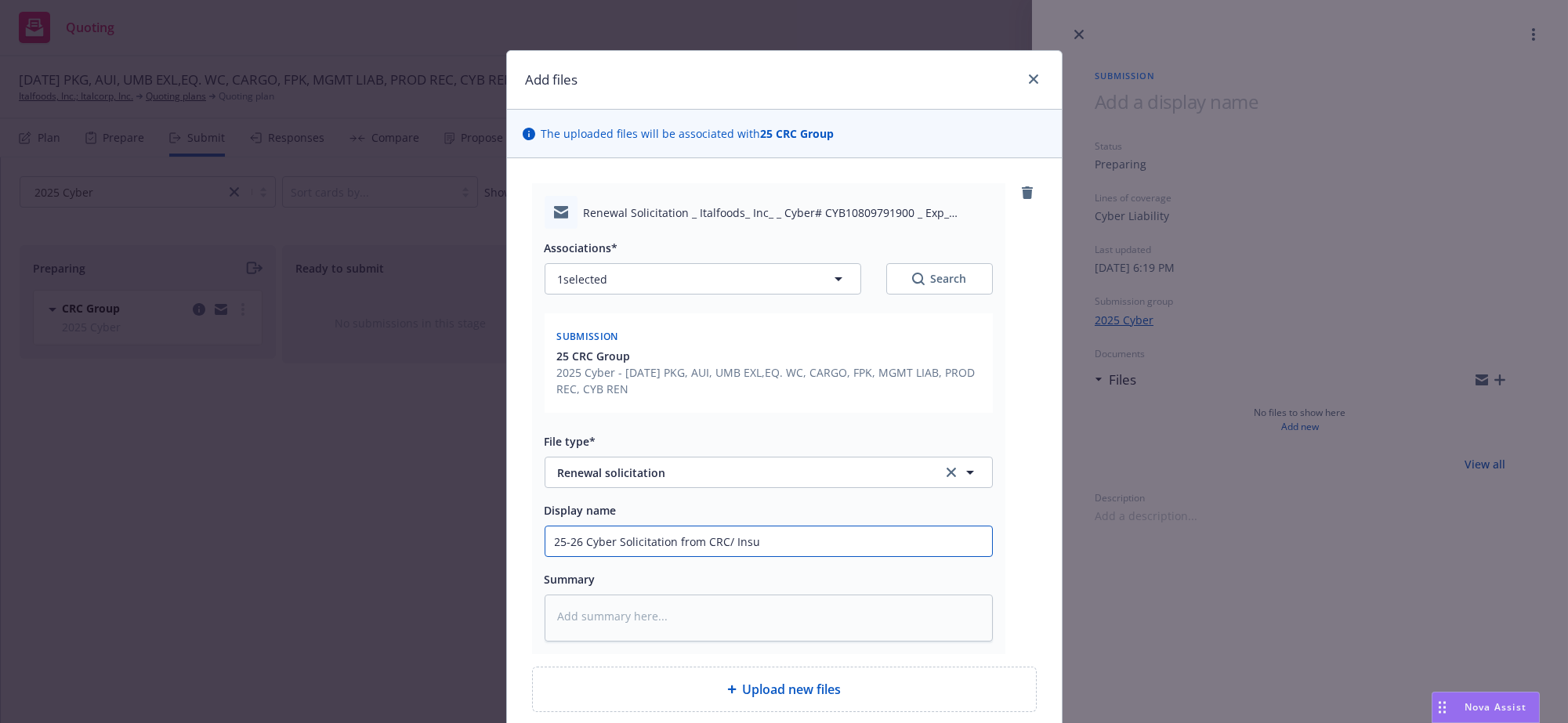
type textarea "x"
type input "25-26 Cyber Solicitation from CRC/ Insur"
type textarea "x"
type input "25-26 Cyber Solicitation from CRC/ Insure"
type textarea "x"
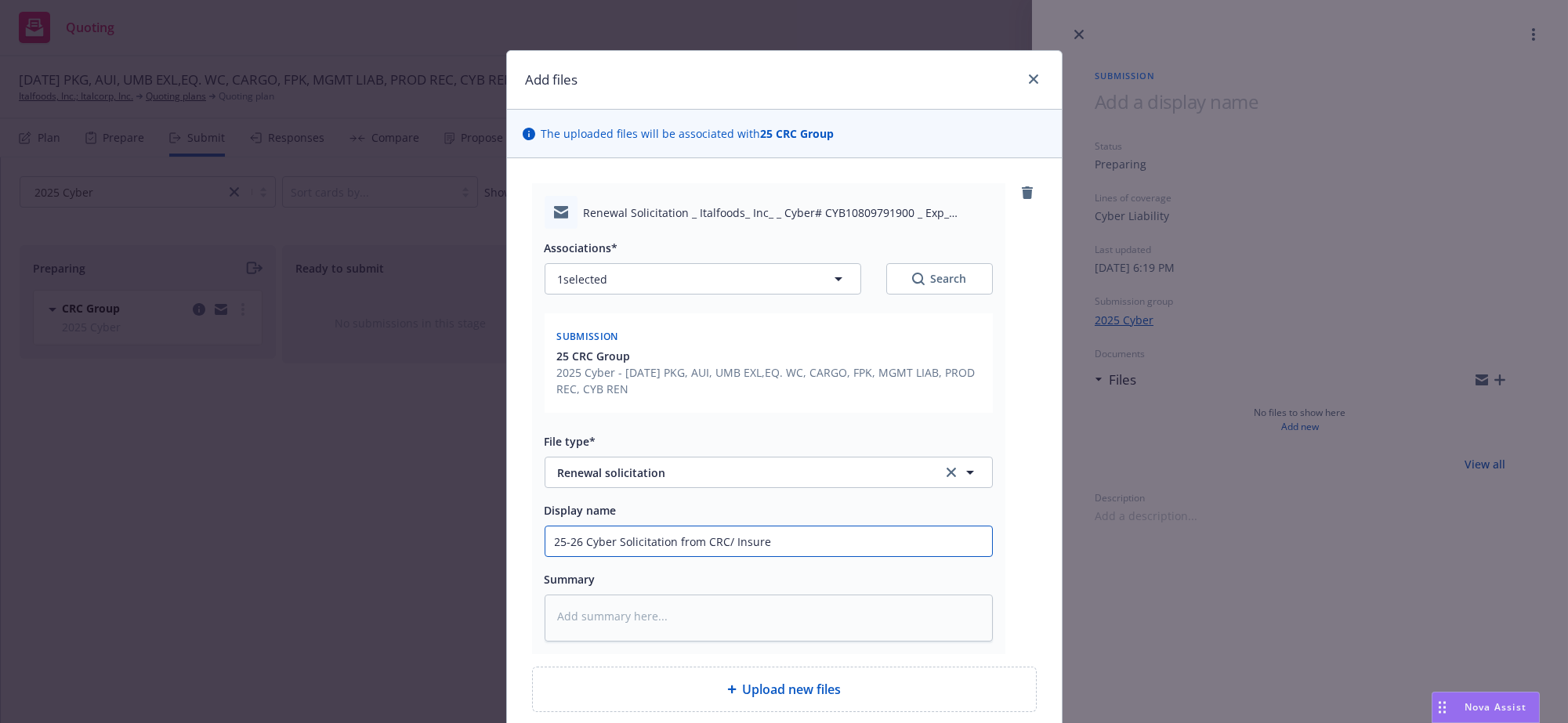
type input "25-26 Cyber Solicitation from CRC/ Insuret"
type textarea "x"
type input "25-26 Cyber Solicitation from CRC/ Insuretr"
type textarea "x"
type input "25-26 Cyber Solicitation from CRC/ Insuretru"
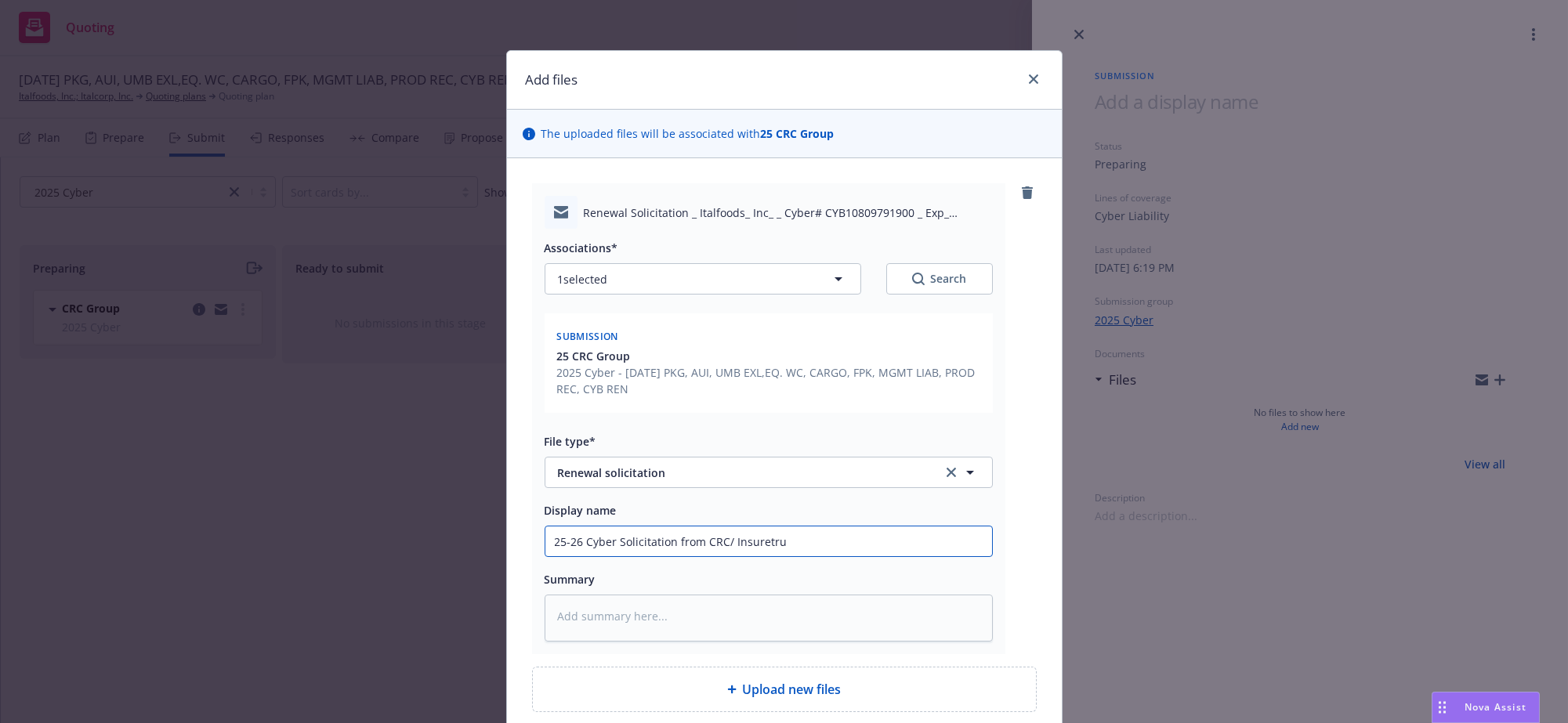
type textarea "x"
type input "25-26 Cyber Solicitation from CRC/ Insuretrut"
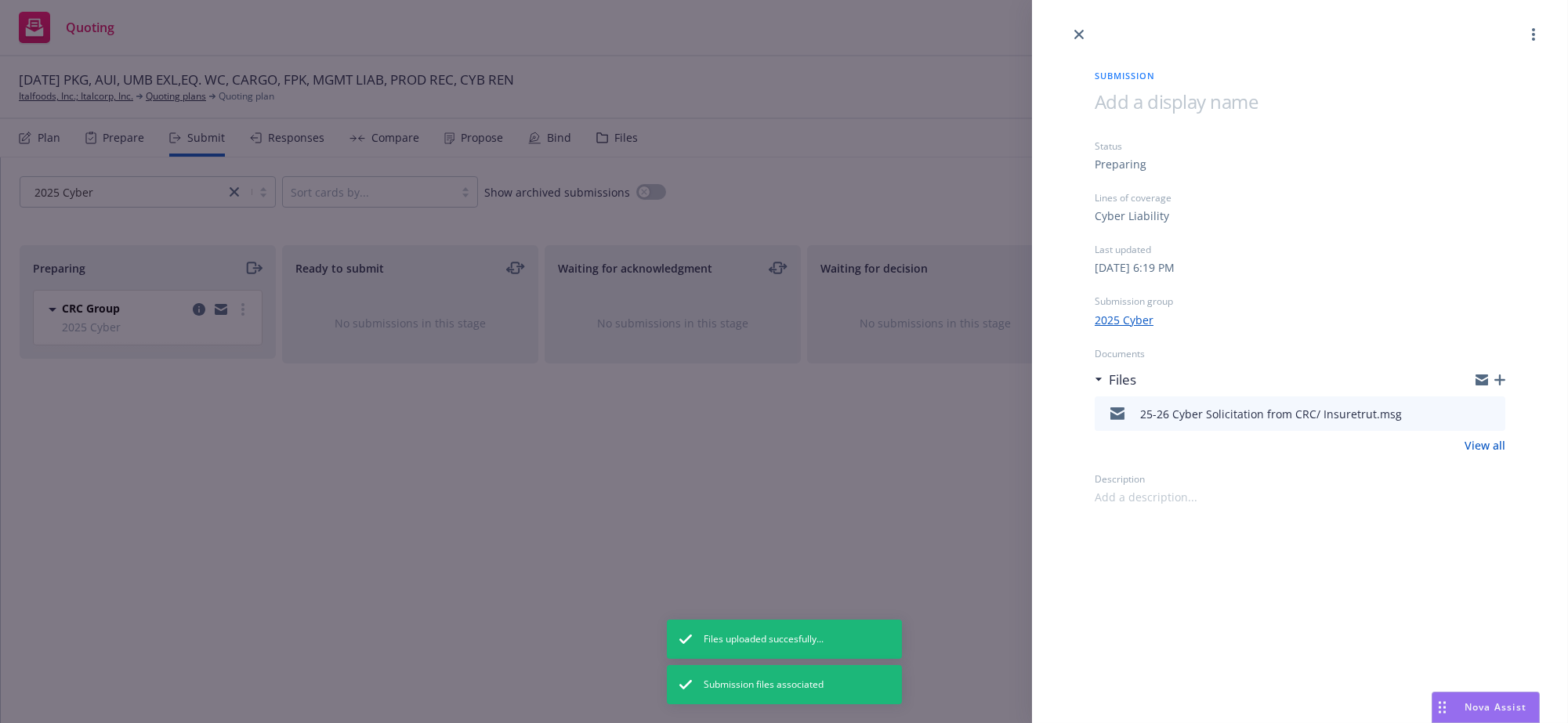
click at [1495, 386] on icon "button" at bounding box center [1499, 379] width 11 height 11
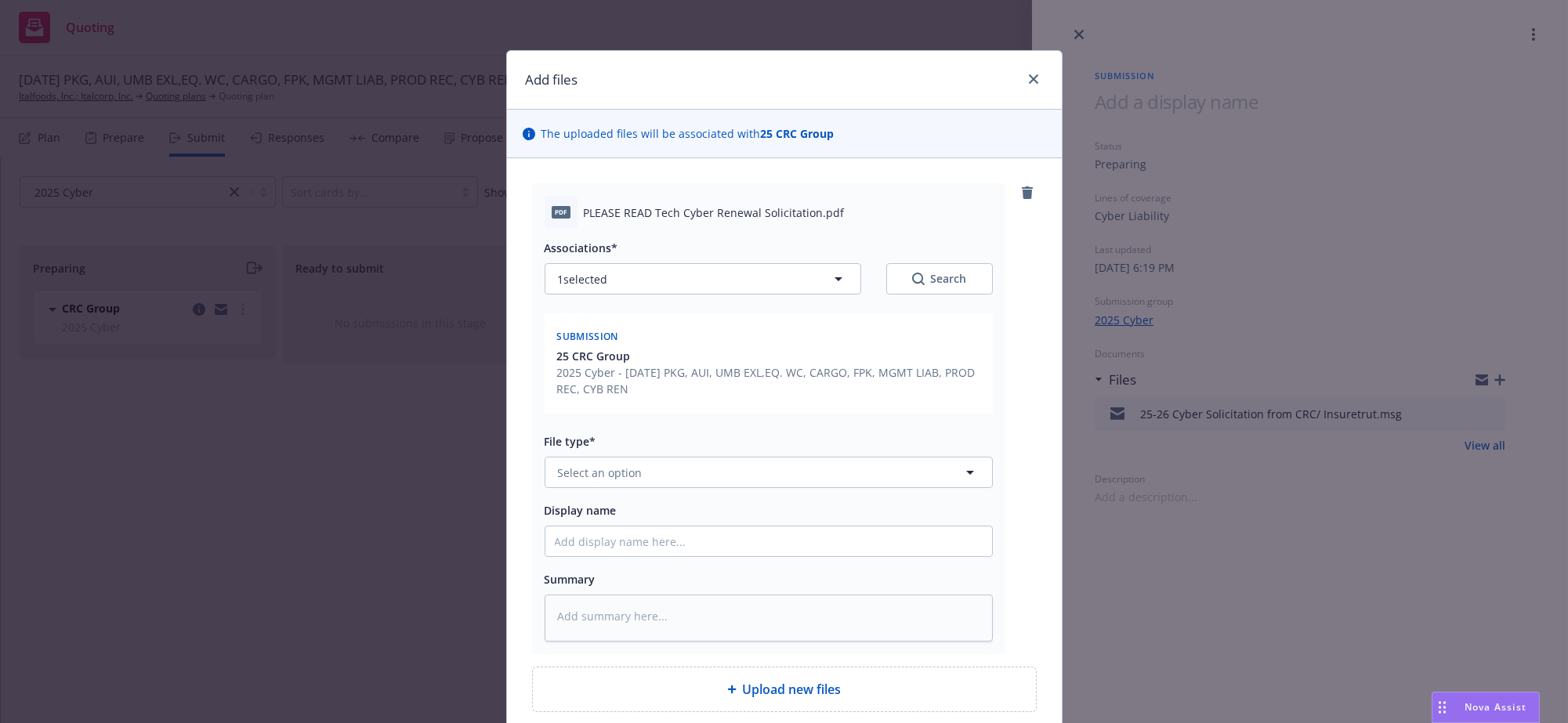
type textarea "x"
click at [735, 488] on button "Select an option" at bounding box center [768, 472] width 448 height 31
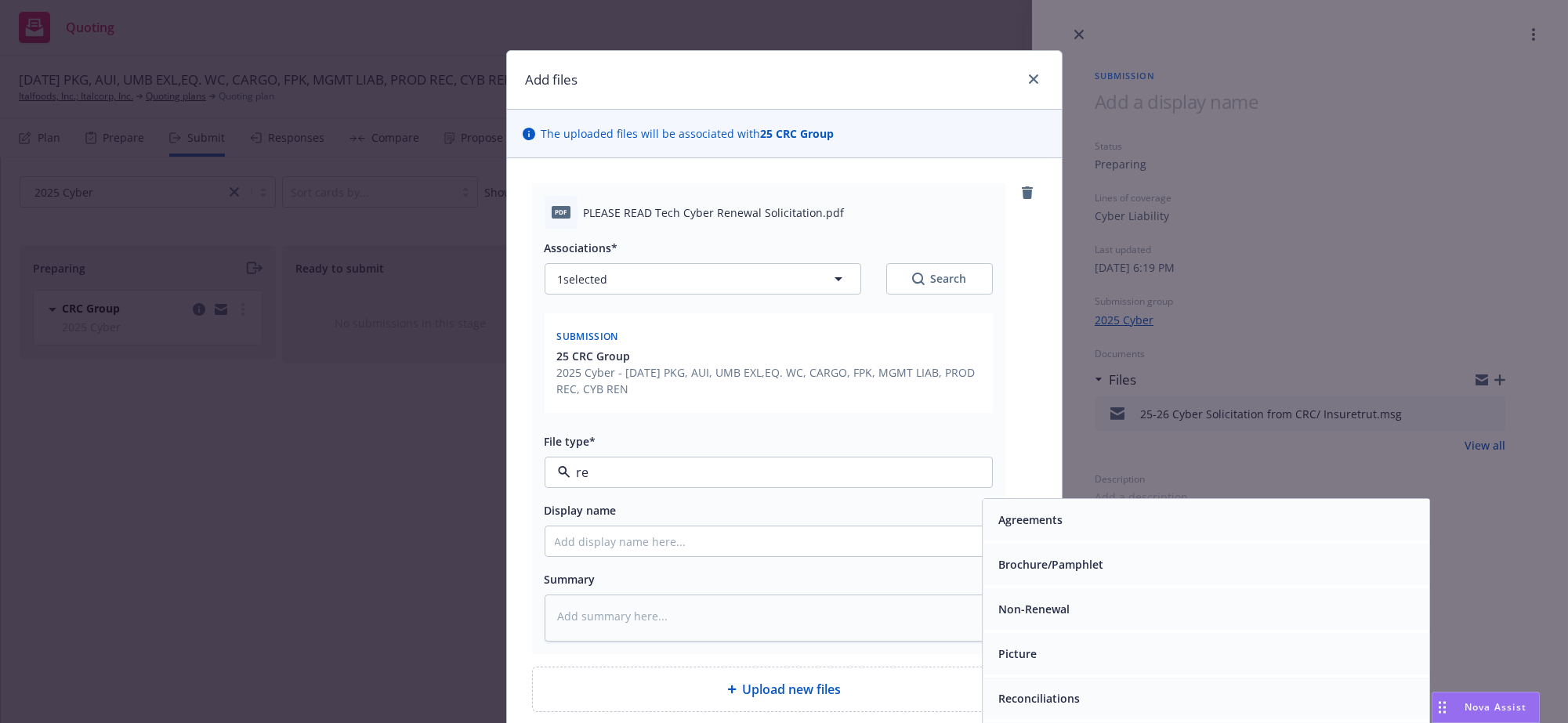
type input "ren"
click at [1225, 586] on div "Renewal solicitation" at bounding box center [1205, 565] width 446 height 42
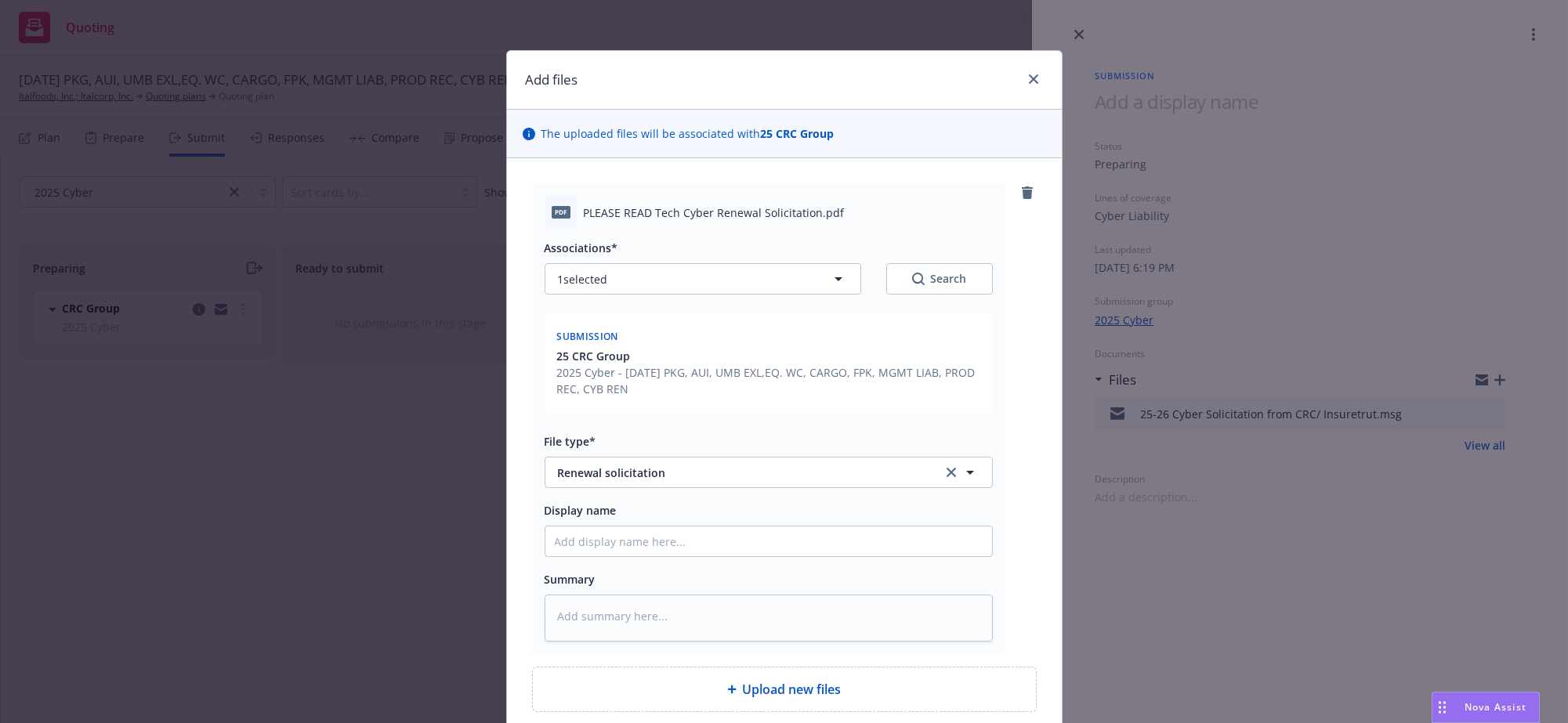
scroll to position [203, 0]
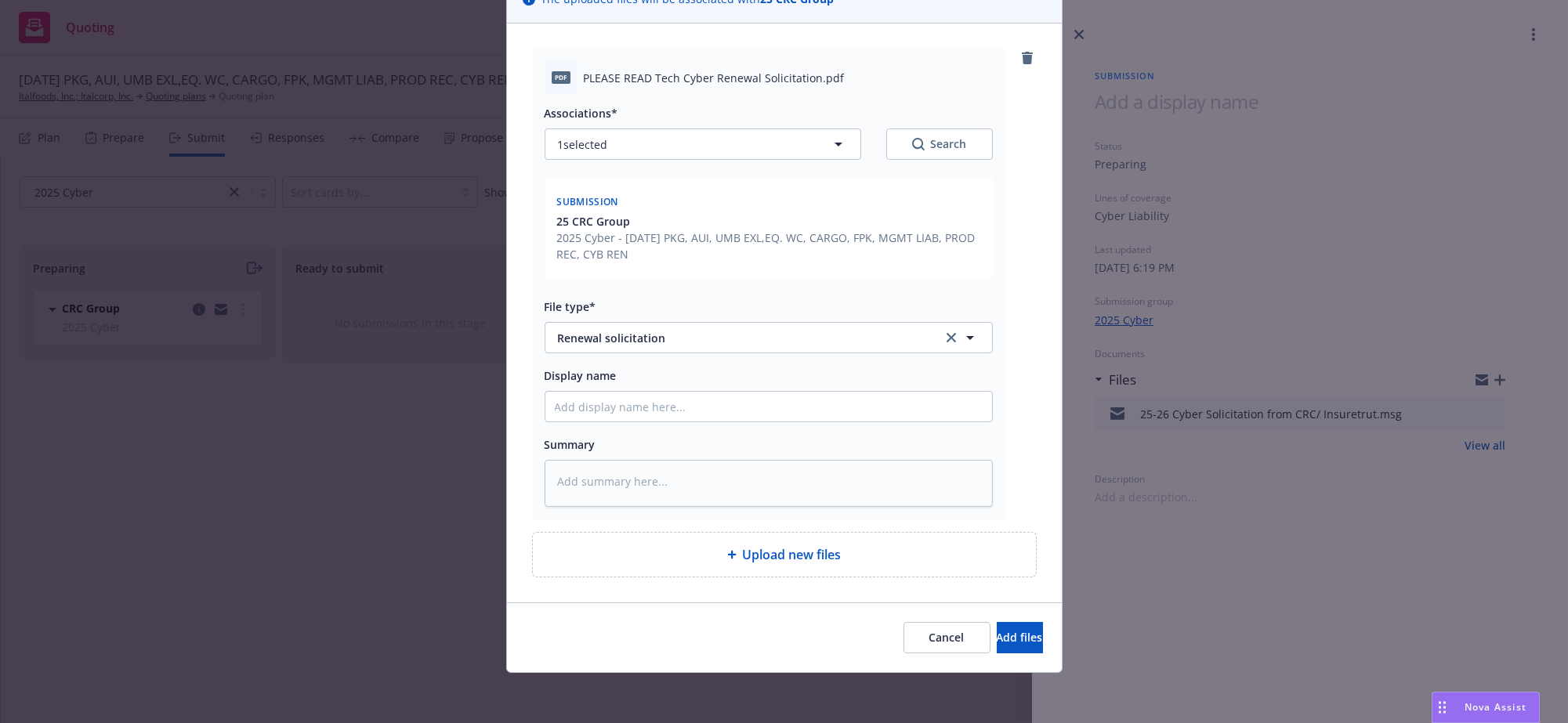
type textarea "x"
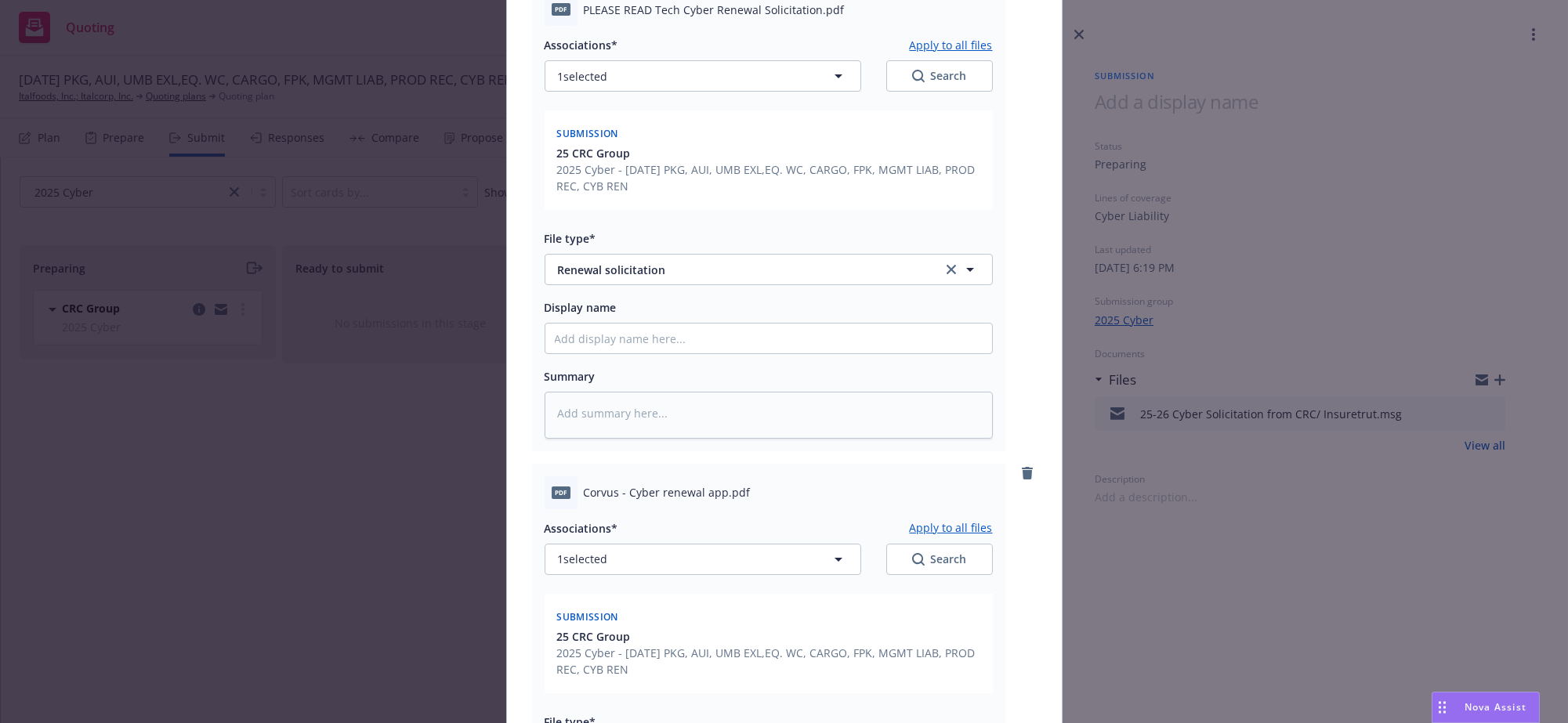
scroll to position [729, 0]
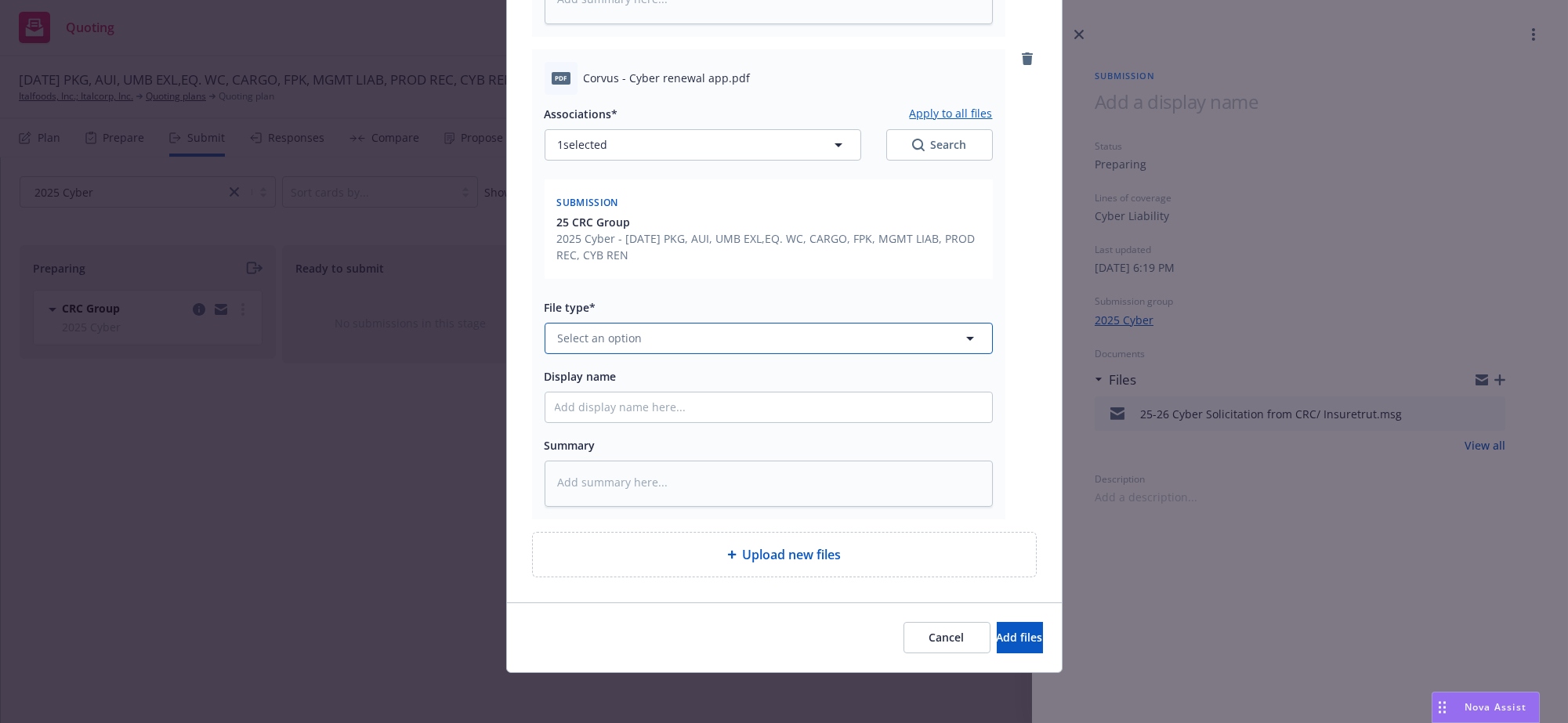
click at [579, 322] on button "Select an option" at bounding box center [768, 337] width 448 height 31
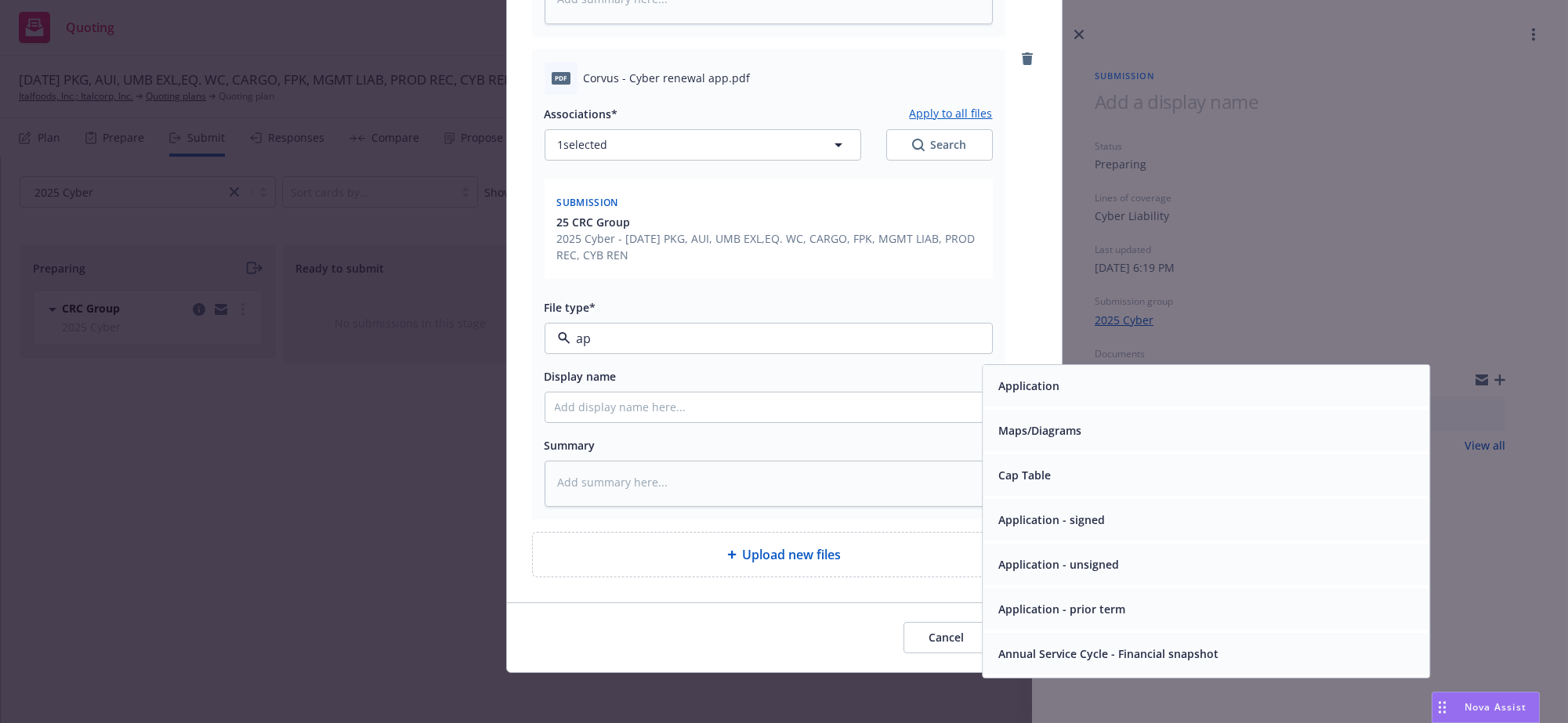
type input "app"
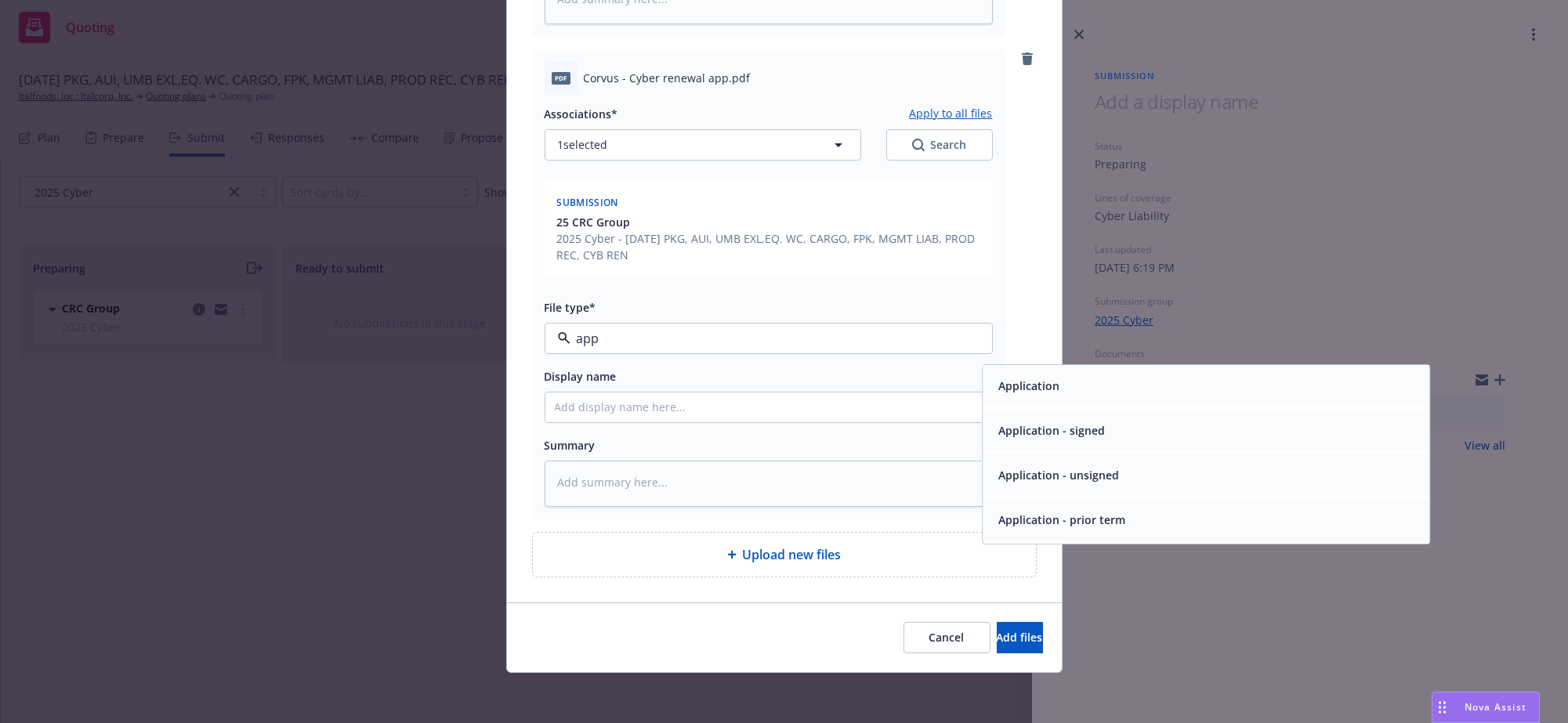
click at [1162, 464] on div "Application - unsigned" at bounding box center [1205, 475] width 428 height 23
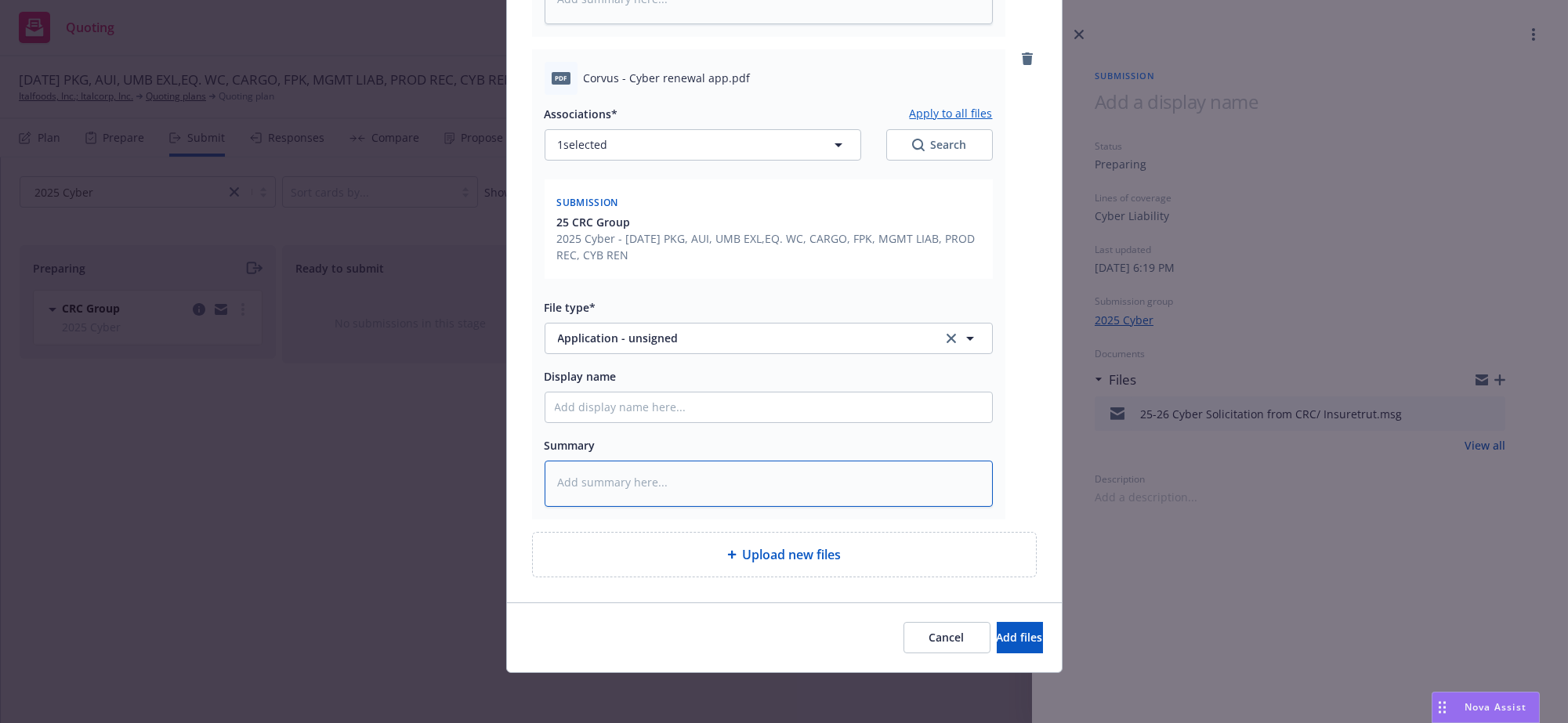
click at [772, 470] on textarea at bounding box center [768, 483] width 448 height 46
type textarea "x"
type textarea "I"
type textarea "x"
type textarea "In"
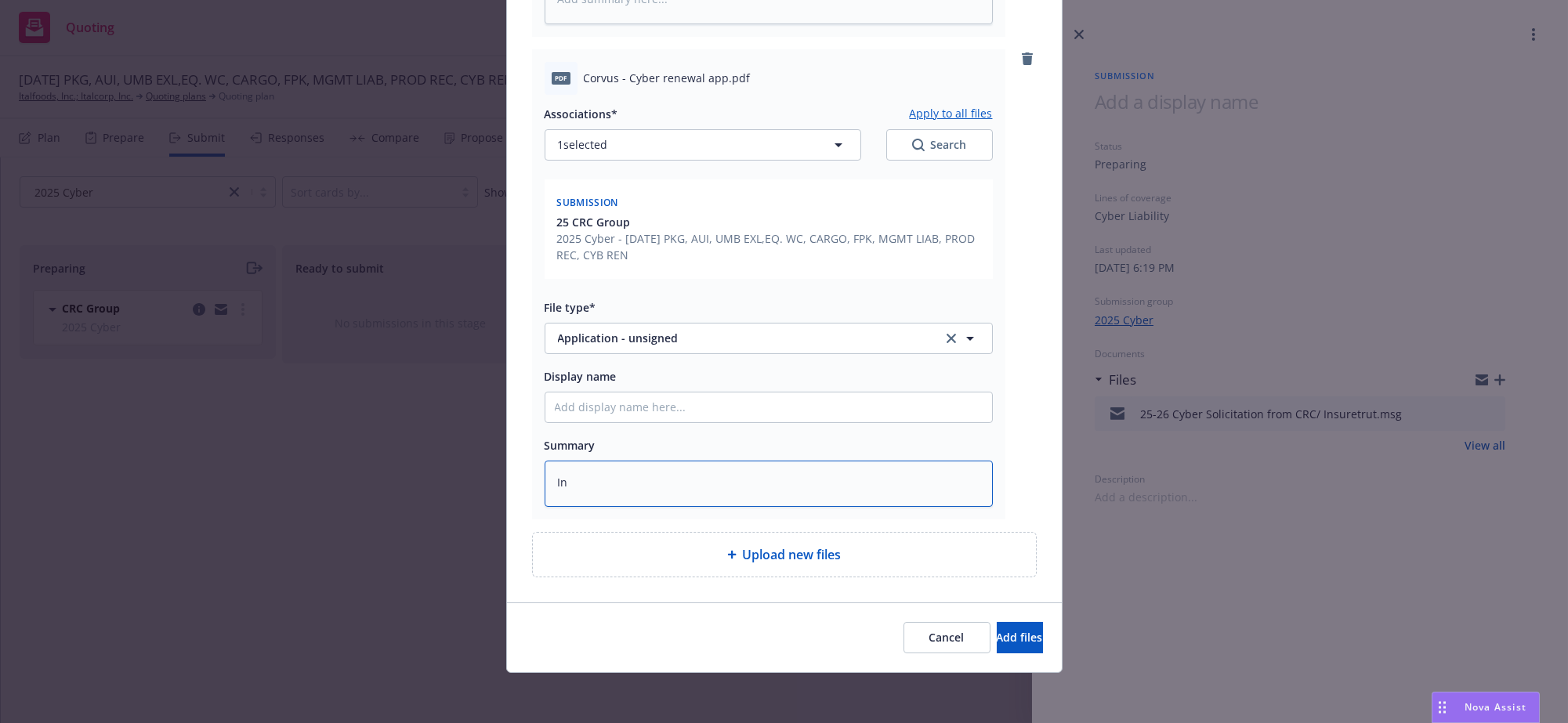
type textarea "x"
type textarea "Inc"
type textarea "x"
type textarea "Inco"
type textarea "x"
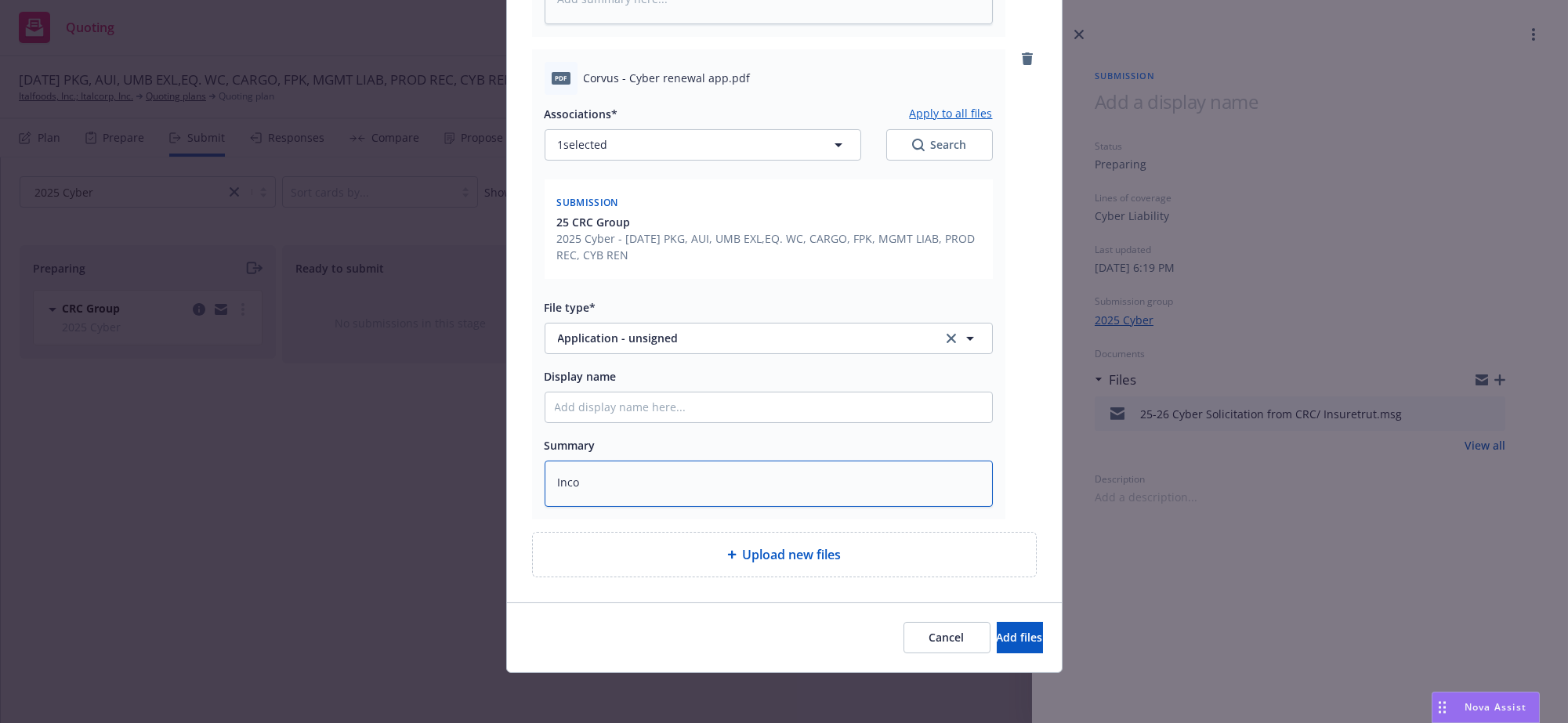
type textarea "Incom"
type textarea "x"
type textarea "Incompl"
type textarea "x"
type textarea "Incomple"
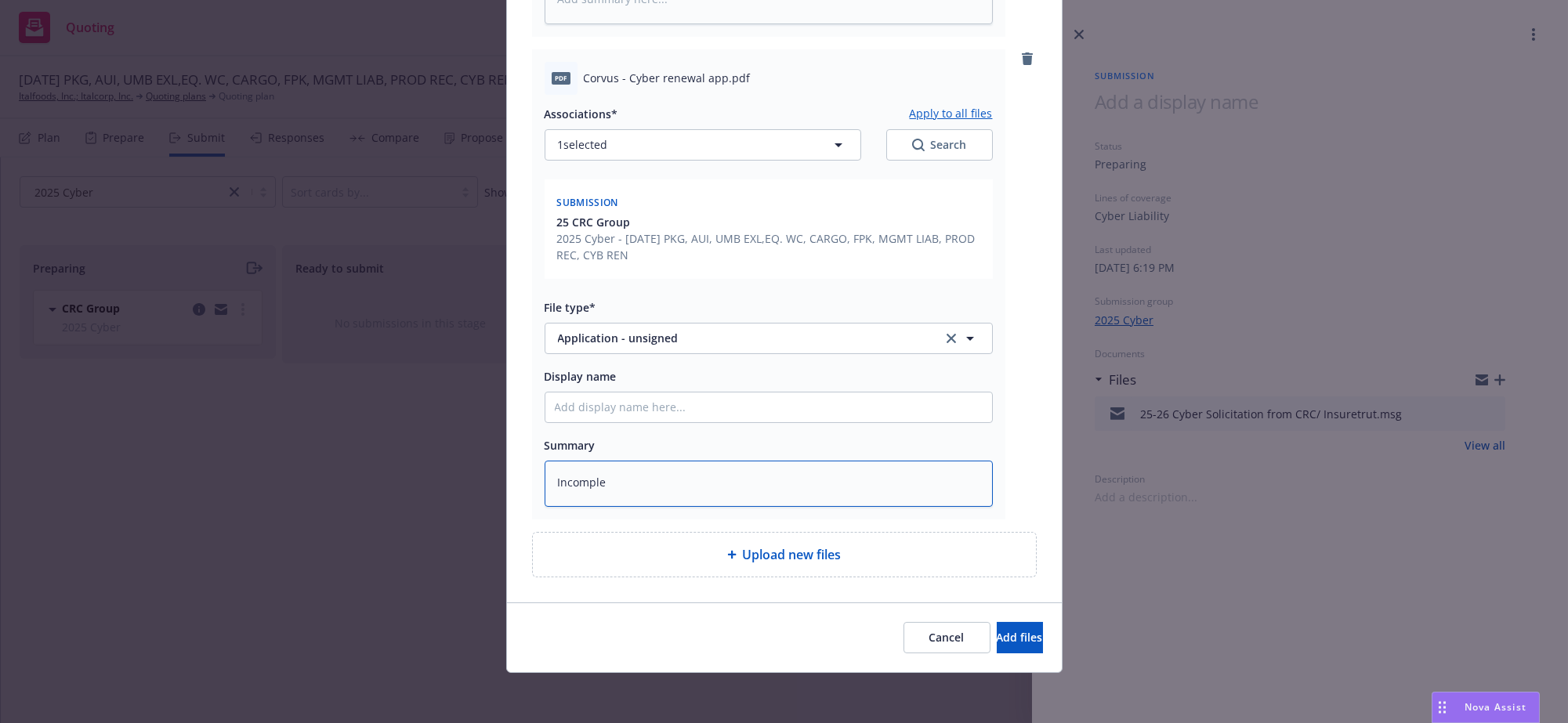
type textarea "x"
type textarea "Incomple"
type textarea "x"
type textarea "Incompl"
type textarea "x"
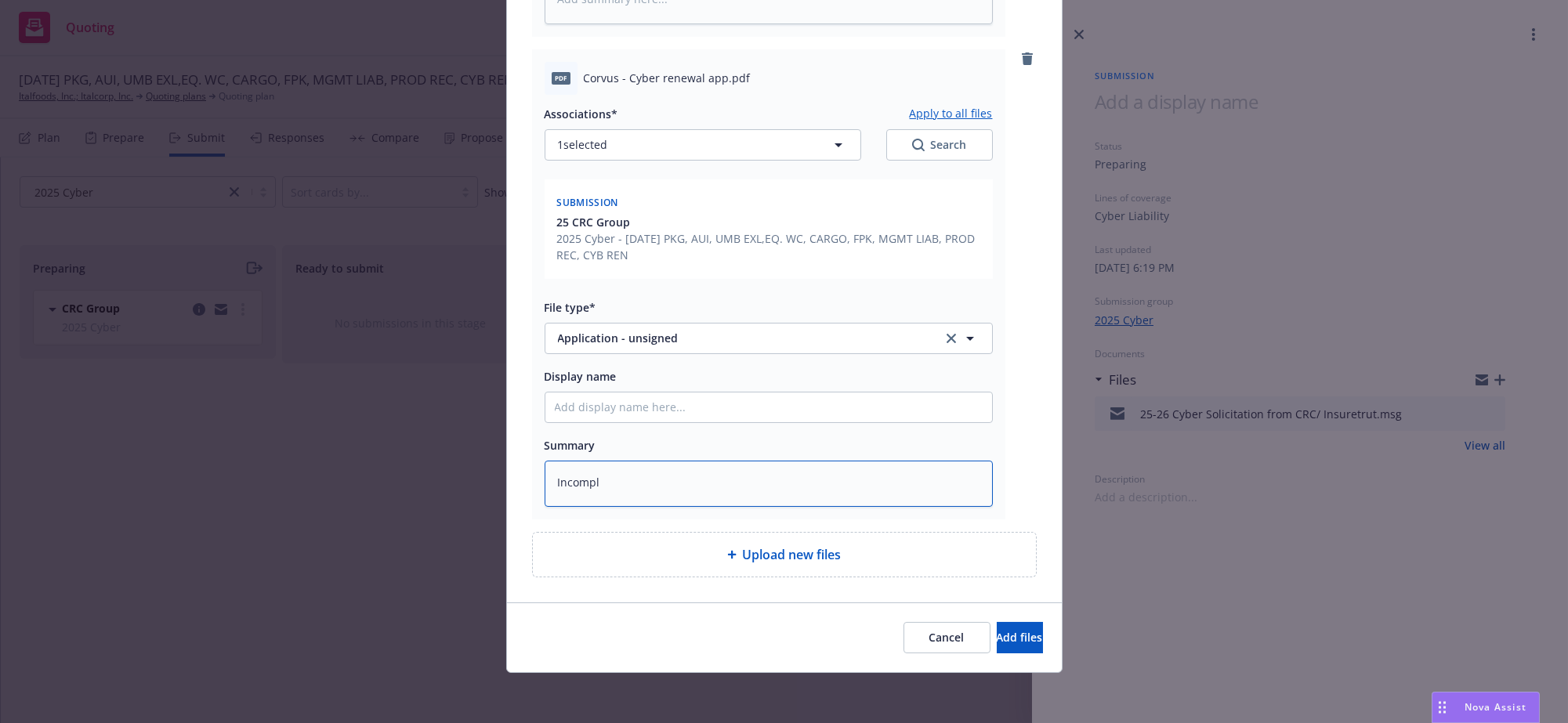
type textarea "Incomp"
type textarea "x"
type textarea "Incom"
type textarea "x"
type textarea "Inco"
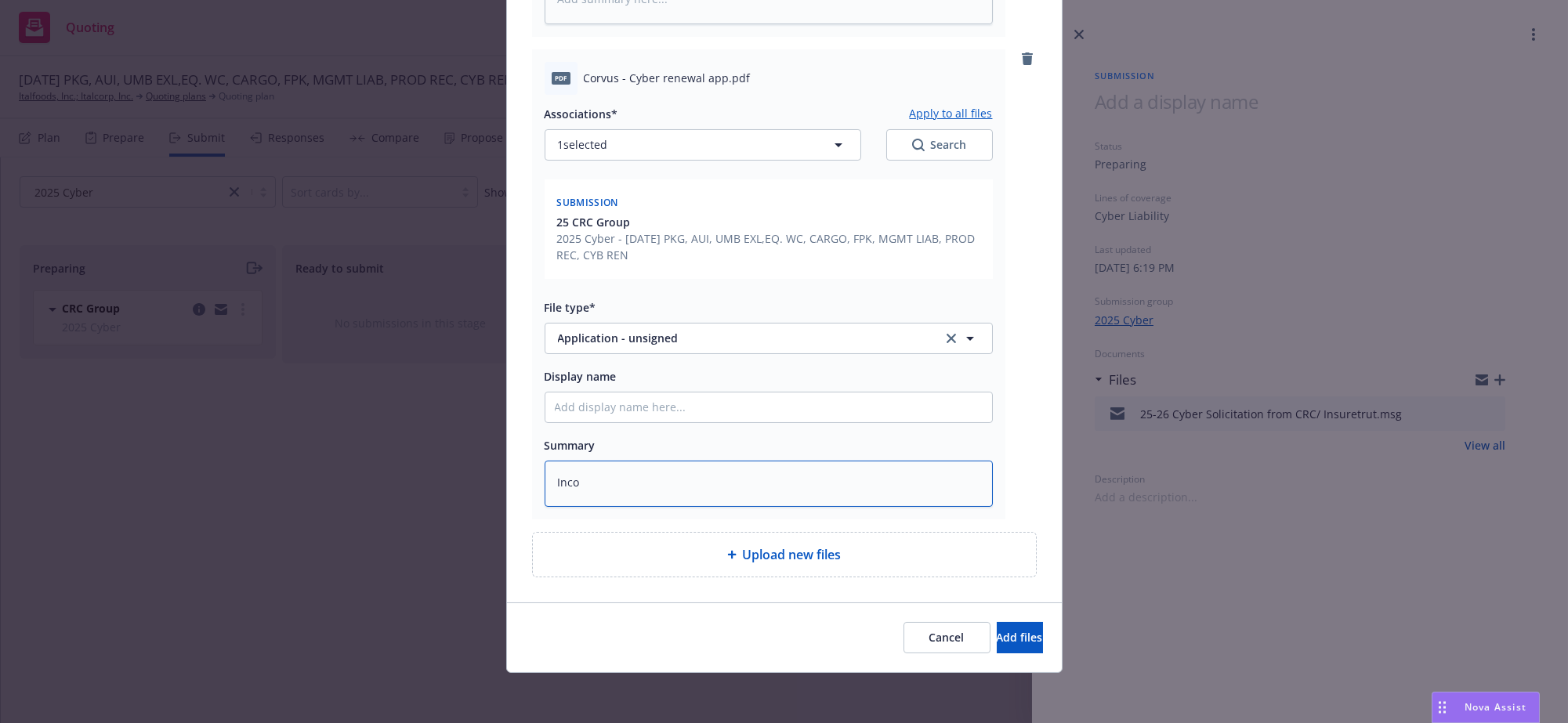
type textarea "x"
type textarea "Inc"
type textarea "x"
type textarea "In"
type textarea "x"
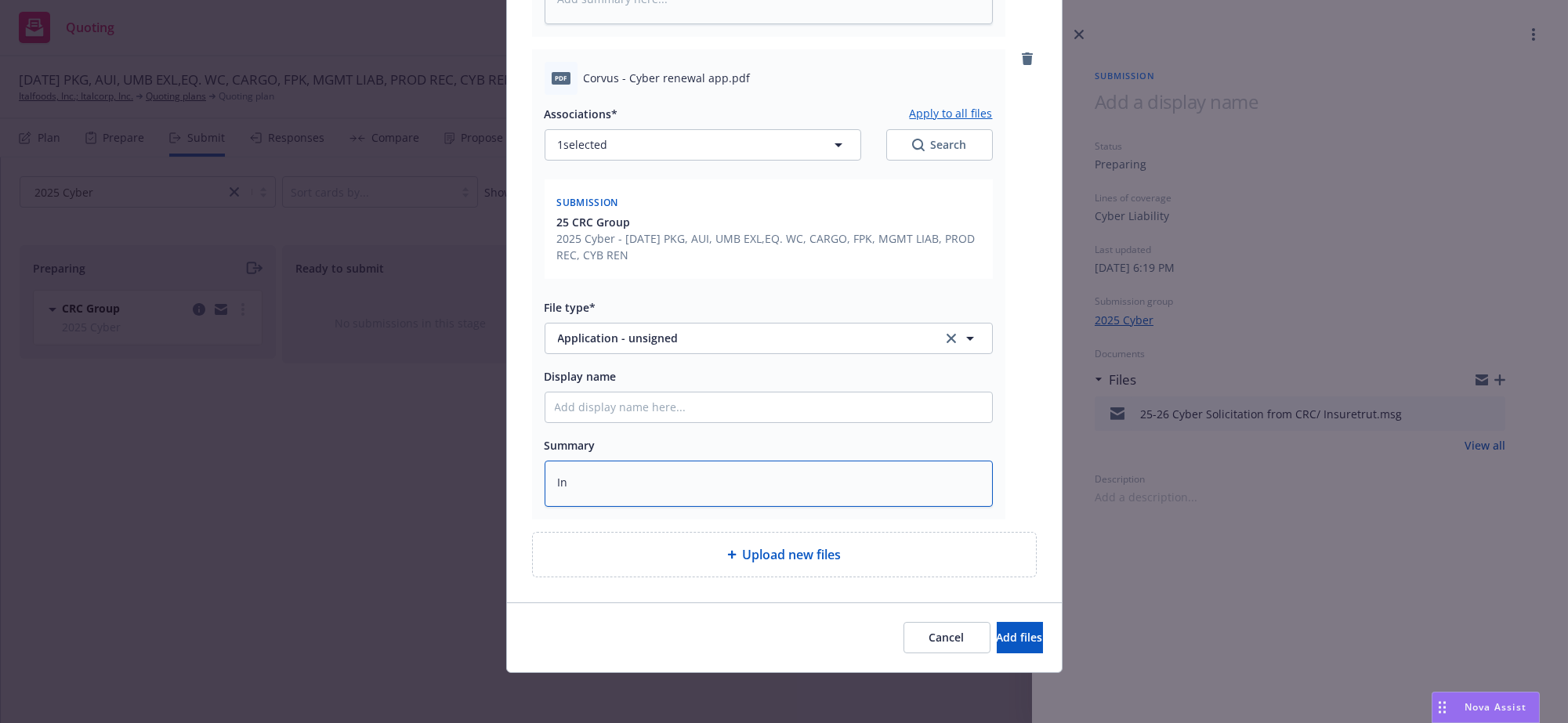
type textarea "I"
type textarea "x"
type textarea "B"
type textarea "x"
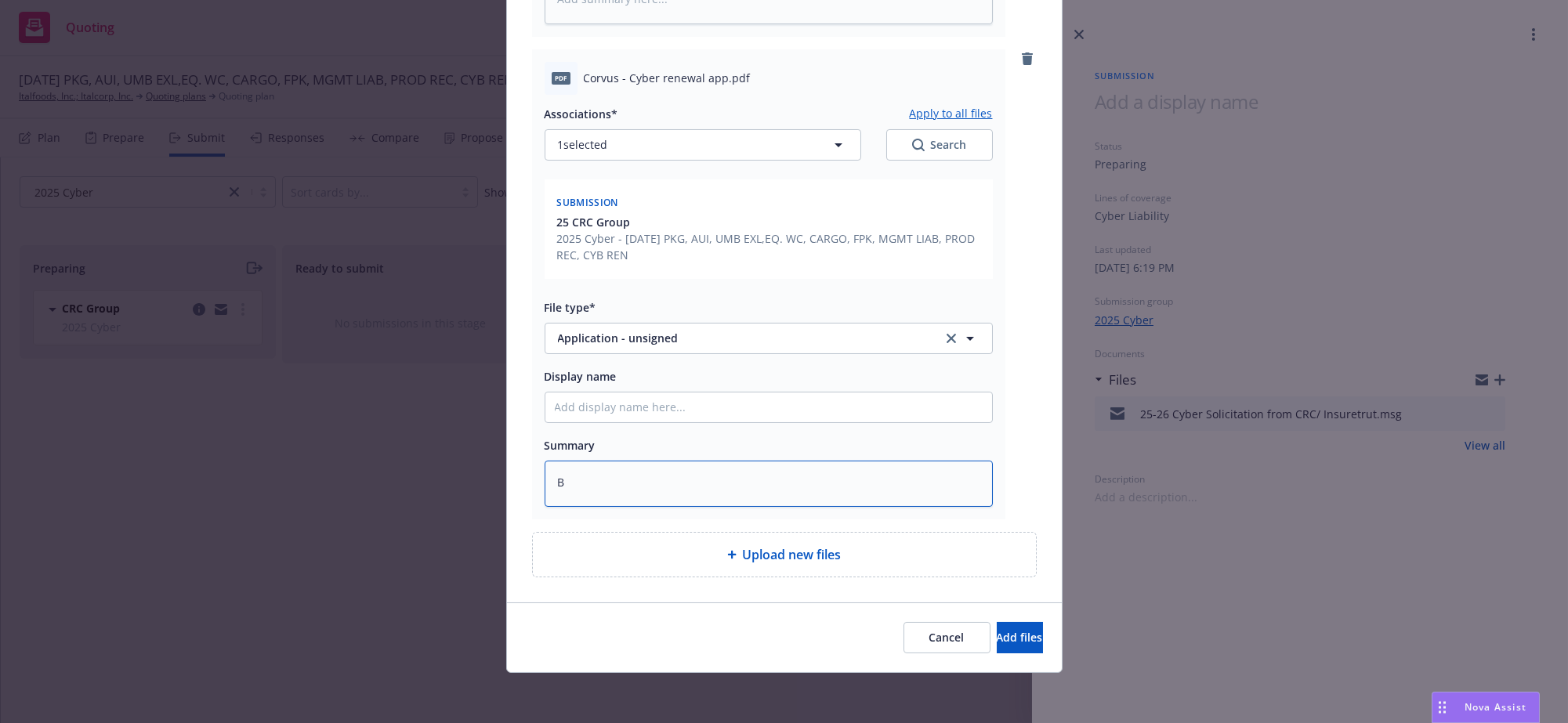
type textarea "Bl"
type textarea "x"
type textarea "Bla"
type textarea "x"
type textarea "[PERSON_NAME]"
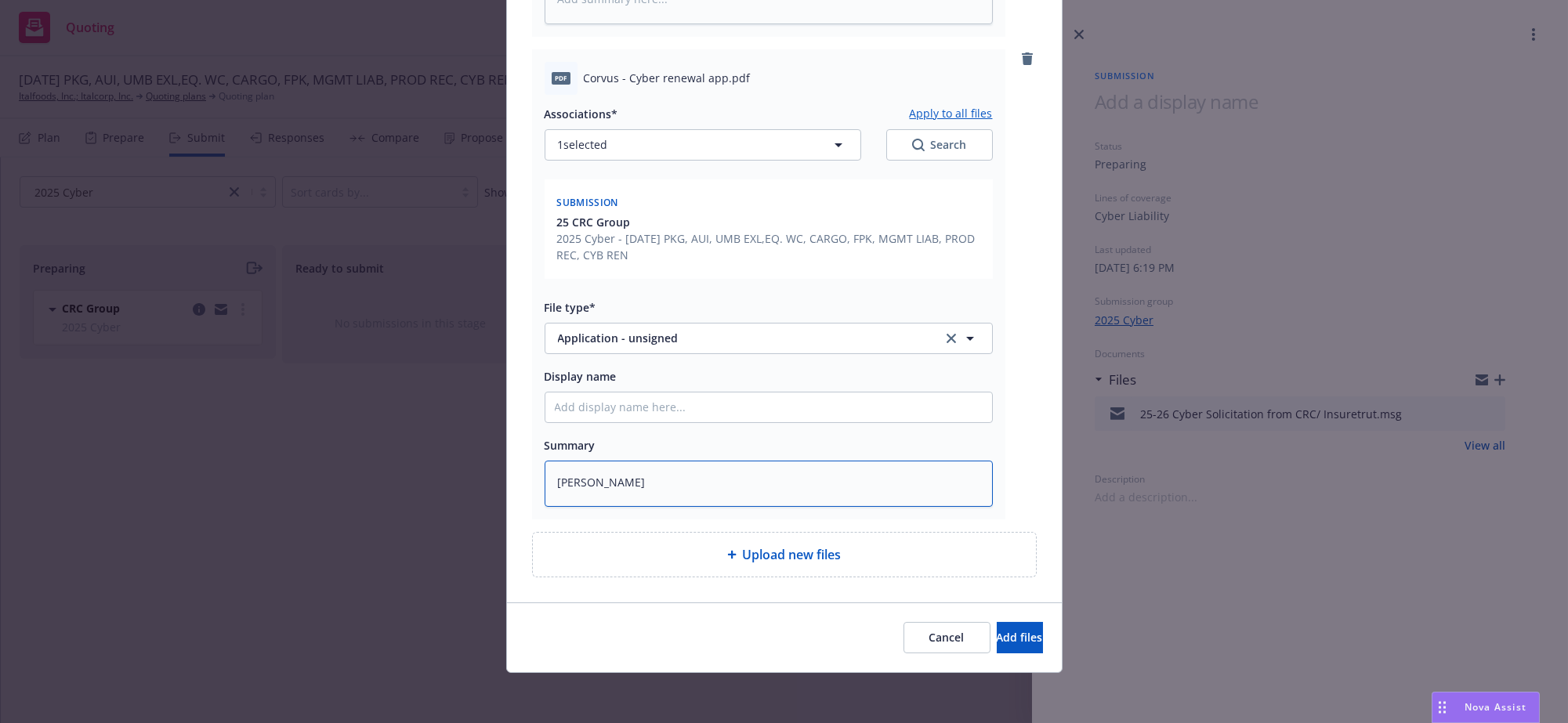
type textarea "x"
type textarea "Blank"
type textarea "x"
type textarea "Blank"
type textarea "x"
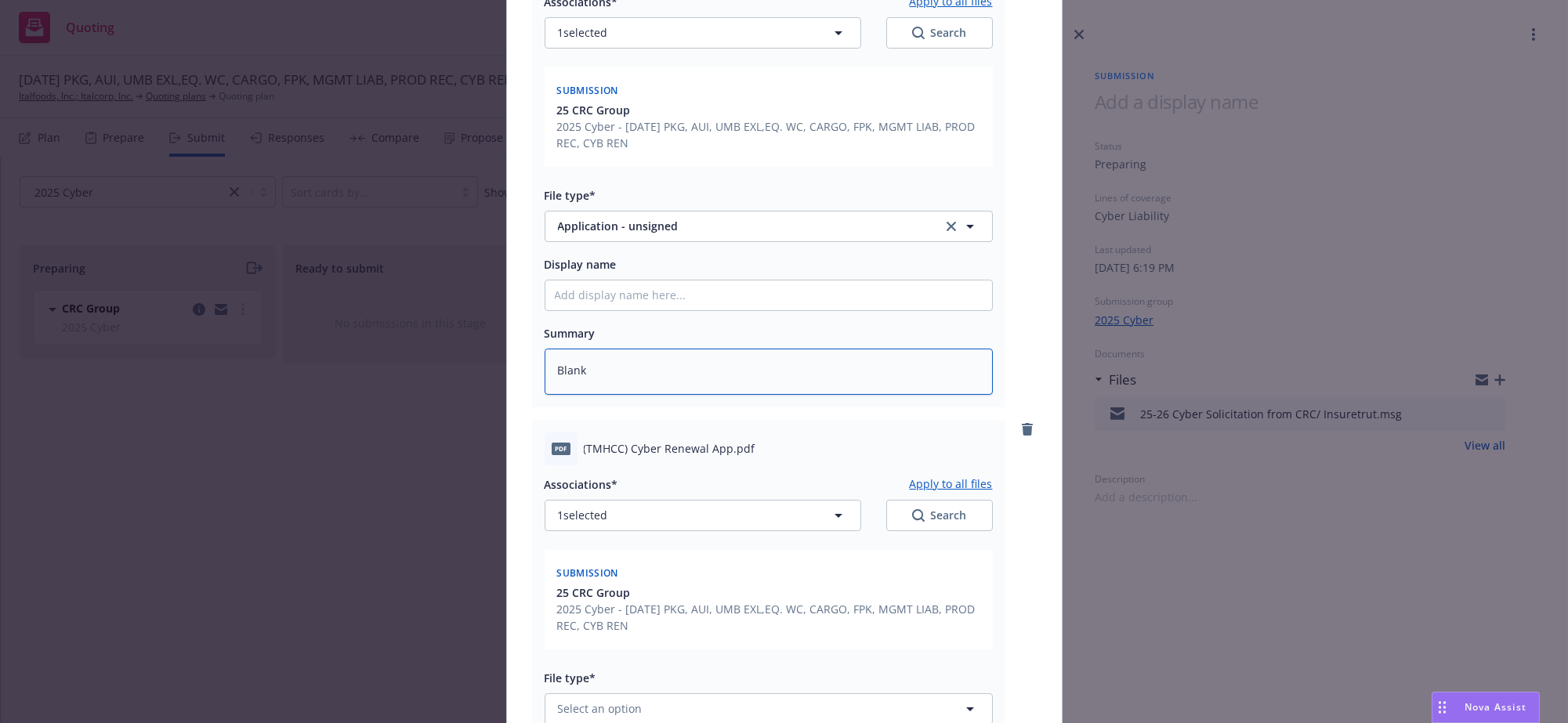
scroll to position [1255, 0]
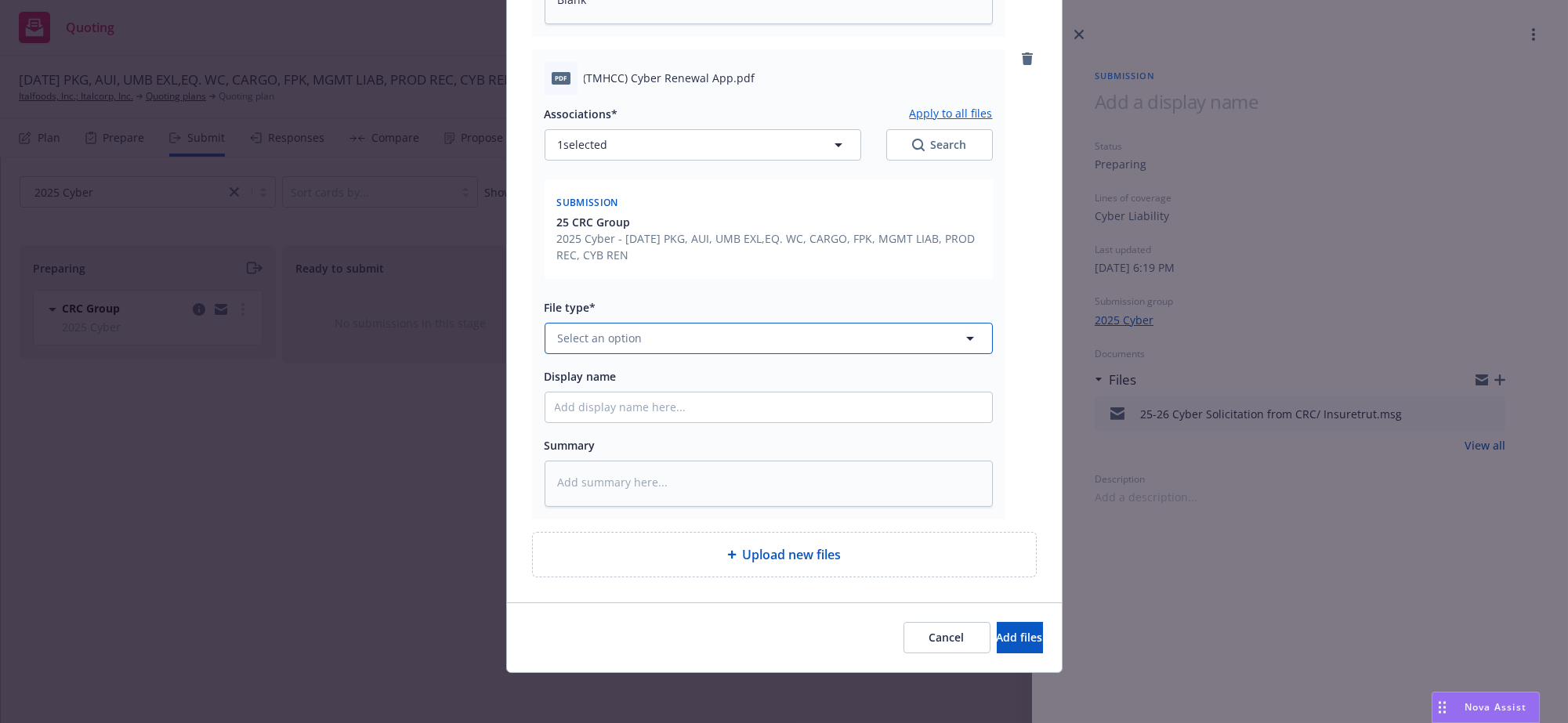
click at [659, 322] on button "Select an option" at bounding box center [768, 337] width 448 height 31
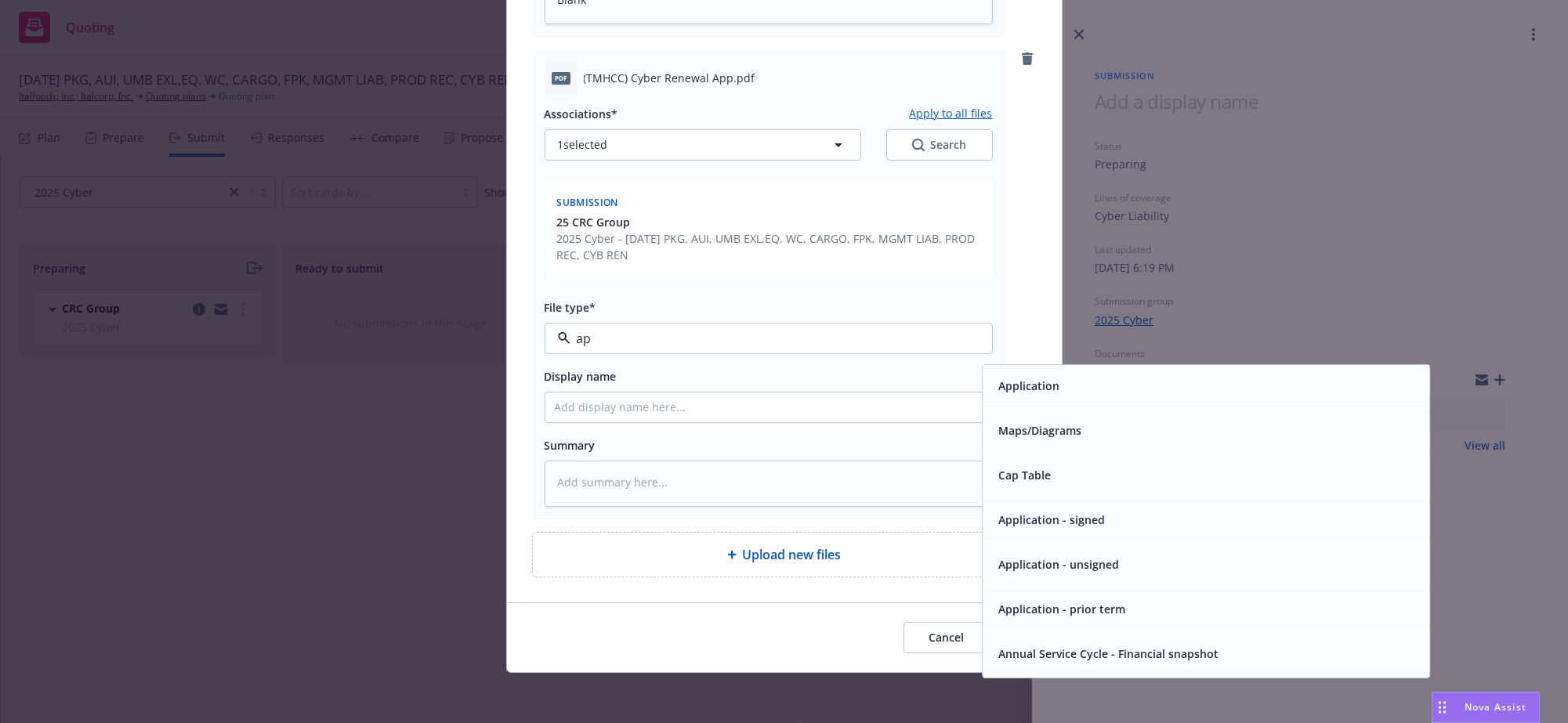
type input "app"
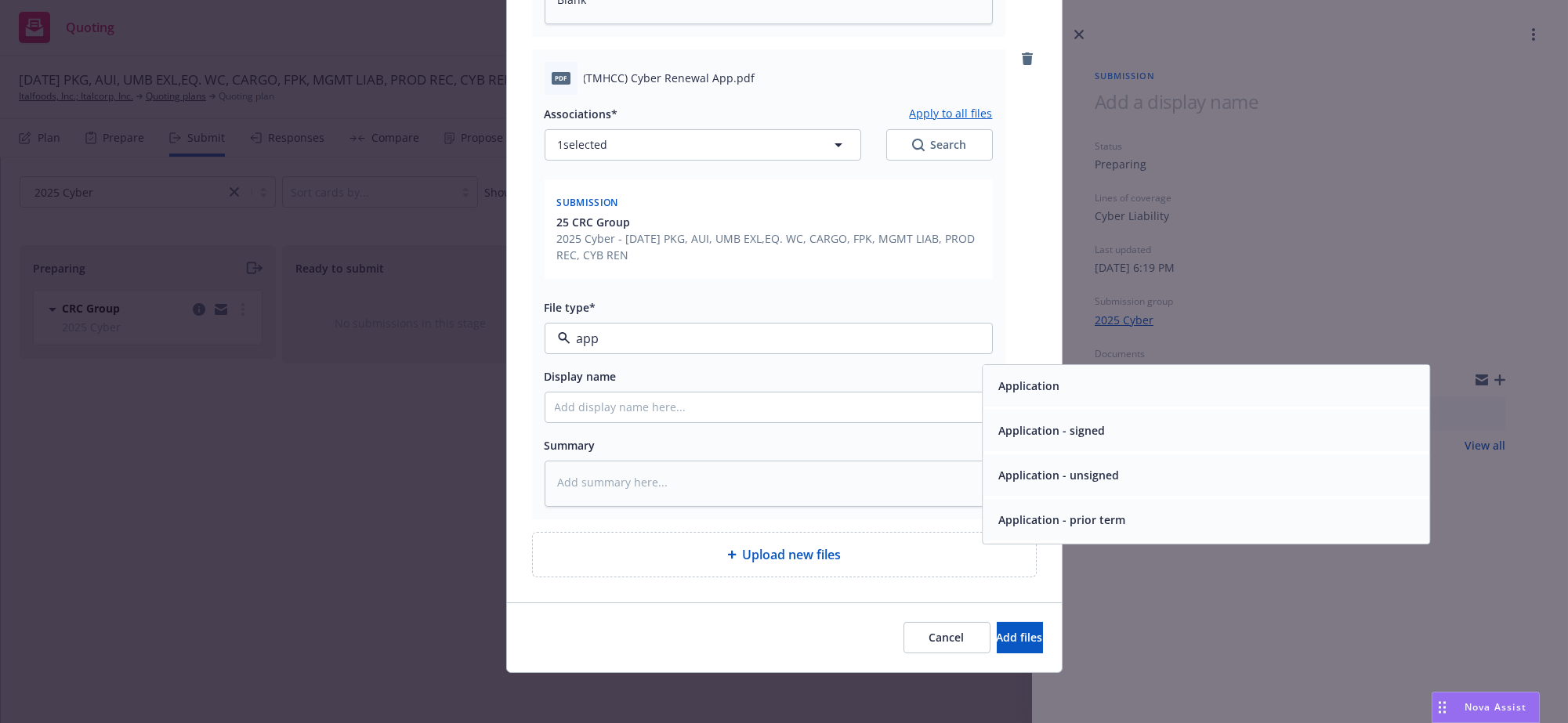
click at [1088, 467] on span "Application - unsigned" at bounding box center [1058, 475] width 120 height 16
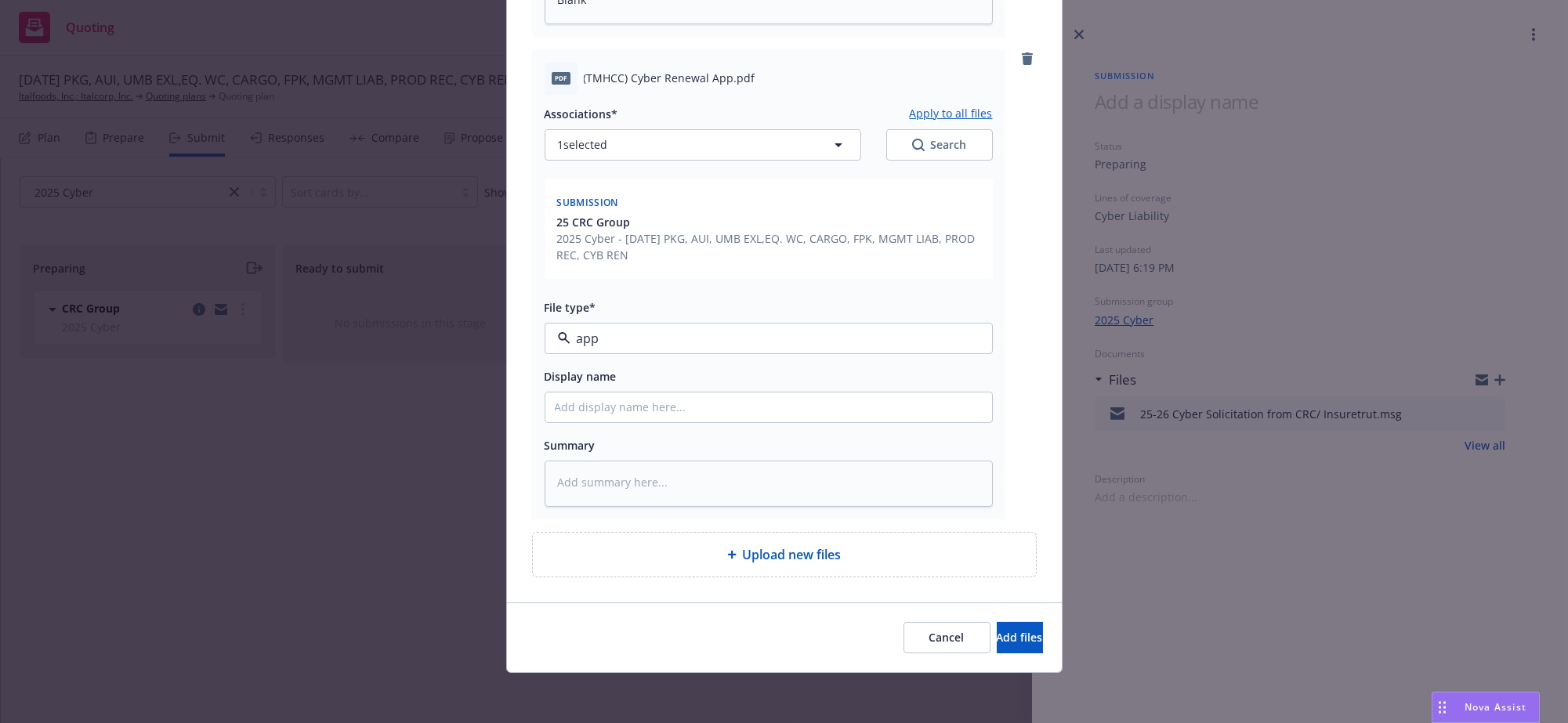
type textarea "x"
click at [784, 474] on textarea at bounding box center [768, 483] width 448 height 46
type textarea "B"
type textarea "x"
type textarea "Bl"
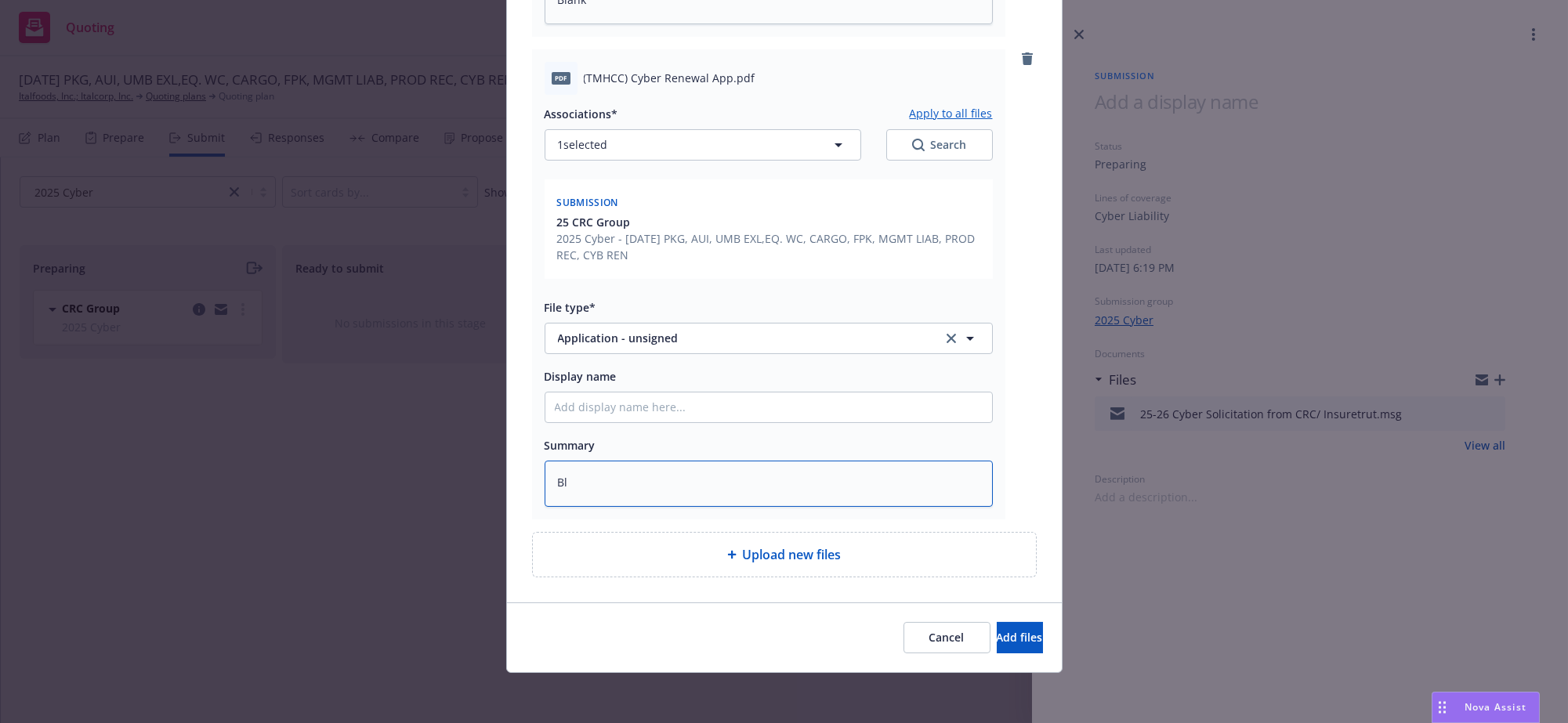
type textarea "x"
type textarea "Bla"
type textarea "x"
type textarea "[PERSON_NAME]"
type textarea "x"
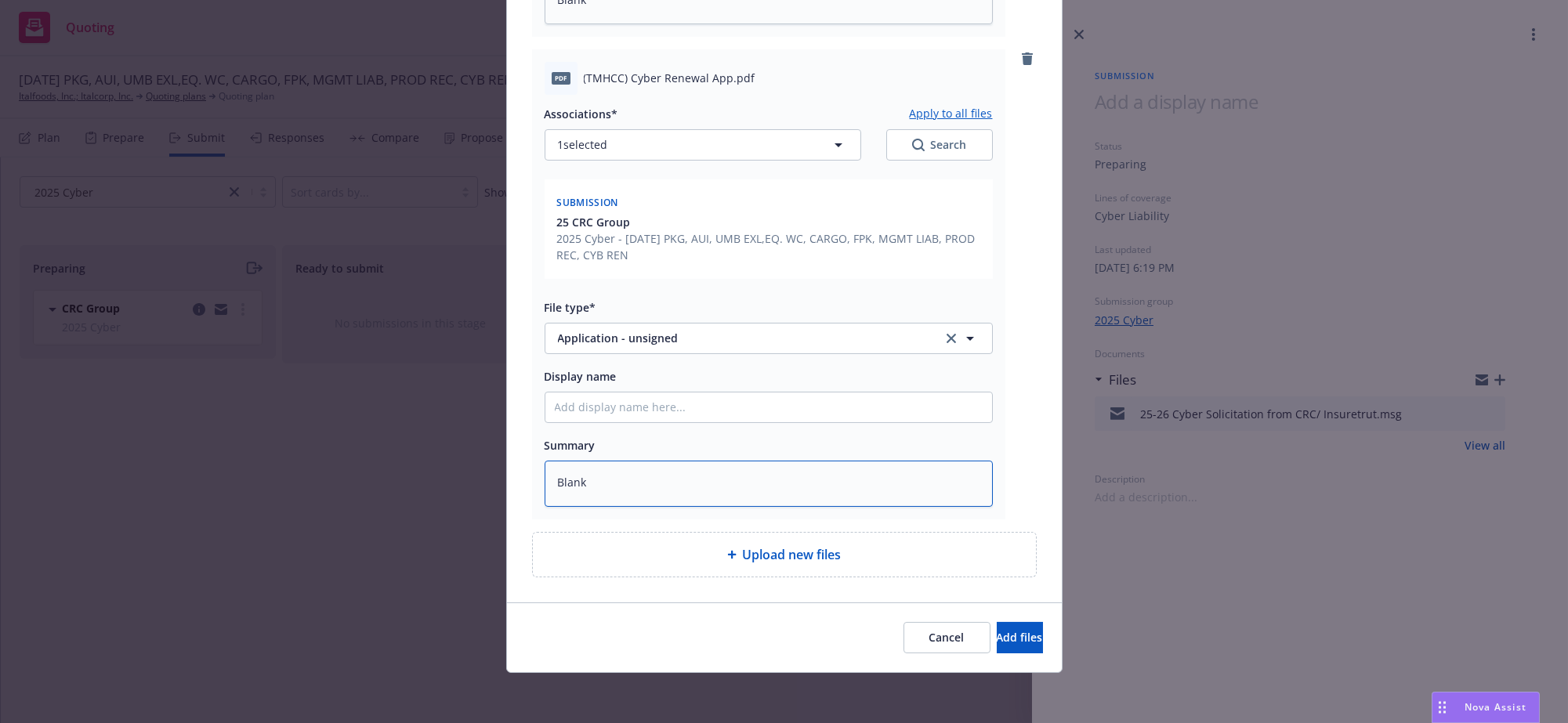
type textarea "Blank"
type textarea "x"
click at [697, 322] on button "Select an option" at bounding box center [768, 337] width 448 height 31
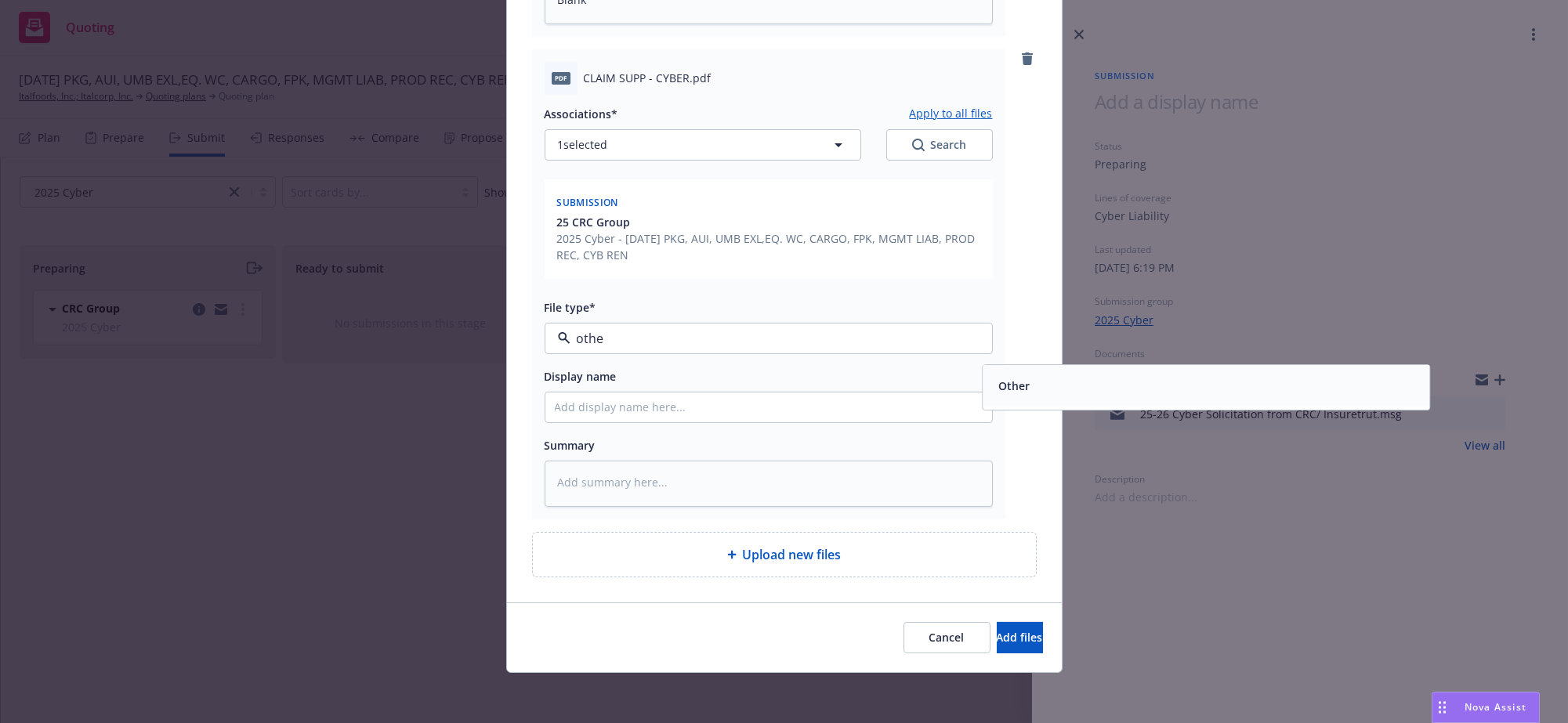
type input "other"
drag, startPoint x: 1082, startPoint y: 343, endPoint x: 1023, endPoint y: 497, distance: 164.9
click at [1078, 374] on div "Other" at bounding box center [1205, 386] width 428 height 23
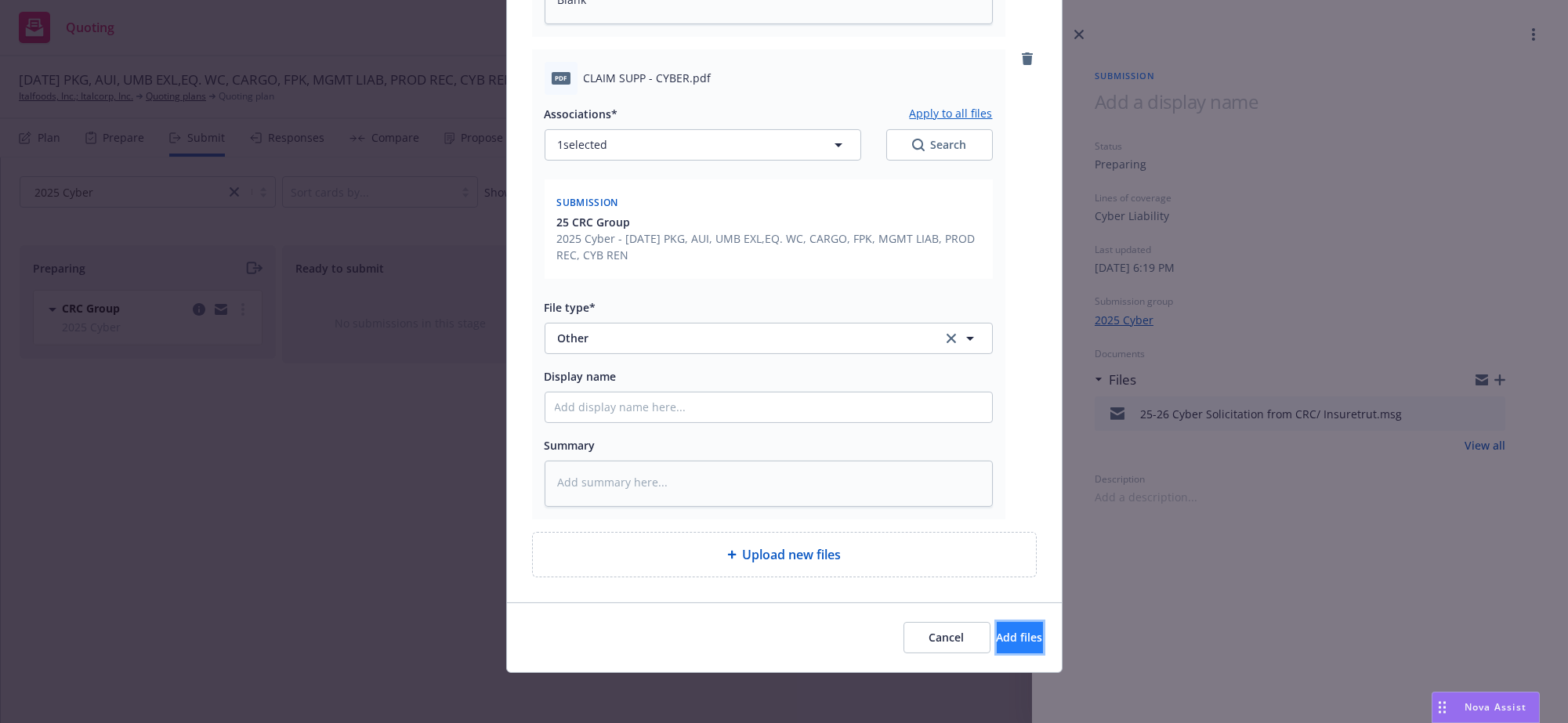
click at [997, 648] on button "Add files" at bounding box center [1020, 637] width 46 height 31
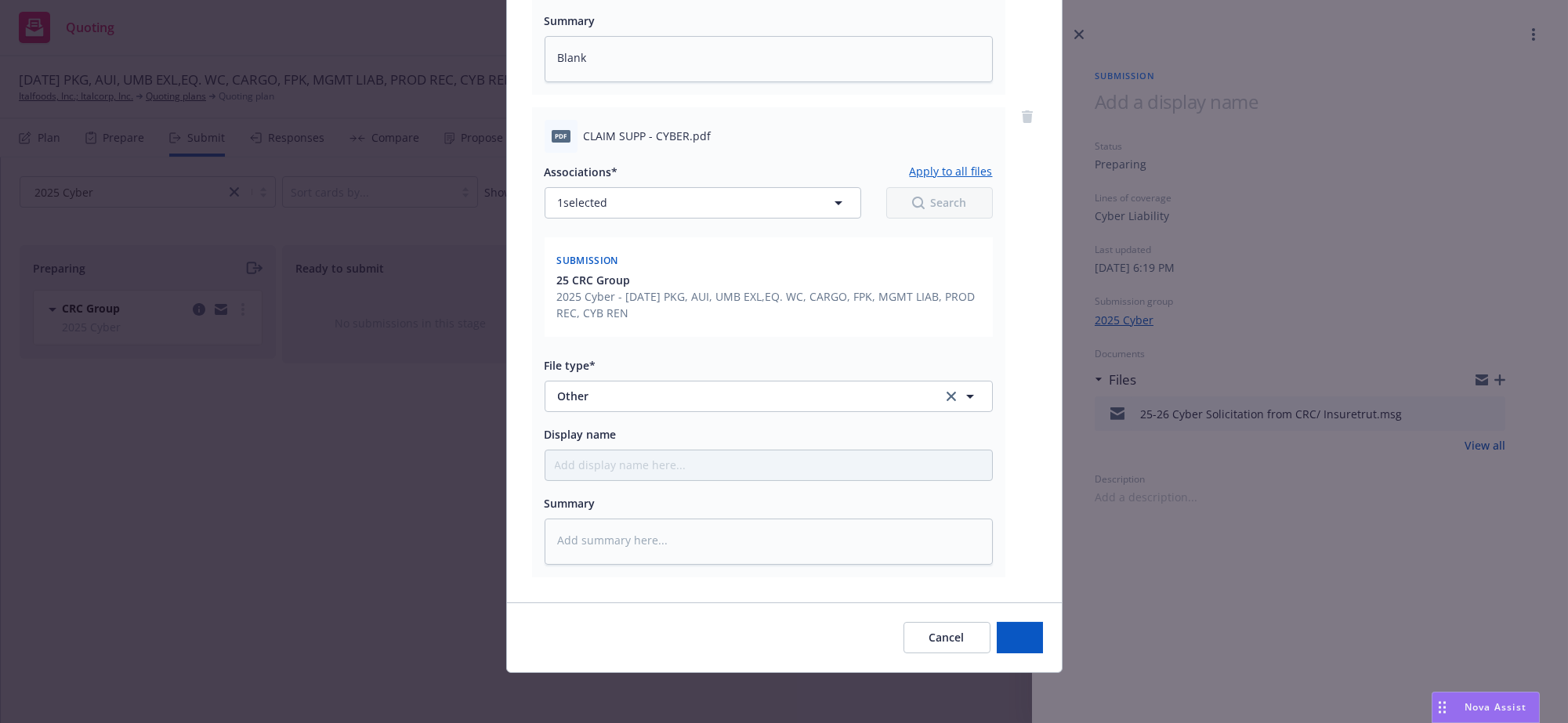
scroll to position [1717, 0]
click at [408, 575] on div "Add files The uploaded files will be associated with 25 CRC Group pdf PLEASE RE…" at bounding box center [784, 362] width 1568 height 723
type textarea "x"
